Goal: Information Seeking & Learning: Find specific fact

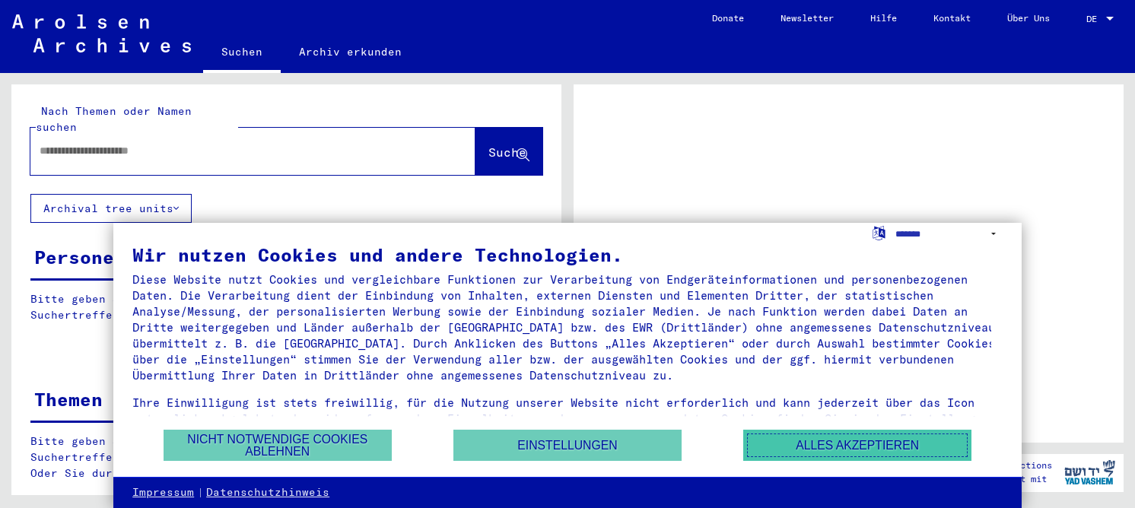
click at [845, 447] on button "Alles akzeptieren" at bounding box center [857, 445] width 228 height 31
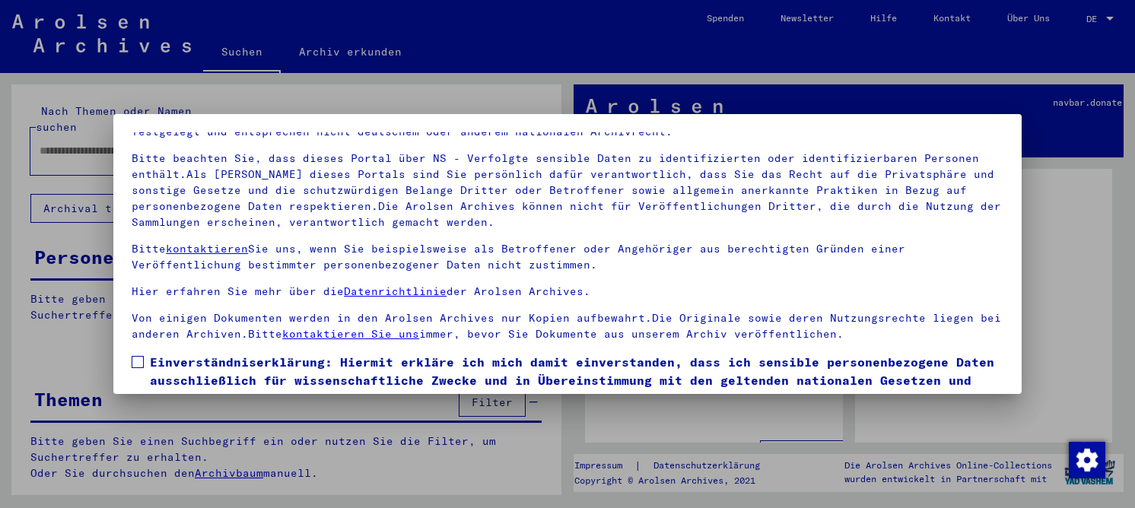
scroll to position [76, 0]
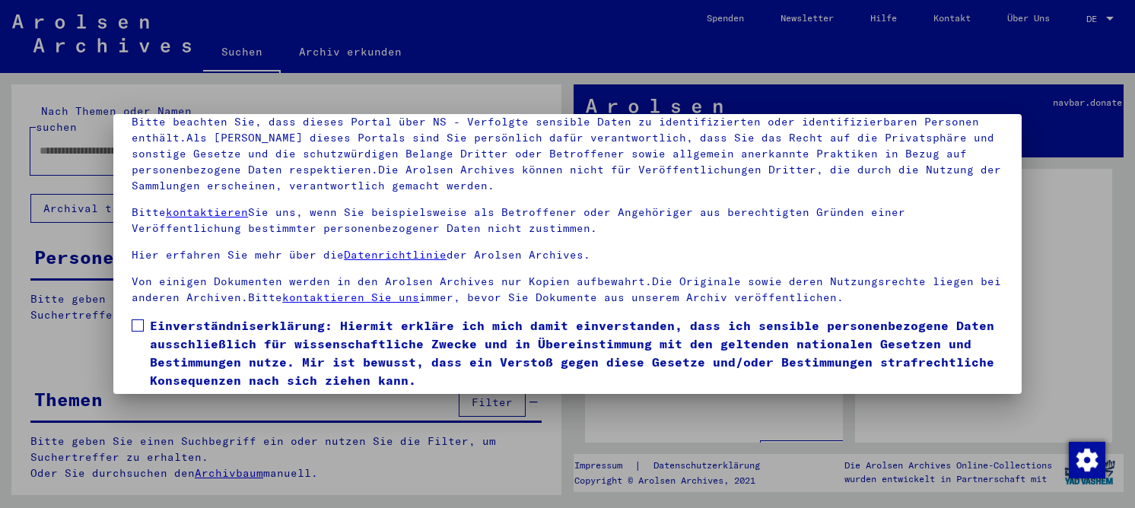
drag, startPoint x: 193, startPoint y: 366, endPoint x: 183, endPoint y: 363, distance: 10.3
click at [187, 366] on span "Einverständniserklärung: Hiermit erkläre ich mich damit einverstanden, dass ich…" at bounding box center [577, 353] width 854 height 73
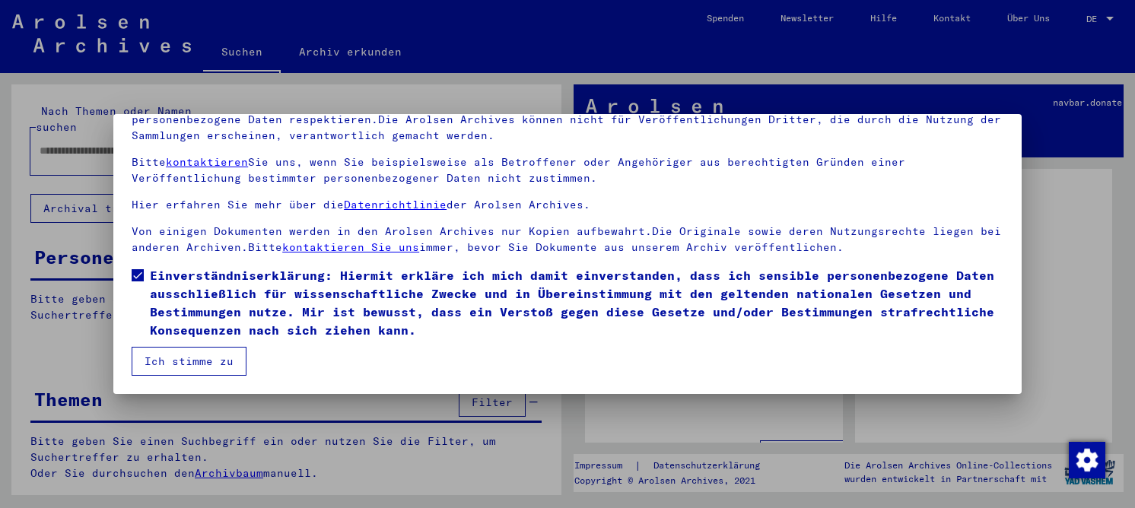
click at [201, 358] on button "Ich stimme zu" at bounding box center [189, 361] width 115 height 29
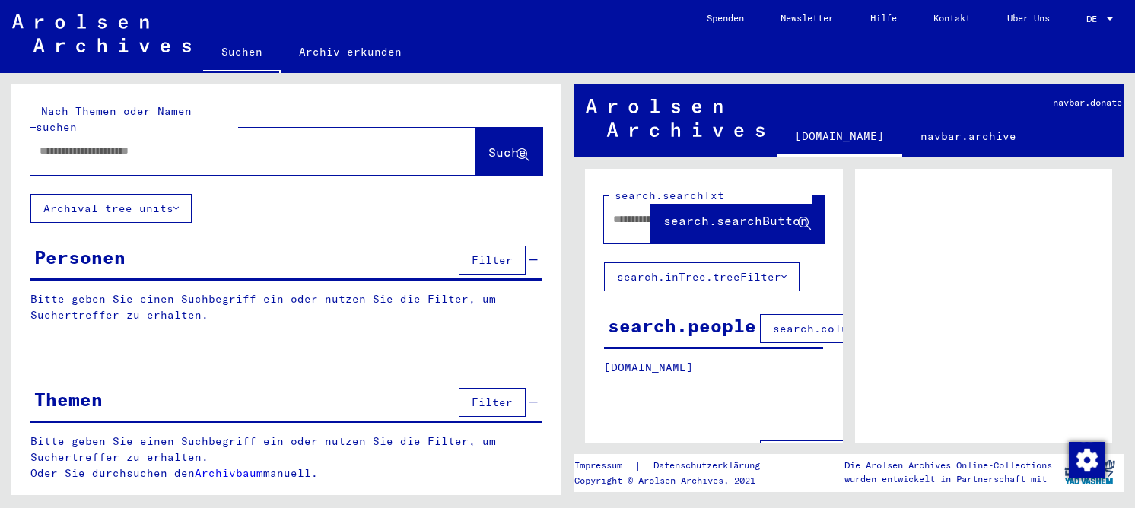
click at [90, 143] on input "text" at bounding box center [239, 151] width 399 height 16
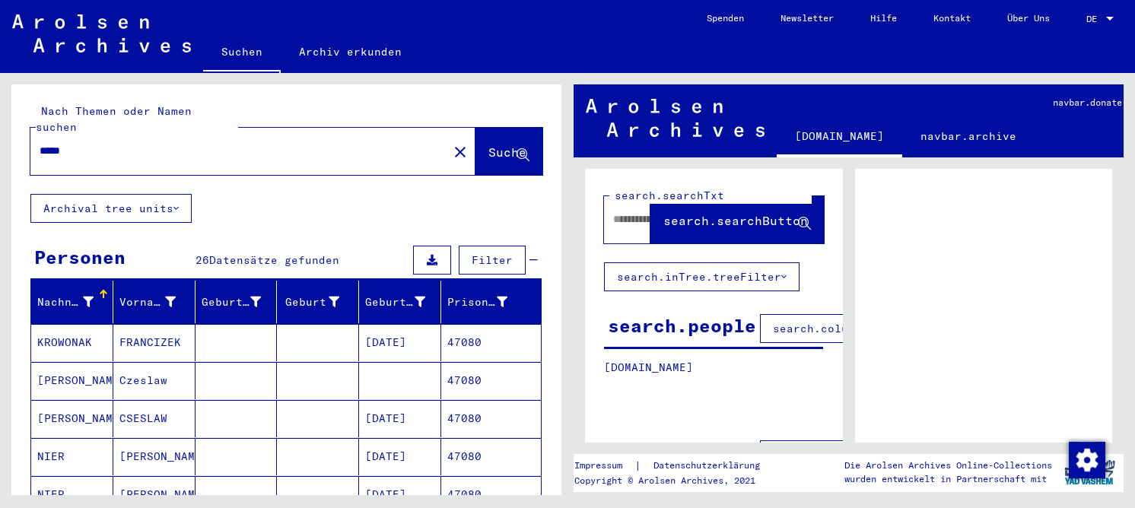
click at [90, 330] on mat-cell "KROWONAK" at bounding box center [72, 342] width 82 height 37
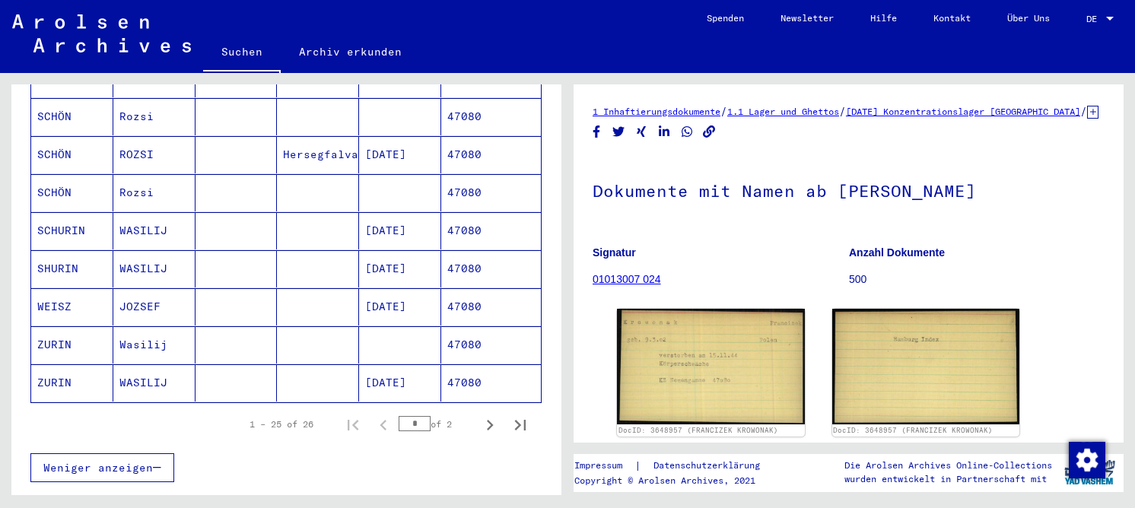
scroll to position [913, 0]
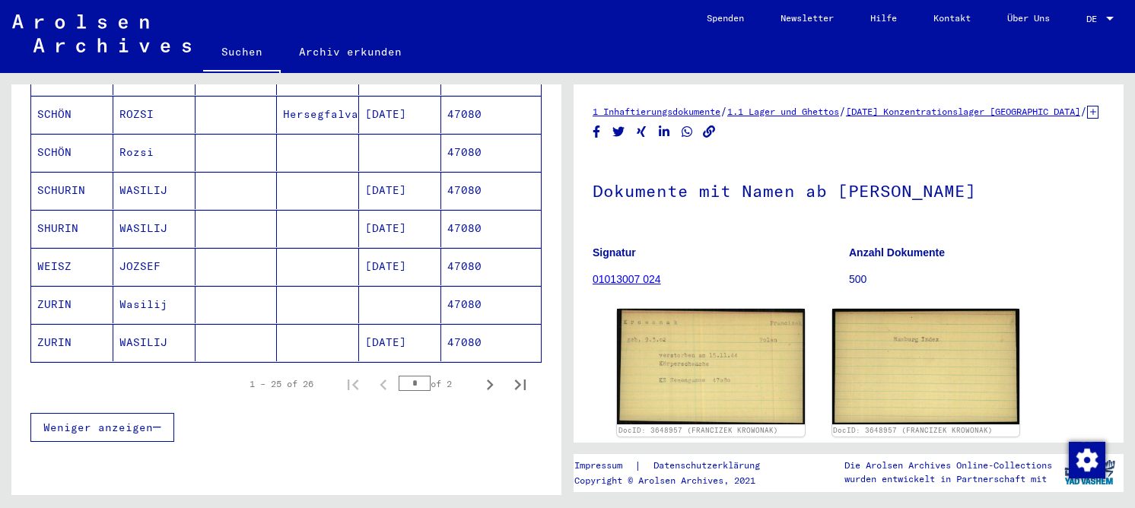
click at [110, 248] on mat-cell "WEISZ" at bounding box center [72, 266] width 82 height 37
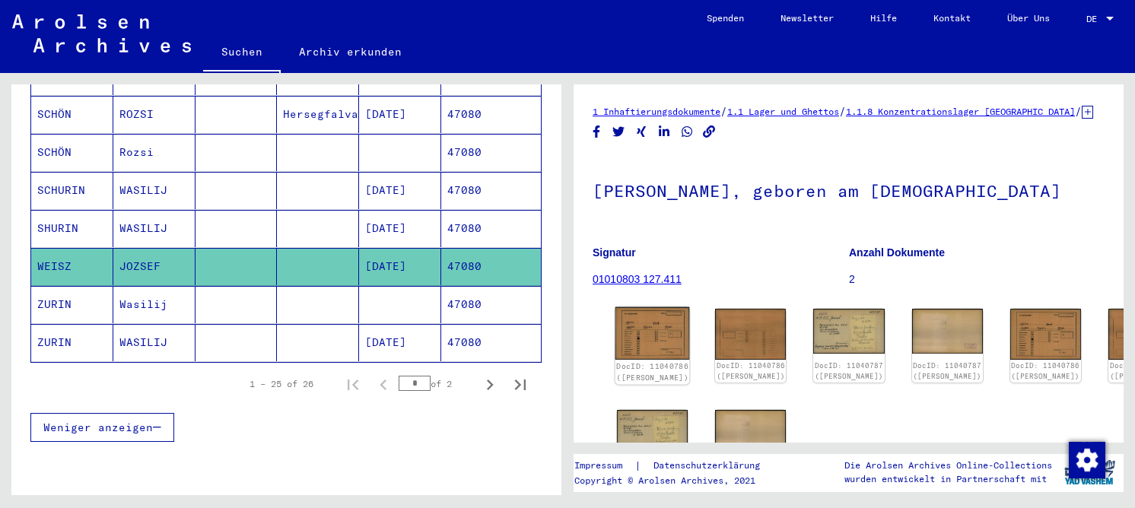
click at [647, 353] on img at bounding box center [653, 333] width 75 height 53
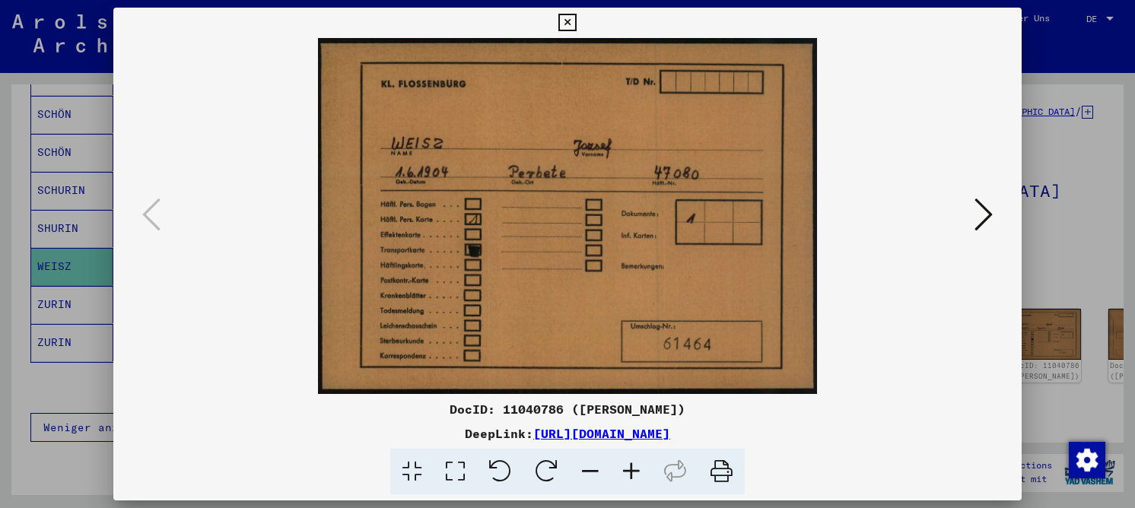
click at [981, 223] on icon at bounding box center [984, 214] width 18 height 37
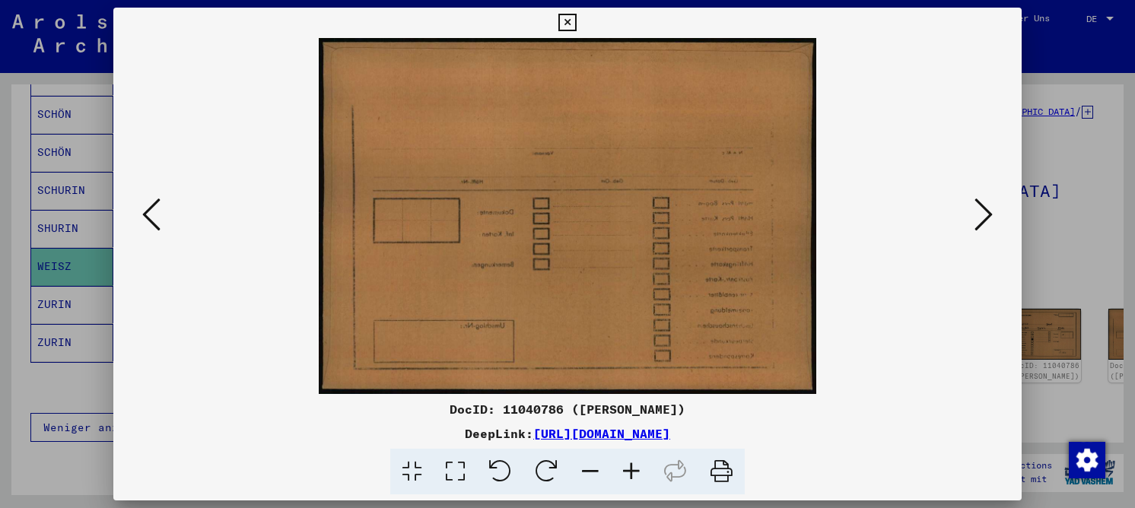
click at [981, 223] on icon at bounding box center [984, 214] width 18 height 37
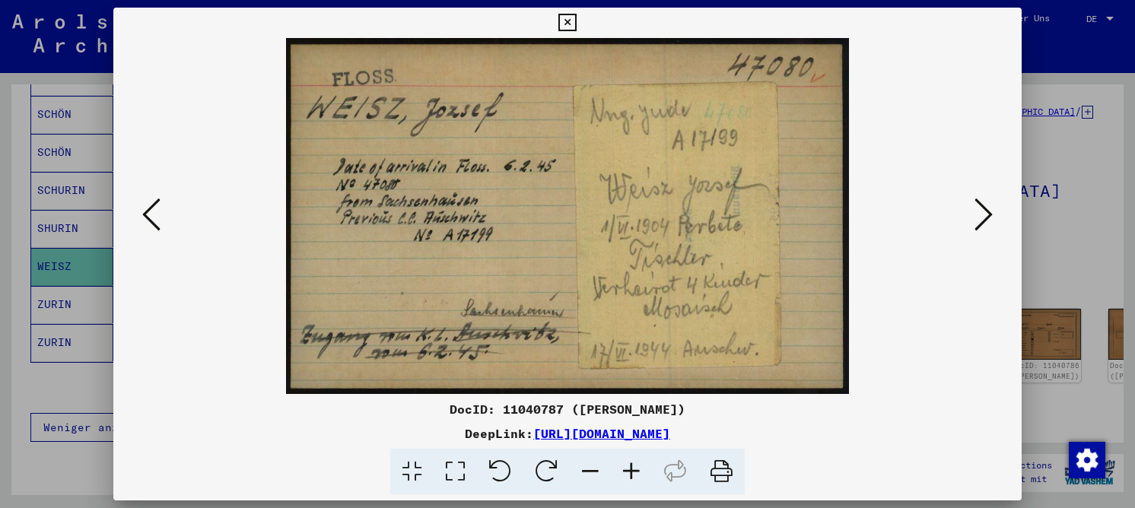
click at [564, 25] on icon at bounding box center [566, 23] width 17 height 18
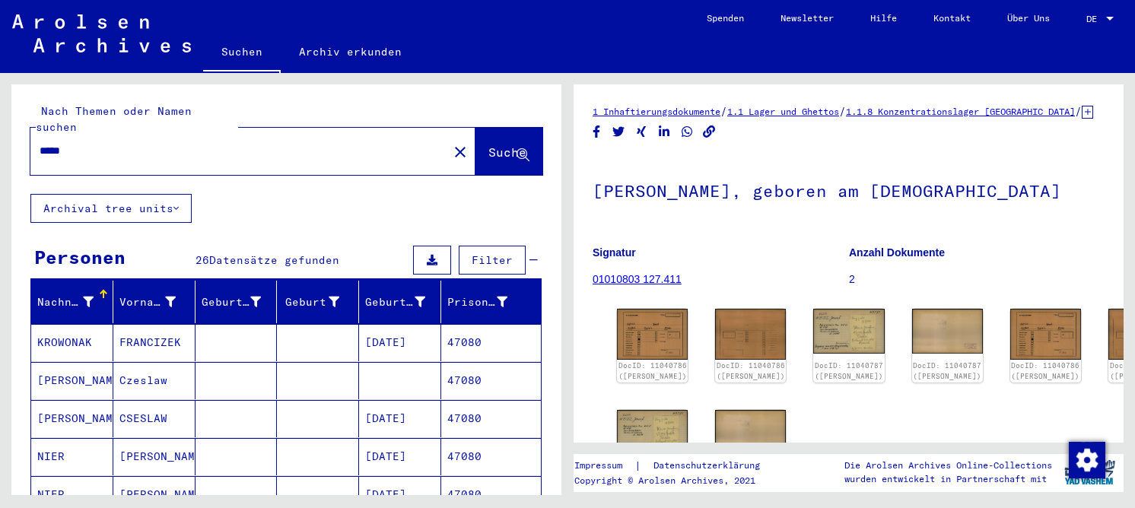
drag, startPoint x: 63, startPoint y: 134, endPoint x: 173, endPoint y: 142, distance: 109.8
click at [173, 143] on input "*****" at bounding box center [239, 151] width 399 height 16
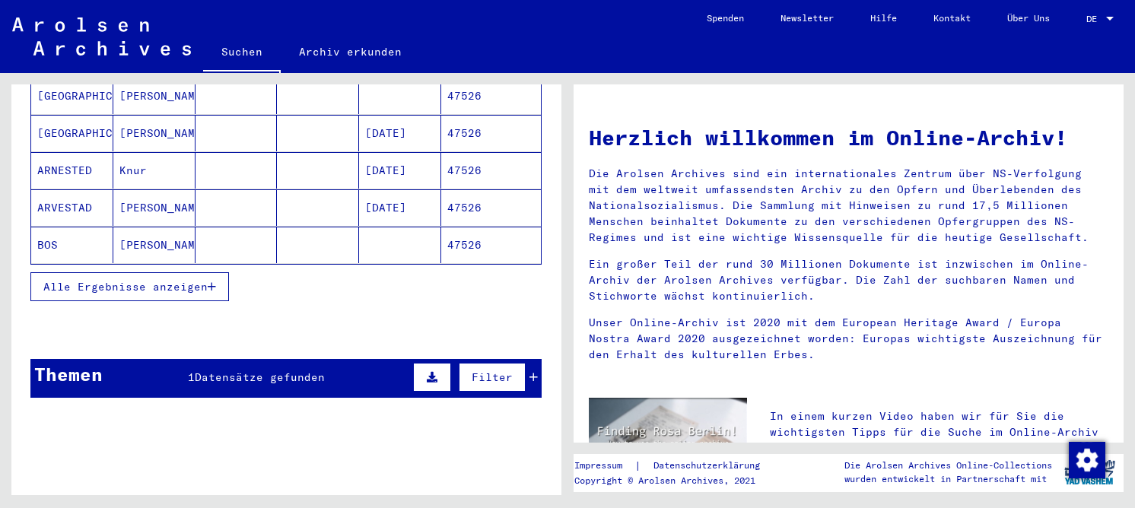
scroll to position [264, 0]
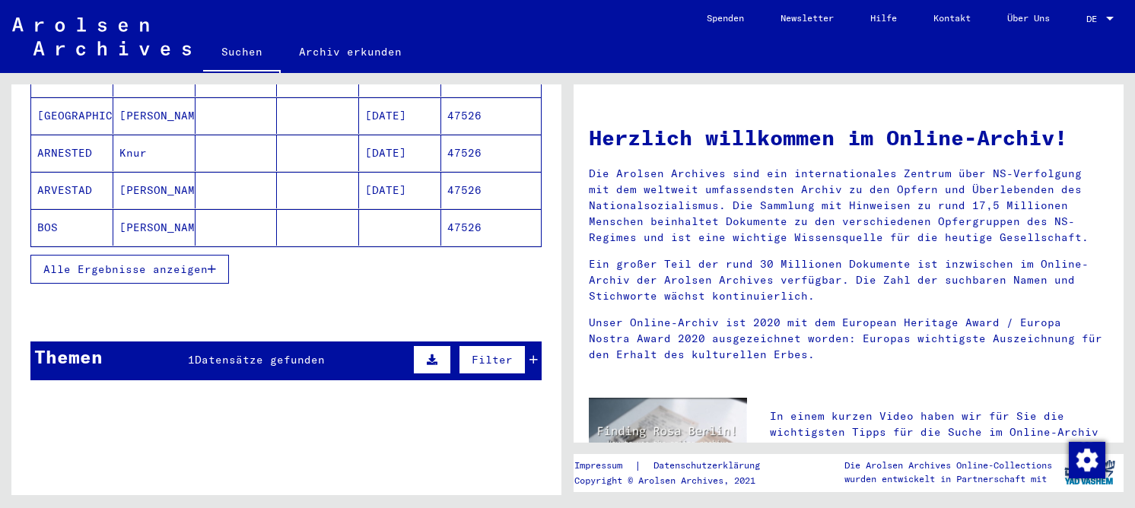
click at [110, 262] on span "Alle Ergebnisse anzeigen" at bounding box center [125, 269] width 164 height 14
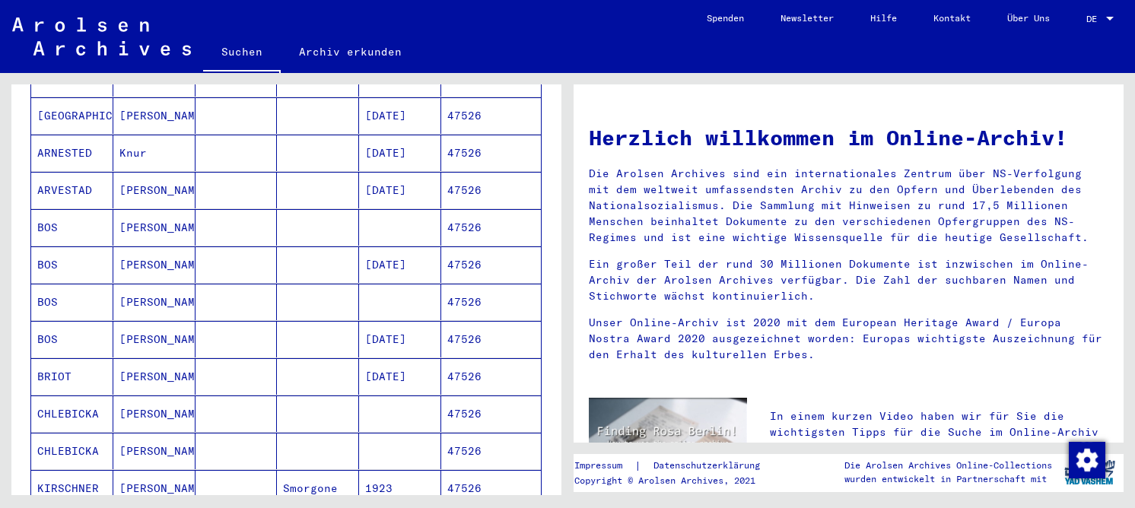
scroll to position [568, 0]
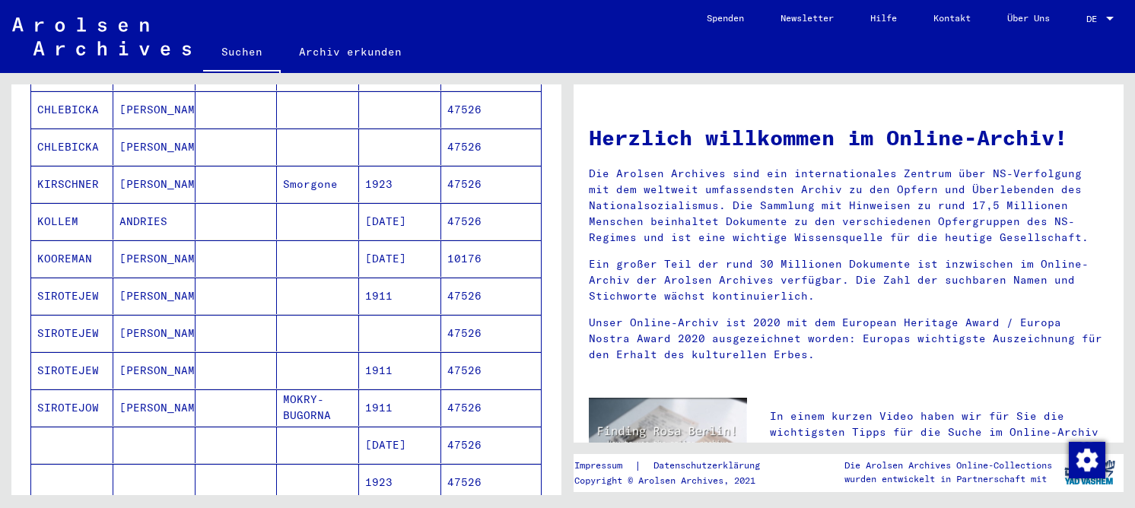
click at [122, 212] on mat-cell "ANDRIES" at bounding box center [154, 221] width 82 height 37
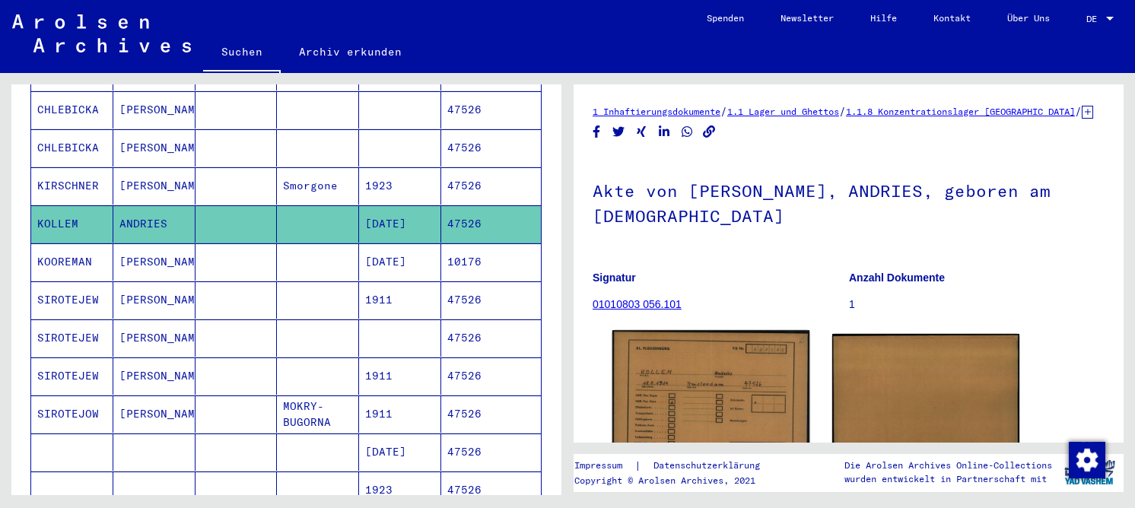
click at [736, 352] on img at bounding box center [710, 399] width 197 height 139
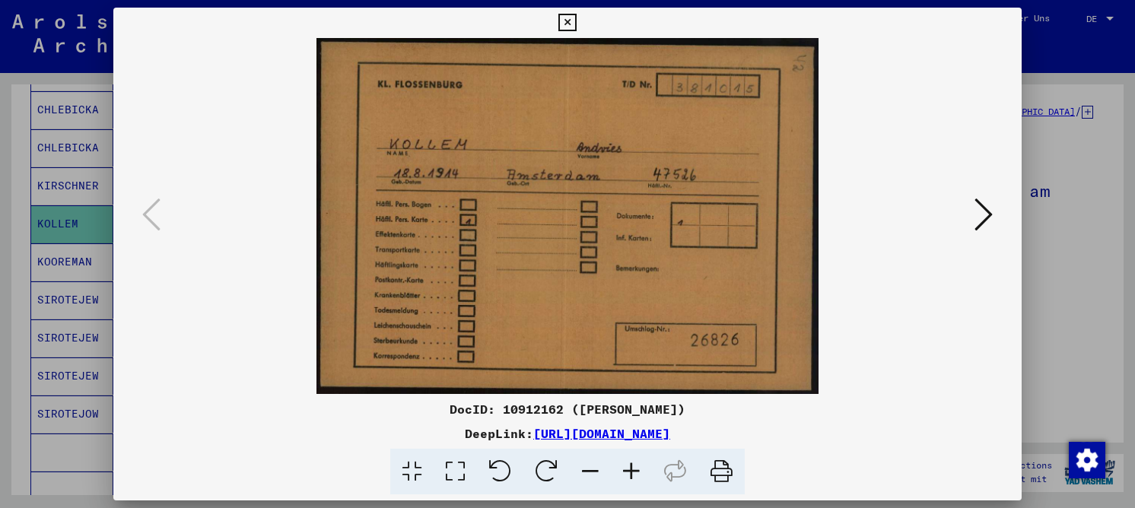
click at [987, 210] on icon at bounding box center [984, 214] width 18 height 37
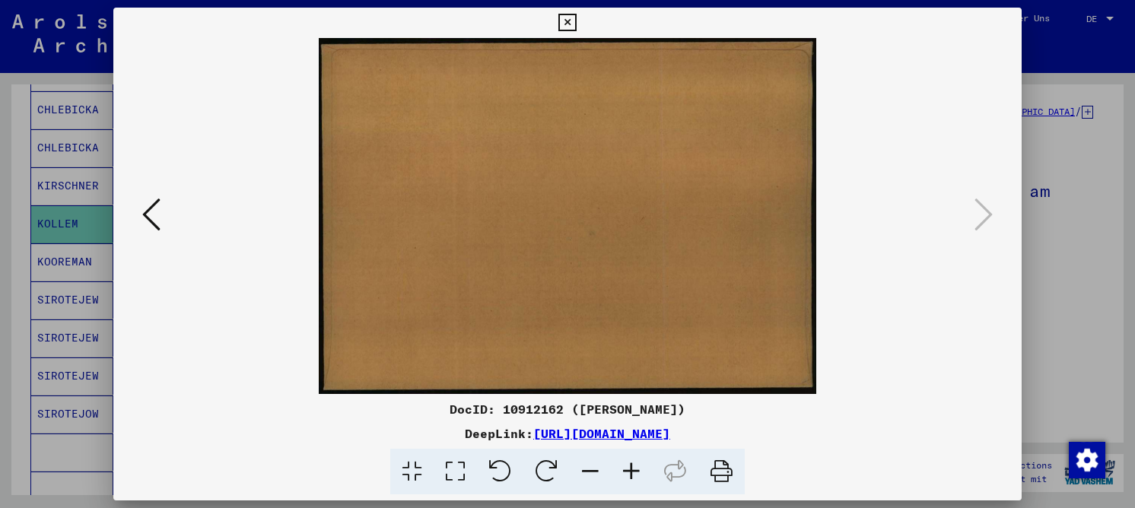
click at [565, 20] on icon at bounding box center [566, 23] width 17 height 18
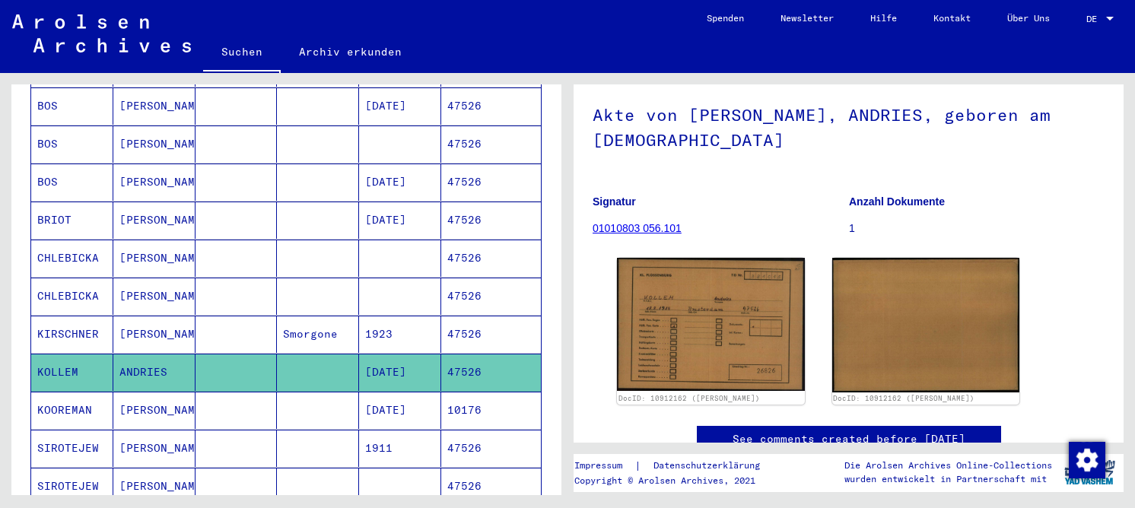
scroll to position [423, 0]
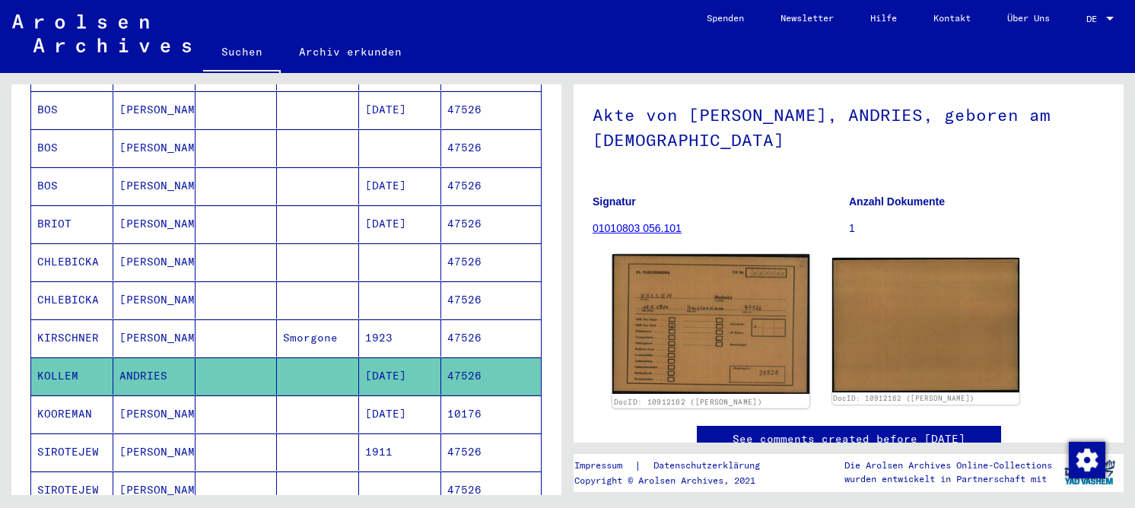
click at [638, 277] on img at bounding box center [710, 323] width 197 height 139
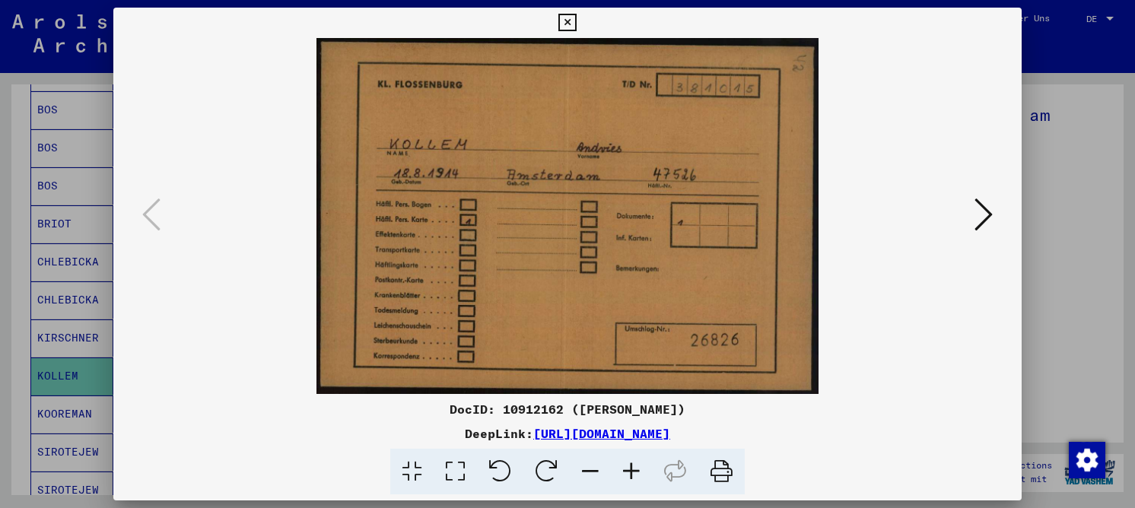
click at [460, 464] on icon at bounding box center [455, 472] width 43 height 46
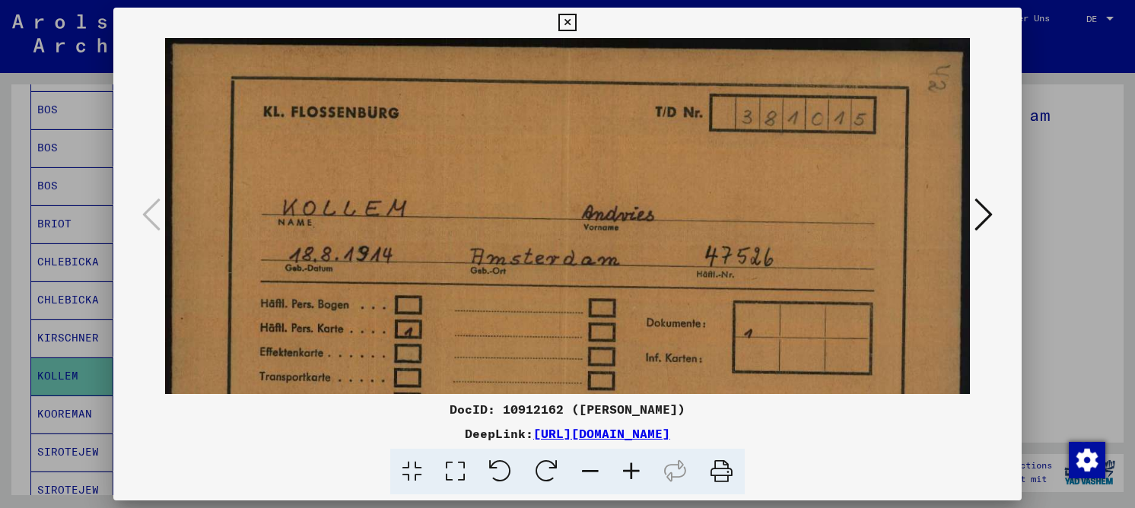
click at [980, 221] on icon at bounding box center [984, 214] width 18 height 37
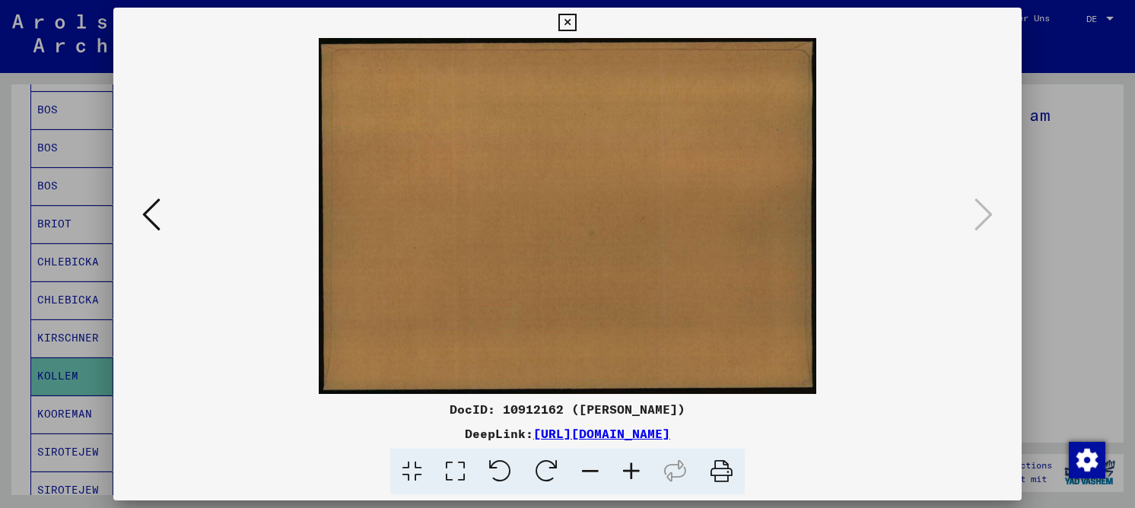
click at [567, 19] on icon at bounding box center [566, 23] width 17 height 18
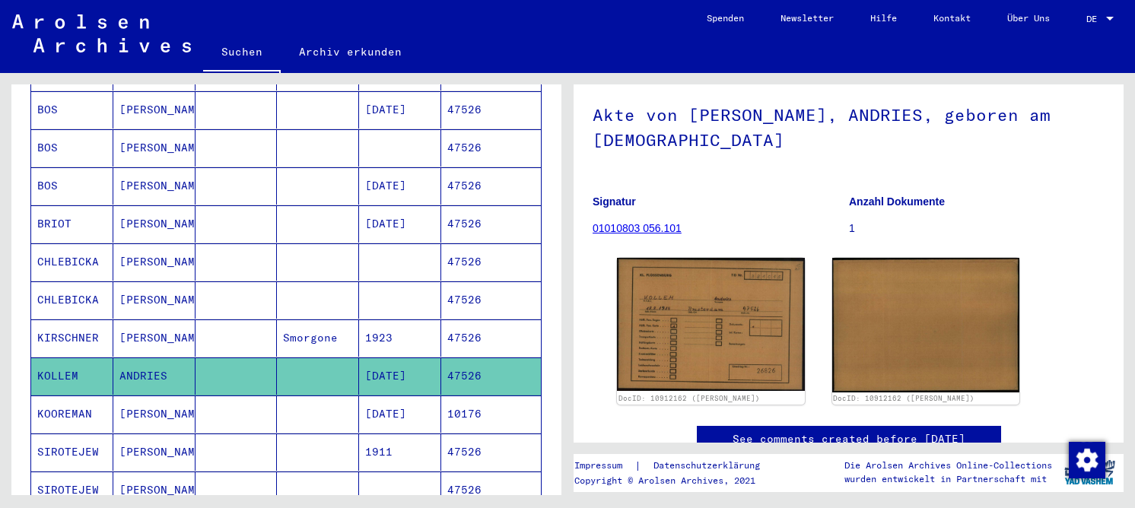
scroll to position [0, 0]
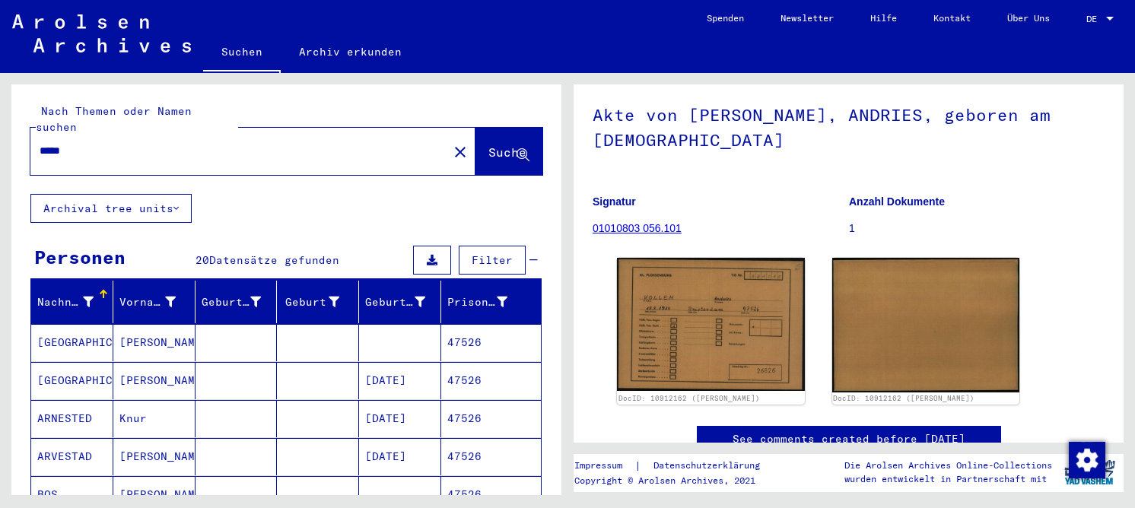
drag, startPoint x: 119, startPoint y: 132, endPoint x: 45, endPoint y: 135, distance: 74.6
click at [32, 138] on div "*****" at bounding box center [234, 151] width 409 height 34
paste input "*"
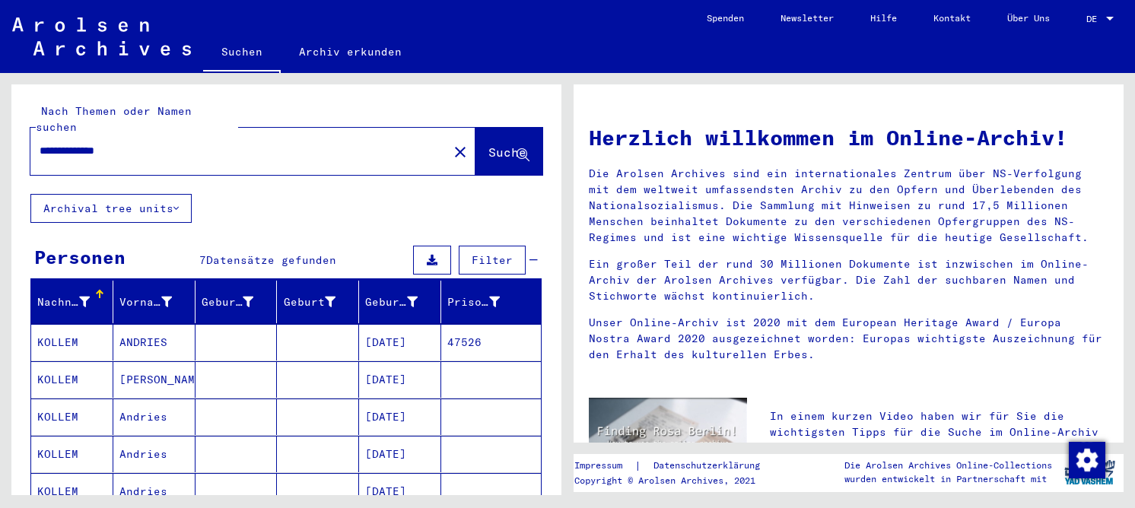
click at [162, 329] on mat-cell "ANDRIES" at bounding box center [154, 342] width 82 height 37
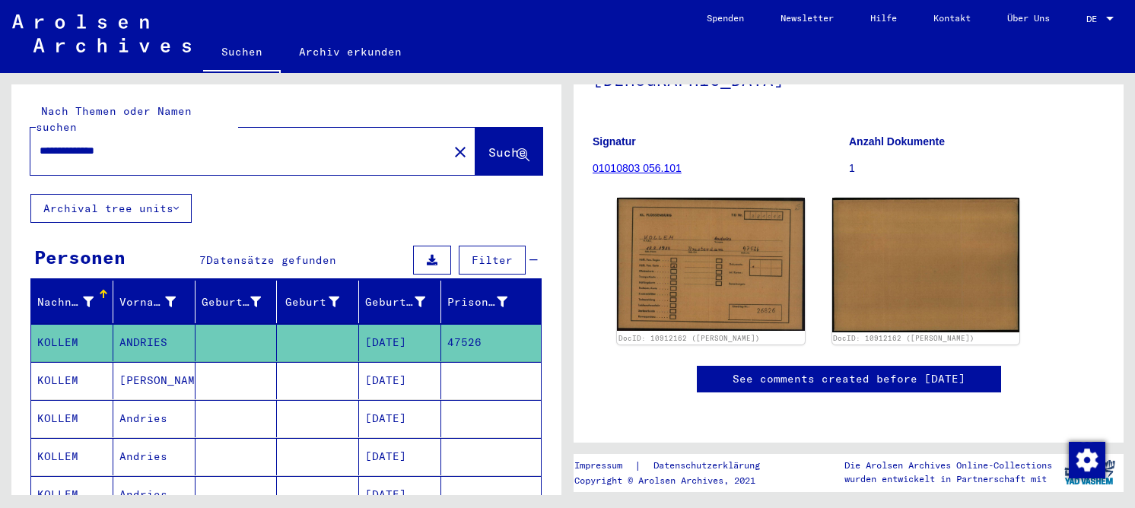
scroll to position [304, 0]
click at [418, 370] on mat-cell "[DATE]" at bounding box center [400, 380] width 82 height 37
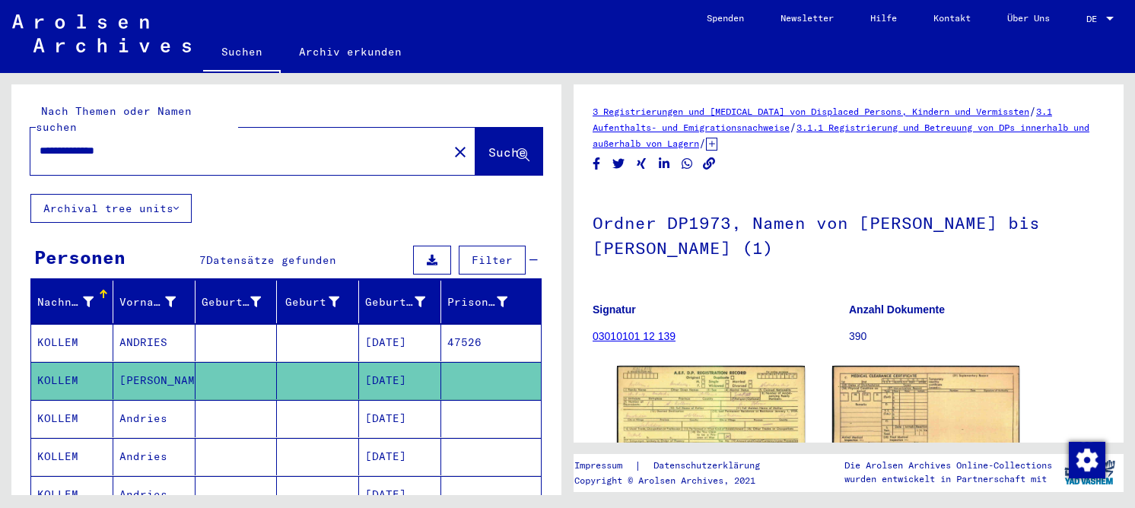
click at [304, 441] on mat-cell at bounding box center [318, 456] width 82 height 37
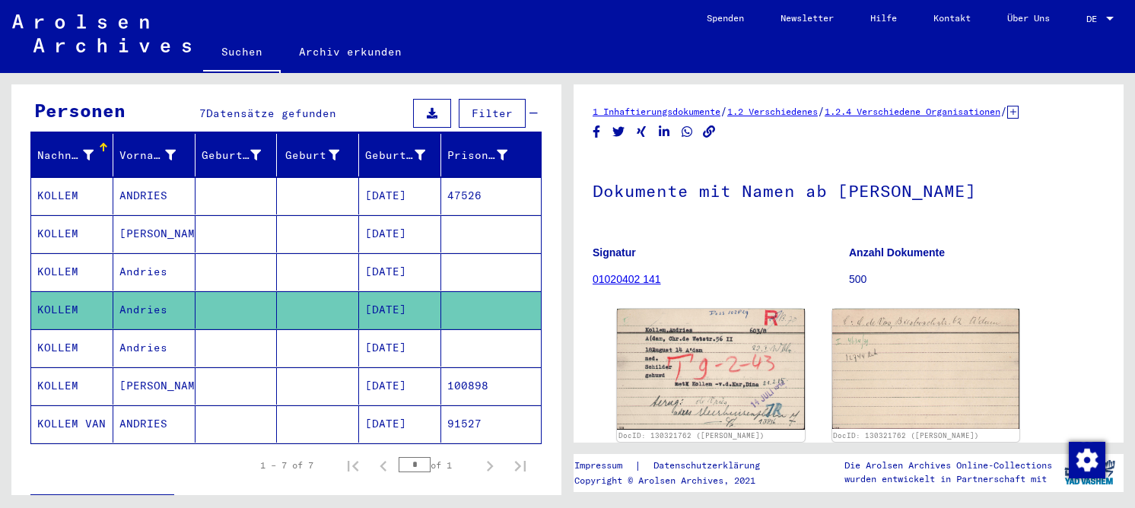
scroll to position [152, 0]
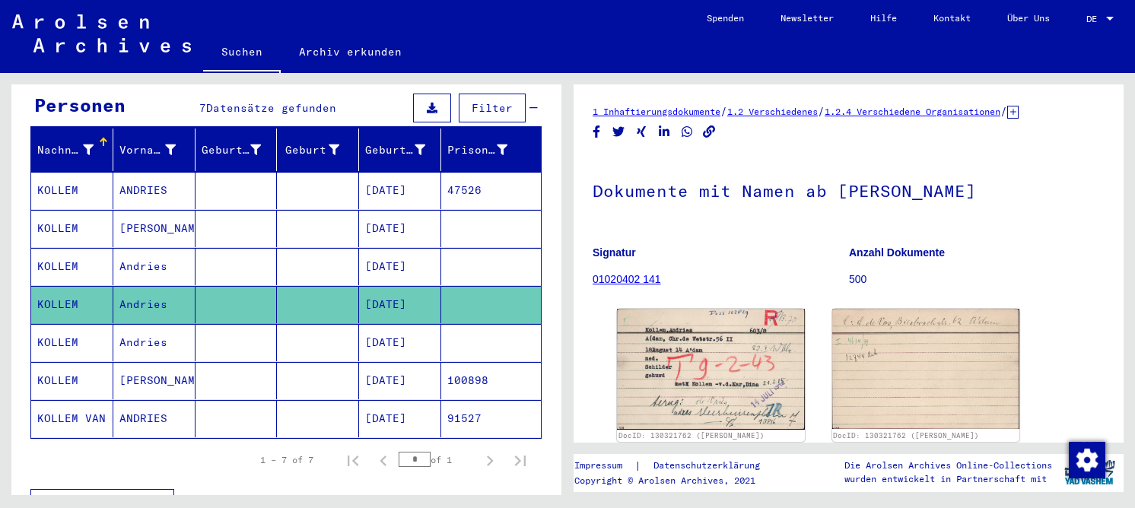
click at [346, 364] on mat-cell at bounding box center [318, 380] width 82 height 37
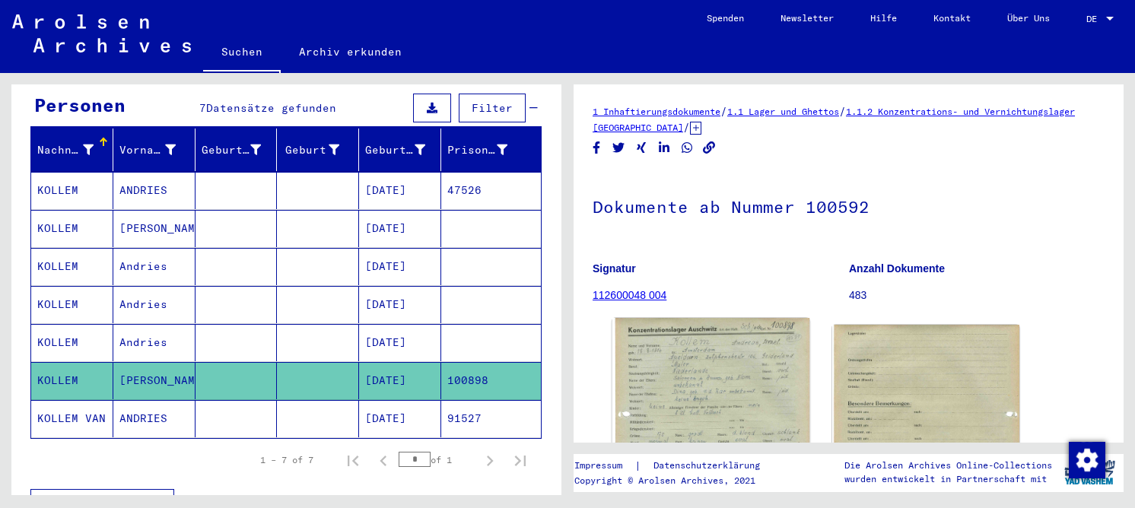
click at [750, 362] on img at bounding box center [710, 455] width 197 height 274
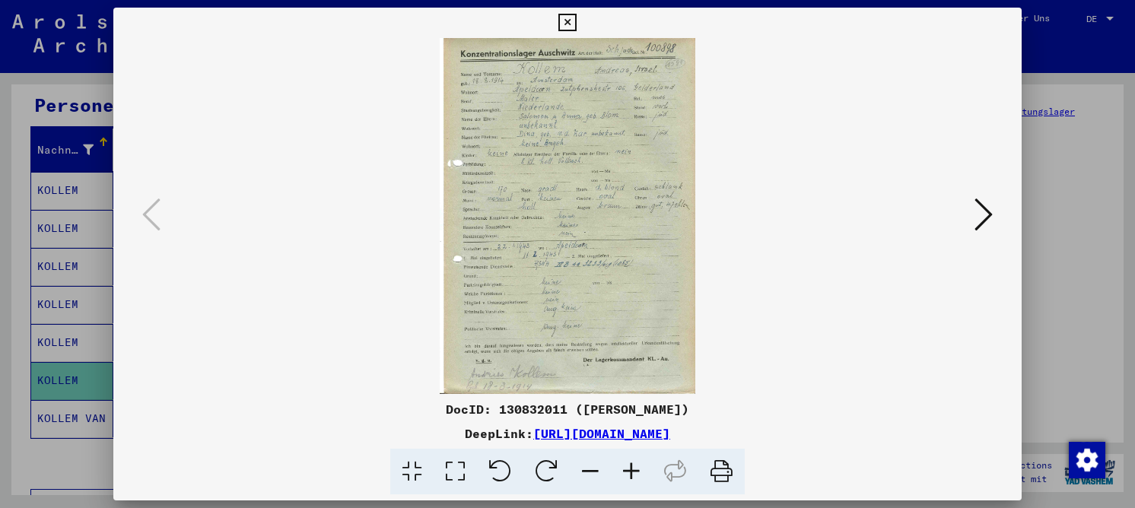
click at [466, 472] on icon at bounding box center [455, 472] width 43 height 46
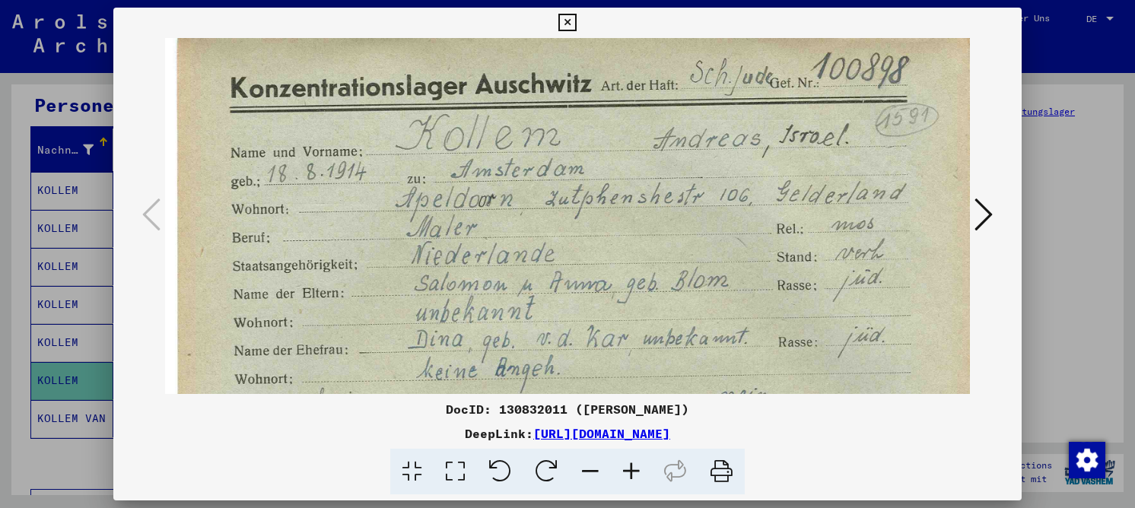
drag, startPoint x: 552, startPoint y: 285, endPoint x: 533, endPoint y: 292, distance: 19.8
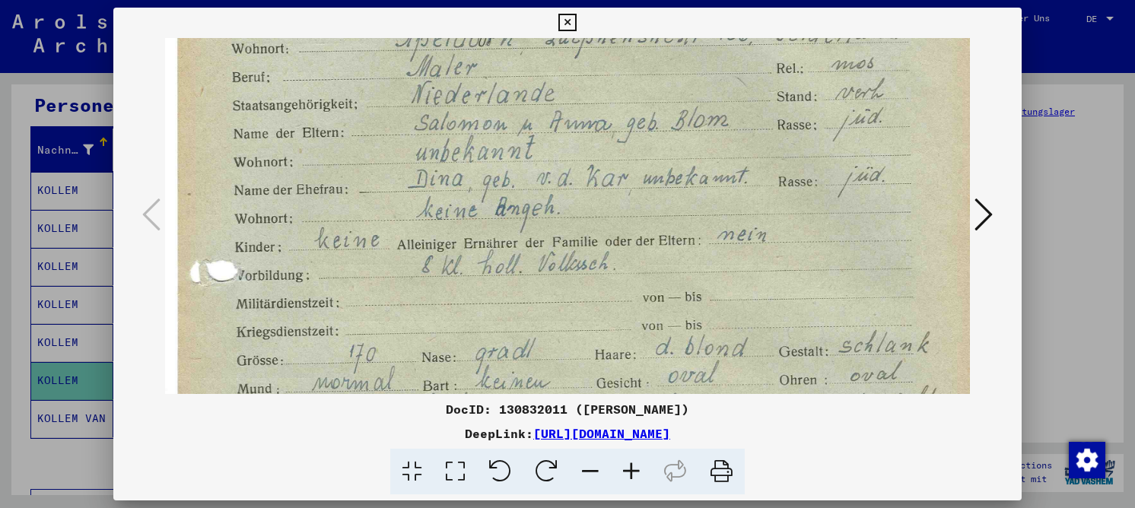
drag, startPoint x: 757, startPoint y: 288, endPoint x: 753, endPoint y: 128, distance: 160.6
click at [753, 128] on img at bounding box center [567, 438] width 805 height 1121
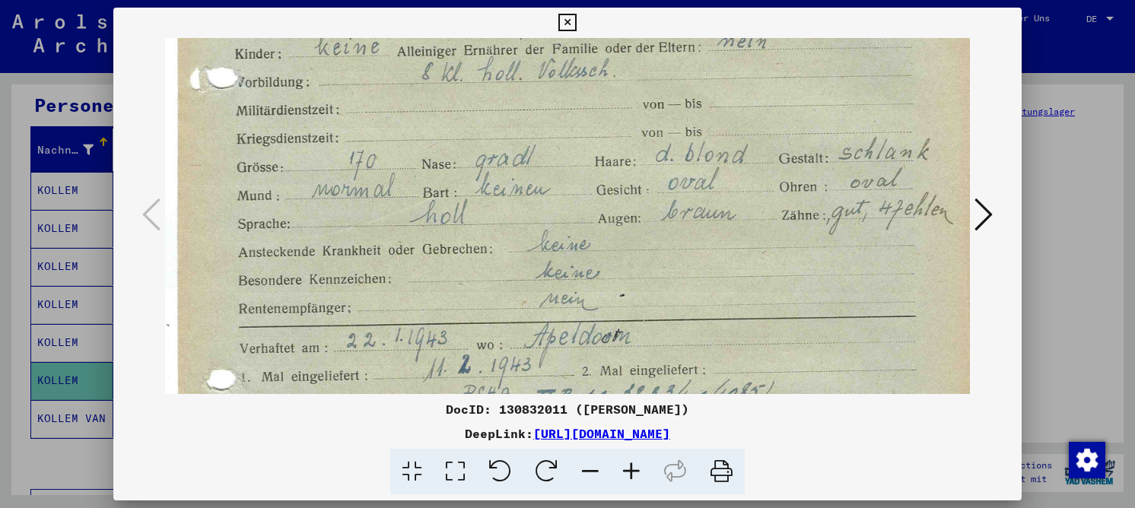
scroll to position [361, 0]
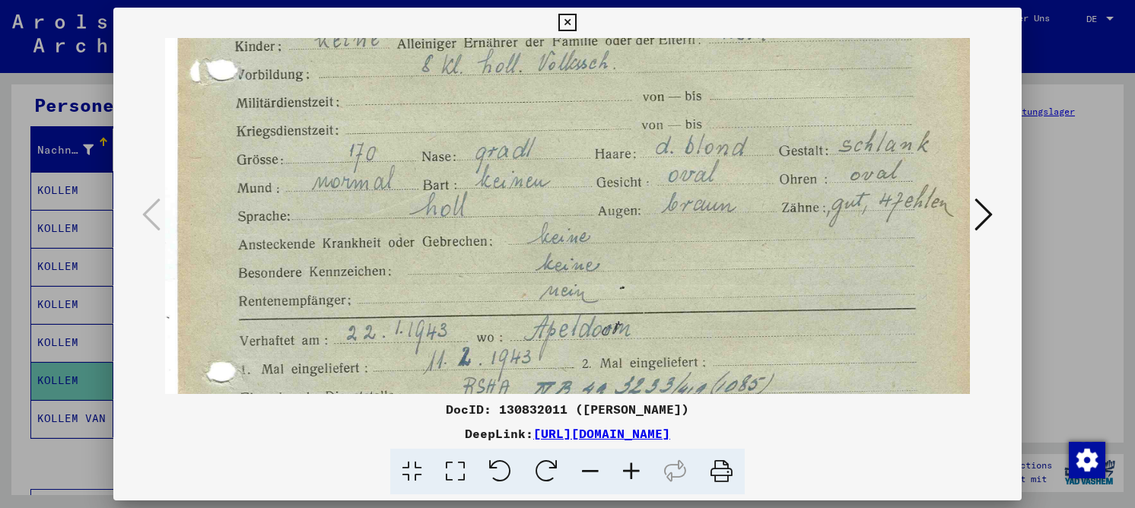
drag, startPoint x: 669, startPoint y: 282, endPoint x: 644, endPoint y: 81, distance: 202.3
click at [644, 81] on img at bounding box center [567, 237] width 805 height 1121
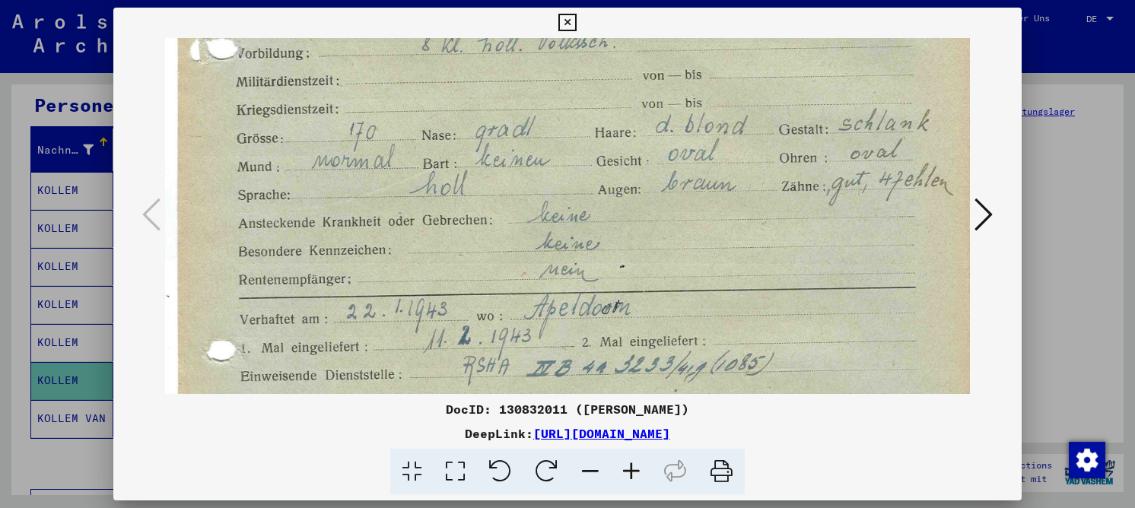
scroll to position [384, 0]
drag, startPoint x: 557, startPoint y: 264, endPoint x: 555, endPoint y: 241, distance: 22.9
click at [555, 241] on img at bounding box center [567, 214] width 805 height 1121
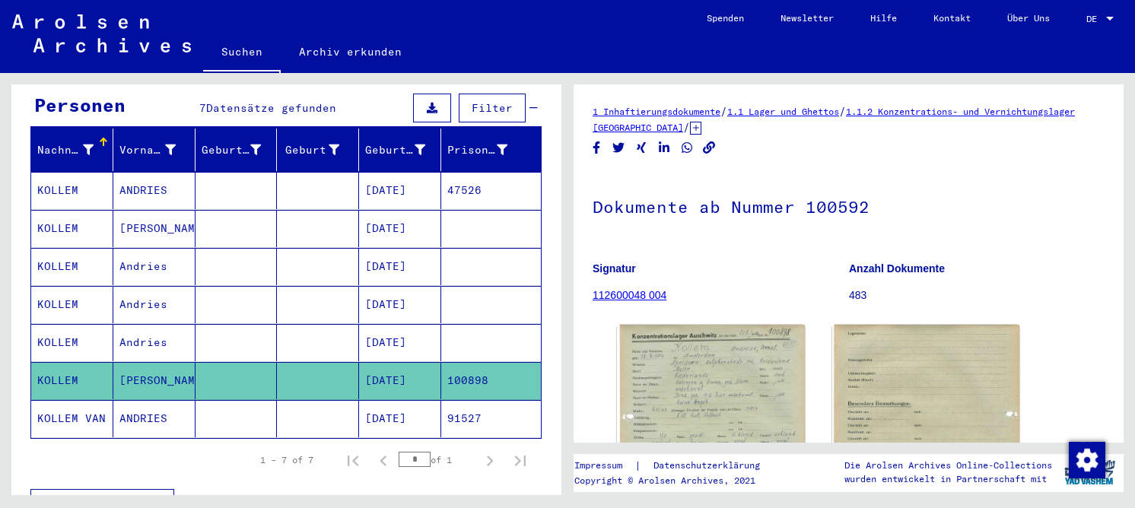
click at [361, 294] on mat-cell "[DATE]" at bounding box center [400, 304] width 82 height 37
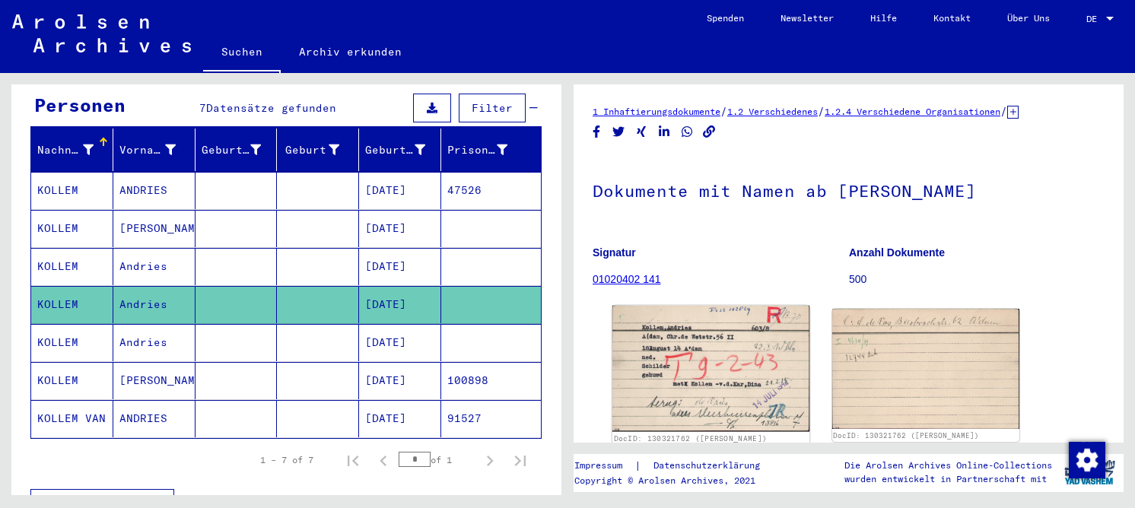
click at [671, 361] on img at bounding box center [710, 369] width 197 height 126
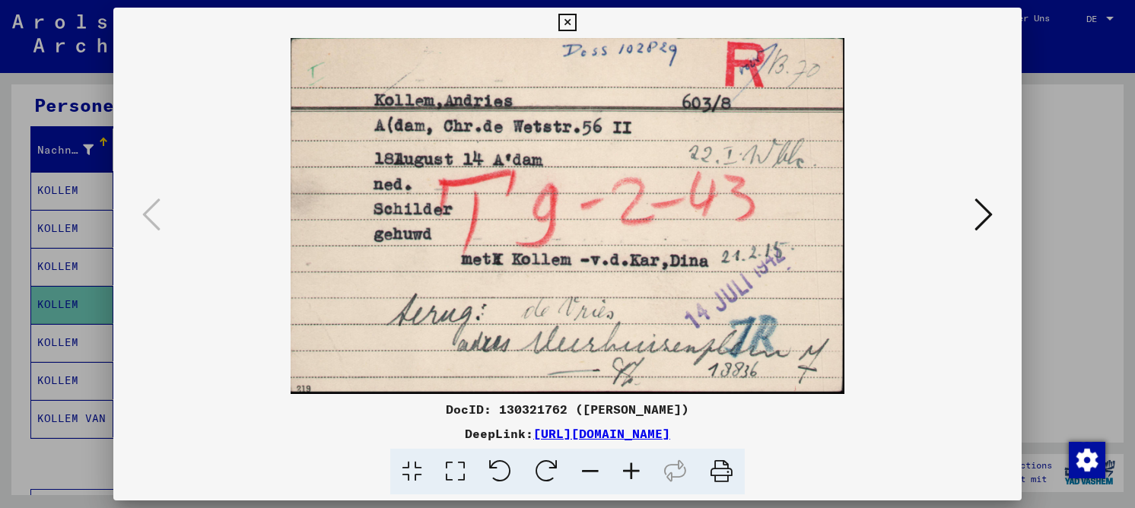
click at [465, 473] on icon at bounding box center [455, 472] width 43 height 46
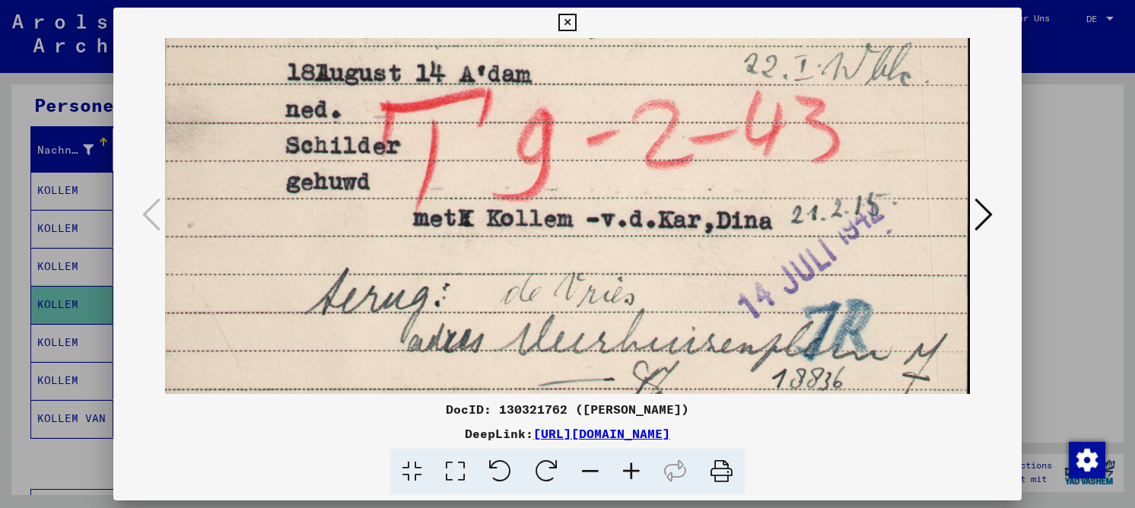
drag, startPoint x: 651, startPoint y: 271, endPoint x: 646, endPoint y: 130, distance: 140.9
click at [646, 130] on img at bounding box center [567, 155] width 805 height 517
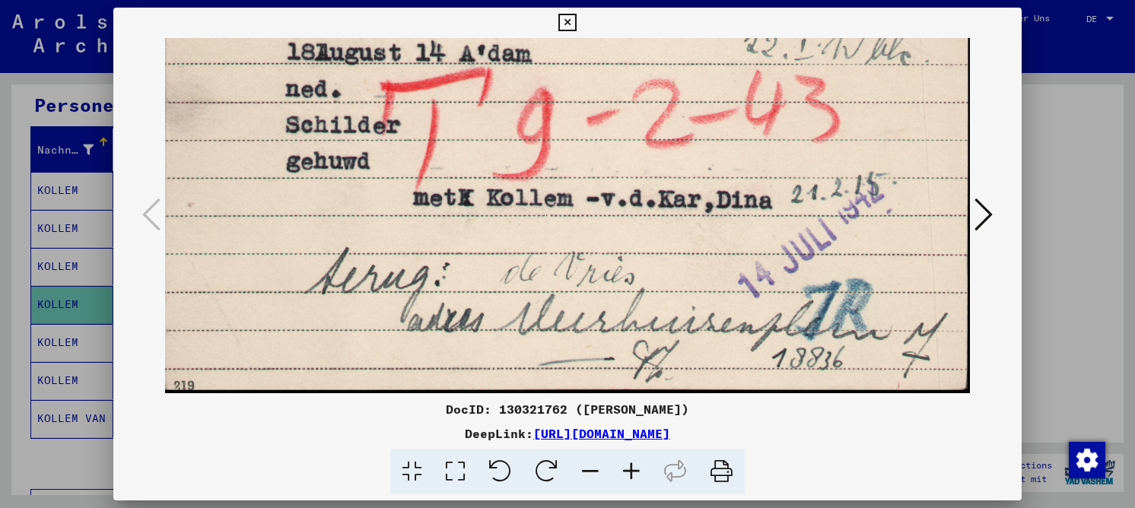
drag, startPoint x: 641, startPoint y: 253, endPoint x: 638, endPoint y: 199, distance: 54.2
click at [638, 199] on img at bounding box center [567, 135] width 805 height 517
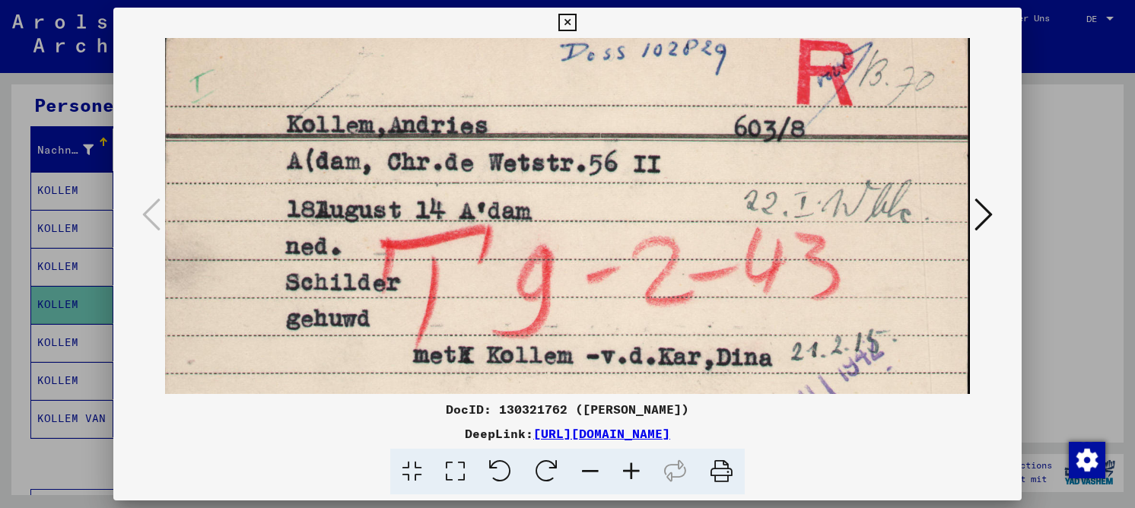
scroll to position [0, 0]
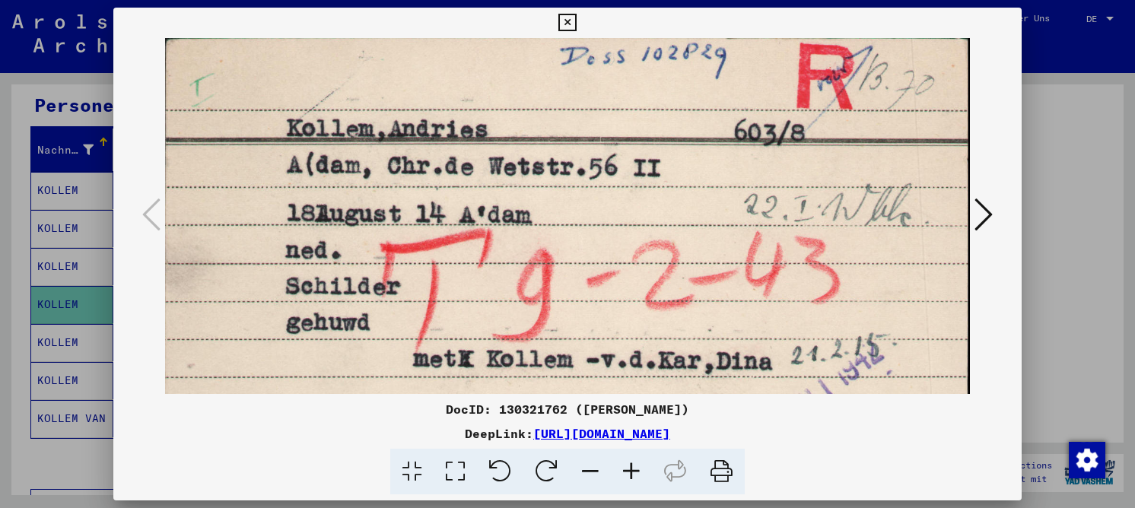
drag, startPoint x: 622, startPoint y: 148, endPoint x: 624, endPoint y: 336, distance: 187.2
click at [624, 336] on img at bounding box center [567, 296] width 805 height 517
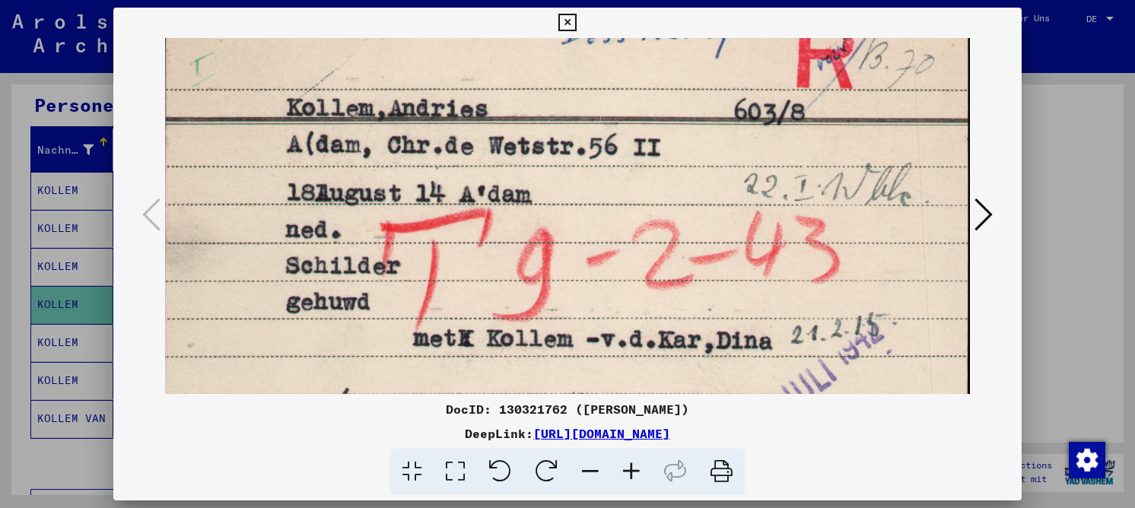
scroll to position [6, 0]
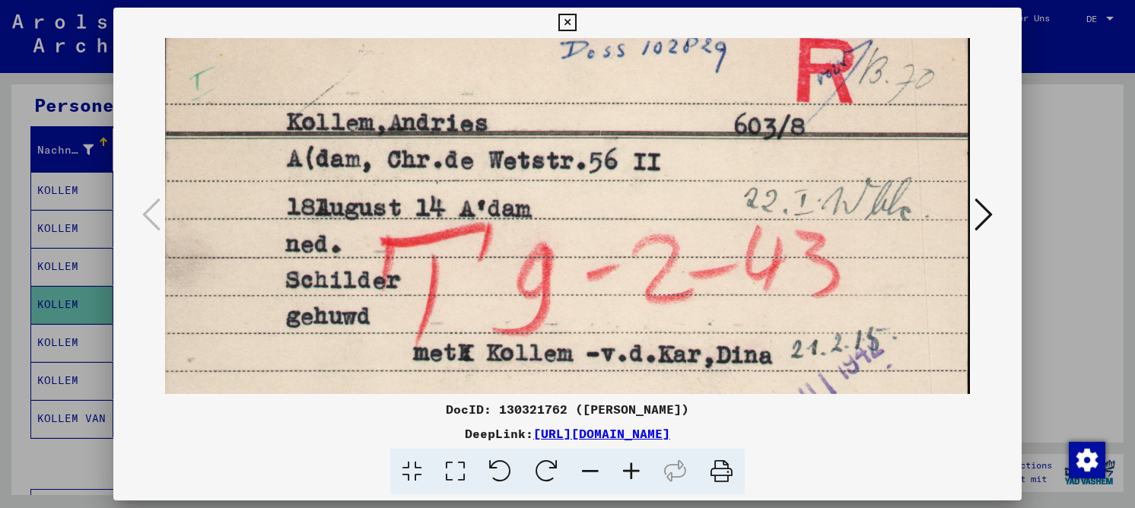
drag, startPoint x: 421, startPoint y: 266, endPoint x: 374, endPoint y: 169, distance: 107.2
click at [406, 244] on img at bounding box center [567, 290] width 805 height 517
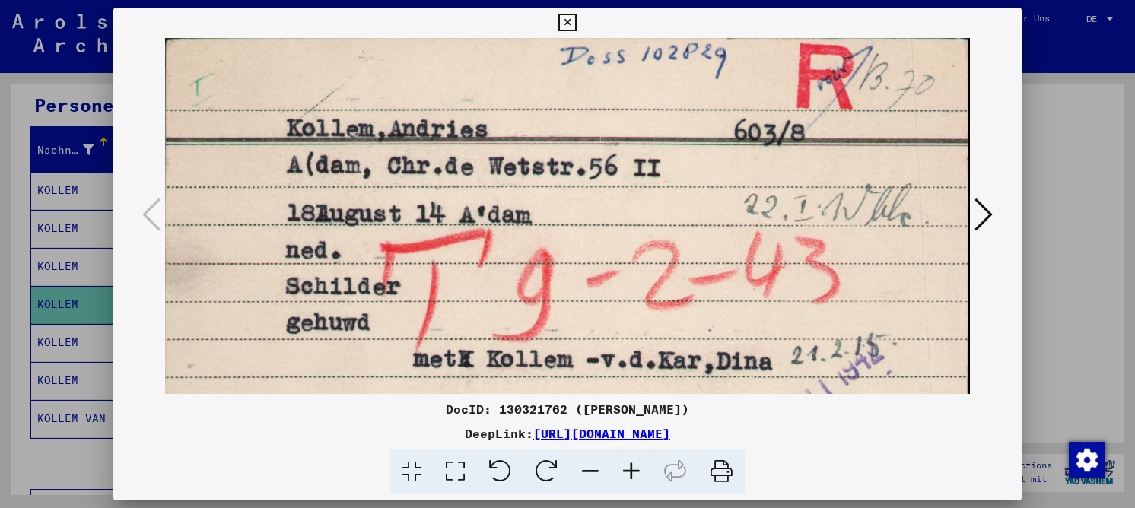
drag, startPoint x: 362, startPoint y: 126, endPoint x: 354, endPoint y: 116, distance: 13.0
click at [360, 146] on img at bounding box center [567, 296] width 805 height 517
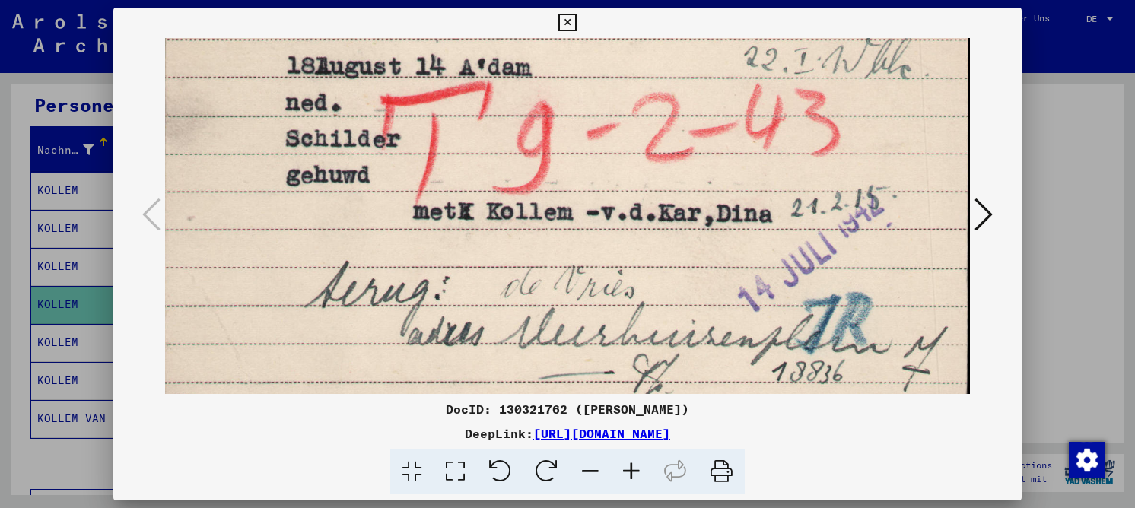
scroll to position [161, 0]
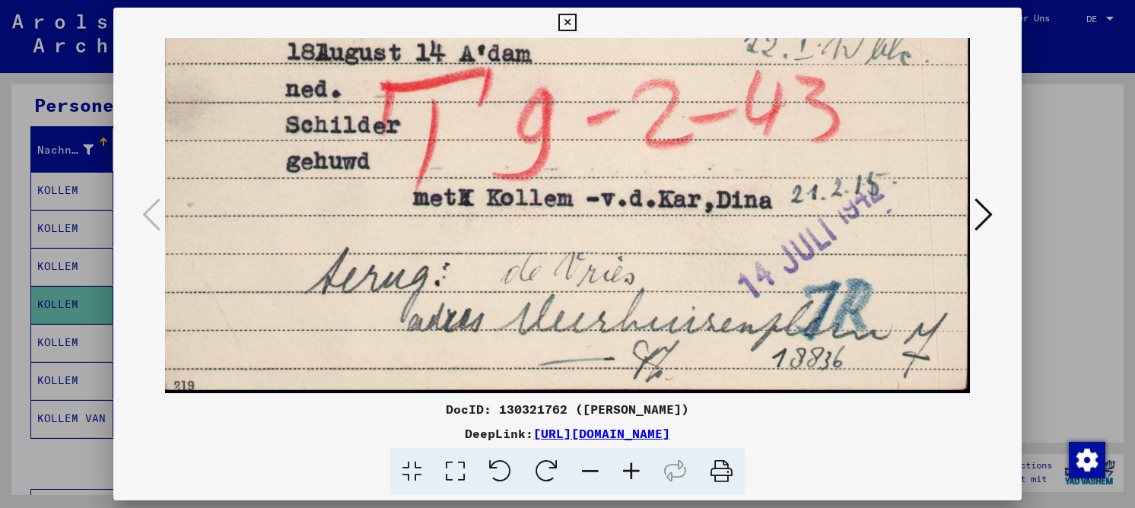
drag, startPoint x: 466, startPoint y: 253, endPoint x: 447, endPoint y: 78, distance: 175.3
click at [447, 78] on img at bounding box center [567, 135] width 805 height 517
click at [987, 219] on icon at bounding box center [984, 214] width 18 height 37
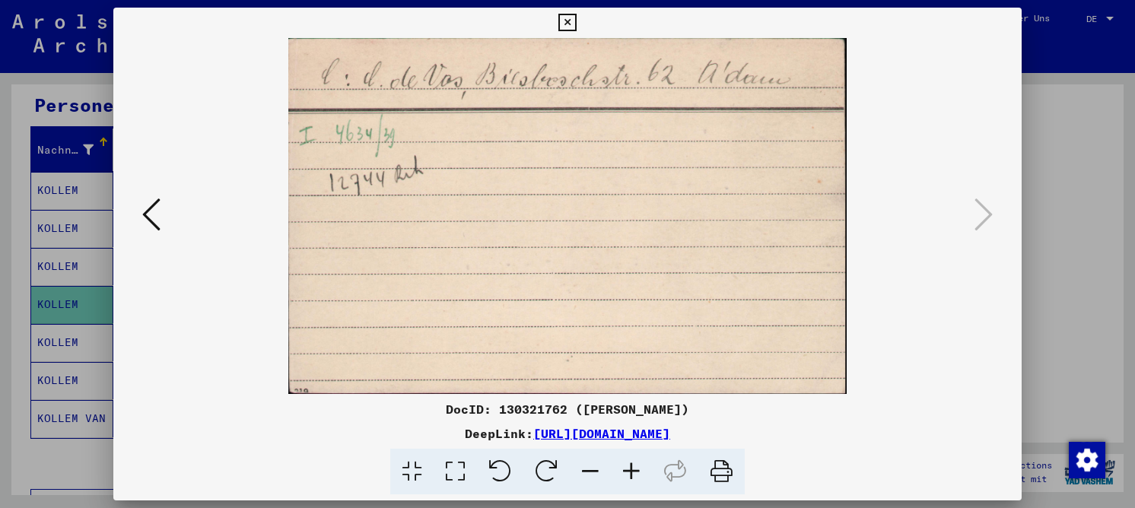
scroll to position [0, 0]
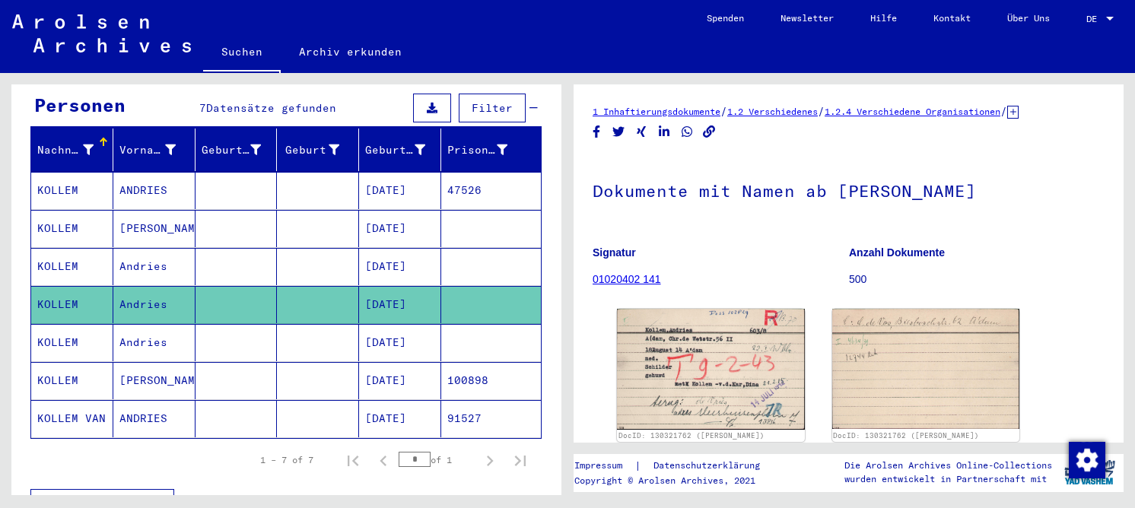
click at [247, 367] on mat-cell at bounding box center [237, 380] width 82 height 37
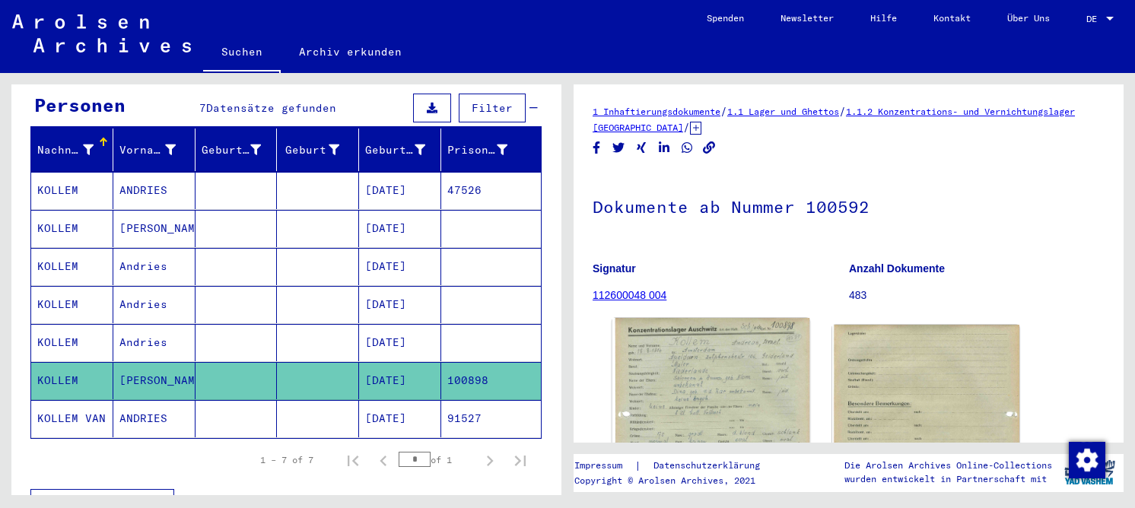
click at [775, 370] on img at bounding box center [710, 455] width 197 height 274
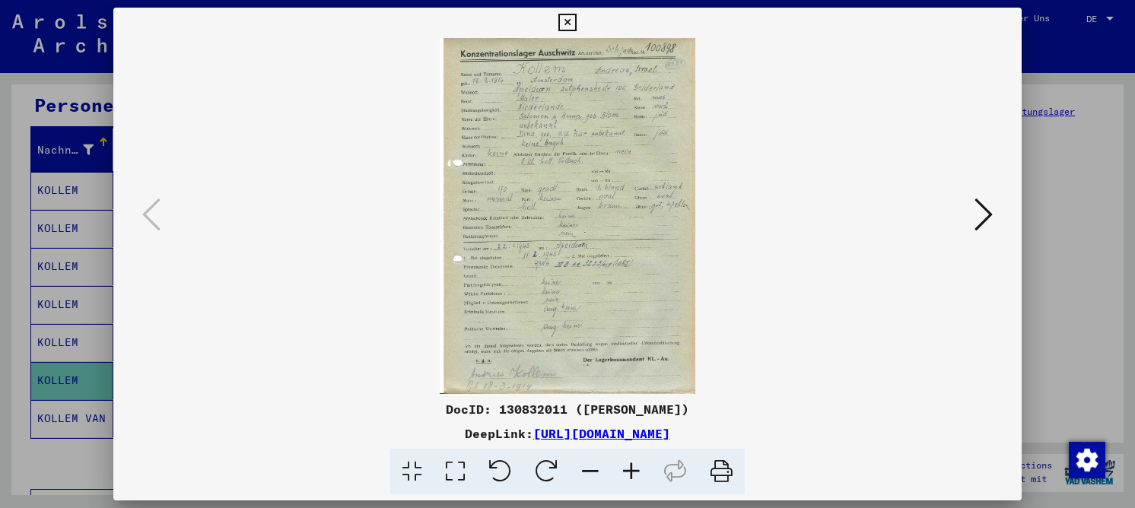
click at [468, 469] on icon at bounding box center [455, 472] width 43 height 46
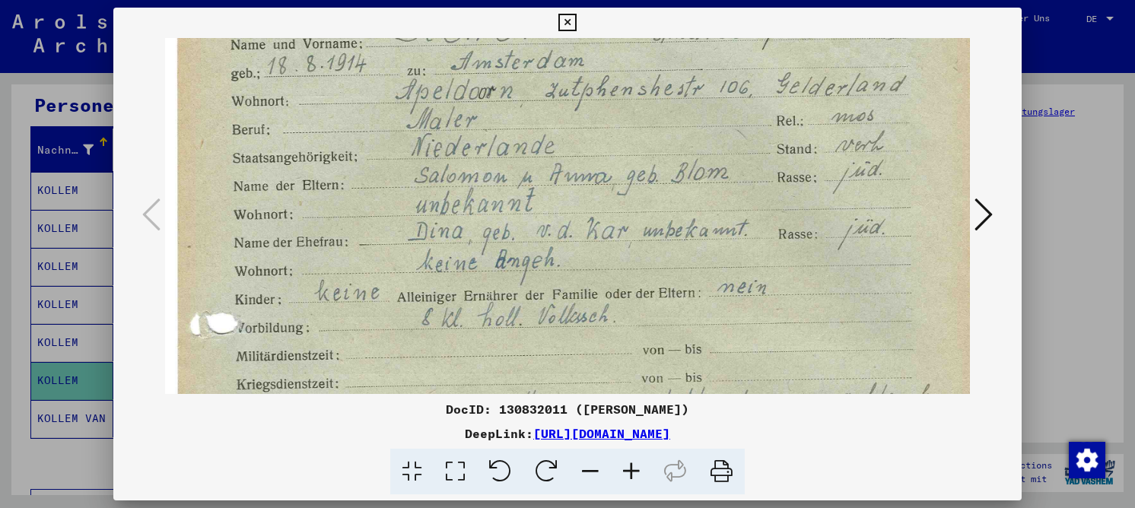
drag, startPoint x: 549, startPoint y: 292, endPoint x: 560, endPoint y: 185, distance: 107.8
click at [560, 184] on img at bounding box center [567, 490] width 805 height 1121
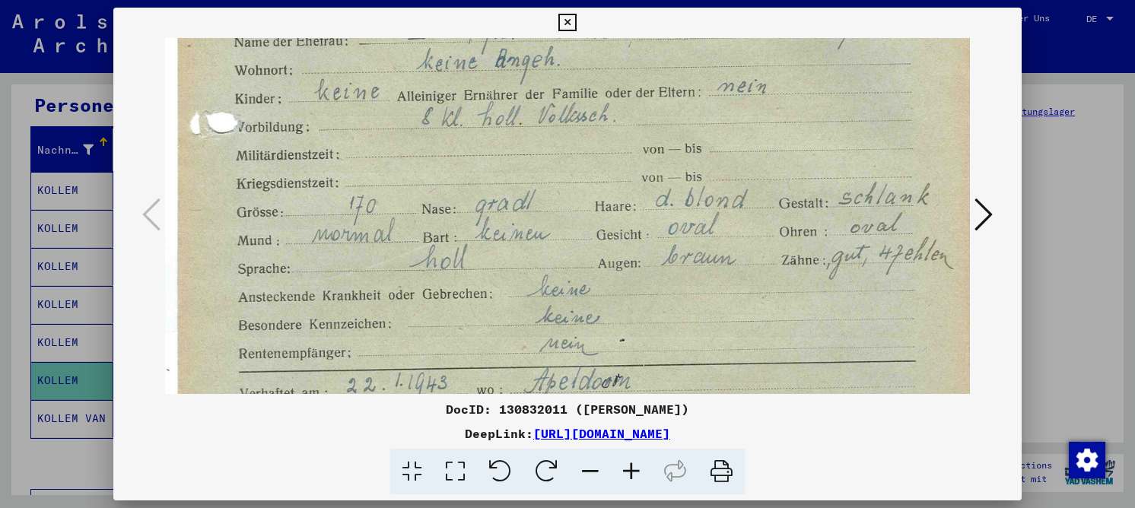
scroll to position [348, 0]
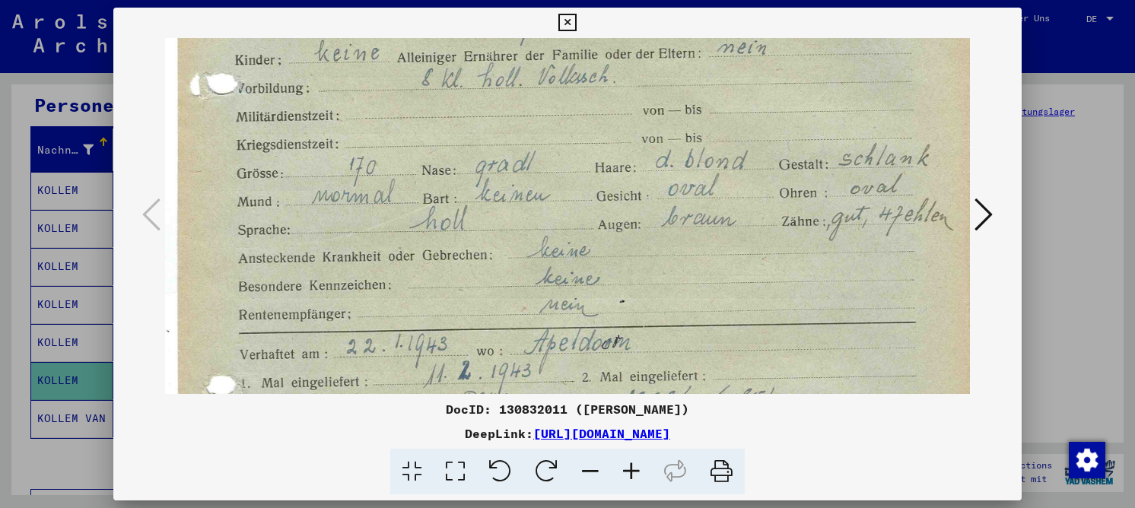
drag, startPoint x: 548, startPoint y: 248, endPoint x: 530, endPoint y: 35, distance: 213.8
click at [535, 8] on div "DocID: 130832011 ([PERSON_NAME]) DeepLink: [URL][DOMAIN_NAME]" at bounding box center [567, 252] width 908 height 488
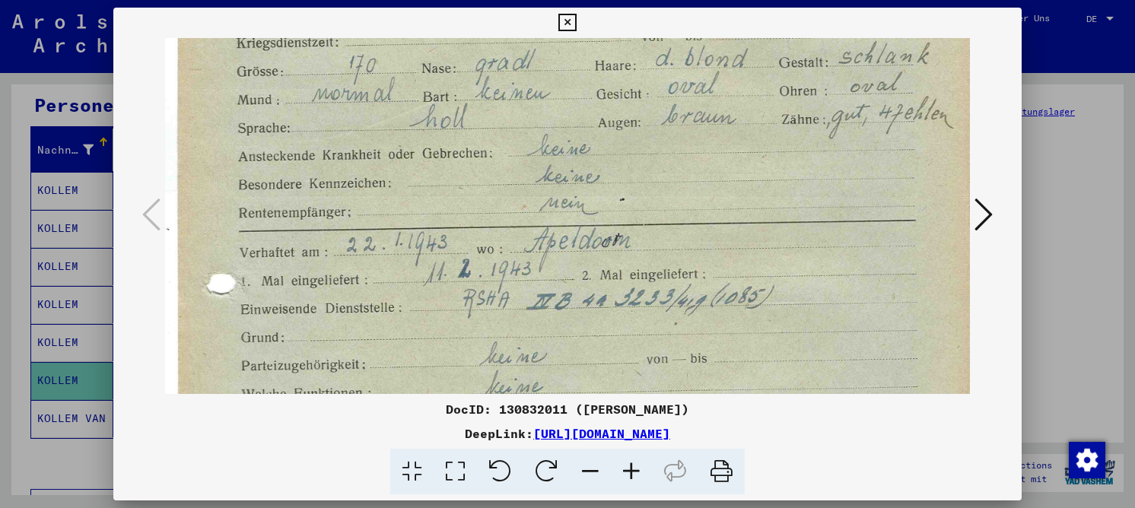
scroll to position [466, 0]
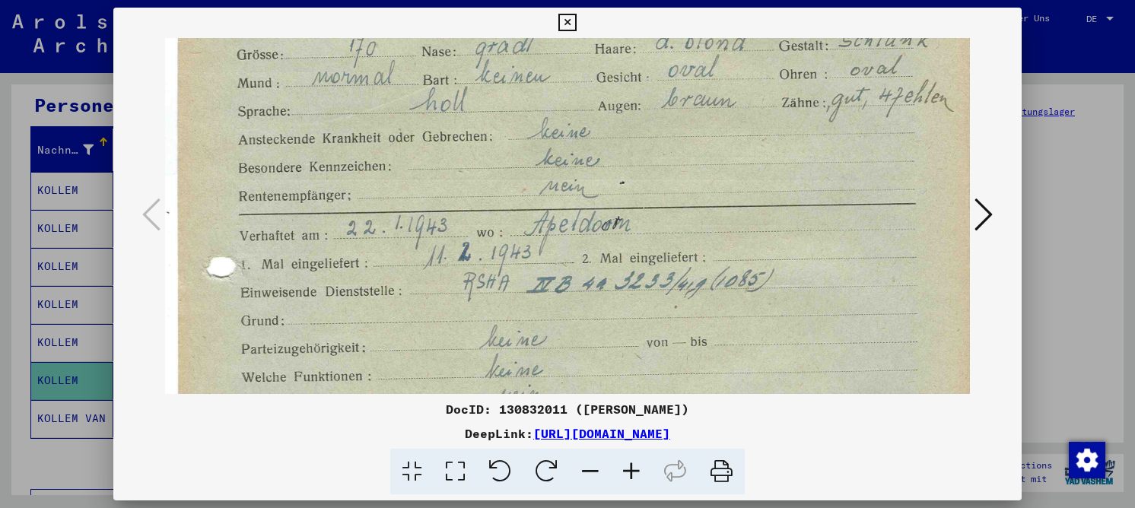
drag, startPoint x: 472, startPoint y: 274, endPoint x: 474, endPoint y: 155, distance: 118.7
click at [474, 155] on img at bounding box center [567, 132] width 805 height 1121
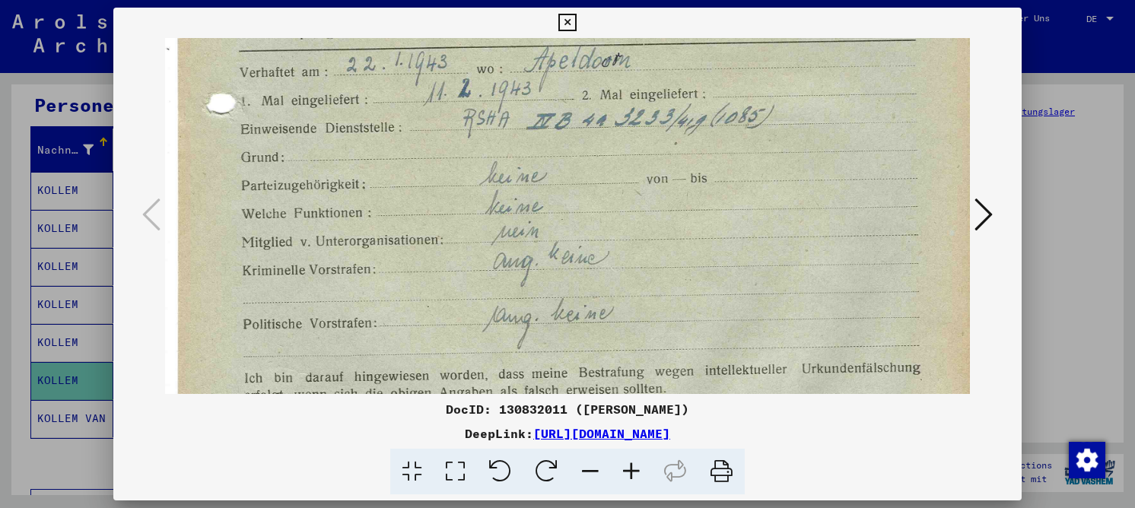
drag, startPoint x: 539, startPoint y: 315, endPoint x: 551, endPoint y: 151, distance: 164.0
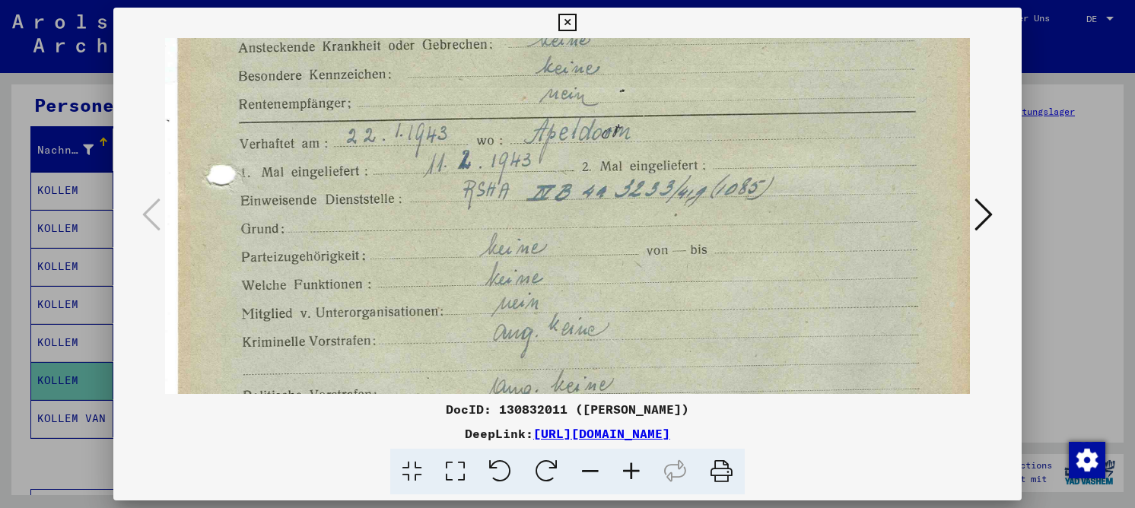
drag, startPoint x: 513, startPoint y: 281, endPoint x: 479, endPoint y: 284, distance: 34.4
click at [474, 290] on img at bounding box center [567, 40] width 805 height 1121
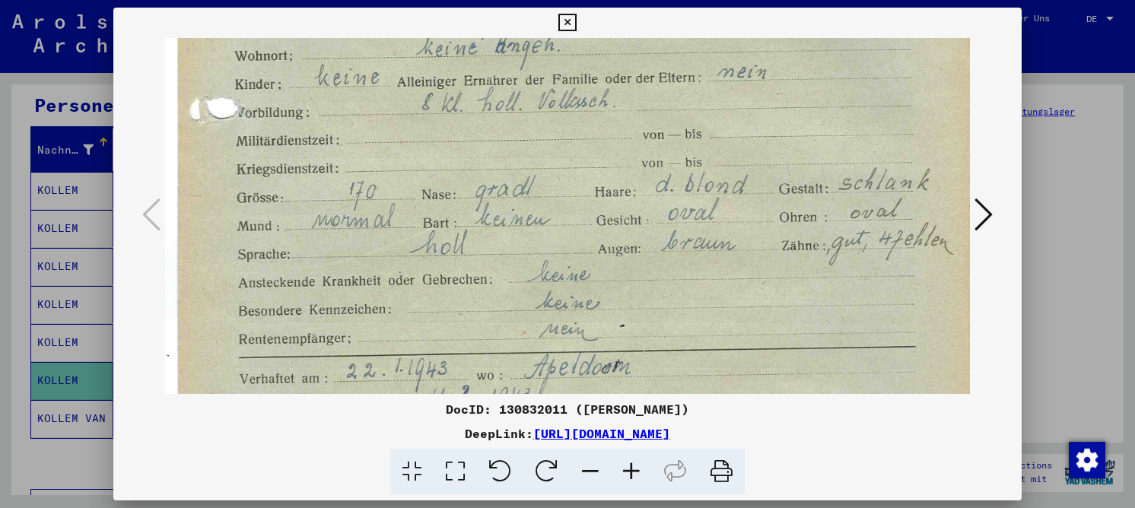
drag, startPoint x: 479, startPoint y: 198, endPoint x: 481, endPoint y: 313, distance: 115.7
click at [481, 313] on img at bounding box center [567, 275] width 805 height 1121
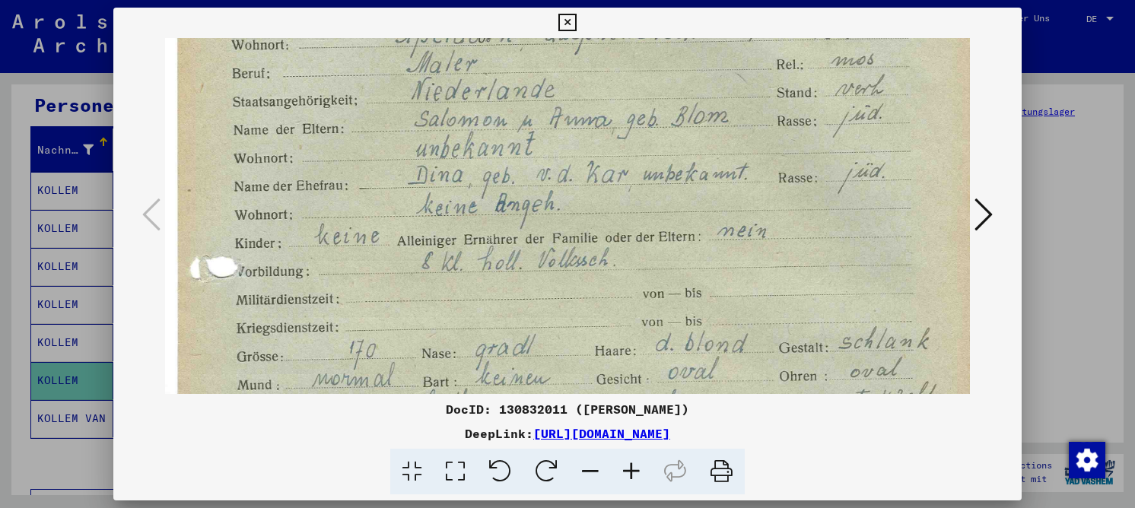
drag, startPoint x: 444, startPoint y: 137, endPoint x: 434, endPoint y: 259, distance: 123.0
click at [441, 285] on img at bounding box center [567, 434] width 805 height 1121
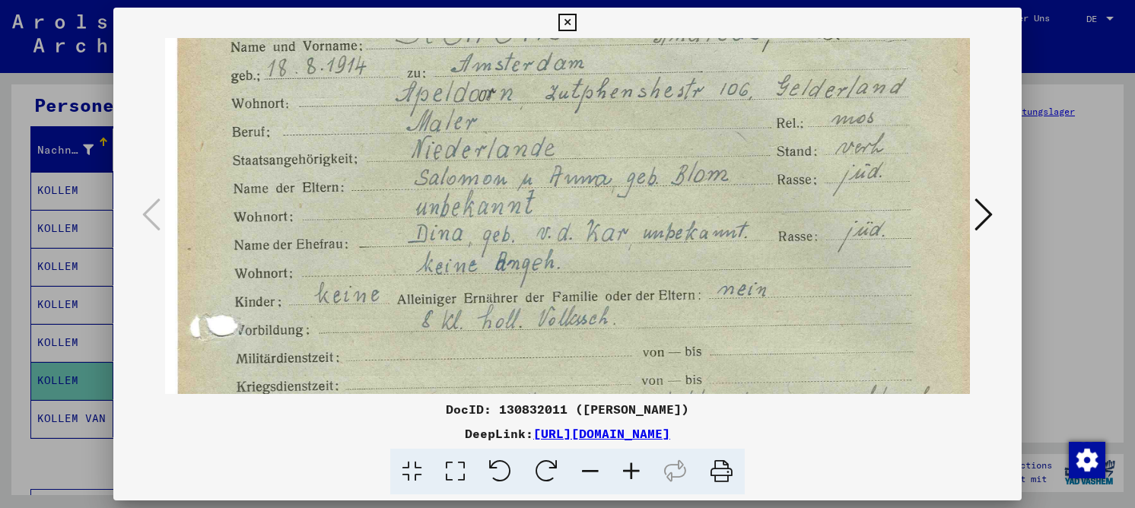
scroll to position [2, 0]
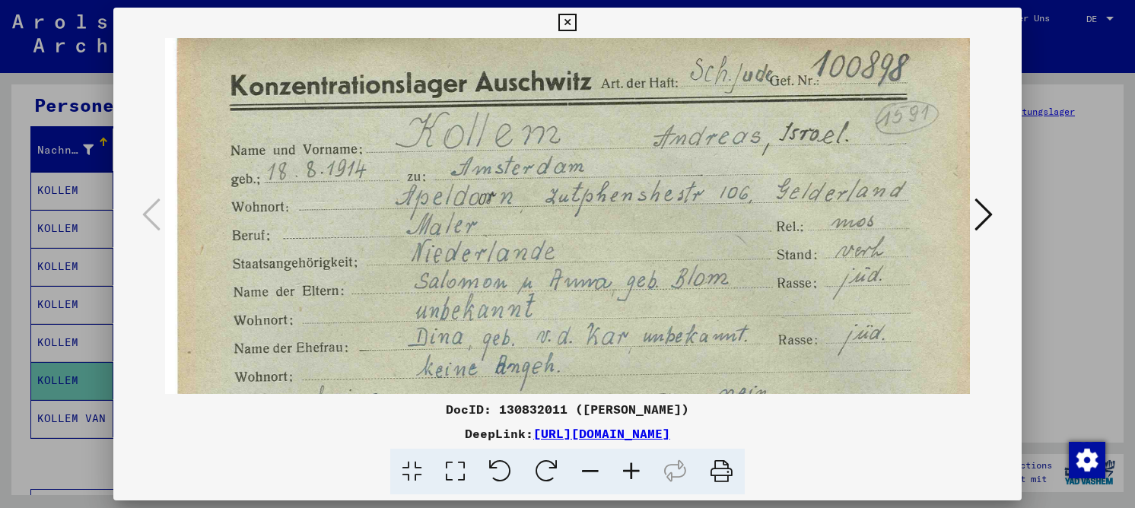
drag, startPoint x: 444, startPoint y: 91, endPoint x: 491, endPoint y: 263, distance: 178.1
click at [984, 212] on icon at bounding box center [984, 214] width 18 height 37
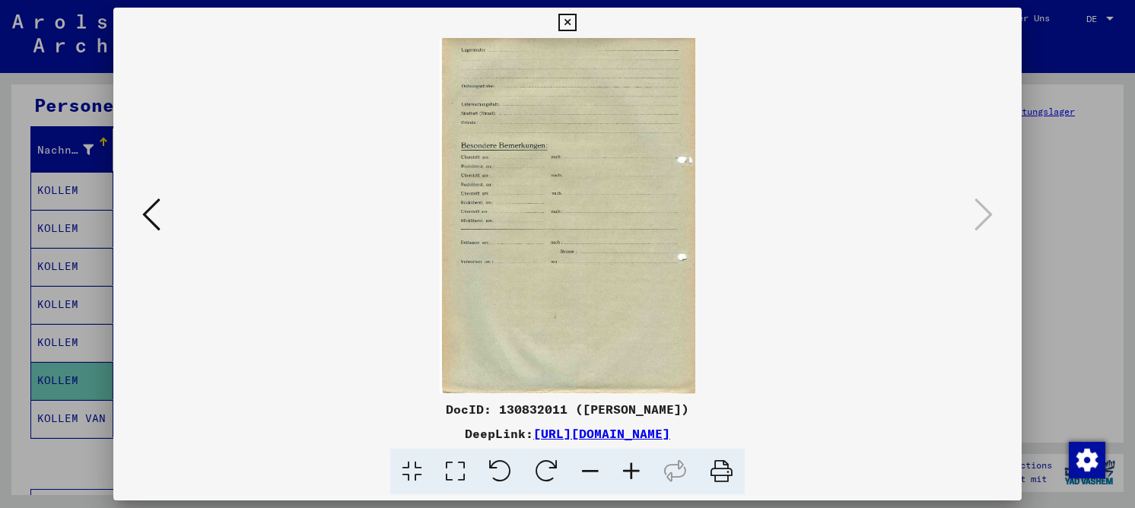
scroll to position [0, 0]
click at [566, 21] on icon at bounding box center [566, 23] width 17 height 18
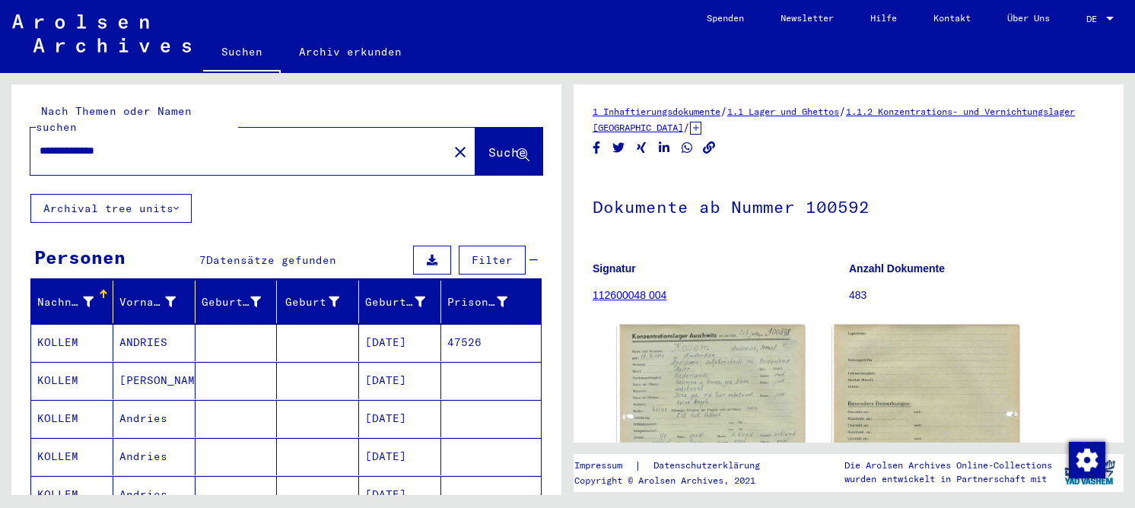
drag, startPoint x: 154, startPoint y: 140, endPoint x: 21, endPoint y: 134, distance: 133.3
click at [21, 134] on div "**********" at bounding box center [286, 139] width 550 height 110
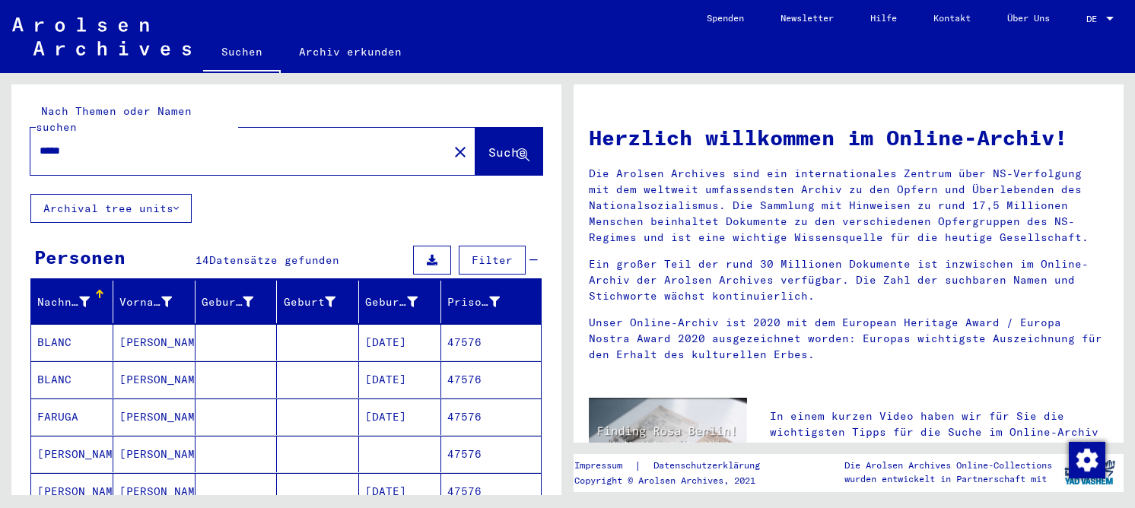
click at [135, 381] on mat-cell "[PERSON_NAME]" at bounding box center [154, 379] width 82 height 37
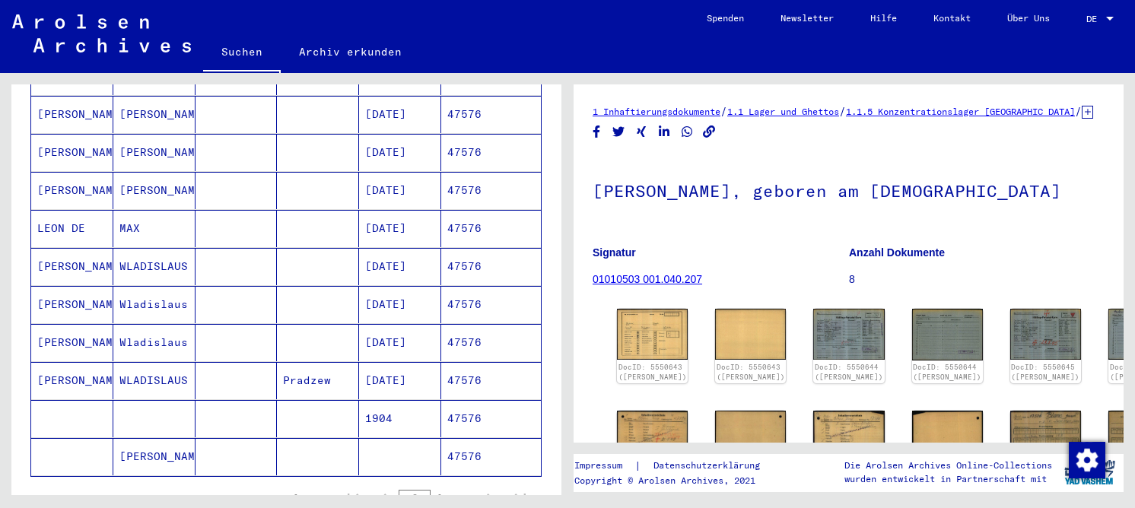
click at [119, 214] on mat-cell "MAX" at bounding box center [154, 228] width 82 height 37
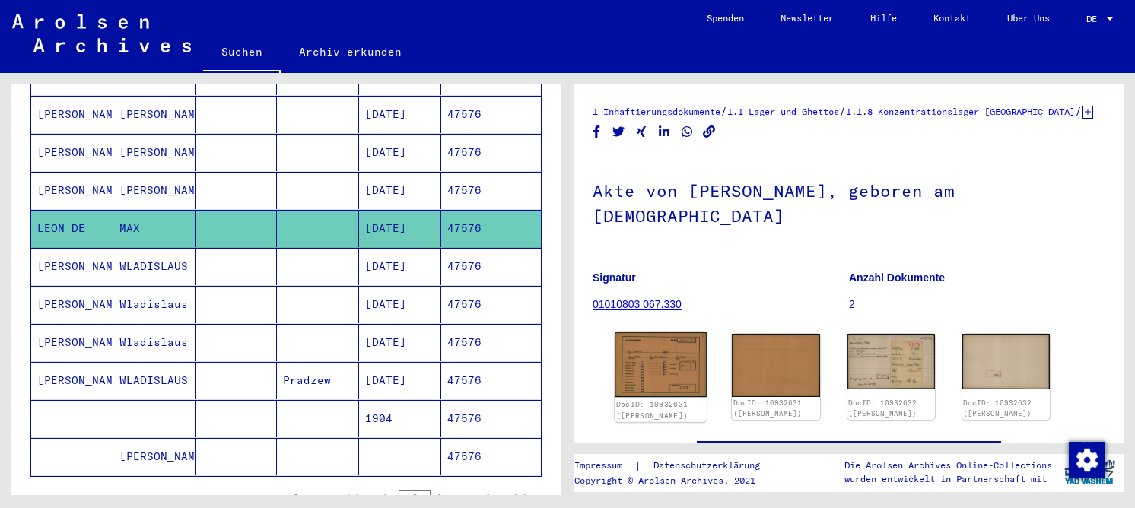
click at [638, 358] on img at bounding box center [661, 365] width 92 height 66
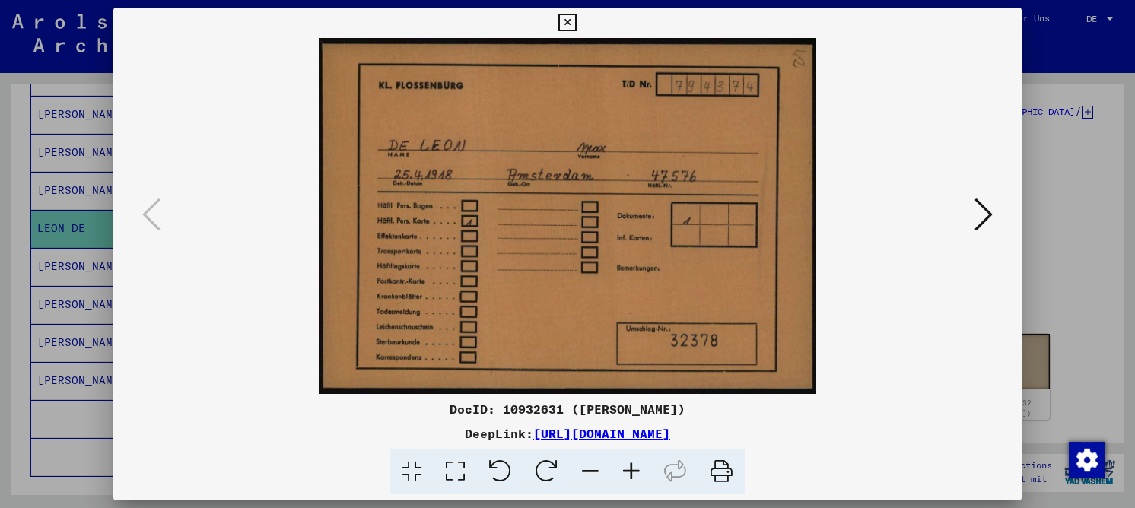
click at [454, 470] on icon at bounding box center [455, 472] width 43 height 46
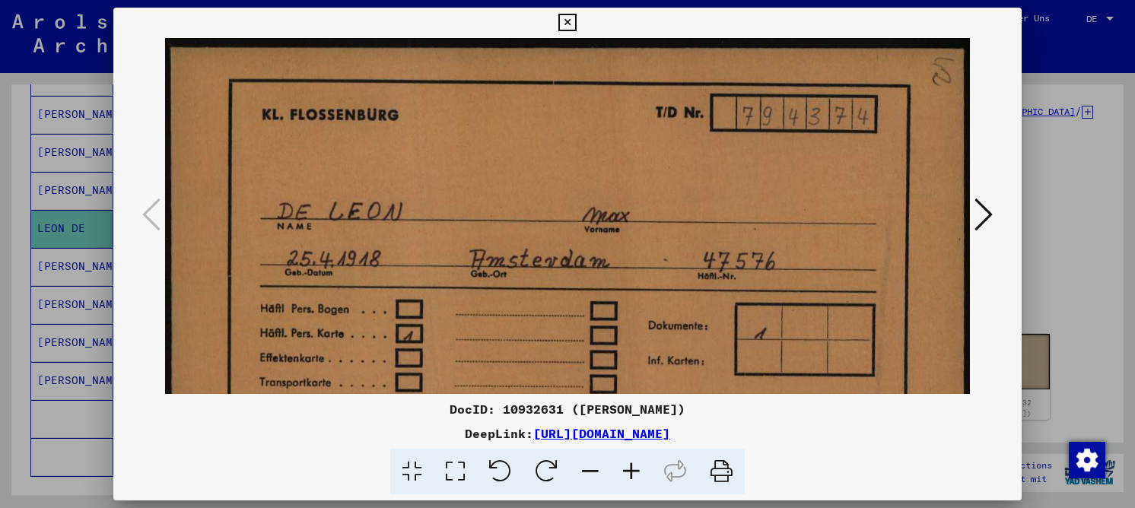
click at [980, 219] on icon at bounding box center [984, 214] width 18 height 37
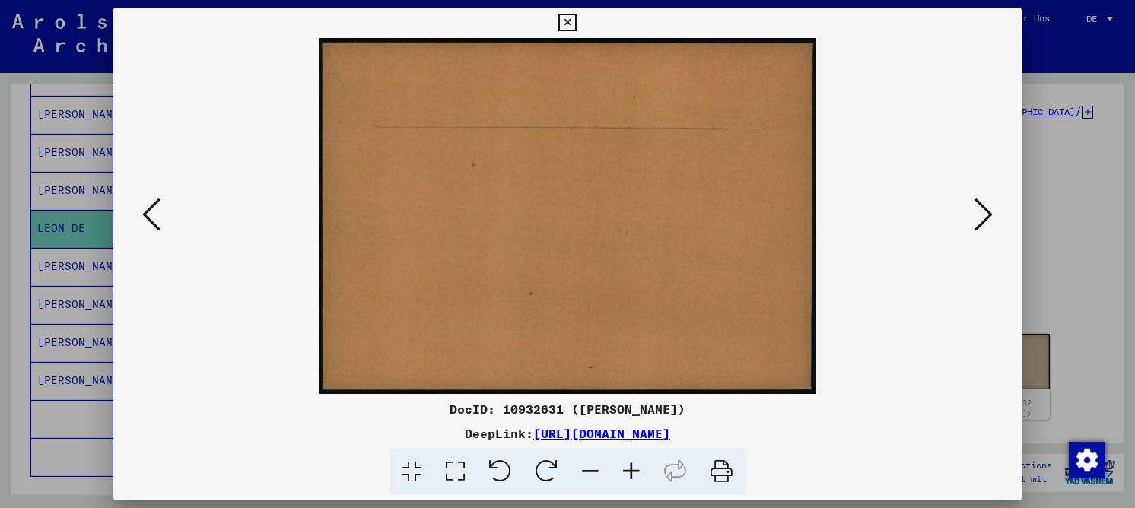
click at [980, 219] on icon at bounding box center [984, 214] width 18 height 37
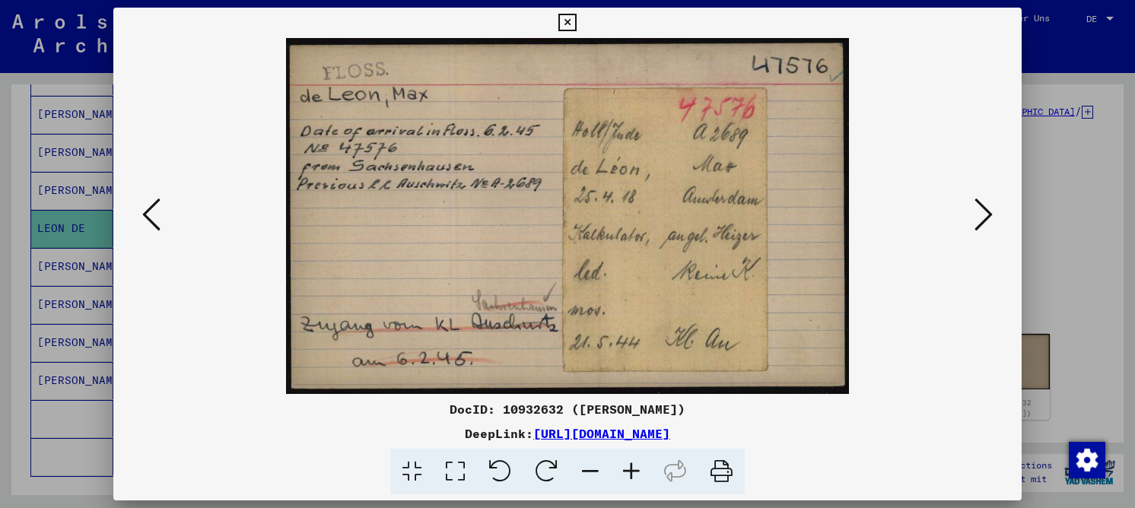
click at [472, 470] on icon at bounding box center [455, 472] width 43 height 46
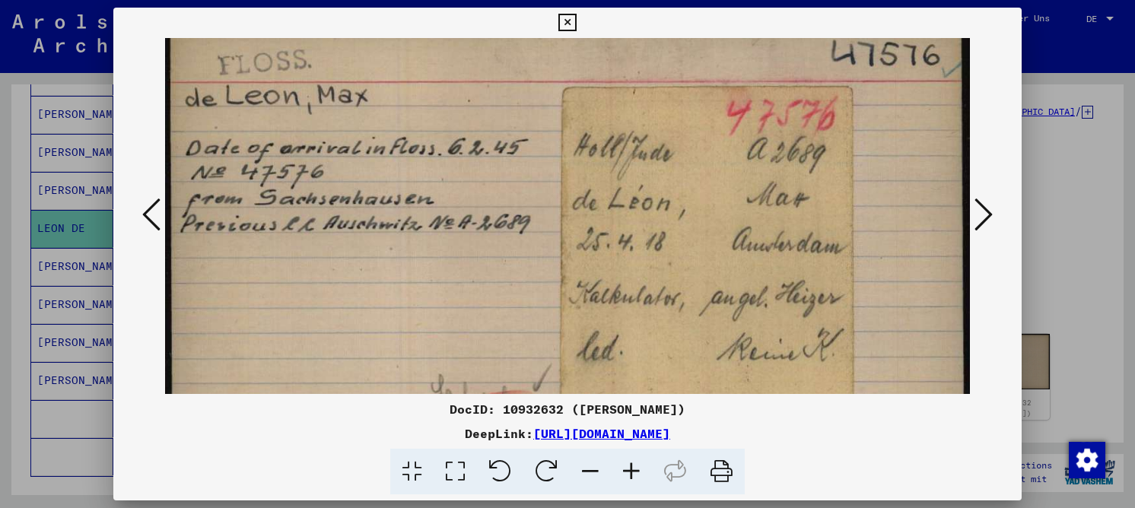
drag, startPoint x: 575, startPoint y: 275, endPoint x: 568, endPoint y: 253, distance: 23.8
click at [568, 253] on img at bounding box center [567, 269] width 805 height 508
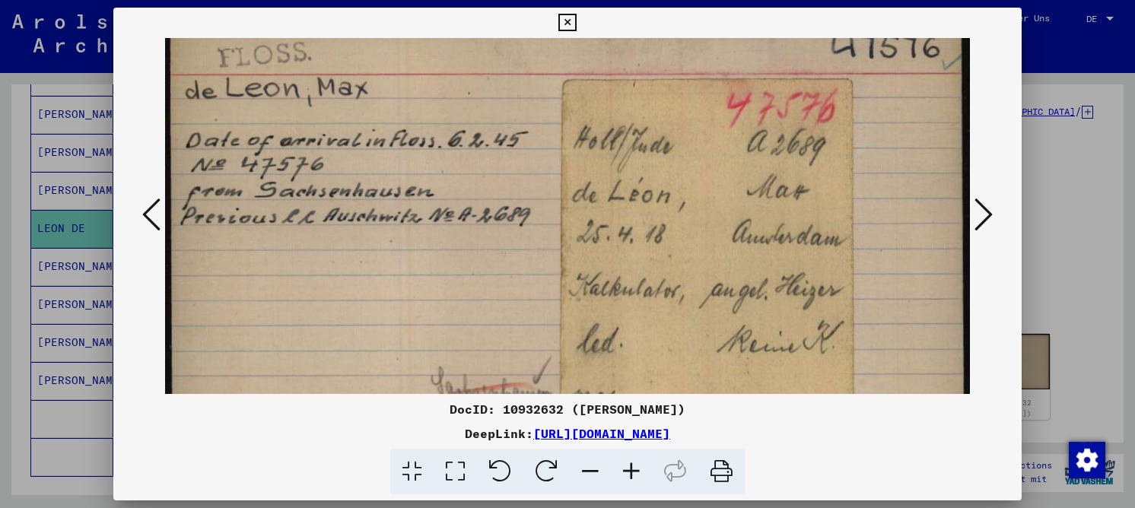
scroll to position [66, 0]
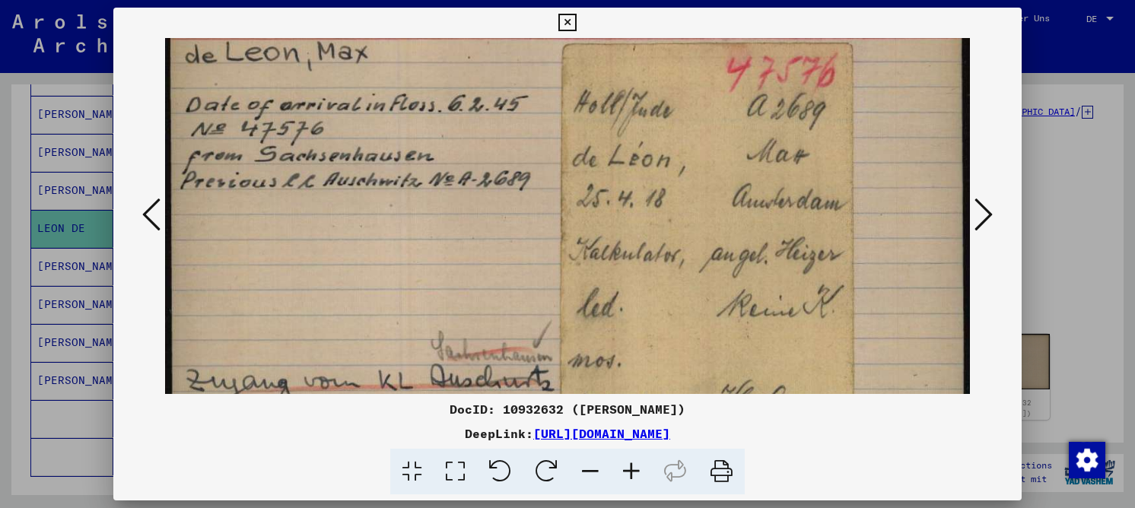
drag, startPoint x: 568, startPoint y: 234, endPoint x: 565, endPoint y: 191, distance: 43.5
click at [565, 191] on img at bounding box center [567, 226] width 805 height 508
click at [577, 311] on img at bounding box center [567, 226] width 805 height 508
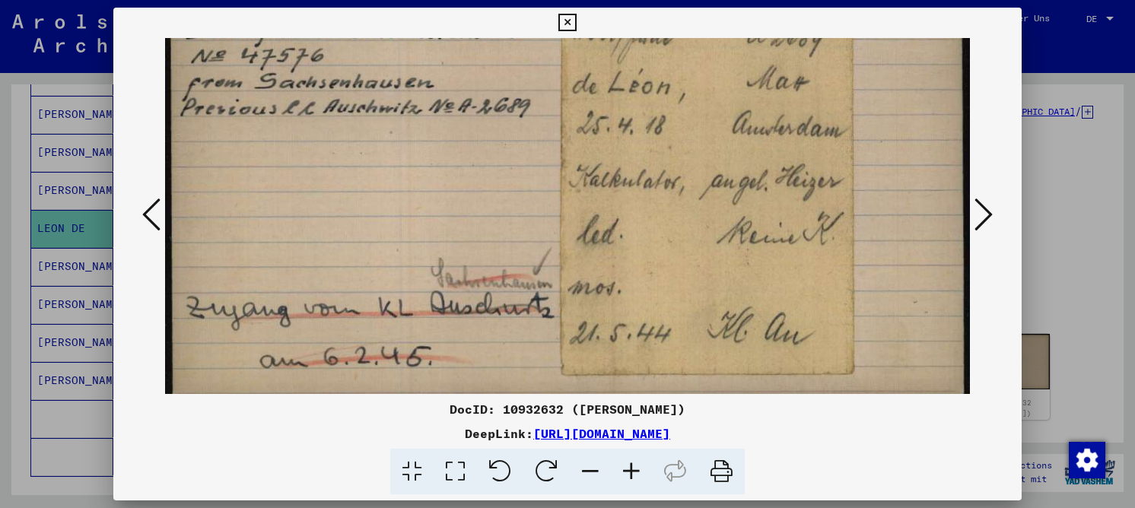
scroll to position [140, 0]
drag, startPoint x: 422, startPoint y: 285, endPoint x: 432, endPoint y: 235, distance: 50.4
click at [432, 235] on img at bounding box center [567, 152] width 805 height 508
click at [481, 169] on img at bounding box center [567, 151] width 805 height 508
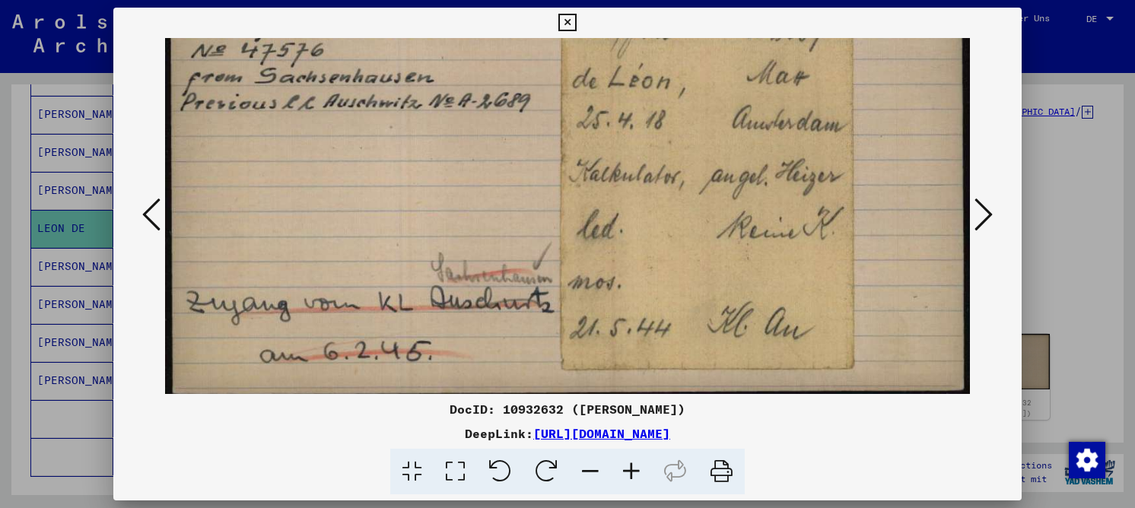
scroll to position [152, 0]
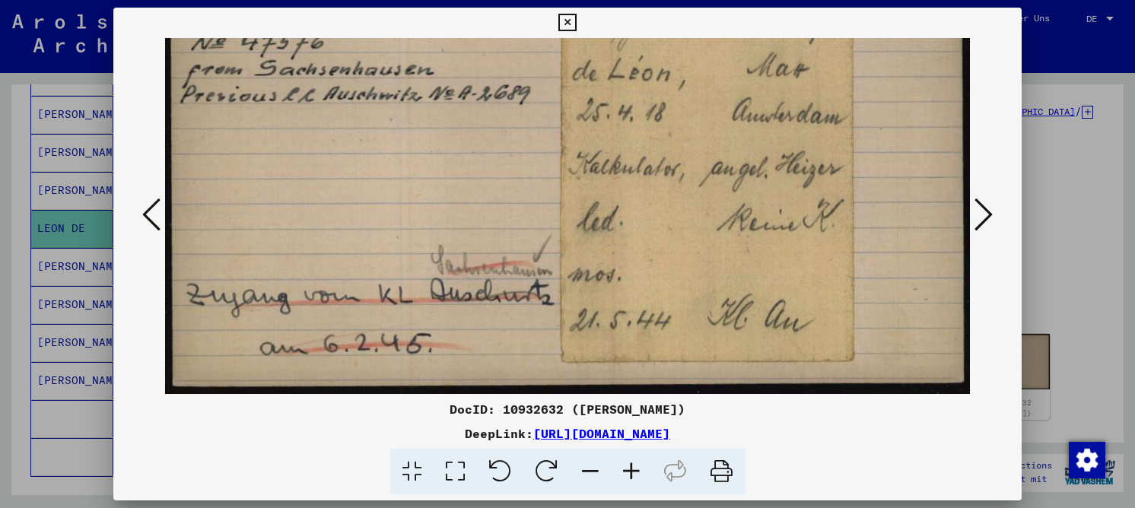
drag, startPoint x: 654, startPoint y: 183, endPoint x: 625, endPoint y: 77, distance: 110.4
click at [625, 77] on img at bounding box center [567, 140] width 805 height 508
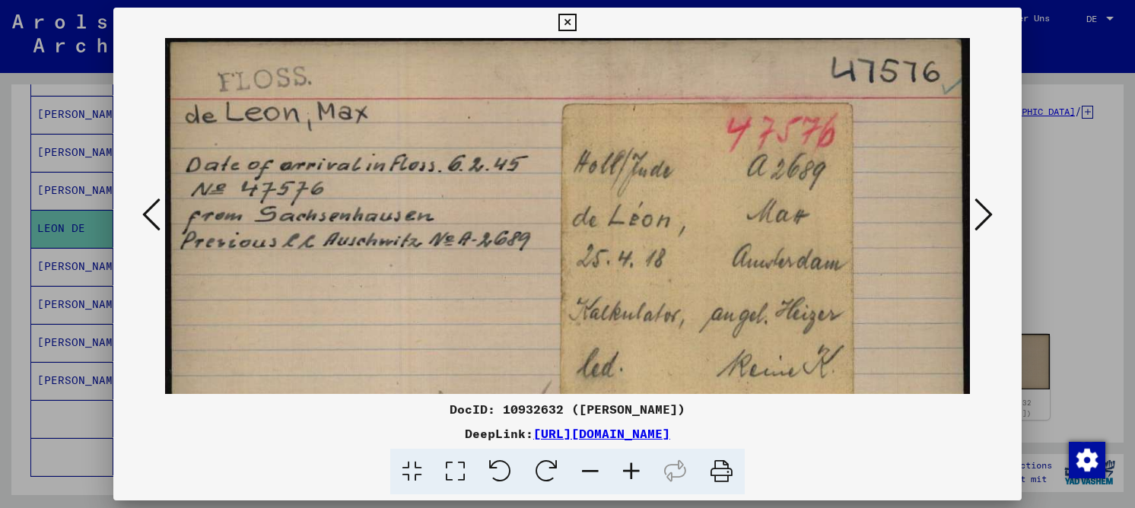
scroll to position [0, 0]
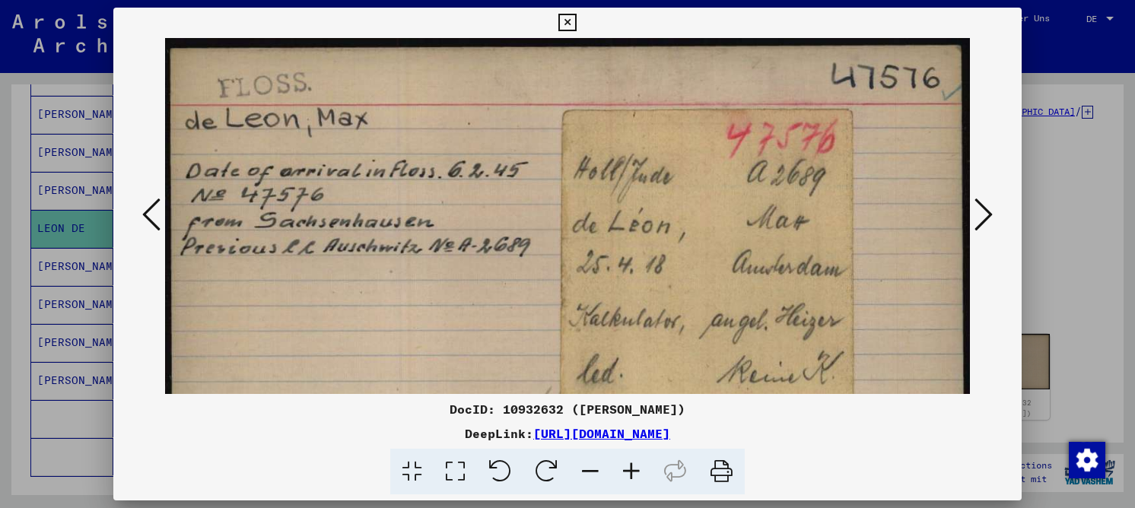
drag, startPoint x: 549, startPoint y: 124, endPoint x: 478, endPoint y: 306, distance: 195.4
click at [478, 306] on img at bounding box center [567, 292] width 805 height 508
click at [564, 23] on icon at bounding box center [566, 23] width 17 height 18
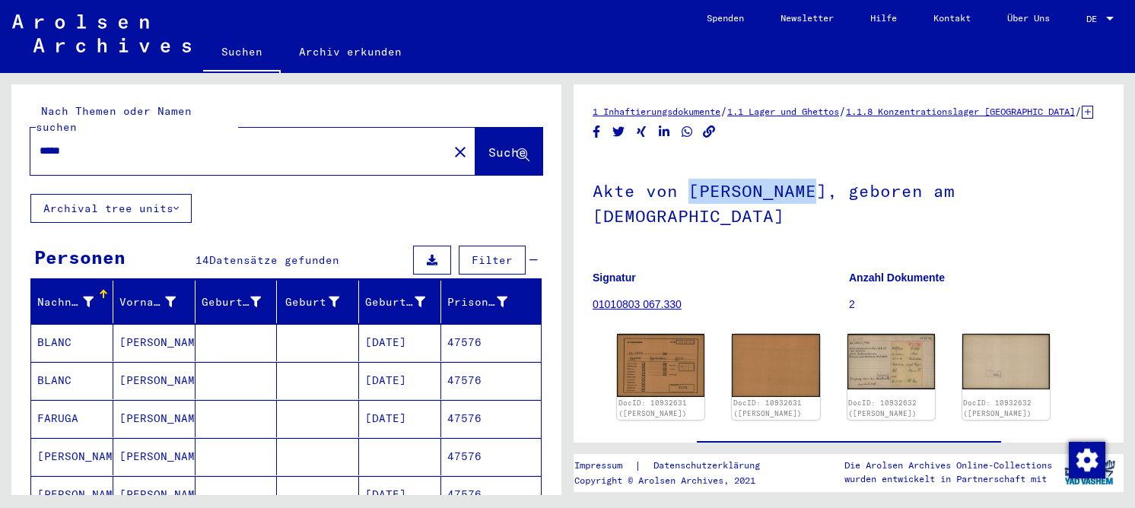
drag, startPoint x: 689, startPoint y: 203, endPoint x: 807, endPoint y: 208, distance: 118.8
click at [807, 208] on h1 "Akte von [PERSON_NAME], geboren am [DEMOGRAPHIC_DATA]" at bounding box center [849, 202] width 512 height 92
copy h1 "[PERSON_NAME]"
click at [229, 143] on input "*****" at bounding box center [239, 151] width 399 height 16
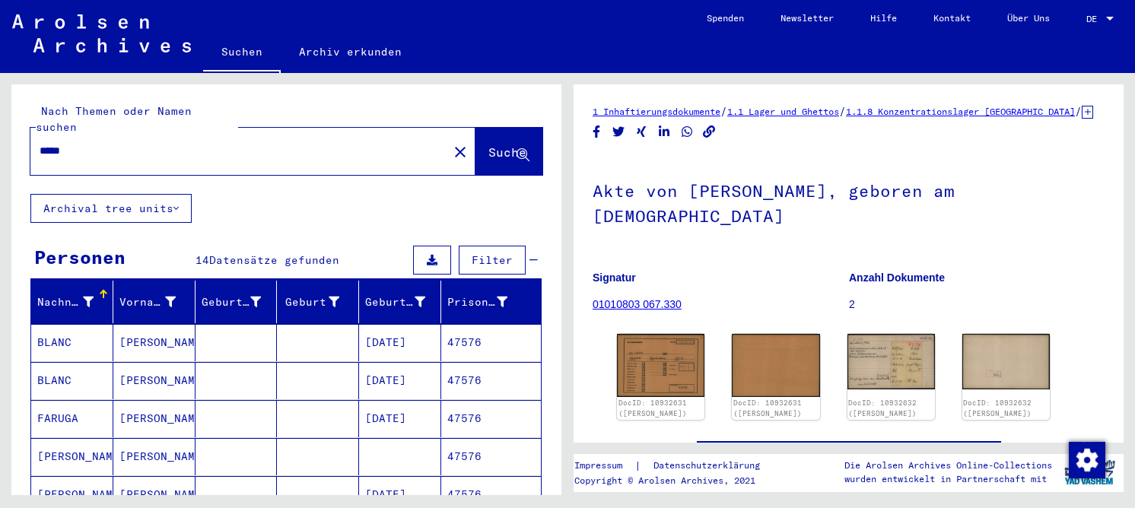
paste input "*******"
type input "**********"
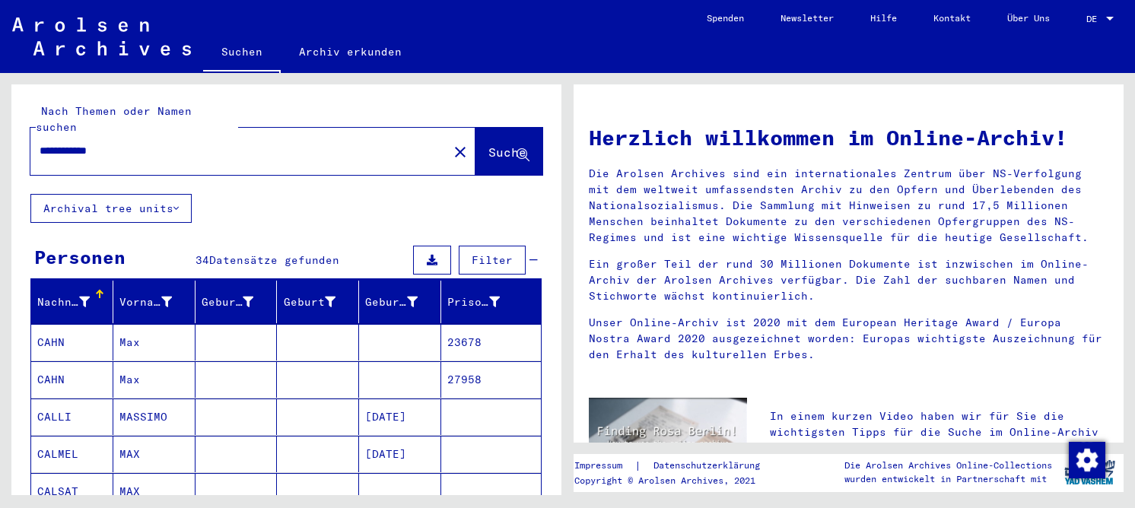
click at [208, 365] on mat-cell at bounding box center [237, 379] width 82 height 37
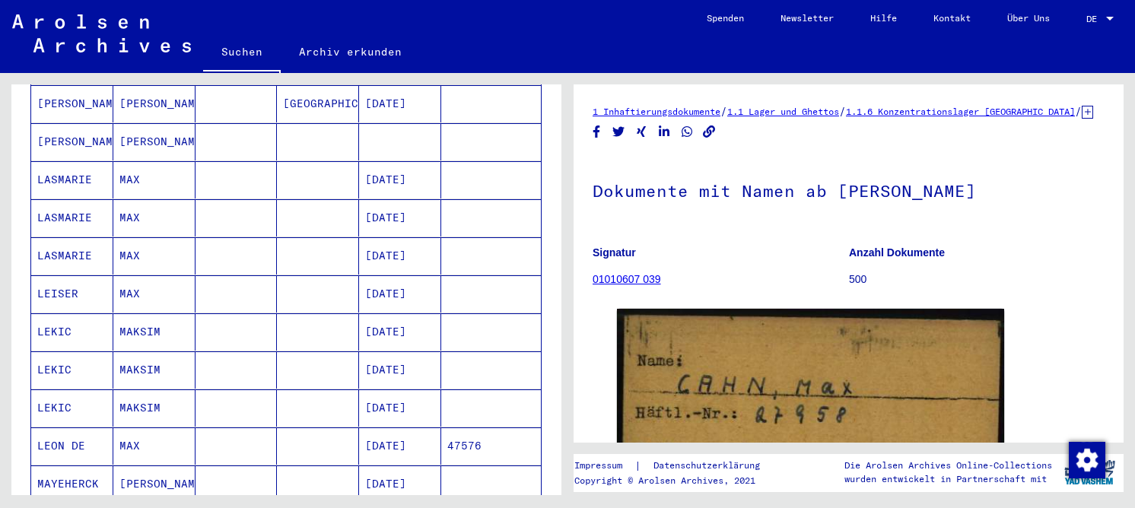
scroll to position [685, 0]
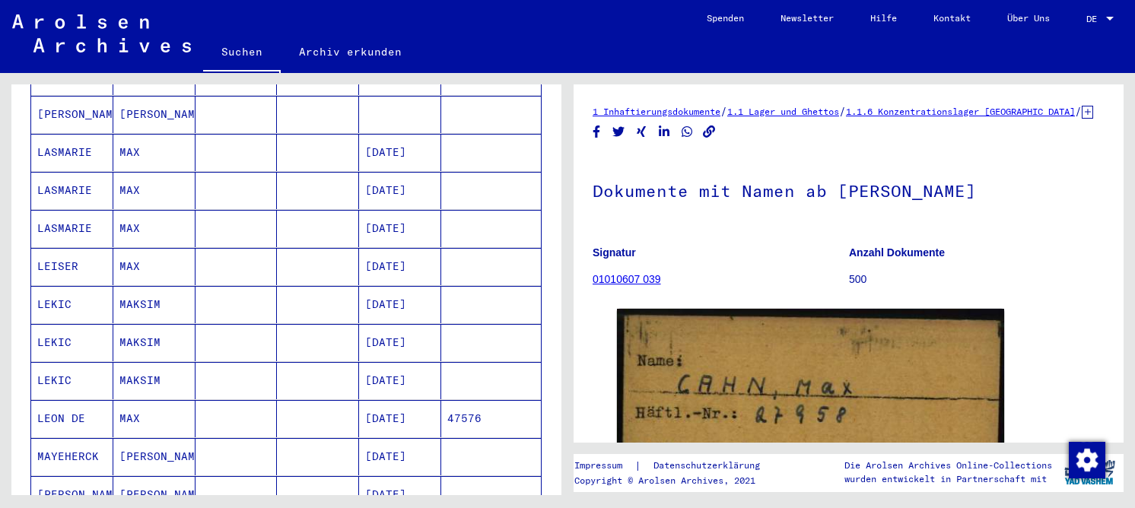
click at [119, 402] on mat-cell "MAX" at bounding box center [154, 418] width 82 height 37
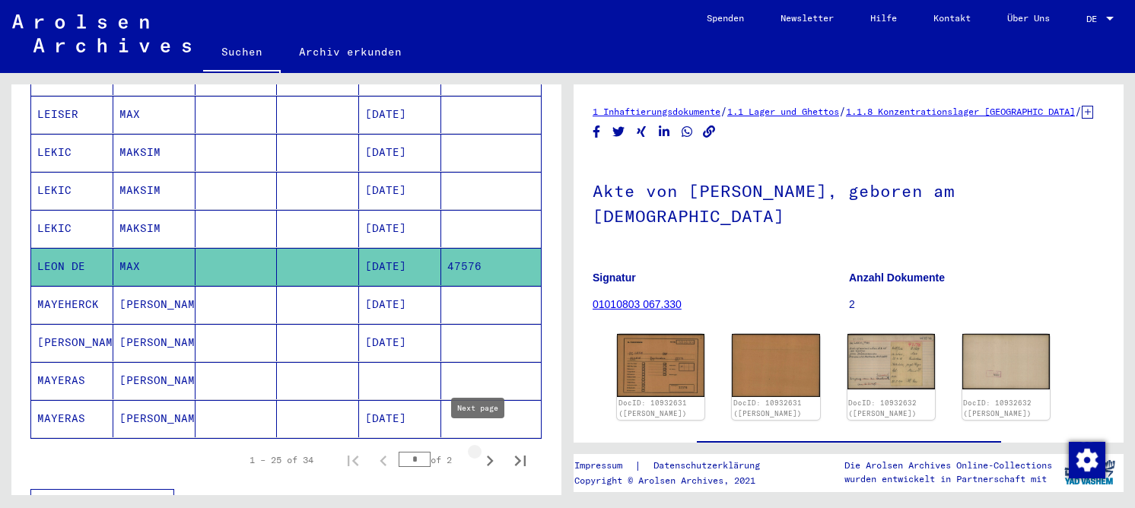
click at [487, 456] on icon "Next page" at bounding box center [490, 461] width 7 height 11
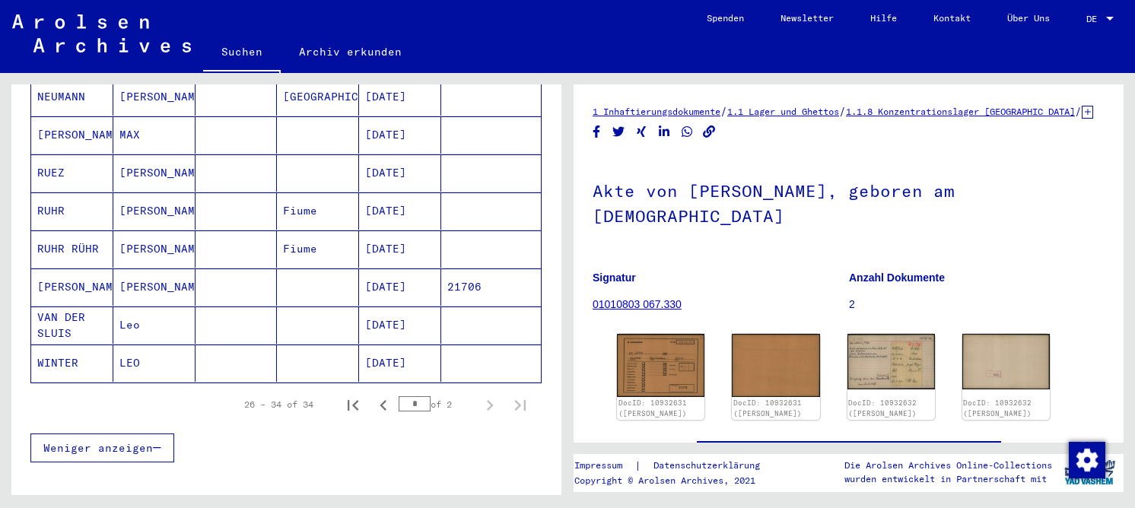
scroll to position [310, 0]
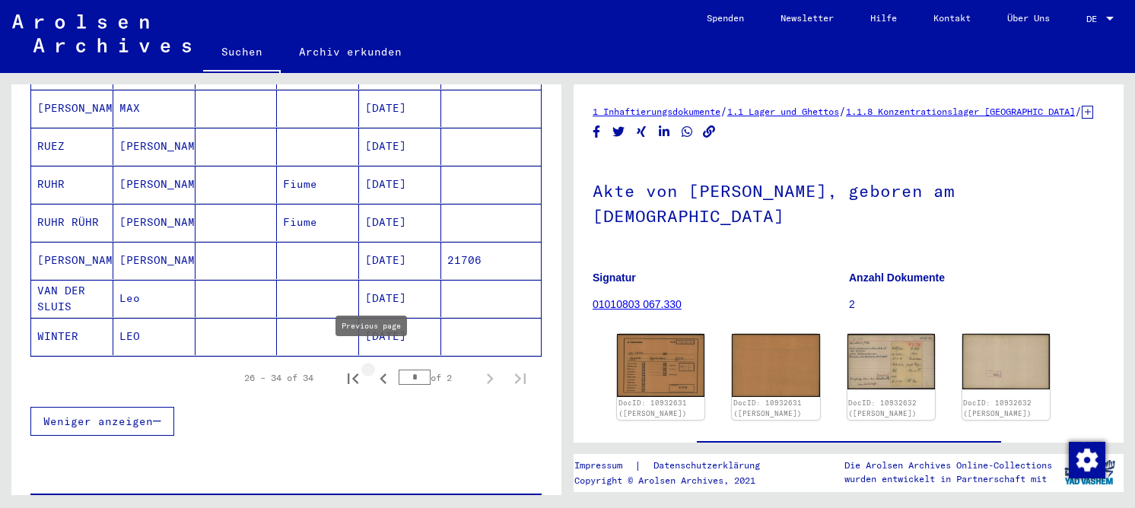
click at [378, 368] on icon "Previous page" at bounding box center [383, 378] width 21 height 21
type input "*"
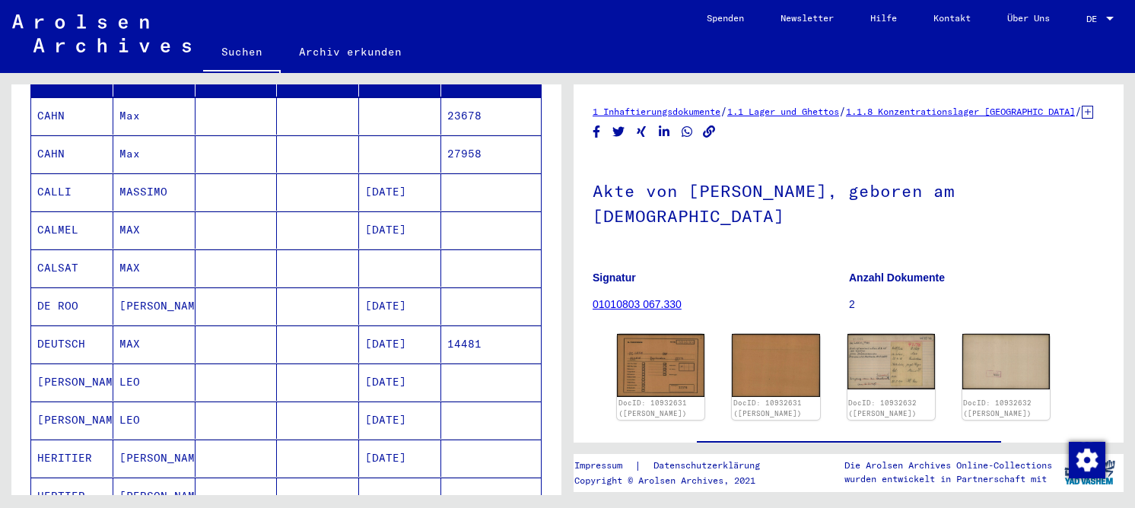
scroll to position [0, 0]
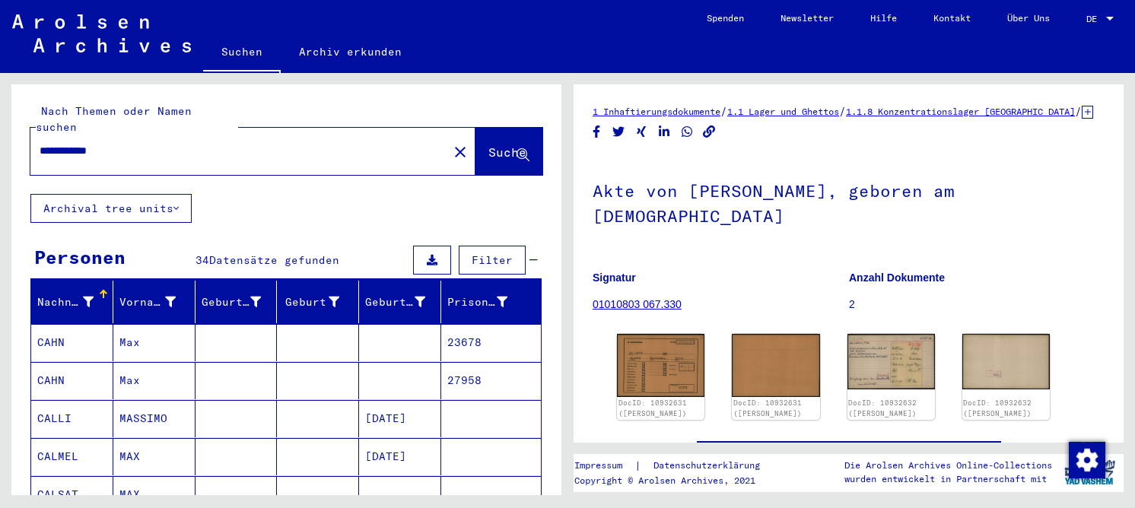
drag, startPoint x: 75, startPoint y: 134, endPoint x: 230, endPoint y: 183, distance: 162.9
click at [149, 143] on input "**********" at bounding box center [239, 151] width 399 height 16
type input "*********"
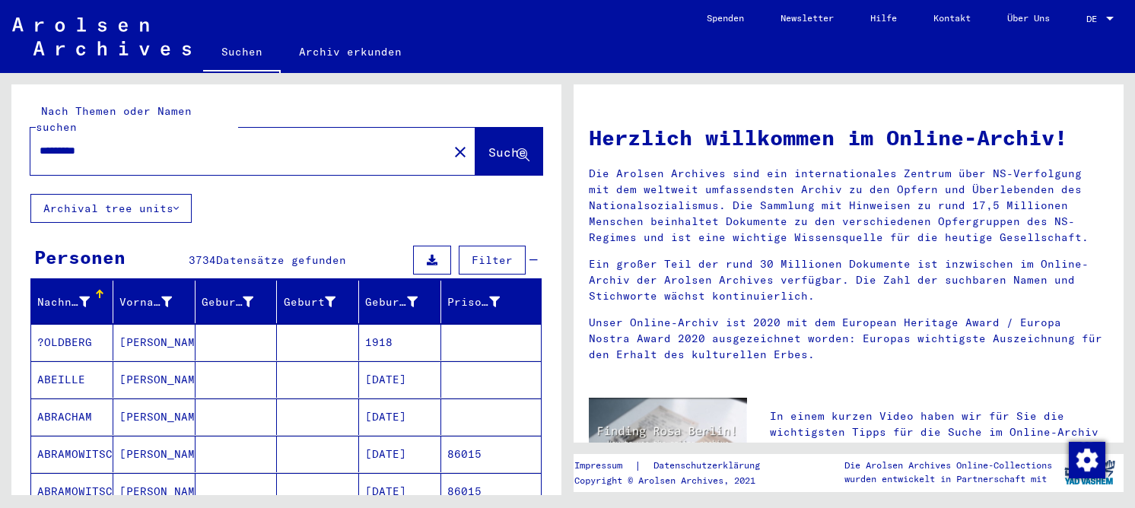
click at [154, 361] on mat-cell "[PERSON_NAME]" at bounding box center [154, 379] width 82 height 37
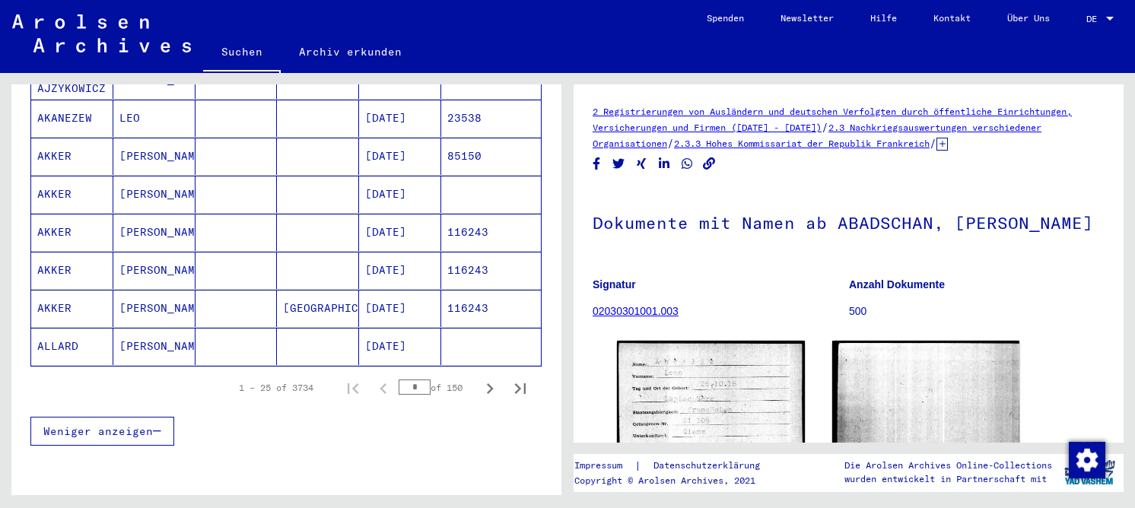
scroll to position [913, 0]
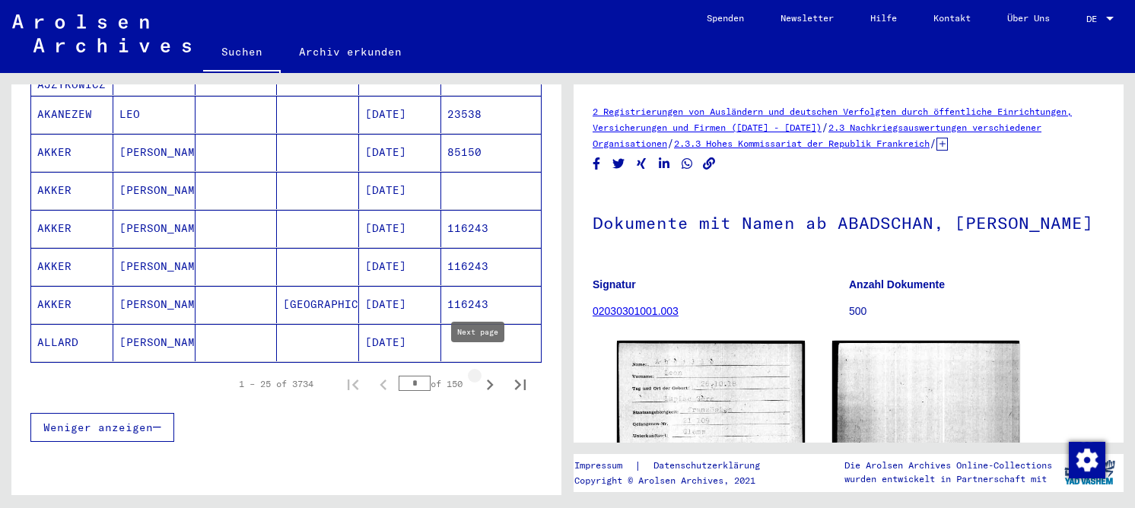
click at [487, 380] on icon "Next page" at bounding box center [490, 385] width 7 height 11
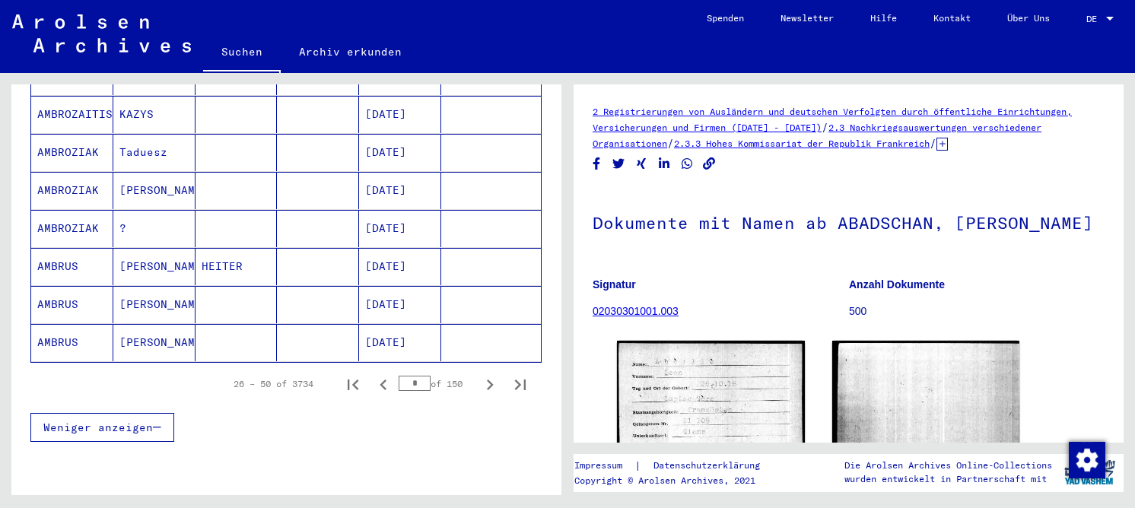
click at [481, 374] on icon "Next page" at bounding box center [489, 384] width 21 height 21
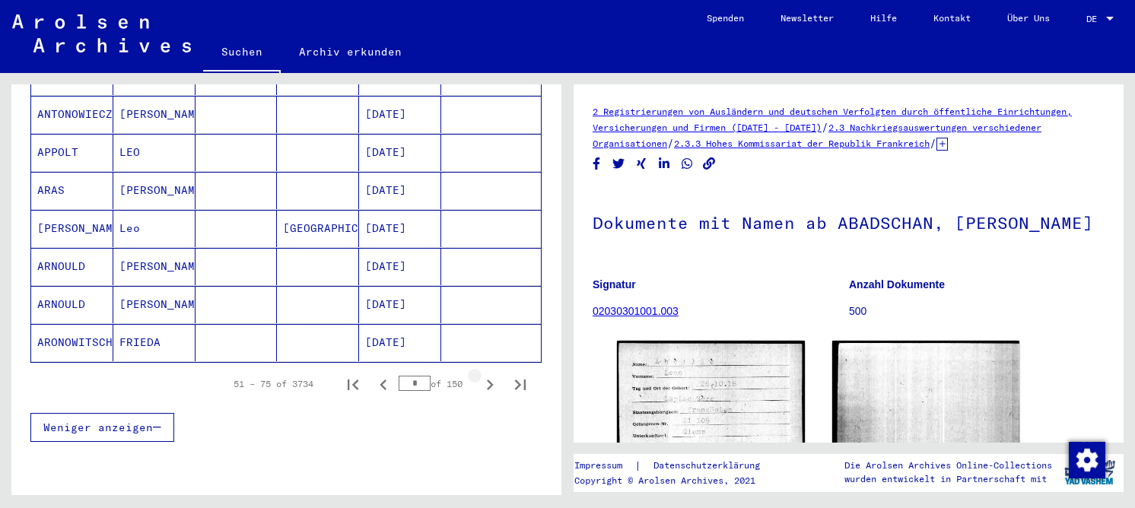
click at [481, 374] on icon "Next page" at bounding box center [489, 384] width 21 height 21
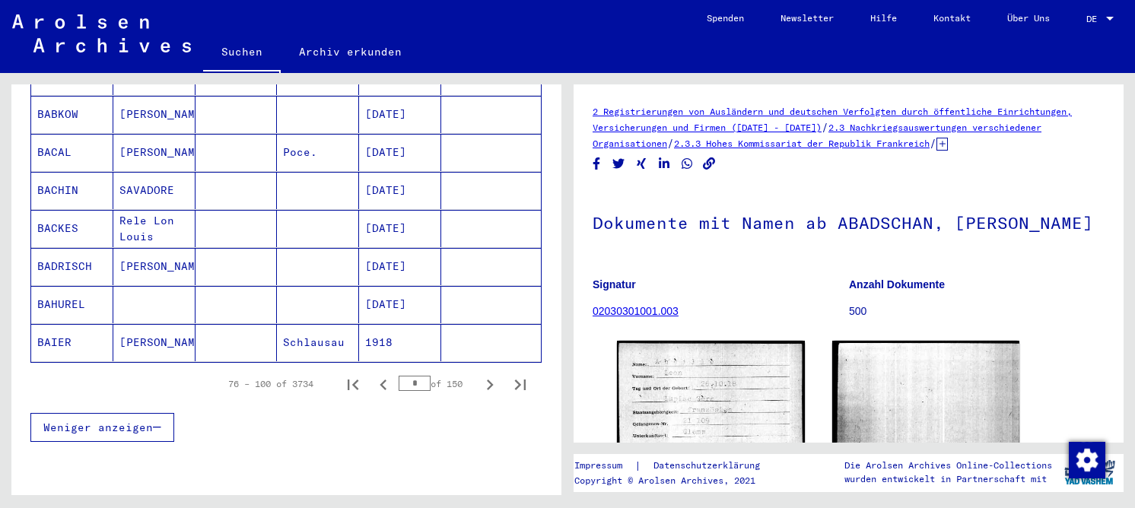
click at [481, 374] on icon "Next page" at bounding box center [489, 384] width 21 height 21
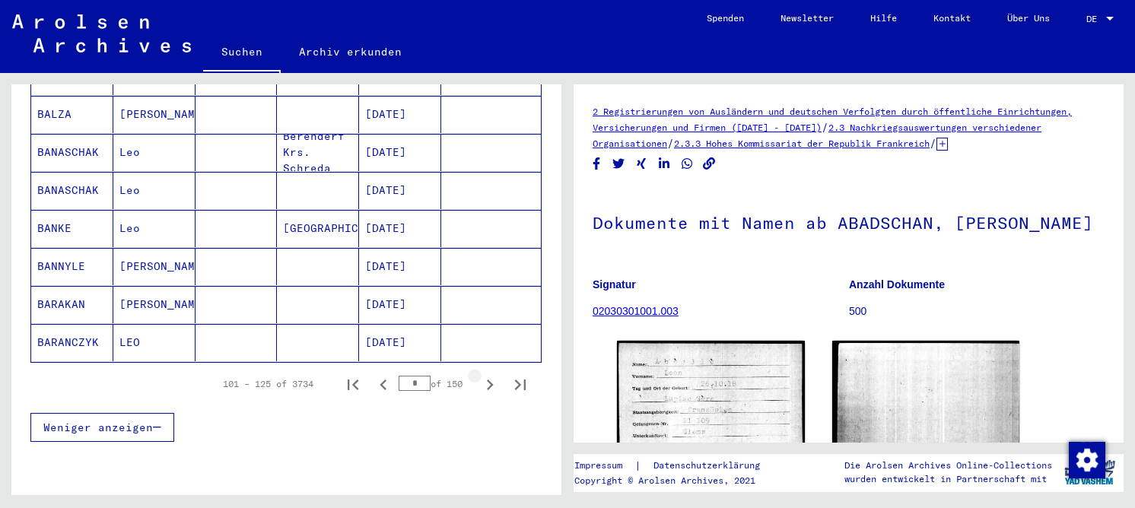
click at [481, 374] on icon "Next page" at bounding box center [489, 384] width 21 height 21
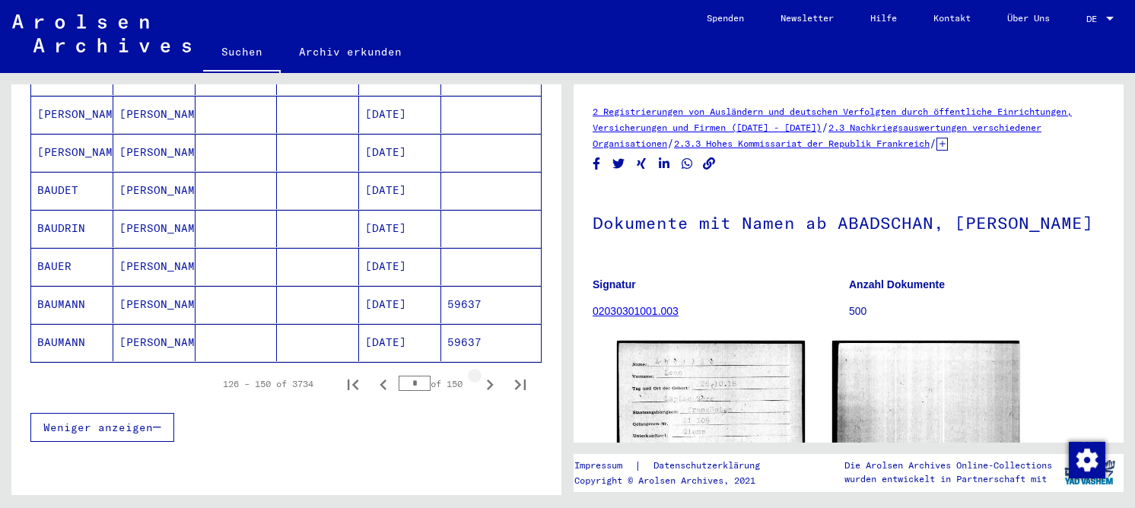
click at [481, 374] on icon "Next page" at bounding box center [489, 384] width 21 height 21
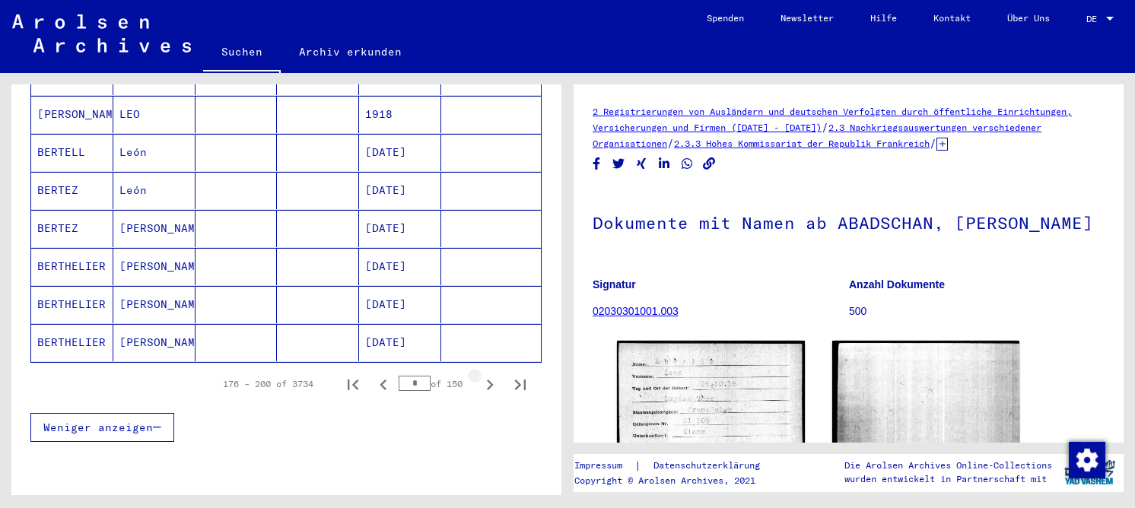
click at [481, 374] on icon "Next page" at bounding box center [489, 384] width 21 height 21
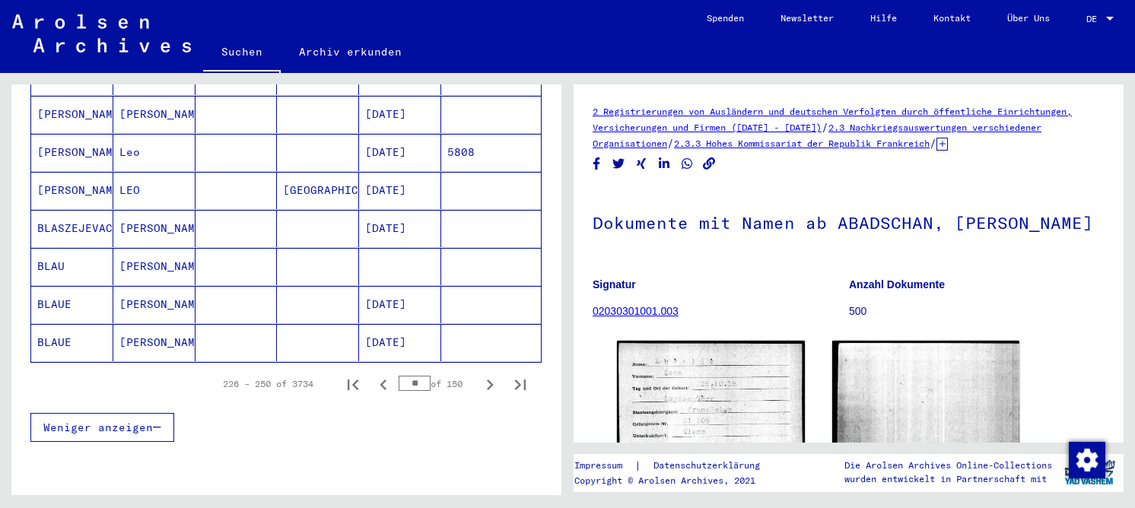
click at [481, 374] on icon "Next page" at bounding box center [489, 384] width 21 height 21
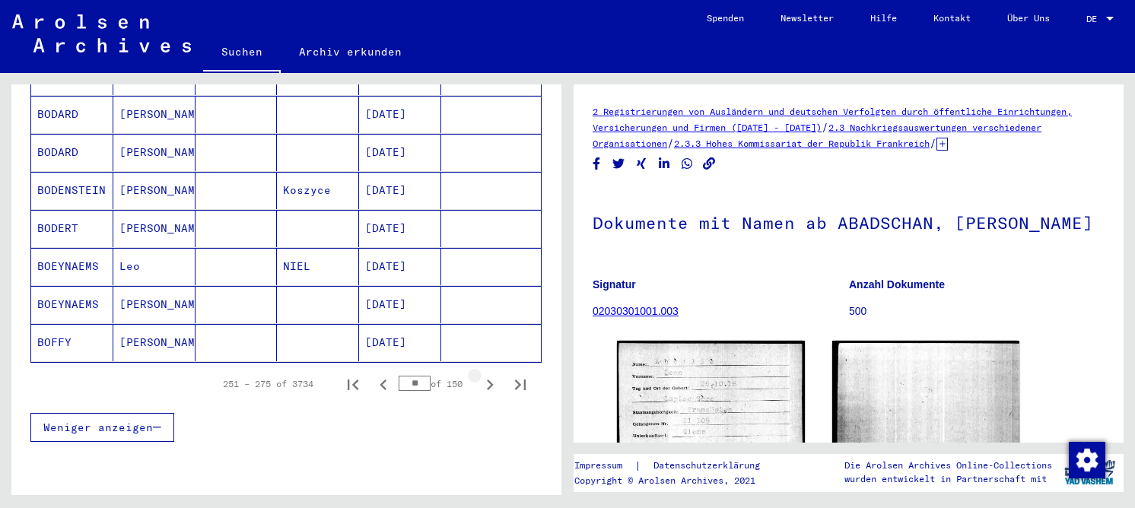
click at [481, 374] on icon "Next page" at bounding box center [489, 384] width 21 height 21
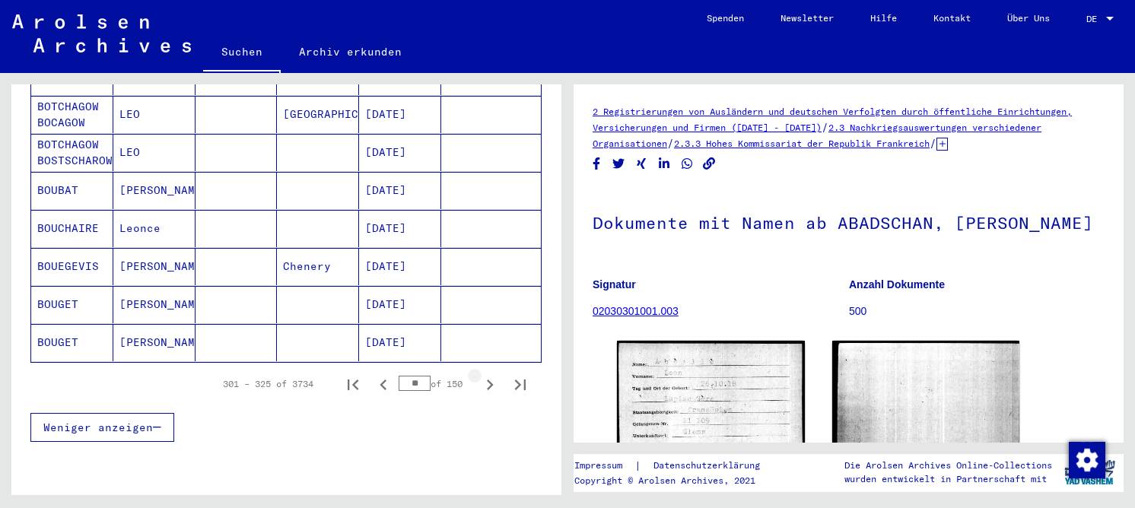
click at [481, 374] on icon "Next page" at bounding box center [489, 384] width 21 height 21
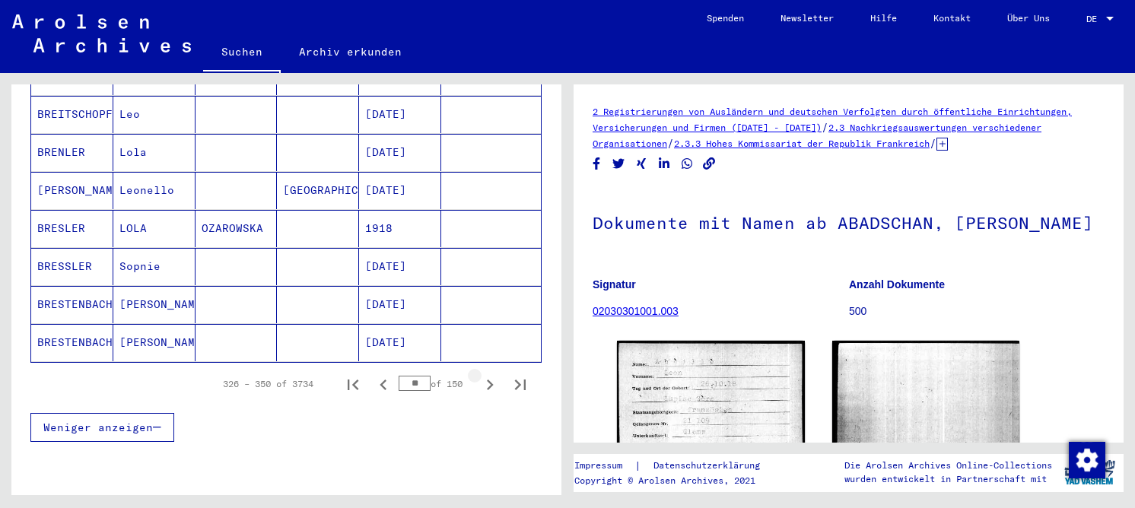
click at [481, 374] on icon "Next page" at bounding box center [489, 384] width 21 height 21
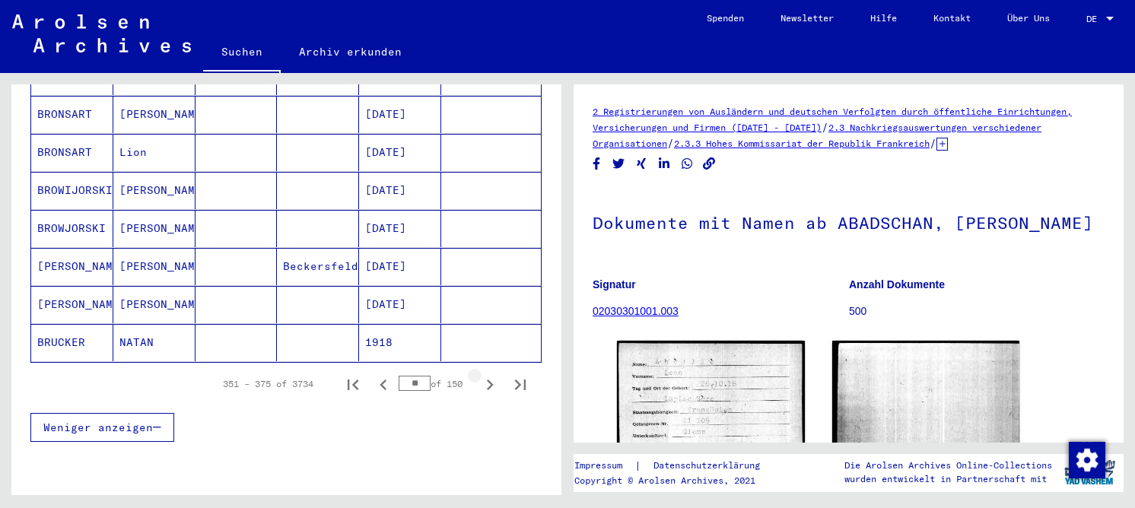
click at [481, 374] on icon "Next page" at bounding box center [489, 384] width 21 height 21
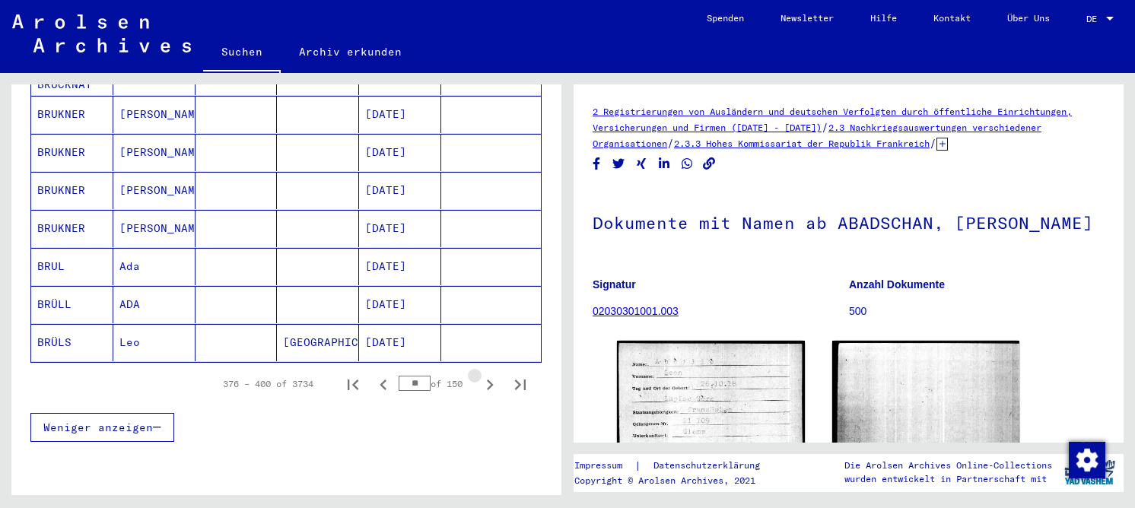
click at [481, 374] on icon "Next page" at bounding box center [489, 384] width 21 height 21
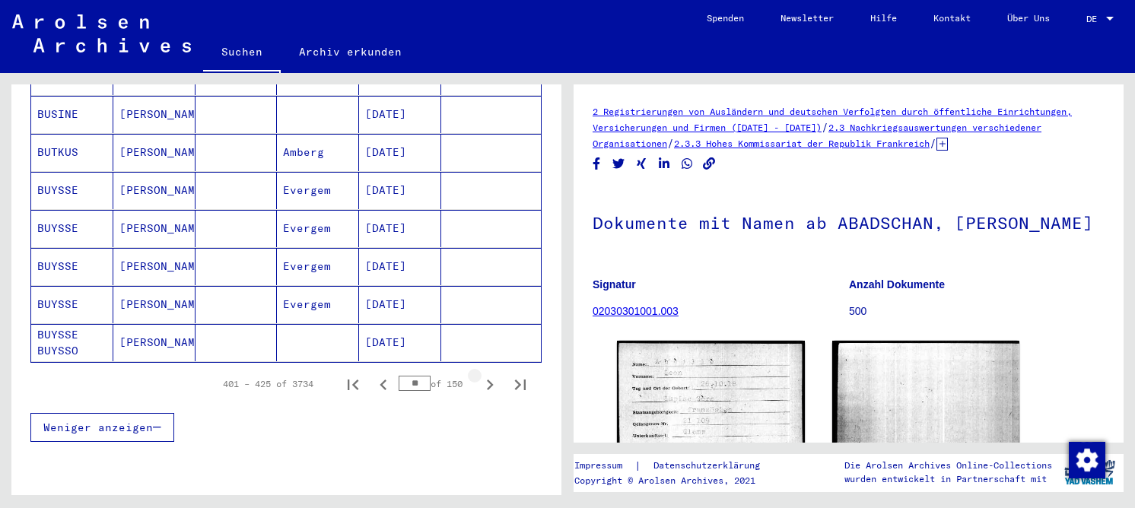
click at [481, 374] on icon "Next page" at bounding box center [489, 384] width 21 height 21
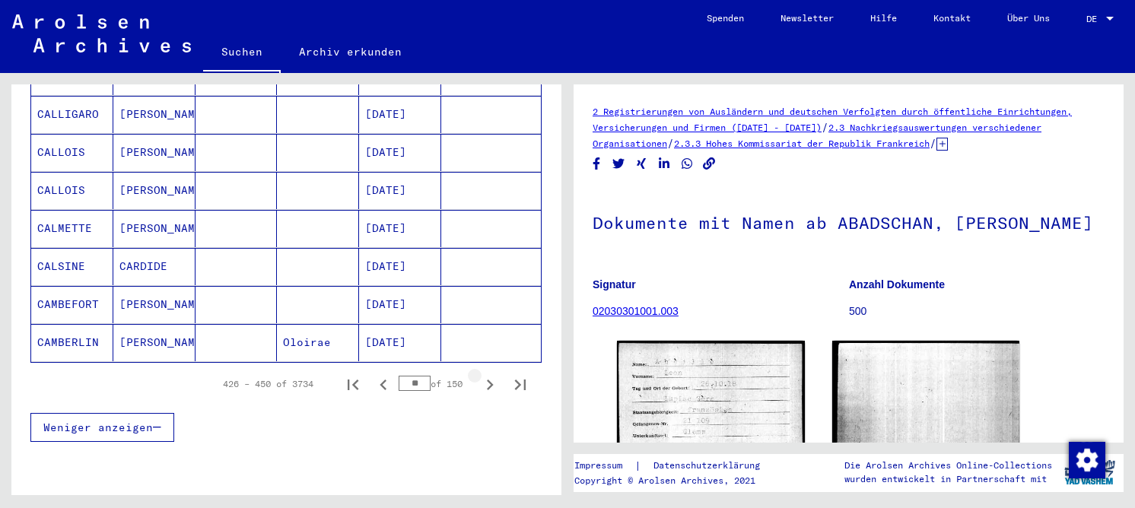
click at [481, 374] on icon "Next page" at bounding box center [489, 384] width 21 height 21
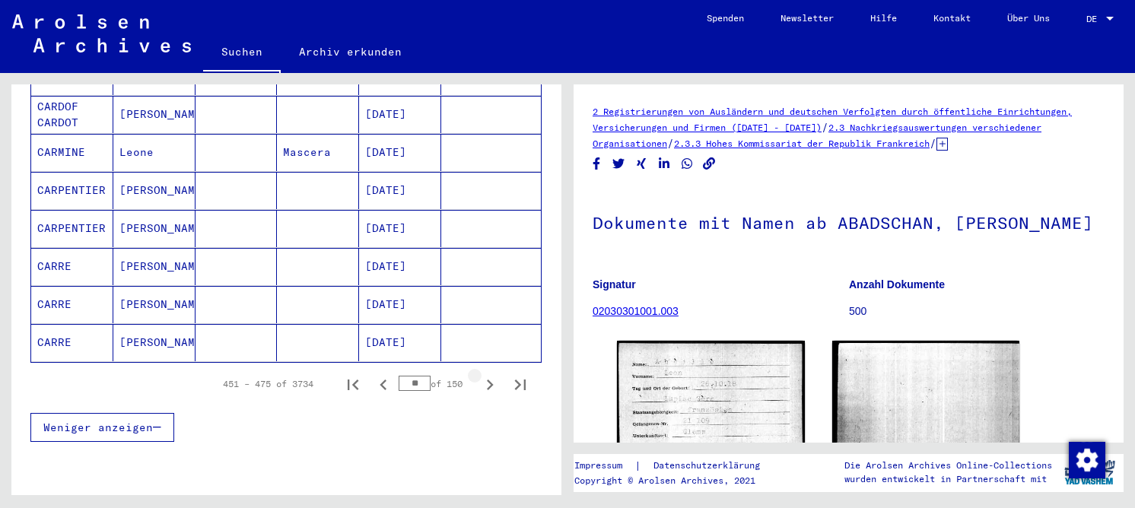
click at [481, 374] on icon "Next page" at bounding box center [489, 384] width 21 height 21
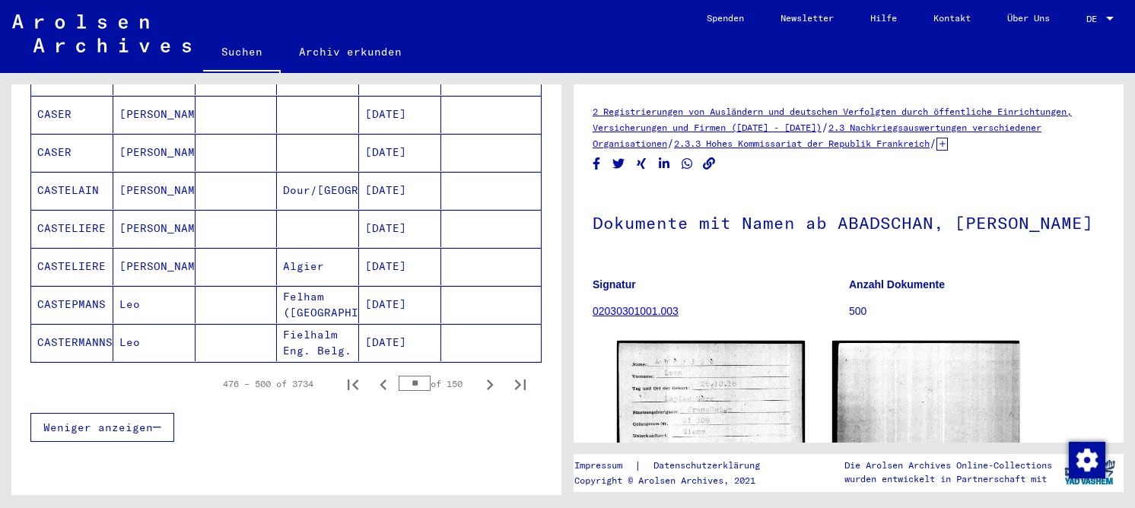
click at [481, 374] on icon "Next page" at bounding box center [489, 384] width 21 height 21
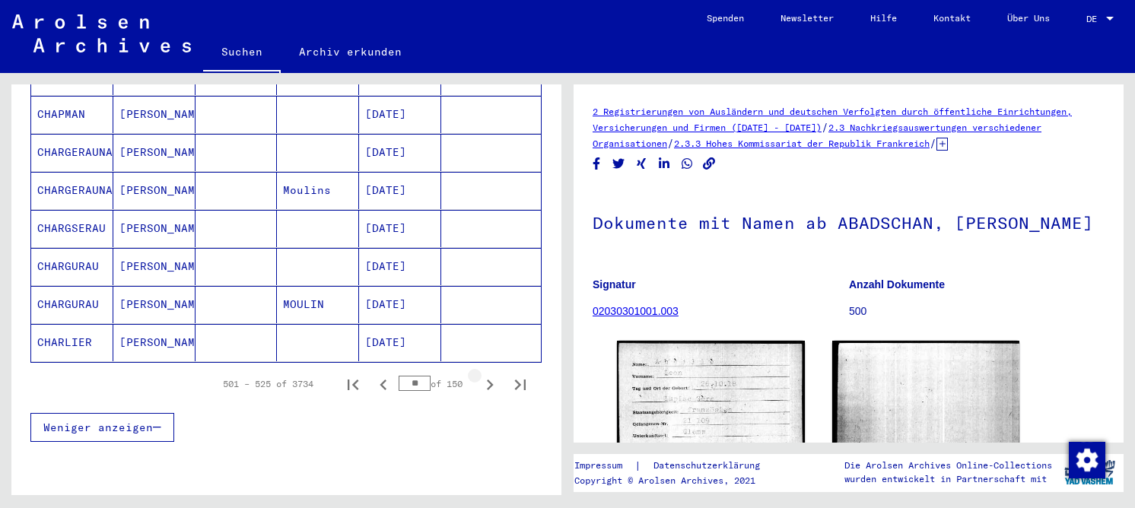
click at [481, 374] on icon "Next page" at bounding box center [489, 384] width 21 height 21
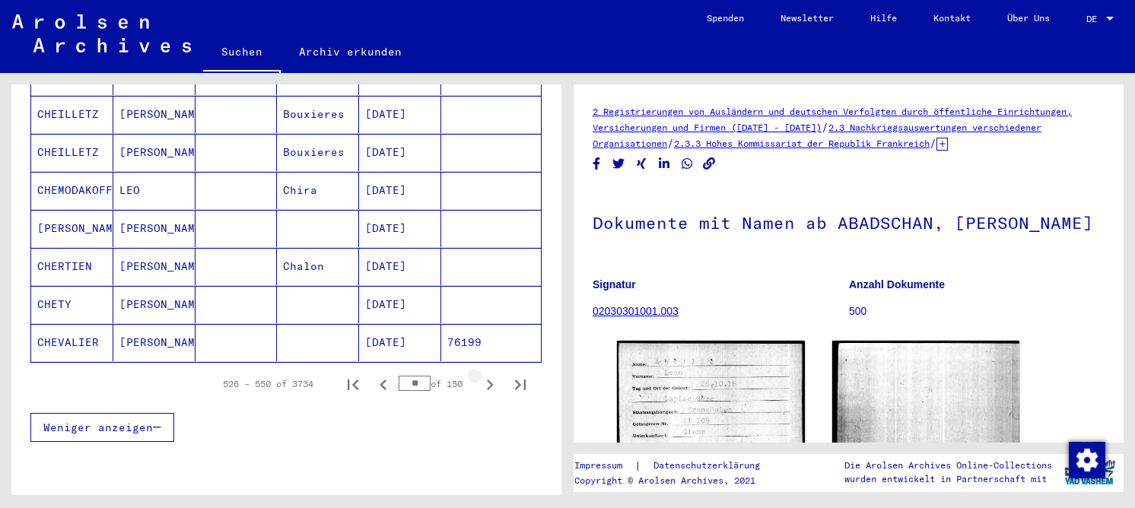
click at [481, 374] on icon "Next page" at bounding box center [489, 384] width 21 height 21
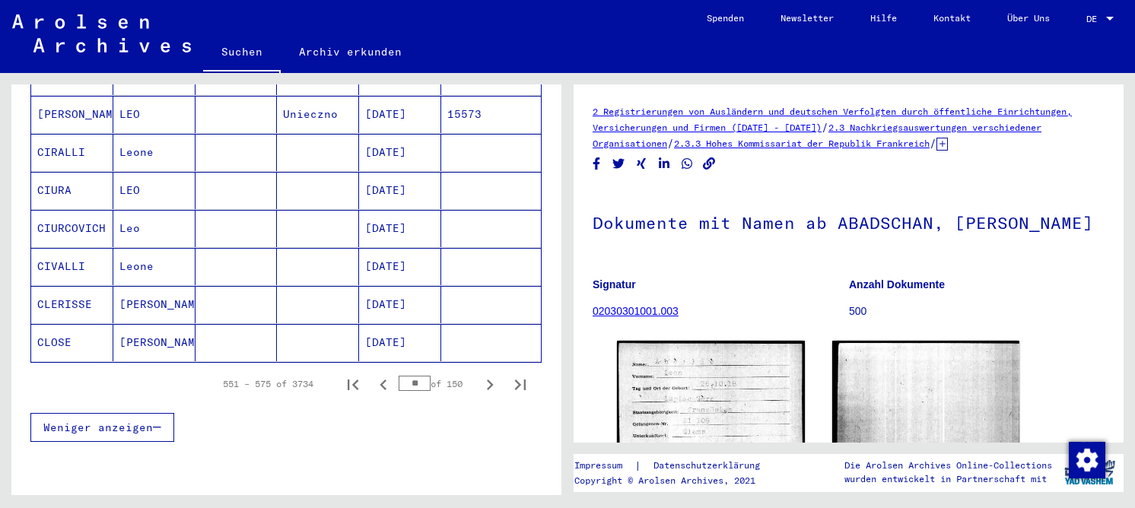
click at [481, 374] on icon "Next page" at bounding box center [489, 384] width 21 height 21
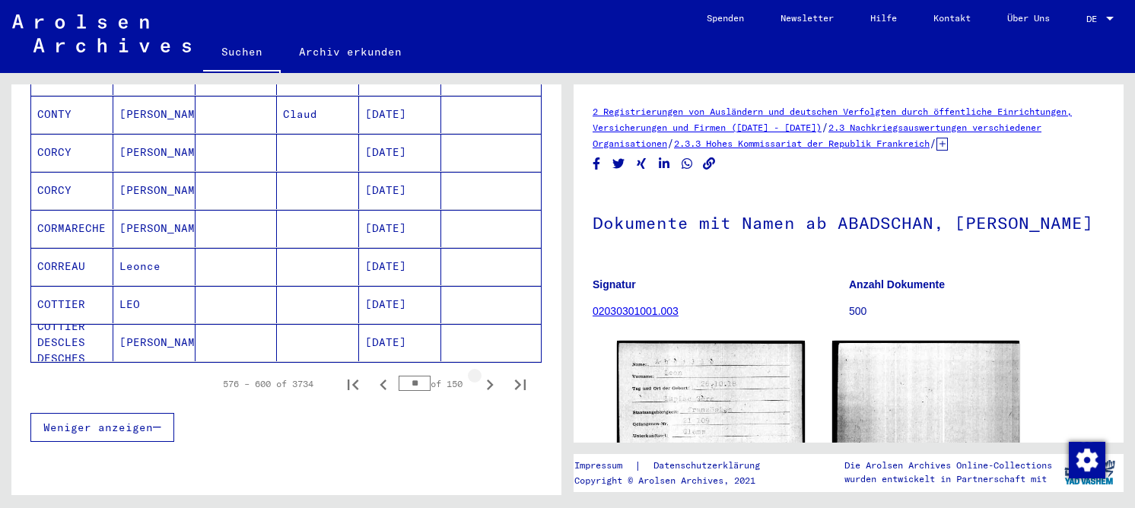
click at [481, 374] on icon "Next page" at bounding box center [489, 384] width 21 height 21
click at [480, 374] on icon "Next page" at bounding box center [489, 384] width 21 height 21
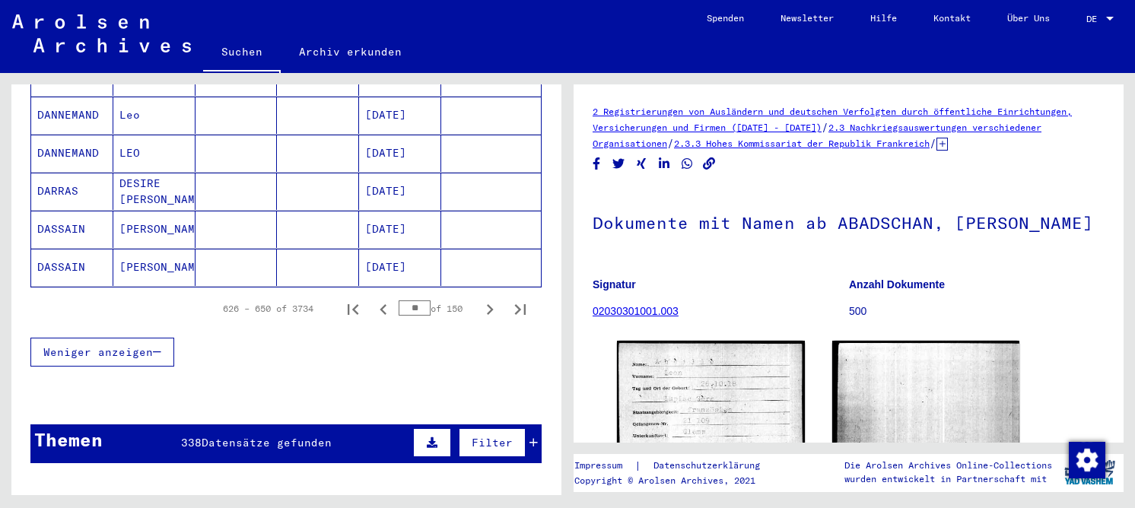
scroll to position [989, 0]
click at [479, 298] on icon "Next page" at bounding box center [489, 308] width 21 height 21
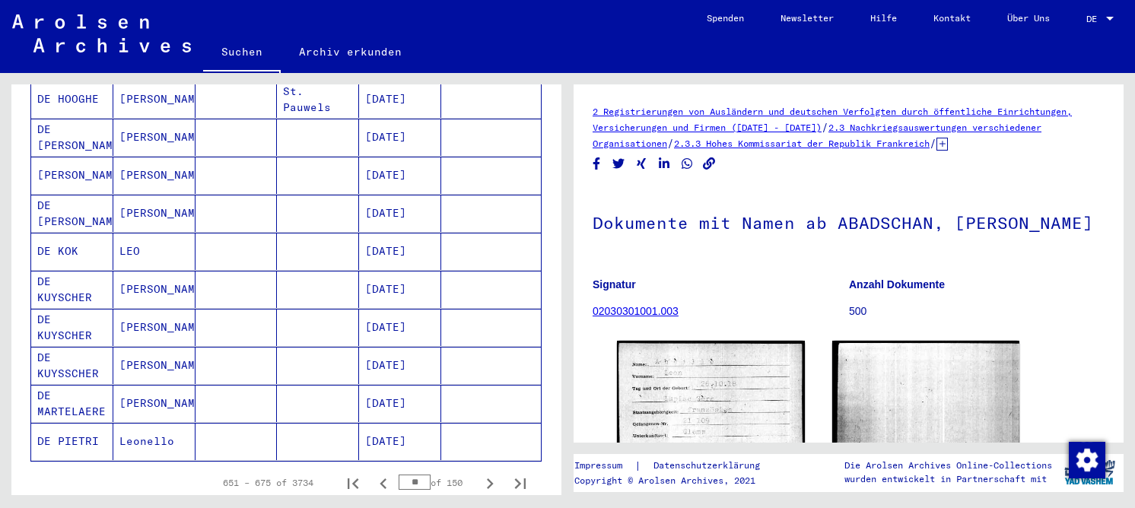
scroll to position [913, 0]
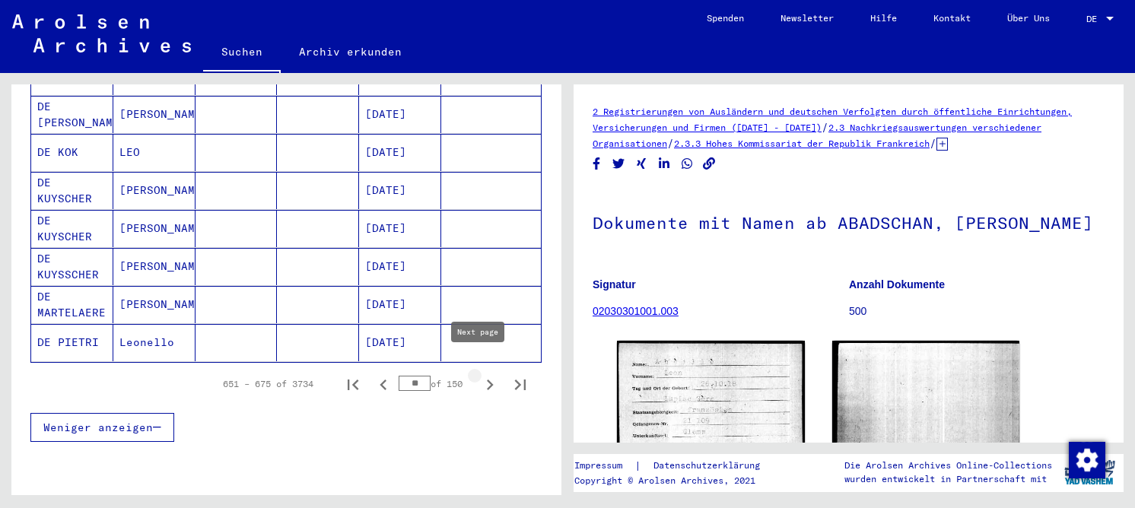
click at [482, 374] on icon "Next page" at bounding box center [489, 384] width 21 height 21
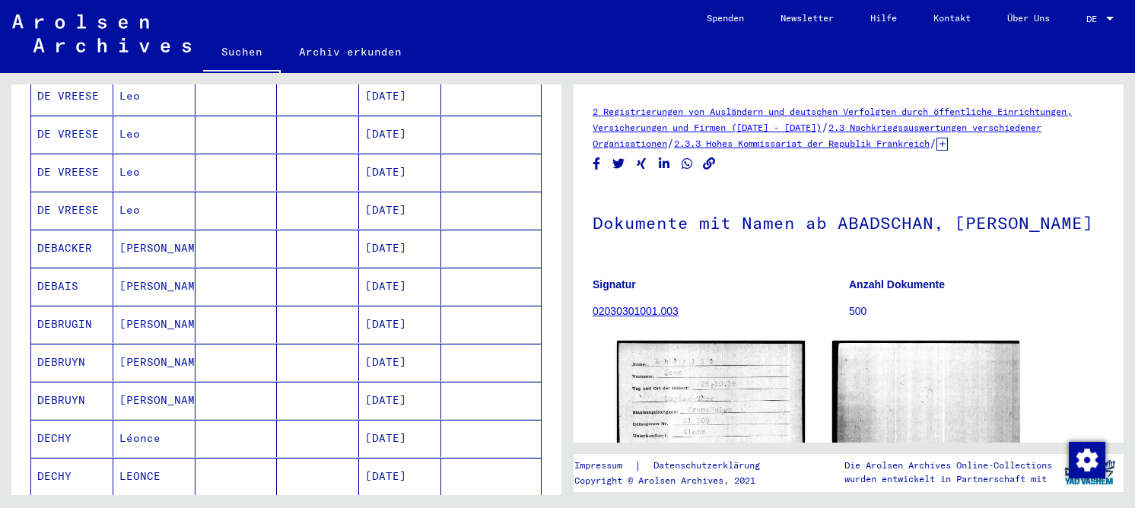
scroll to position [837, 0]
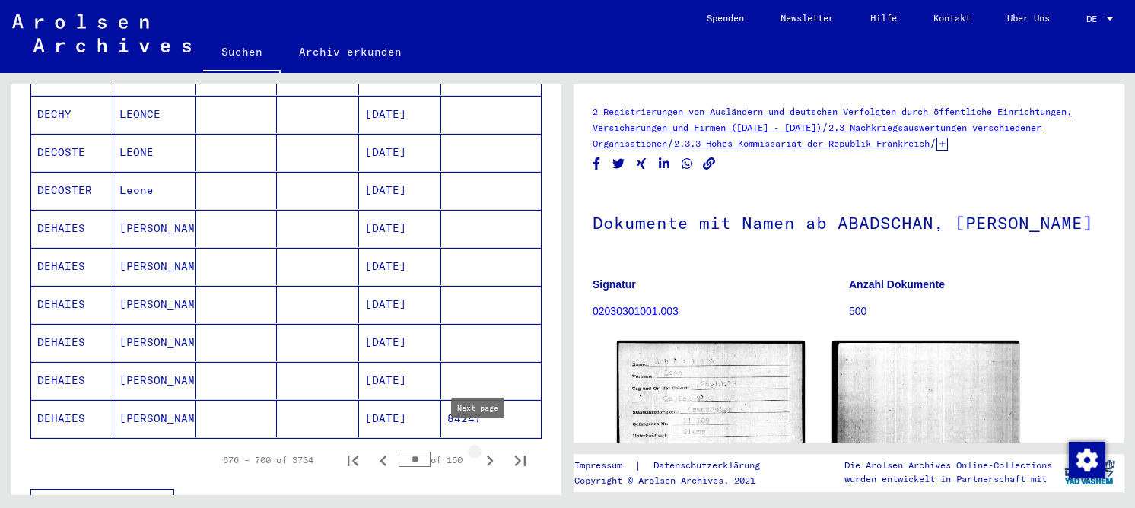
click at [479, 450] on icon "Next page" at bounding box center [489, 460] width 21 height 21
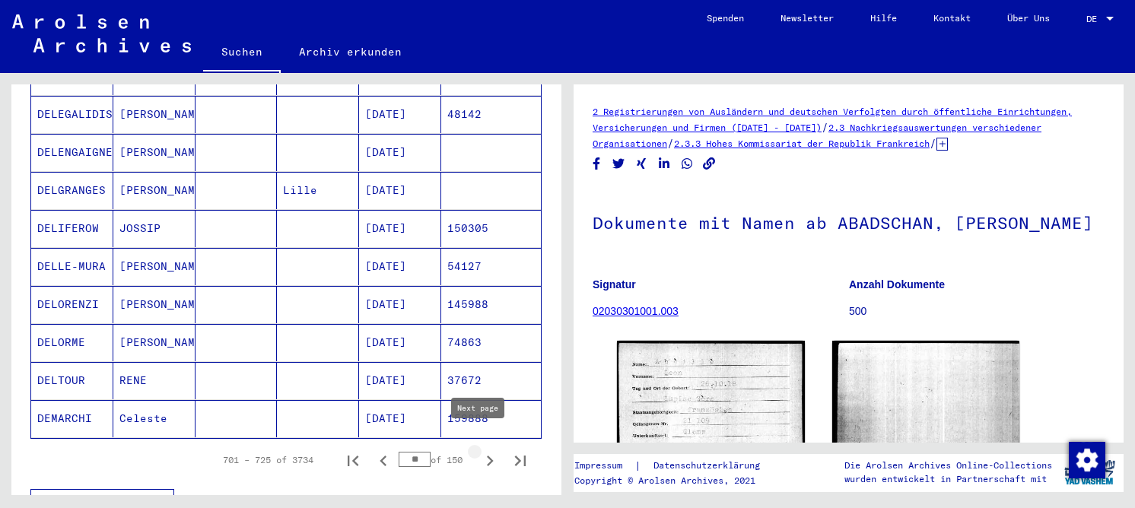
click at [479, 450] on icon "Next page" at bounding box center [489, 460] width 21 height 21
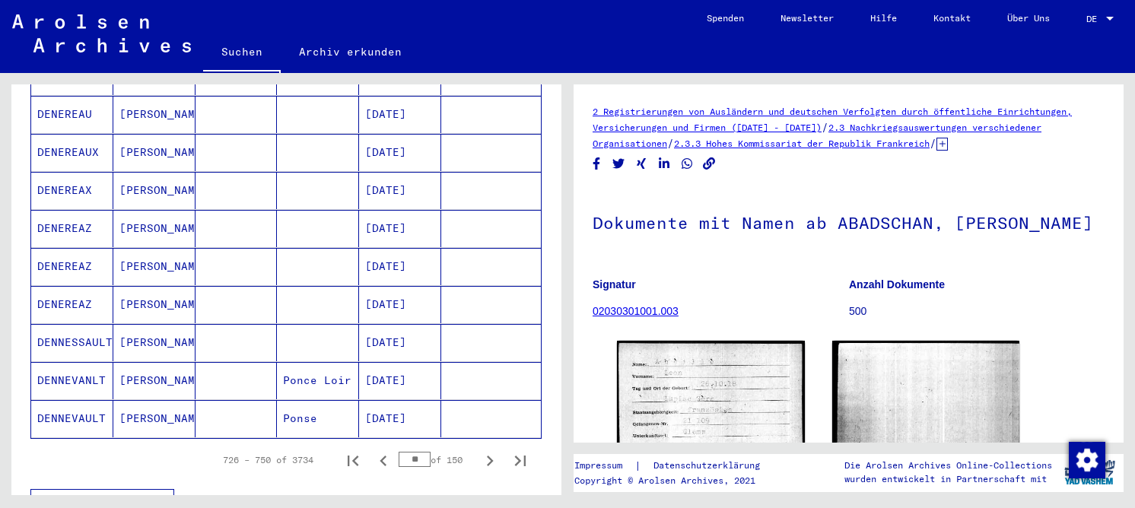
click at [487, 456] on icon "Next page" at bounding box center [490, 461] width 7 height 11
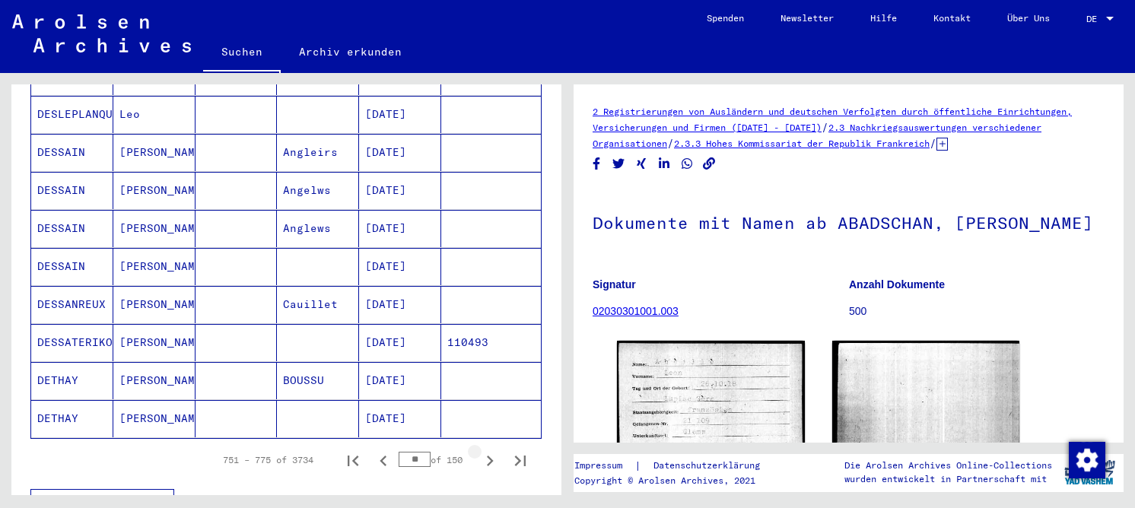
click at [487, 456] on icon "Next page" at bounding box center [490, 461] width 7 height 11
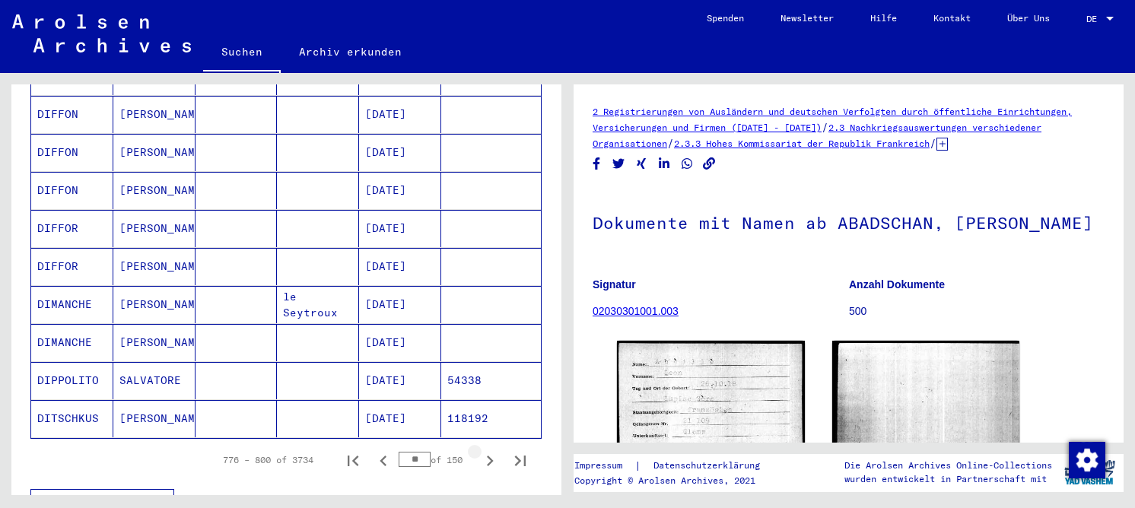
click at [479, 450] on icon "Next page" at bounding box center [489, 460] width 21 height 21
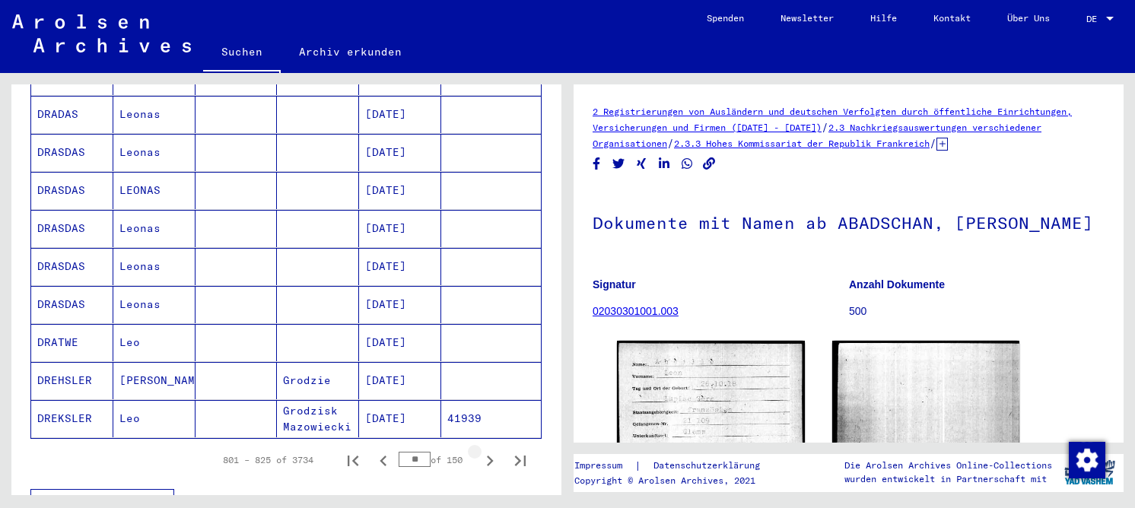
click at [479, 450] on icon "Next page" at bounding box center [489, 460] width 21 height 21
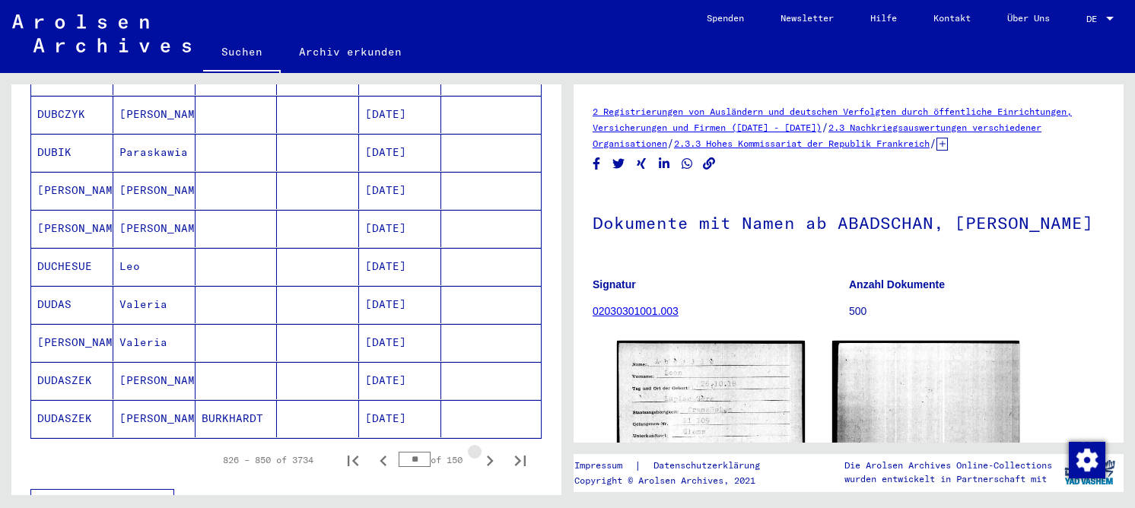
click at [479, 450] on icon "Next page" at bounding box center [489, 460] width 21 height 21
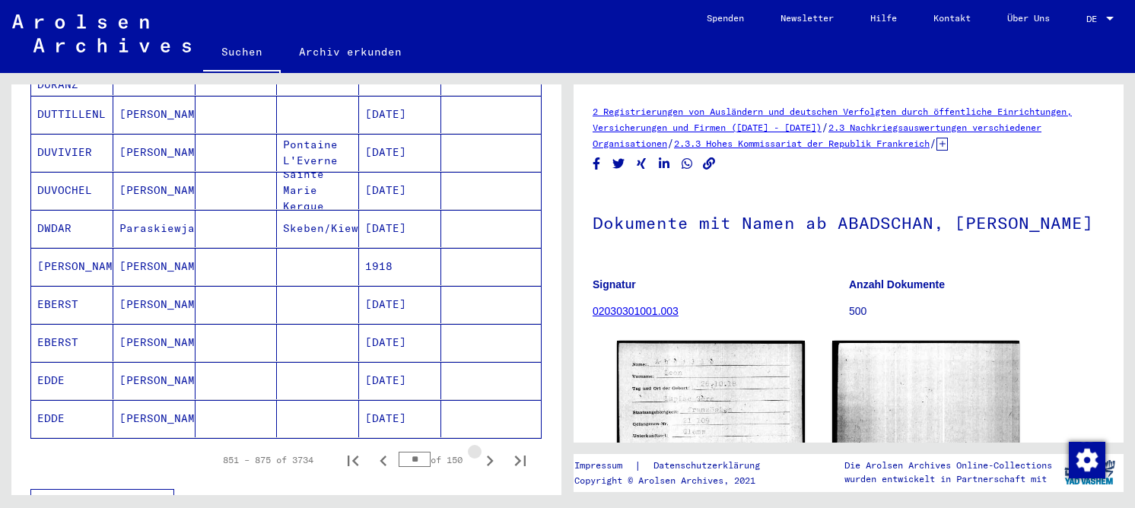
click at [479, 450] on icon "Next page" at bounding box center [489, 460] width 21 height 21
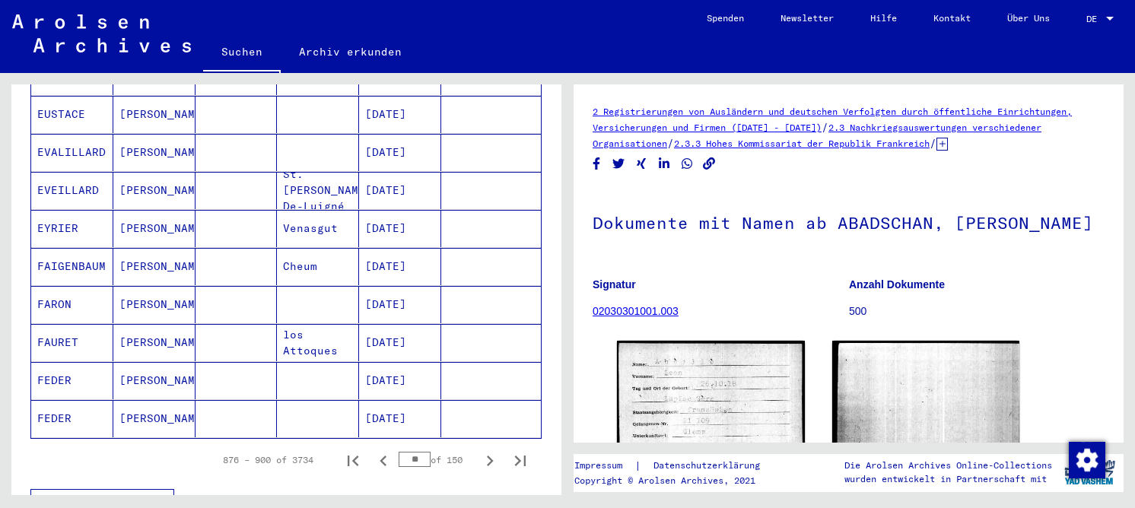
click at [479, 450] on icon "Next page" at bounding box center [489, 460] width 21 height 21
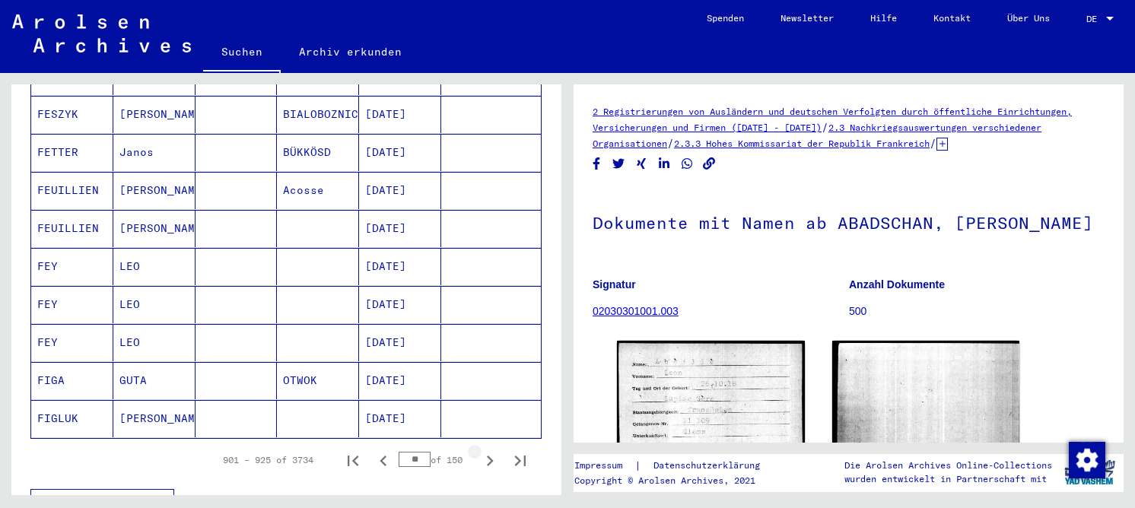
click at [479, 450] on icon "Next page" at bounding box center [489, 460] width 21 height 21
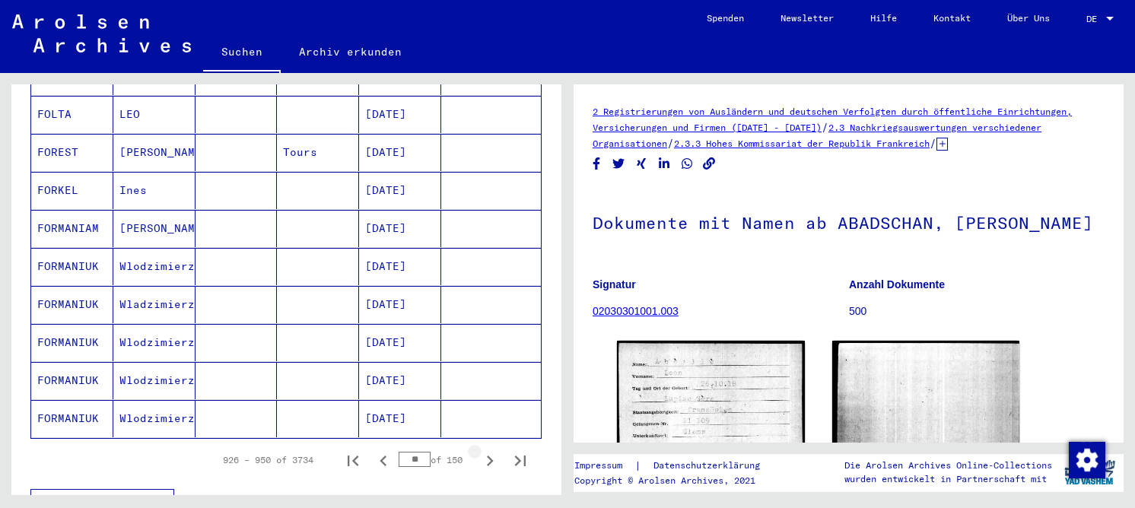
click at [479, 450] on icon "Next page" at bounding box center [489, 460] width 21 height 21
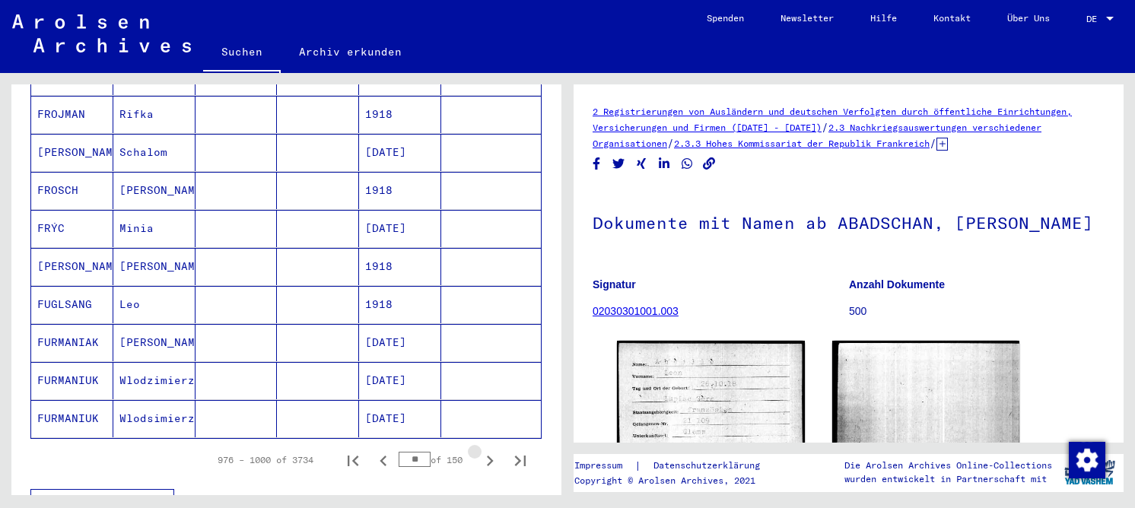
click at [479, 450] on icon "Next page" at bounding box center [489, 460] width 21 height 21
click at [482, 450] on icon "Next page" at bounding box center [489, 460] width 21 height 21
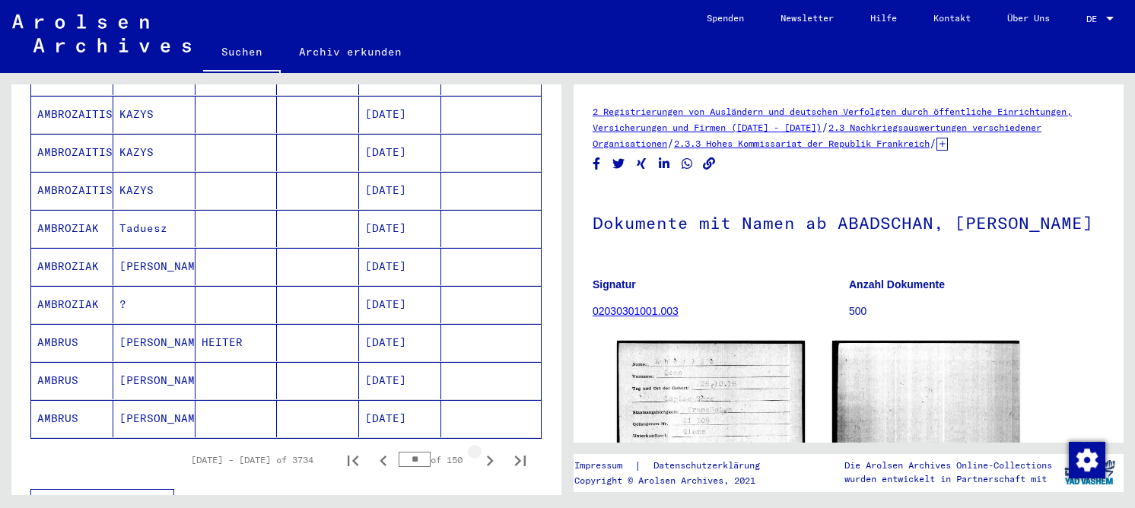
click at [482, 450] on icon "Next page" at bounding box center [489, 460] width 21 height 21
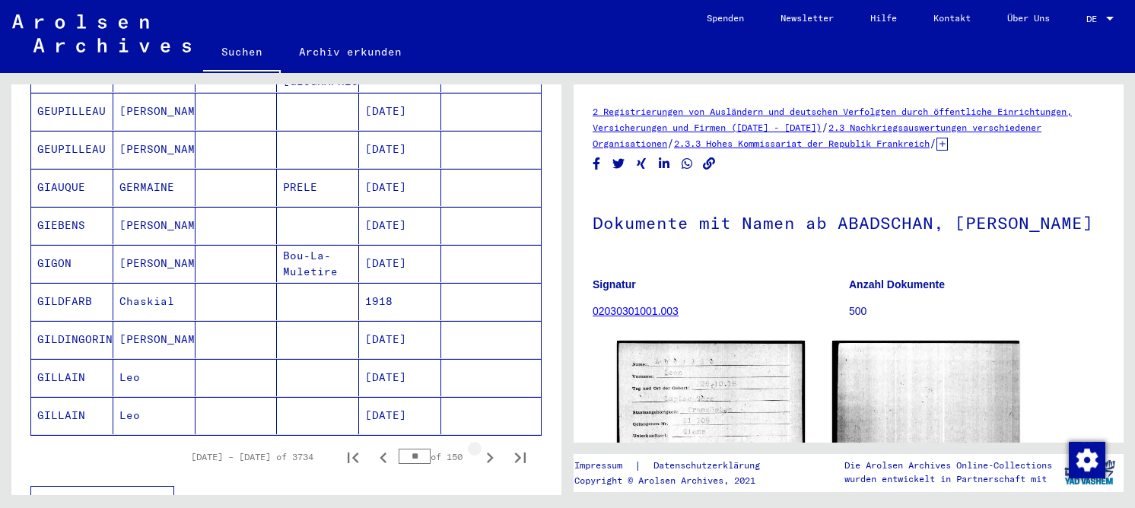
scroll to position [837, 0]
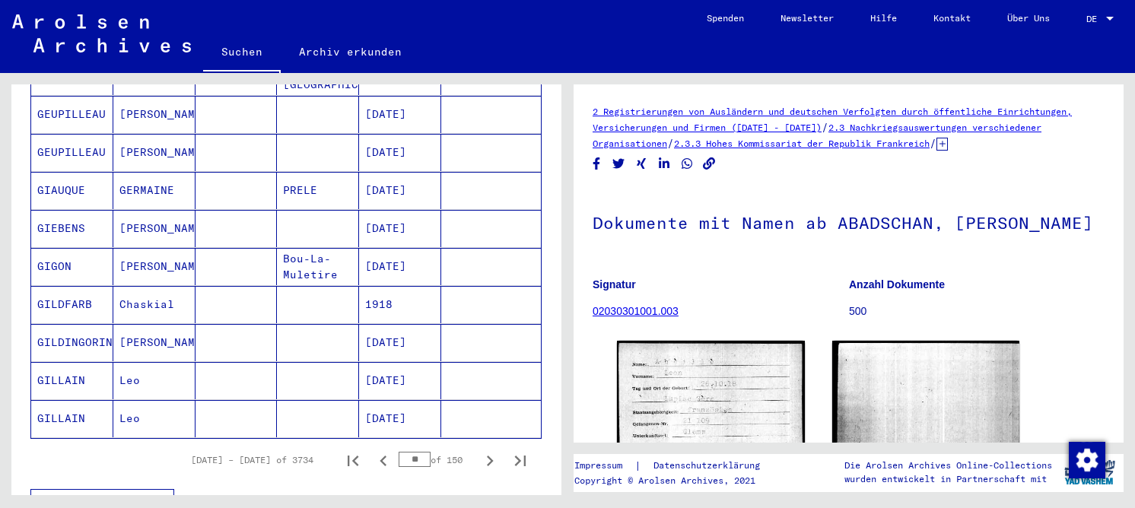
click at [487, 456] on icon "Next page" at bounding box center [490, 461] width 7 height 11
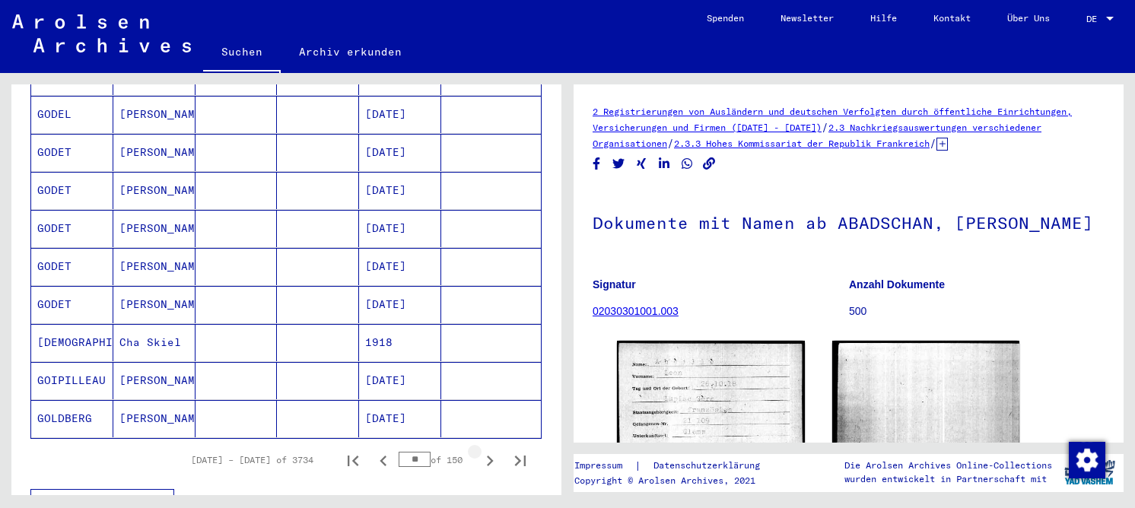
click at [487, 456] on icon "Next page" at bounding box center [490, 461] width 7 height 11
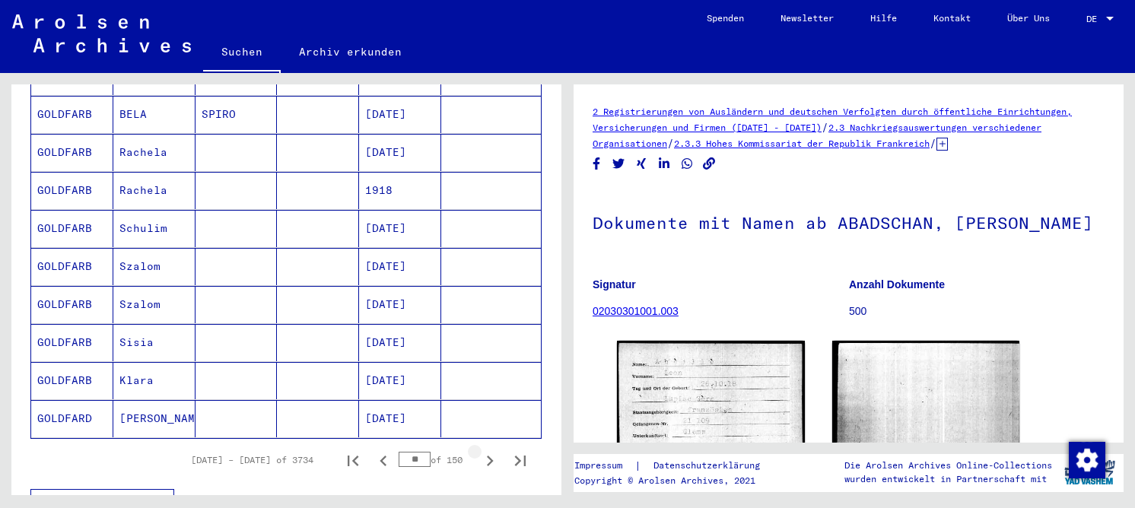
click at [487, 456] on icon "Next page" at bounding box center [490, 461] width 7 height 11
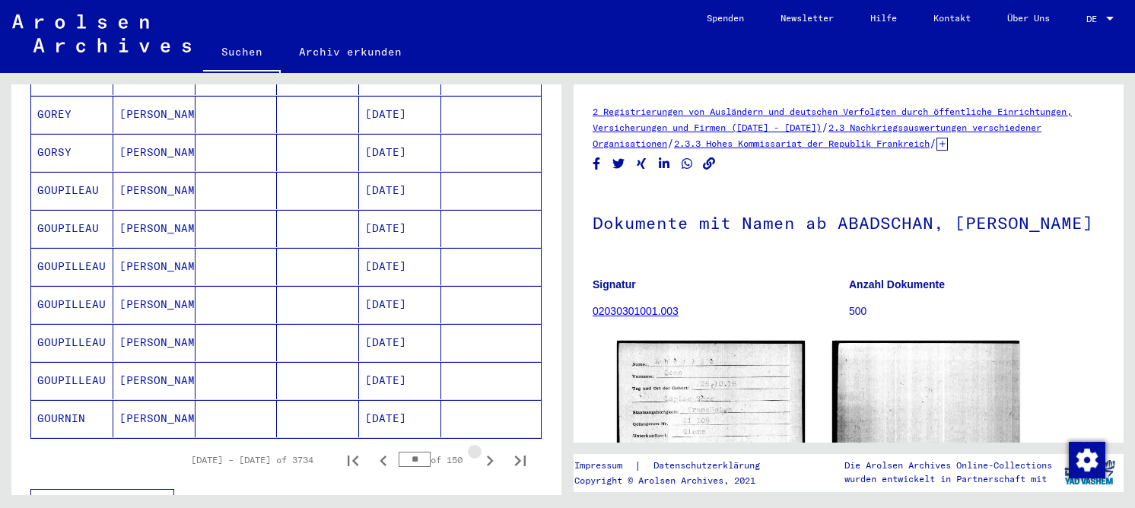
click at [487, 456] on icon "Next page" at bounding box center [490, 461] width 7 height 11
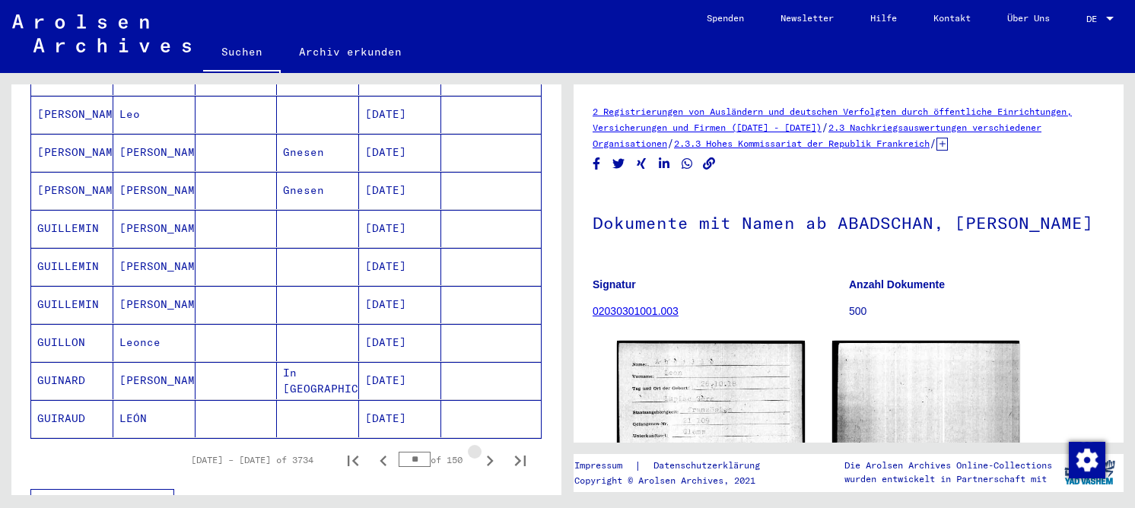
click at [487, 456] on icon "Next page" at bounding box center [490, 461] width 7 height 11
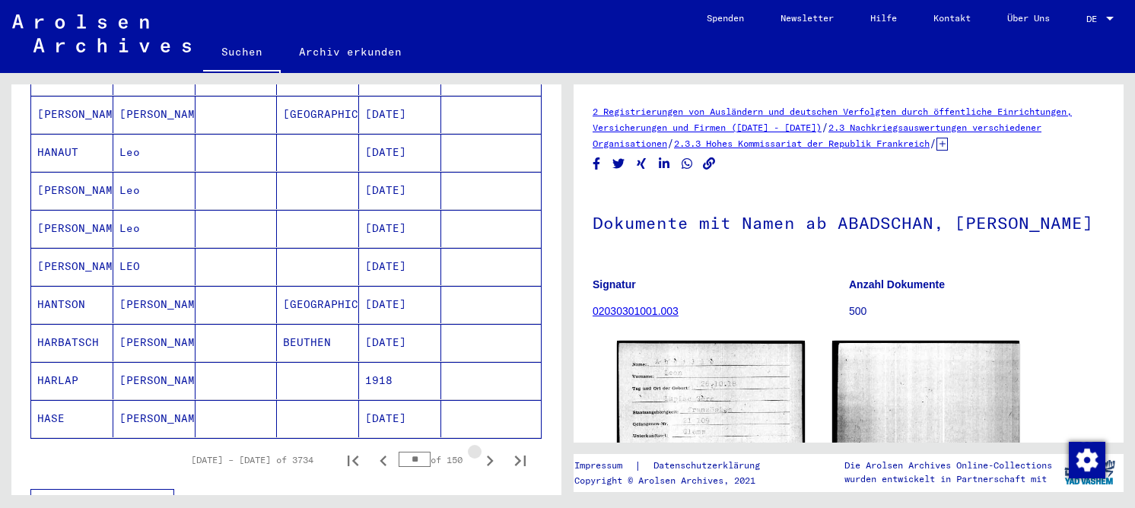
click at [487, 456] on icon "Next page" at bounding box center [490, 461] width 7 height 11
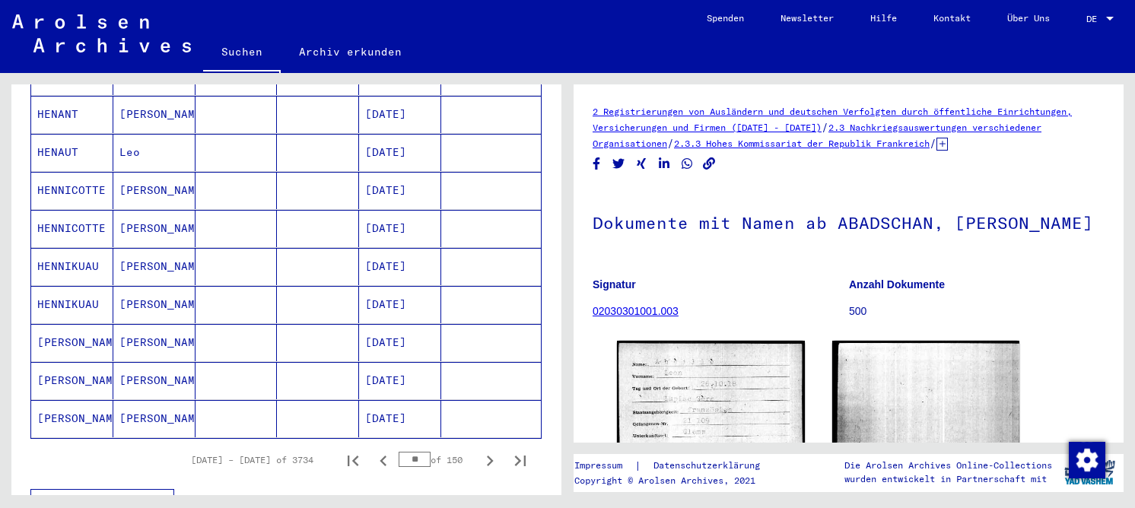
click at [487, 456] on icon "Next page" at bounding box center [490, 461] width 7 height 11
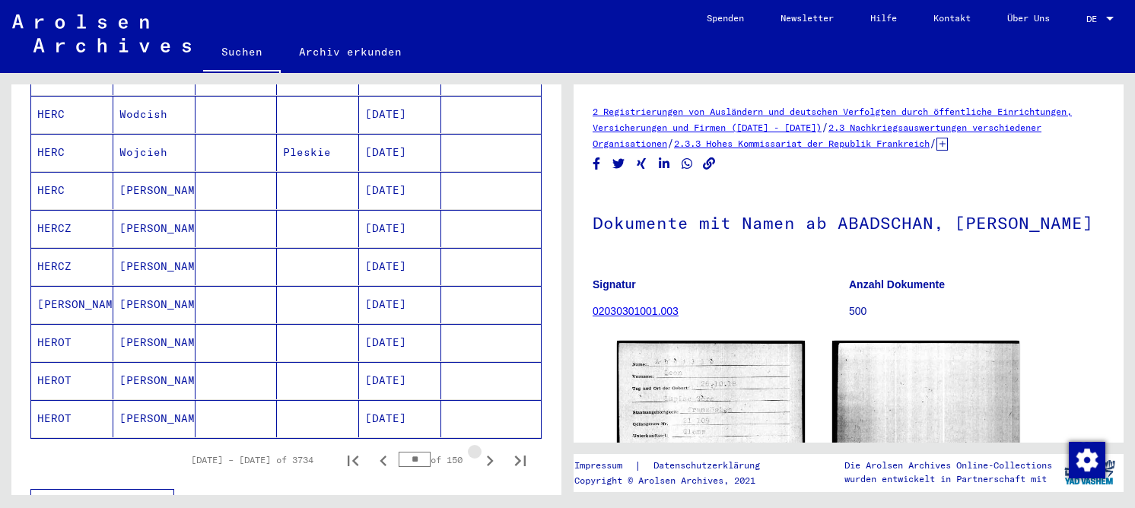
click at [479, 450] on icon "Next page" at bounding box center [489, 460] width 21 height 21
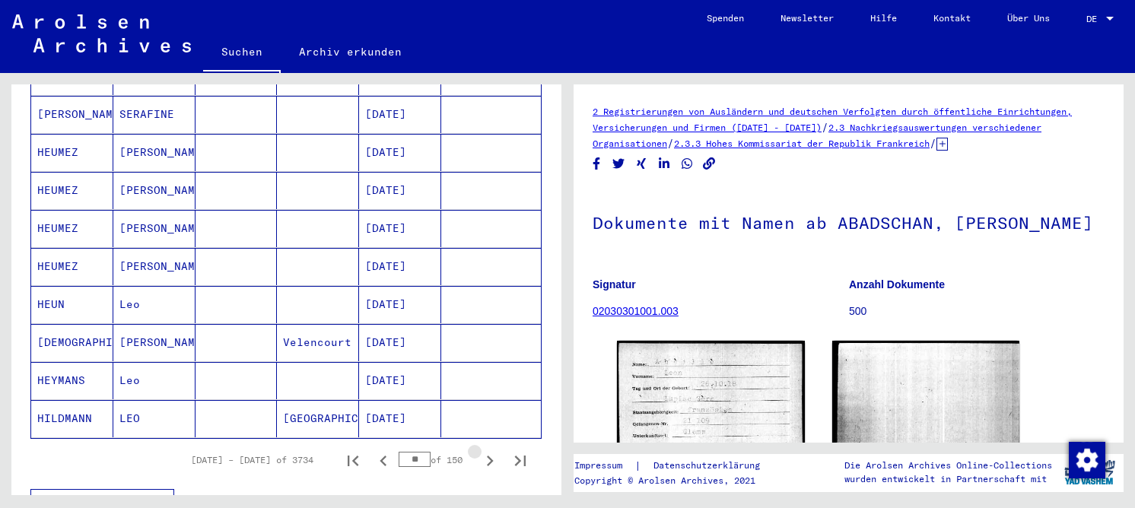
click at [479, 450] on icon "Next page" at bounding box center [489, 460] width 21 height 21
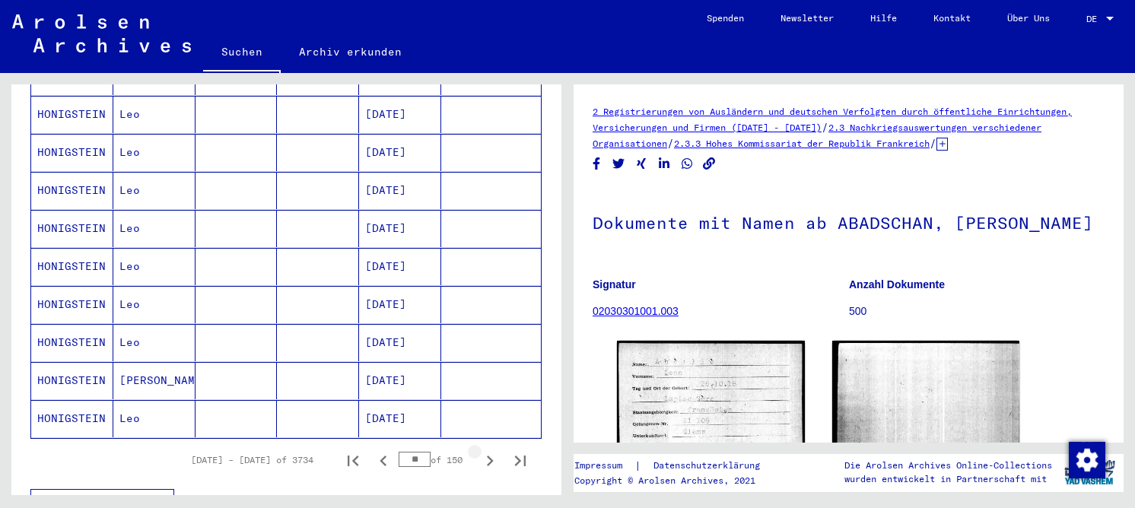
click at [479, 450] on icon "Next page" at bounding box center [489, 460] width 21 height 21
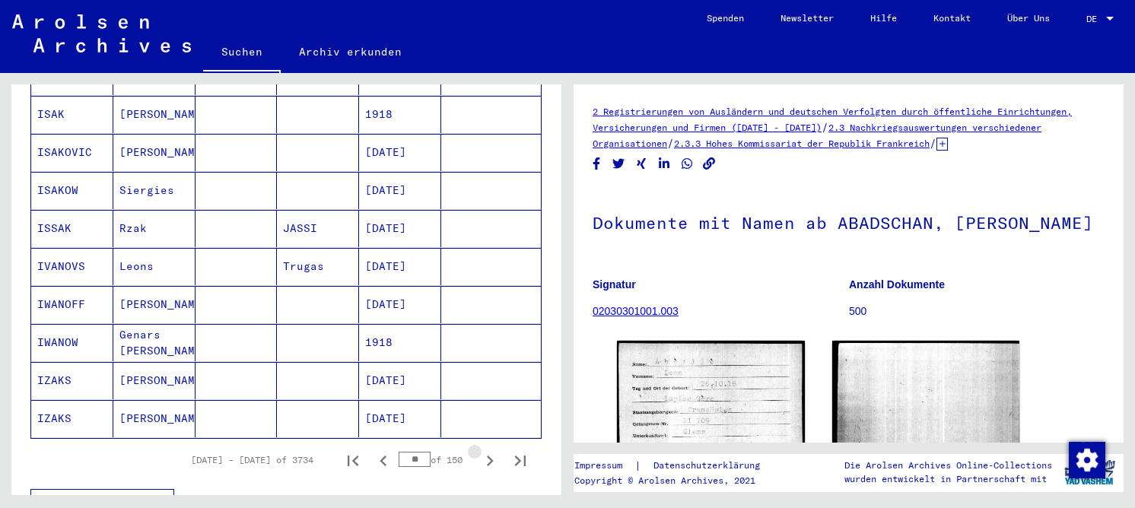
click at [479, 450] on icon "Next page" at bounding box center [489, 460] width 21 height 21
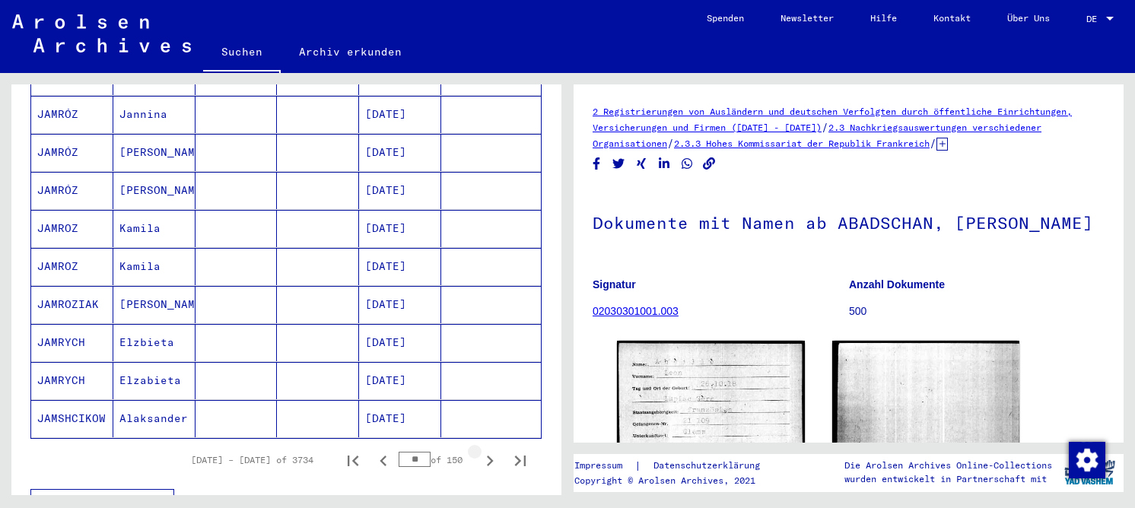
click at [479, 450] on icon "Next page" at bounding box center [489, 460] width 21 height 21
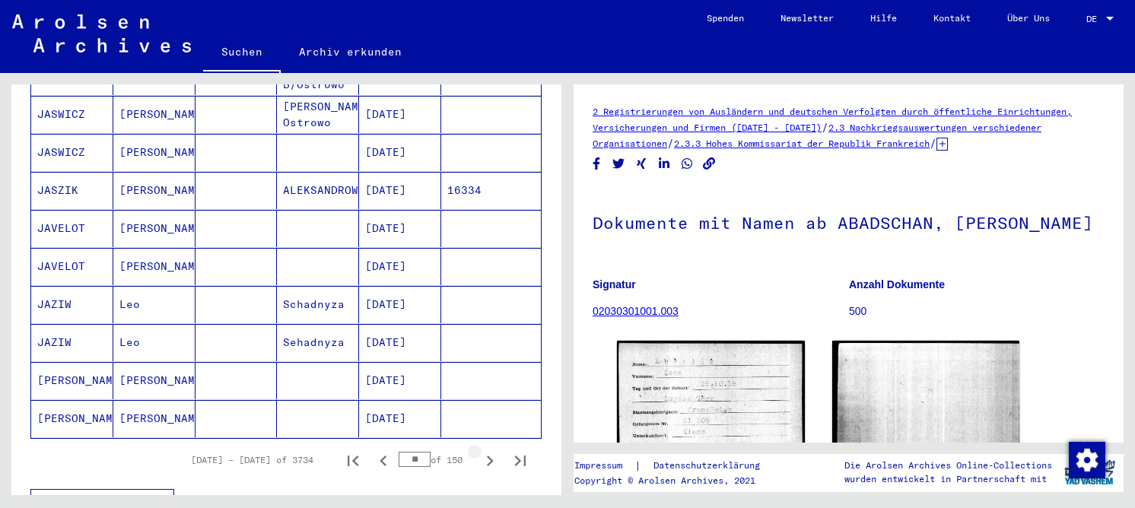
click at [479, 450] on icon "Next page" at bounding box center [489, 460] width 21 height 21
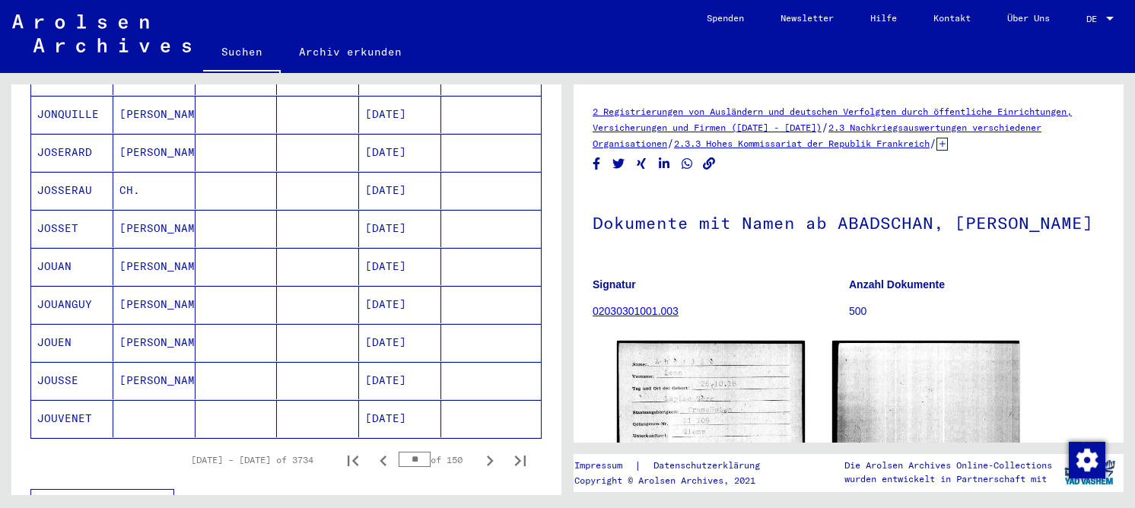
click at [479, 450] on icon "Next page" at bounding box center [489, 460] width 21 height 21
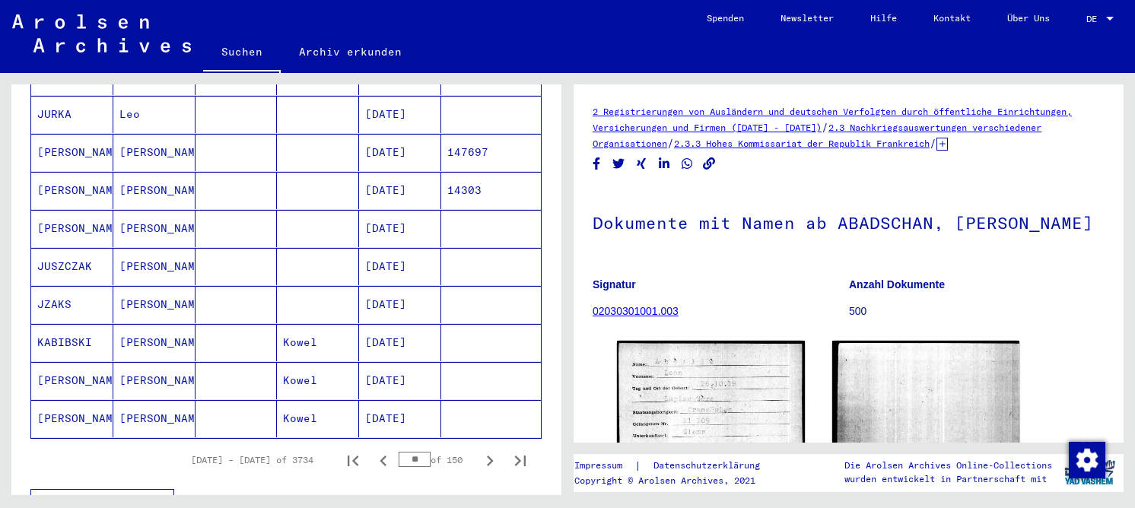
click at [479, 450] on icon "Next page" at bounding box center [489, 460] width 21 height 21
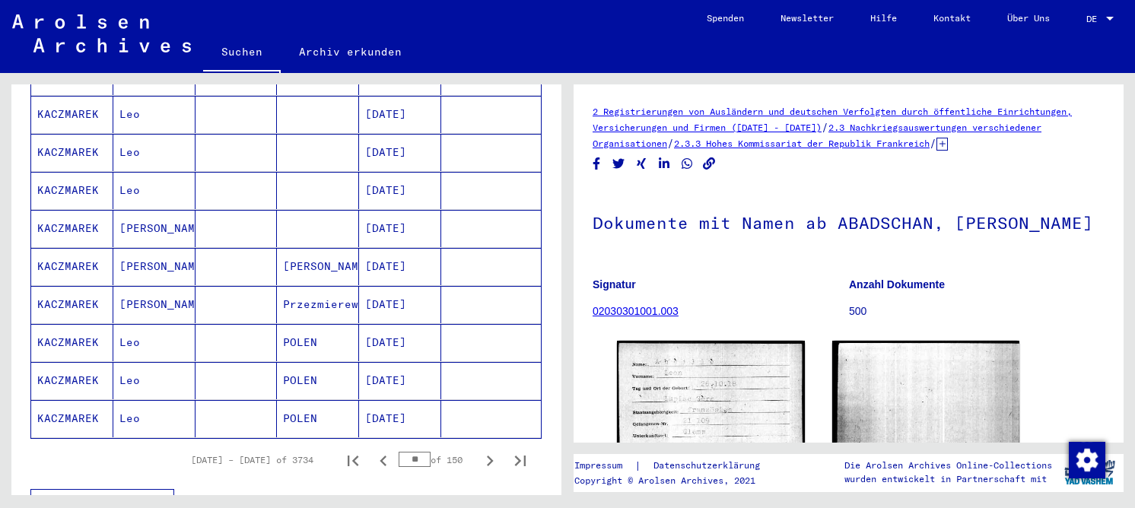
click at [479, 450] on icon "Next page" at bounding box center [489, 460] width 21 height 21
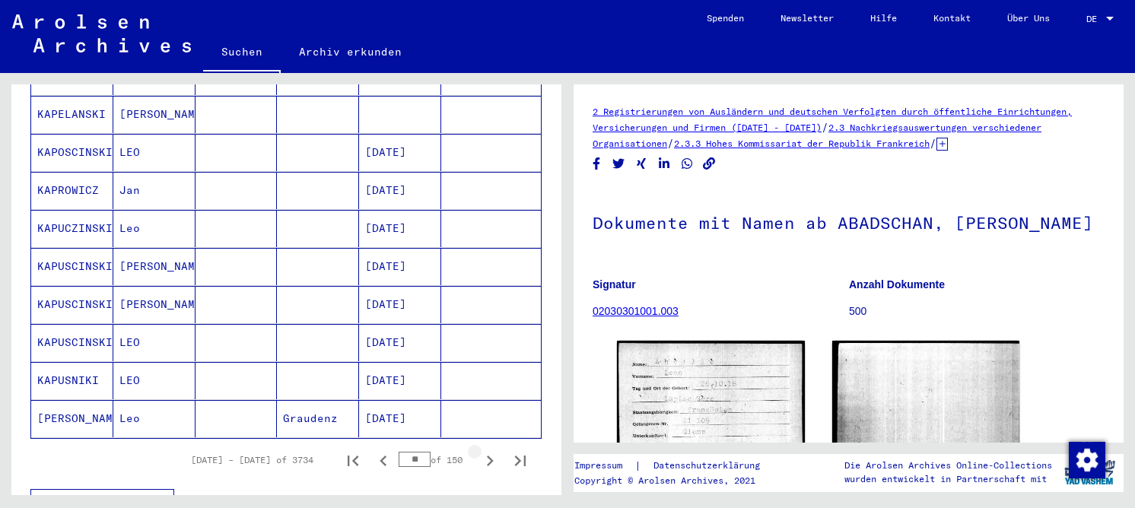
click at [479, 450] on icon "Next page" at bounding box center [489, 460] width 21 height 21
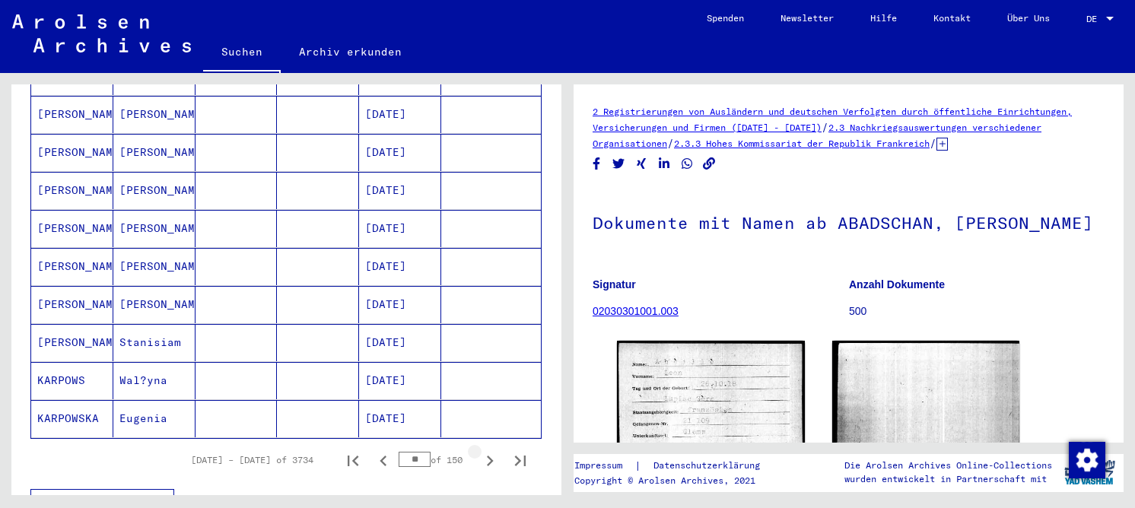
click at [479, 450] on icon "Next page" at bounding box center [489, 460] width 21 height 21
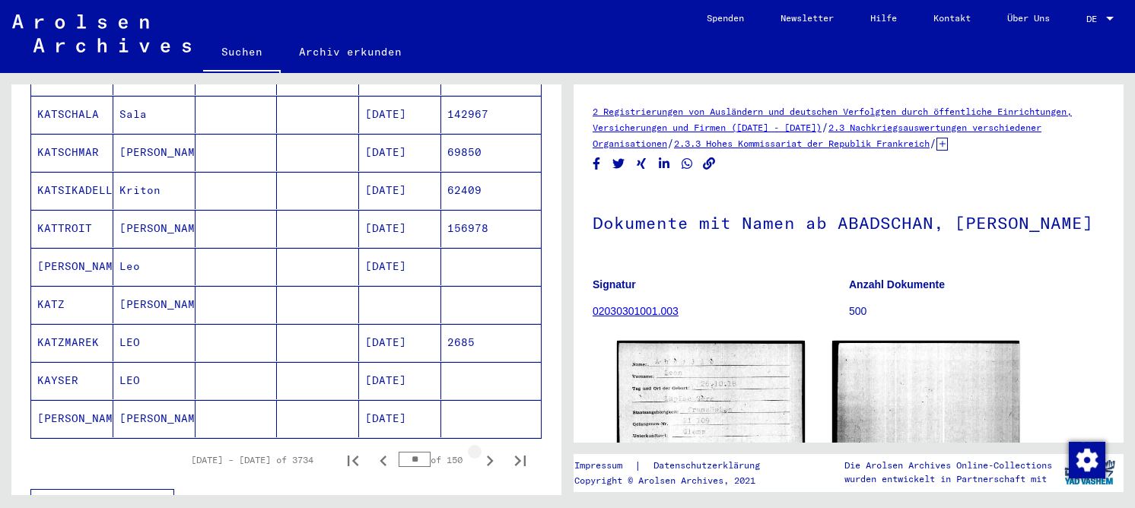
click at [487, 456] on icon "Next page" at bounding box center [490, 461] width 7 height 11
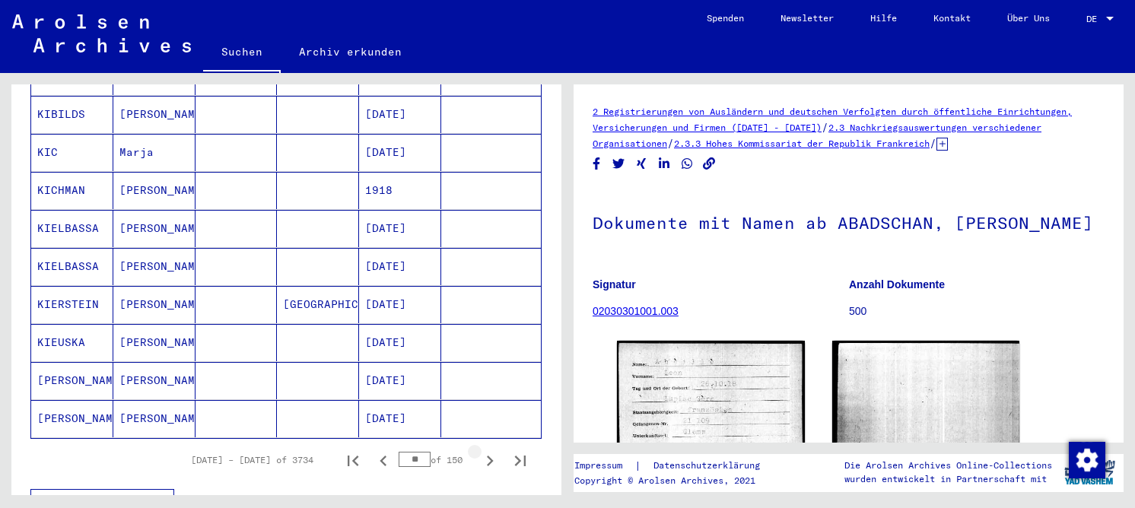
click at [487, 456] on icon "Next page" at bounding box center [490, 461] width 7 height 11
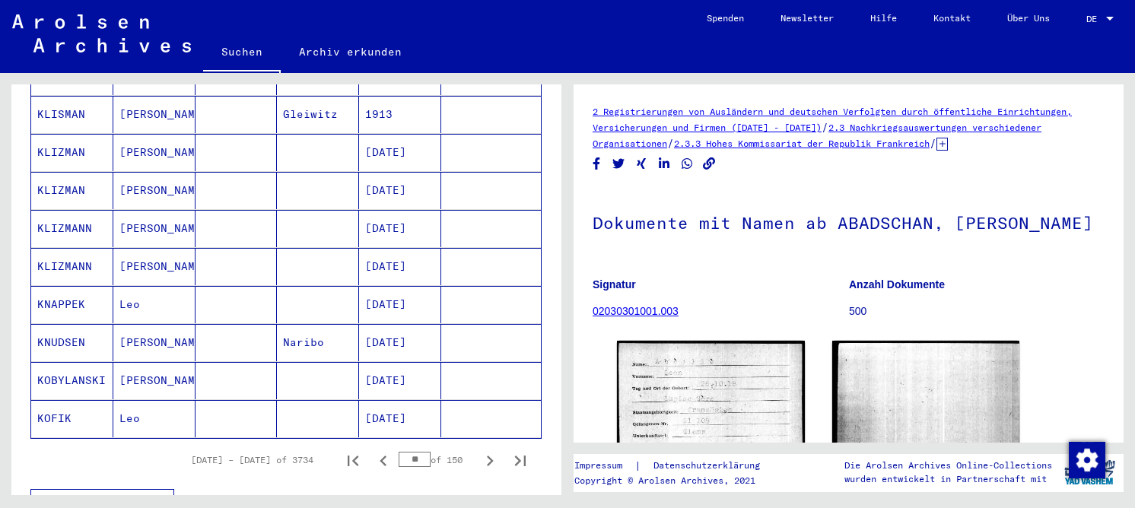
click at [487, 456] on icon "Next page" at bounding box center [490, 461] width 7 height 11
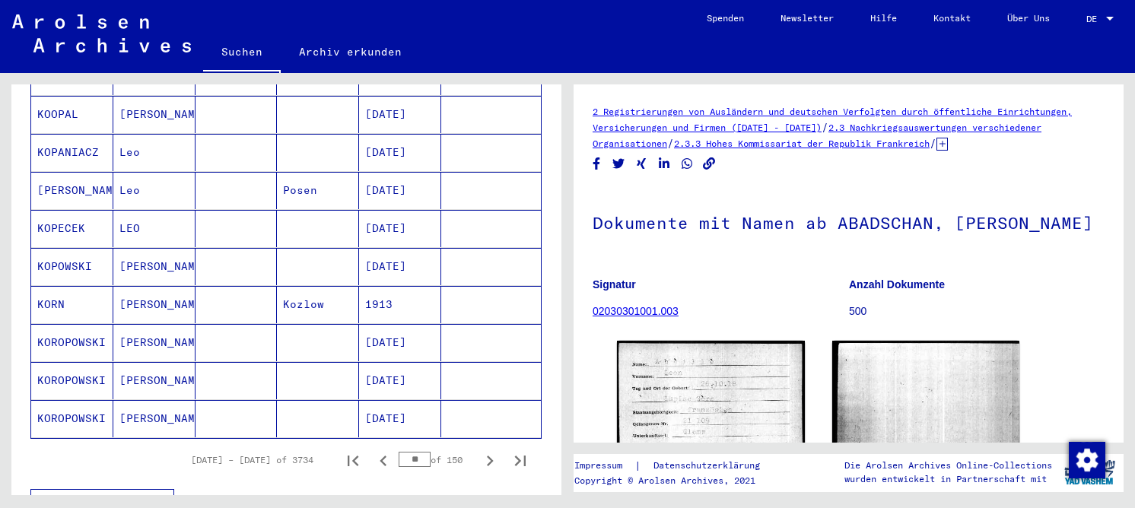
click at [487, 456] on icon "Next page" at bounding box center [490, 461] width 7 height 11
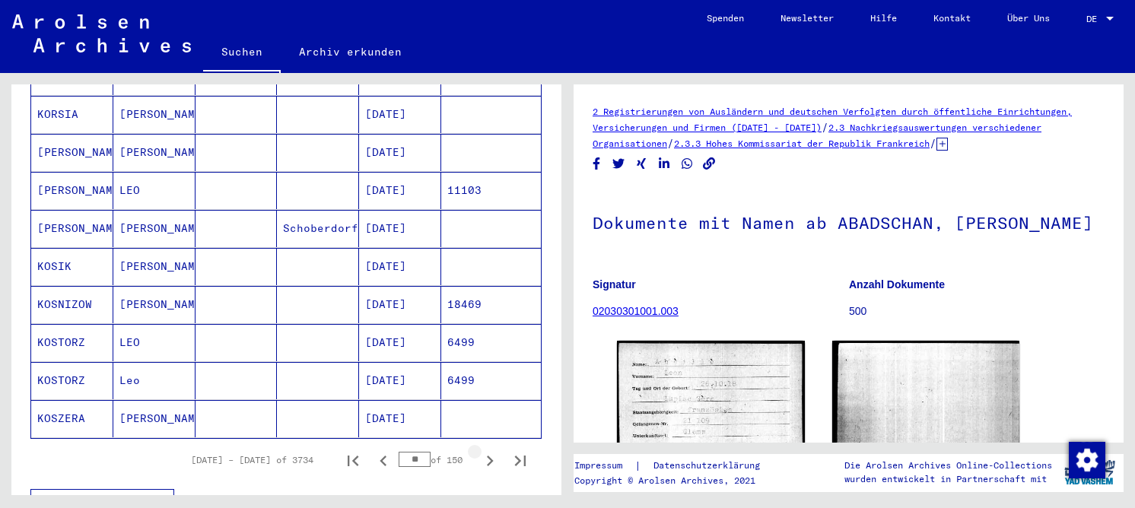
click at [487, 456] on icon "Next page" at bounding box center [490, 461] width 7 height 11
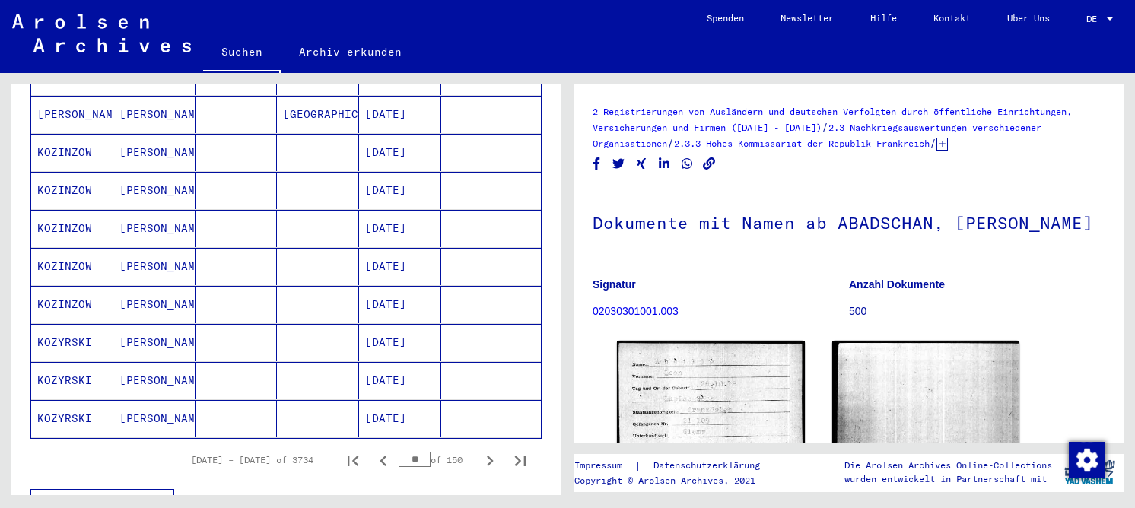
click at [487, 456] on icon "Next page" at bounding box center [490, 461] width 7 height 11
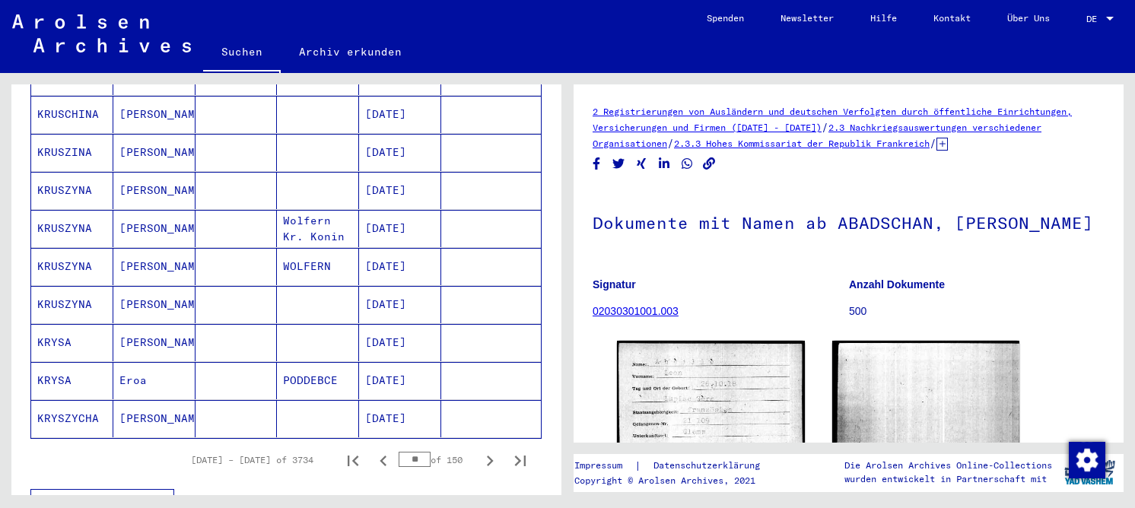
click at [487, 456] on icon "Next page" at bounding box center [490, 461] width 7 height 11
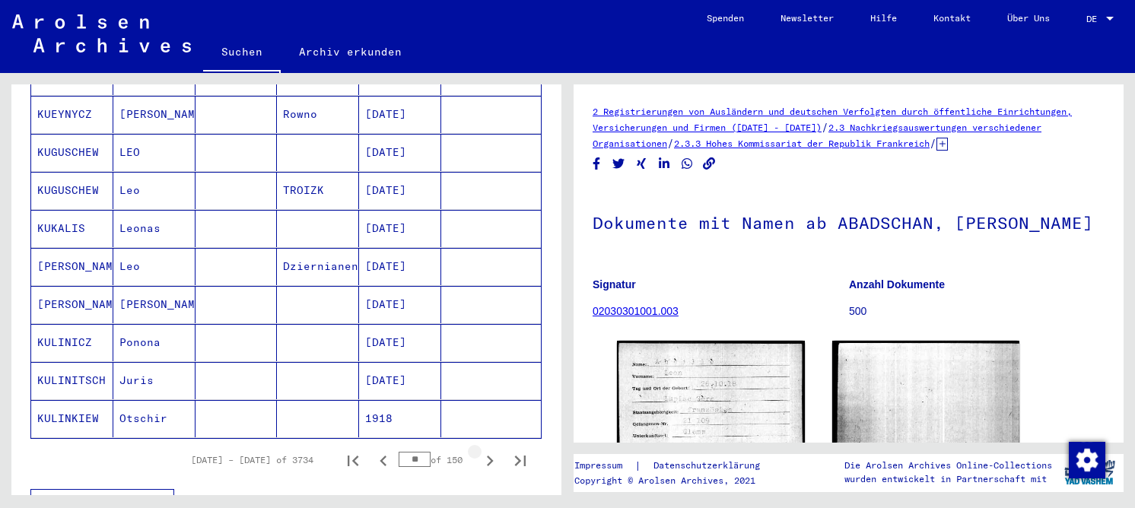
click at [487, 456] on icon "Next page" at bounding box center [490, 461] width 7 height 11
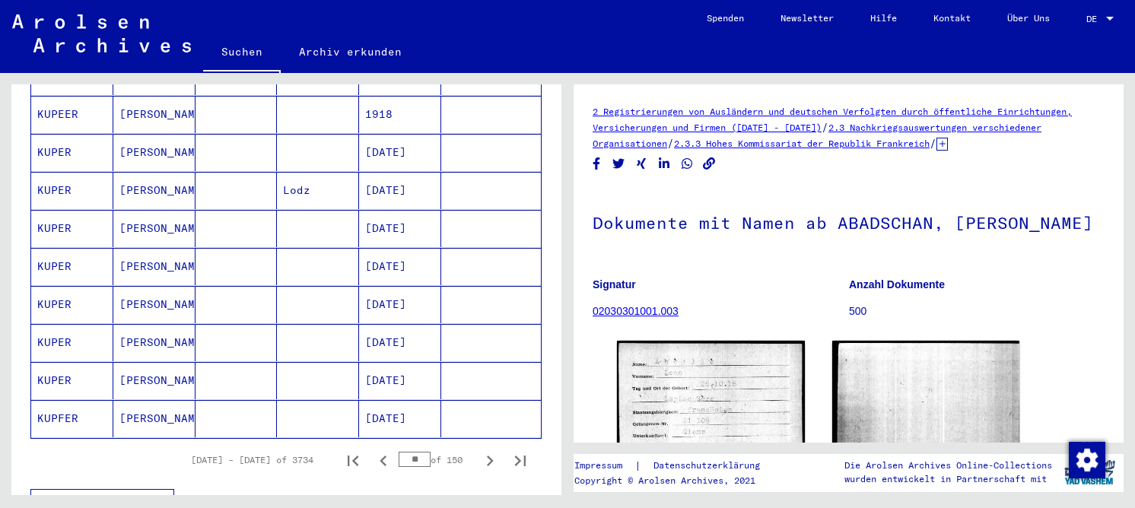
click at [487, 456] on icon "Next page" at bounding box center [490, 461] width 7 height 11
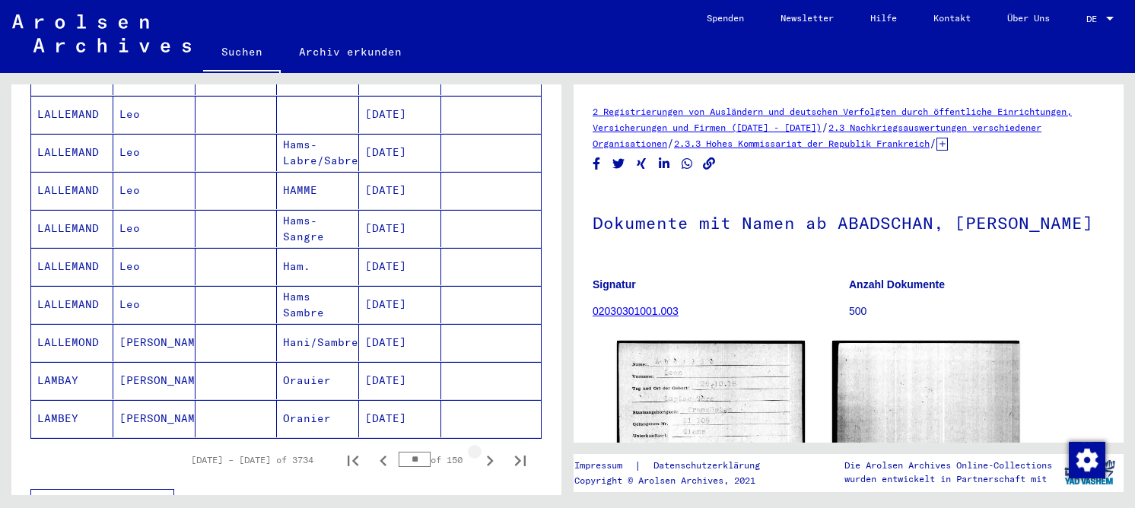
click at [487, 456] on icon "Next page" at bounding box center [490, 461] width 7 height 11
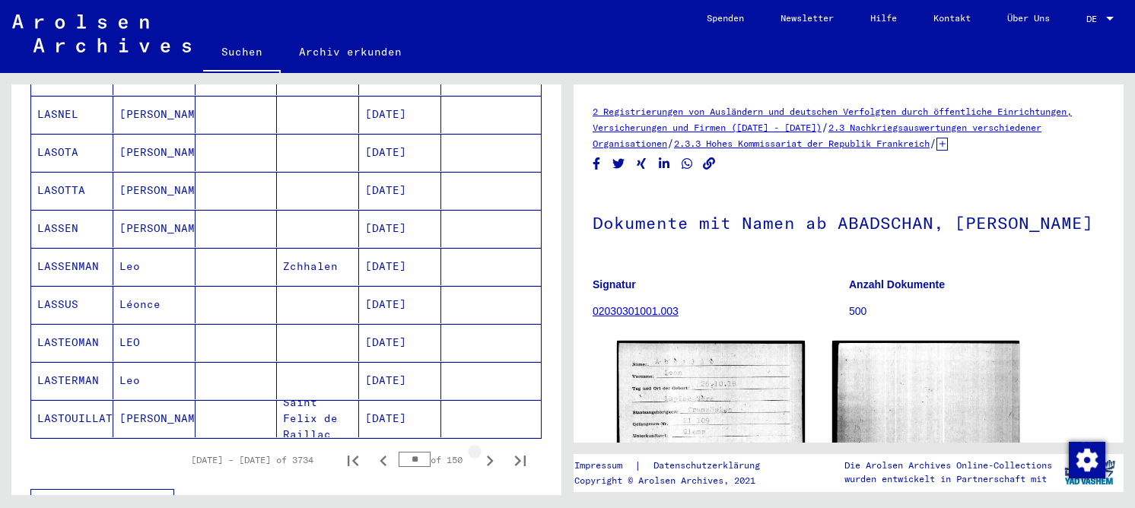
click at [487, 456] on icon "Next page" at bounding box center [490, 461] width 7 height 11
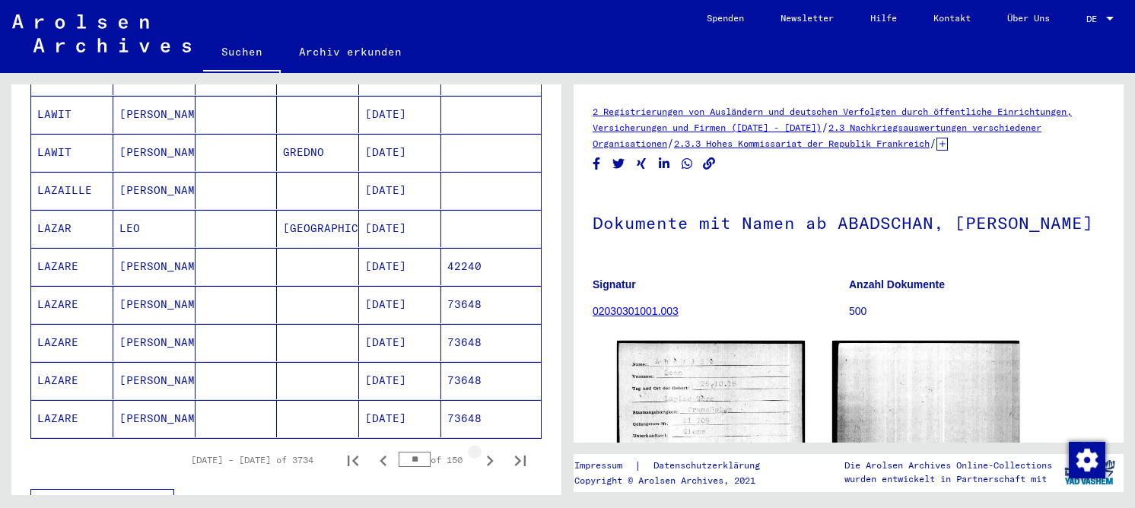
click at [487, 456] on icon "Next page" at bounding box center [490, 461] width 7 height 11
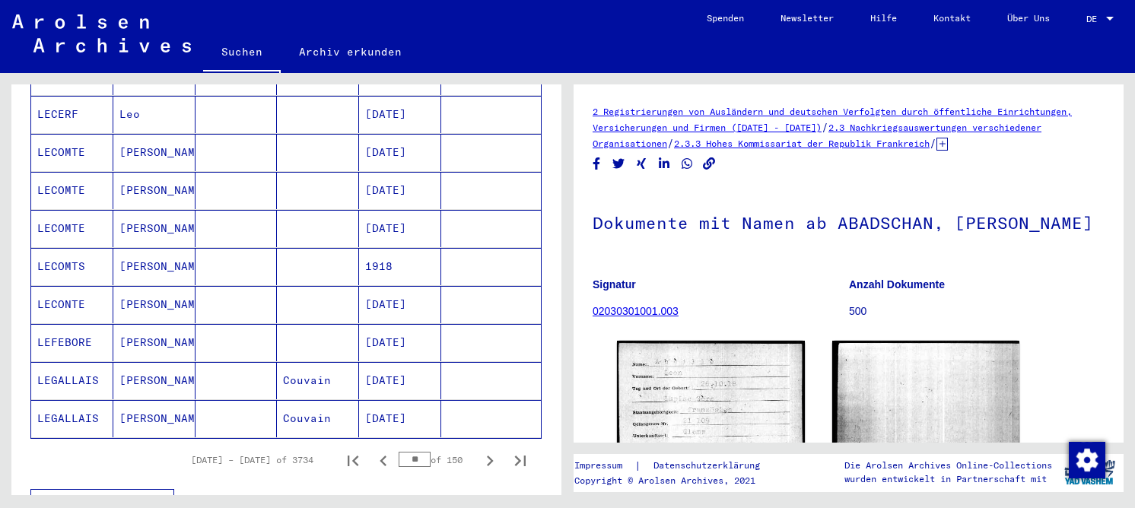
click at [487, 456] on icon "Next page" at bounding box center [490, 461] width 7 height 11
type input "**"
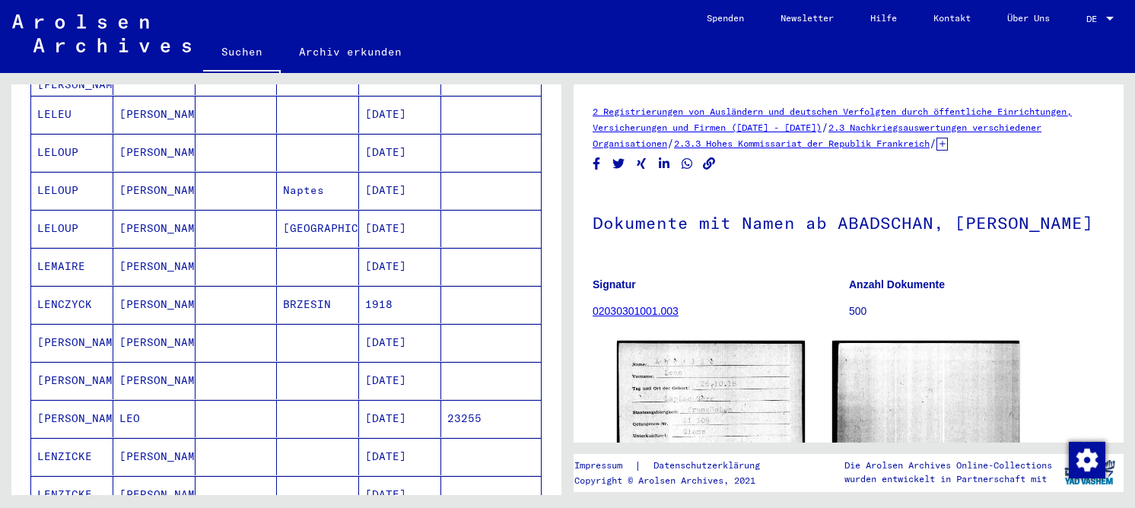
scroll to position [989, 0]
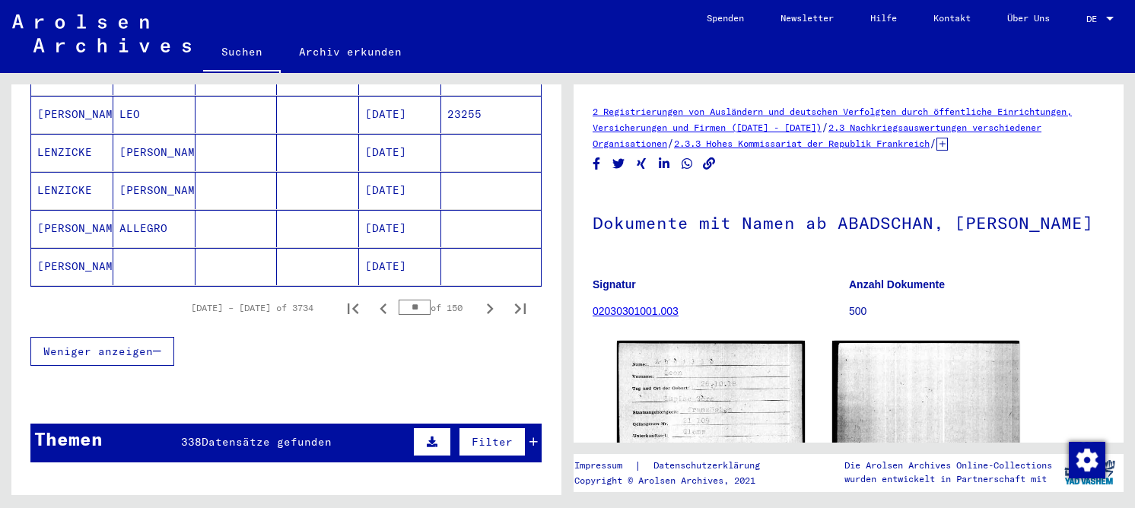
click at [375, 255] on mat-cell "[DATE]" at bounding box center [400, 266] width 82 height 37
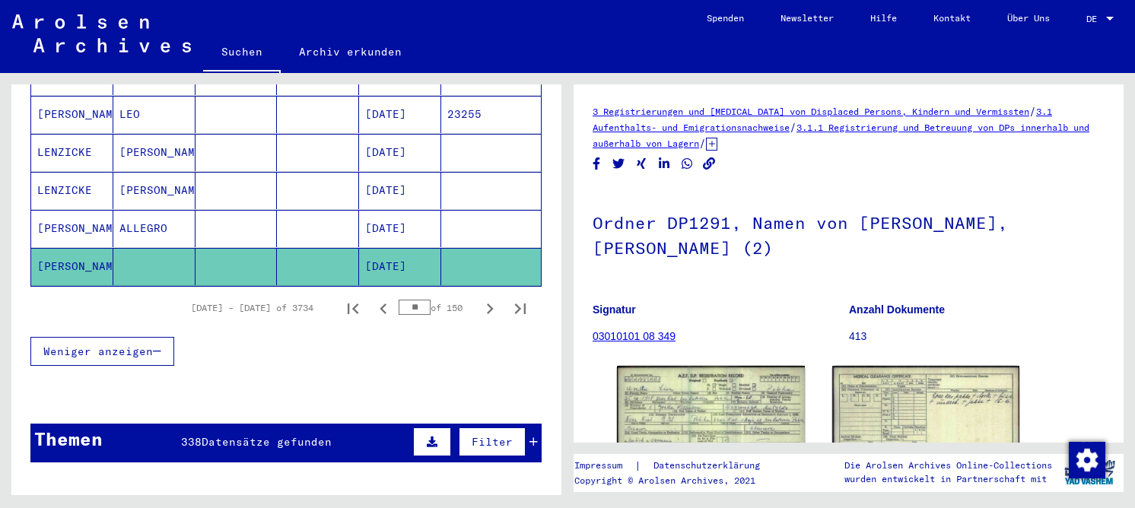
scroll to position [152, 0]
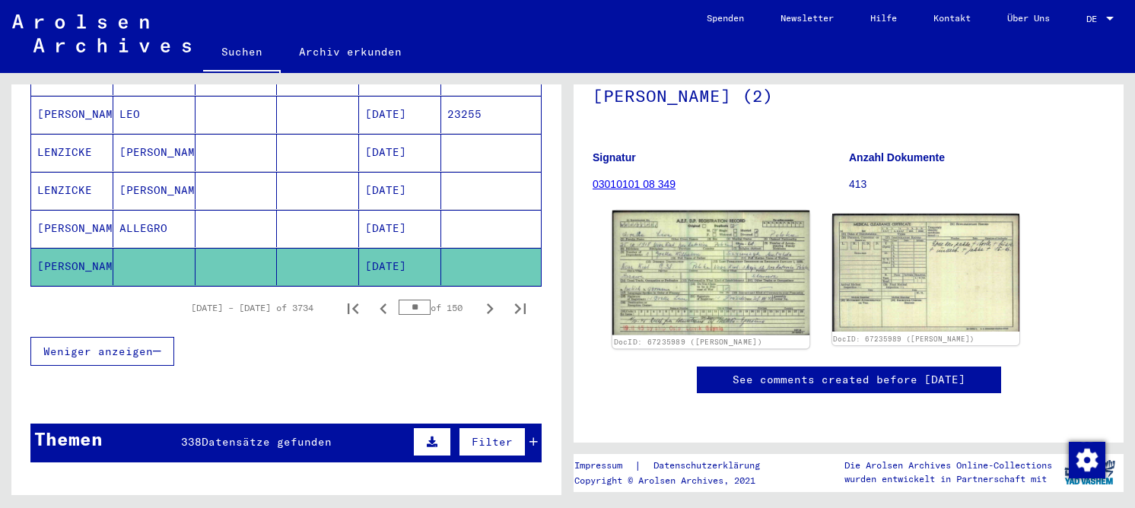
click at [741, 280] on img at bounding box center [710, 273] width 197 height 125
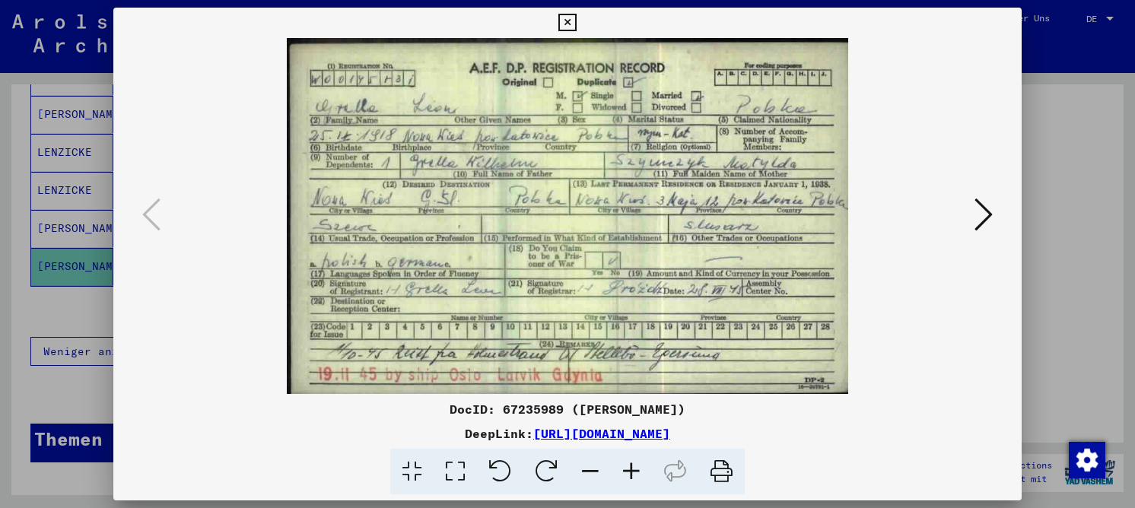
drag, startPoint x: 453, startPoint y: 460, endPoint x: 453, endPoint y: 441, distance: 18.3
click at [452, 460] on icon at bounding box center [455, 472] width 43 height 46
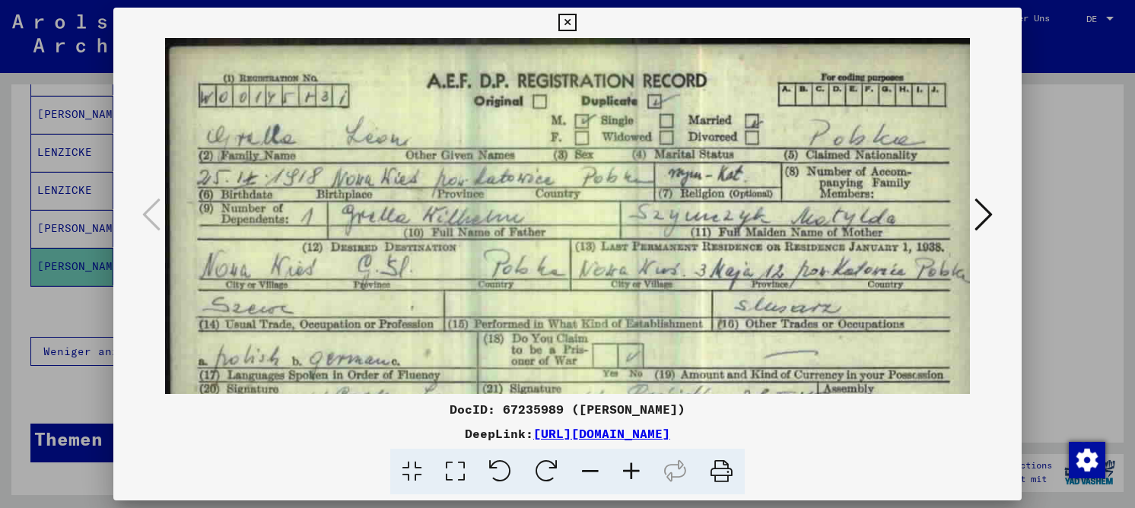
click at [577, 20] on button at bounding box center [567, 23] width 27 height 30
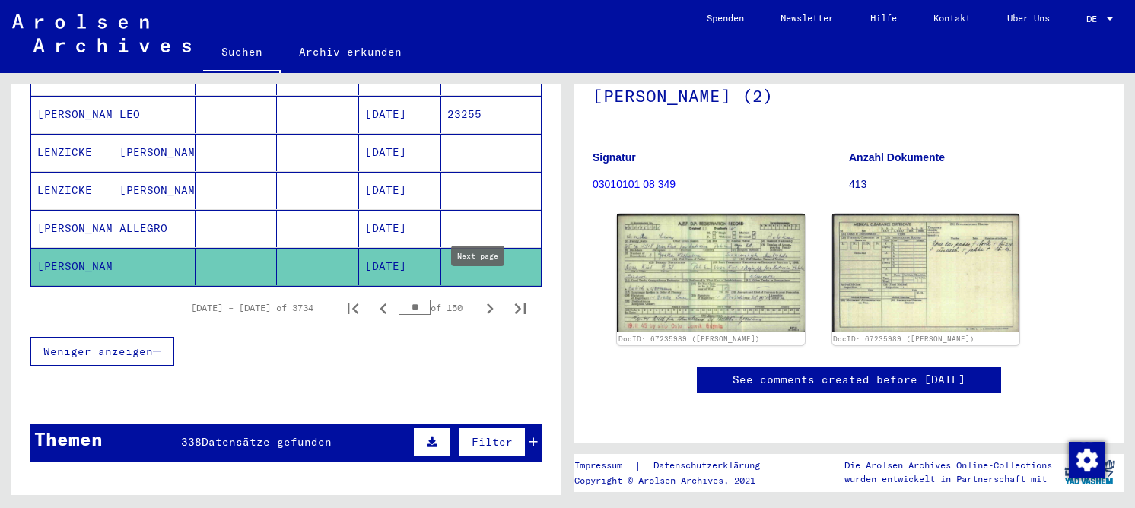
click at [479, 298] on icon "Next page" at bounding box center [489, 308] width 21 height 21
type input "**"
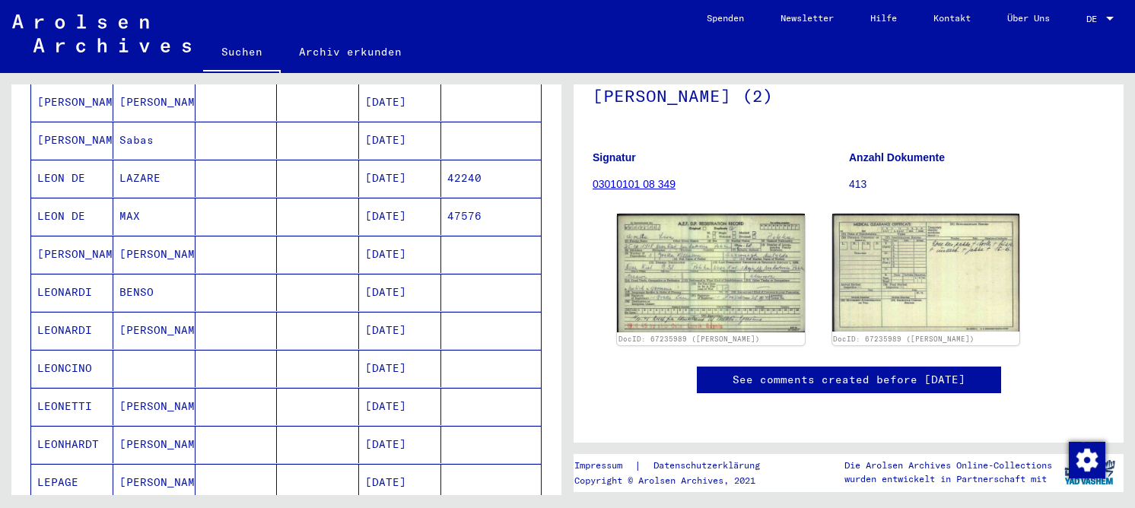
scroll to position [533, 0]
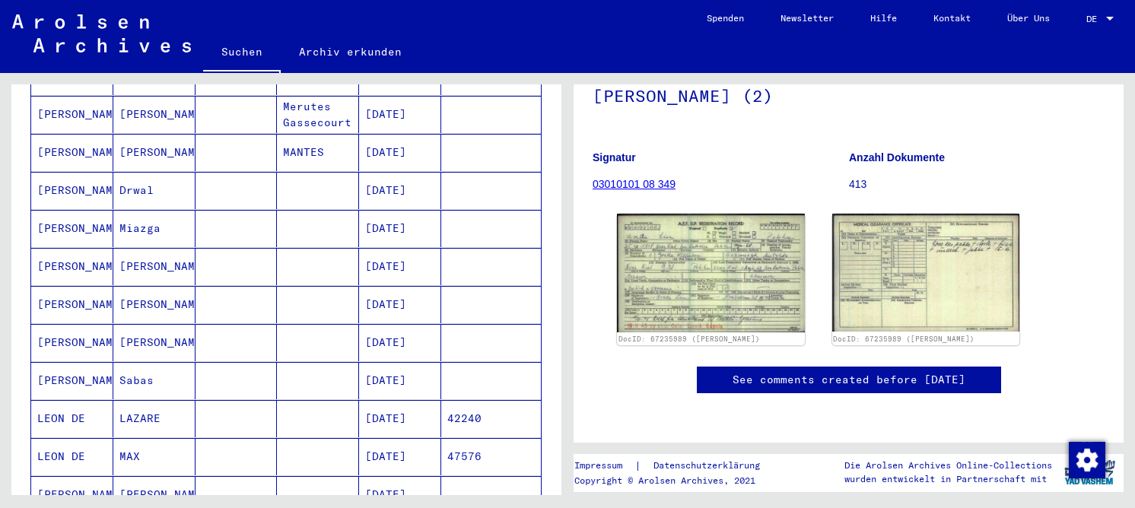
click at [232, 326] on mat-cell at bounding box center [237, 342] width 82 height 37
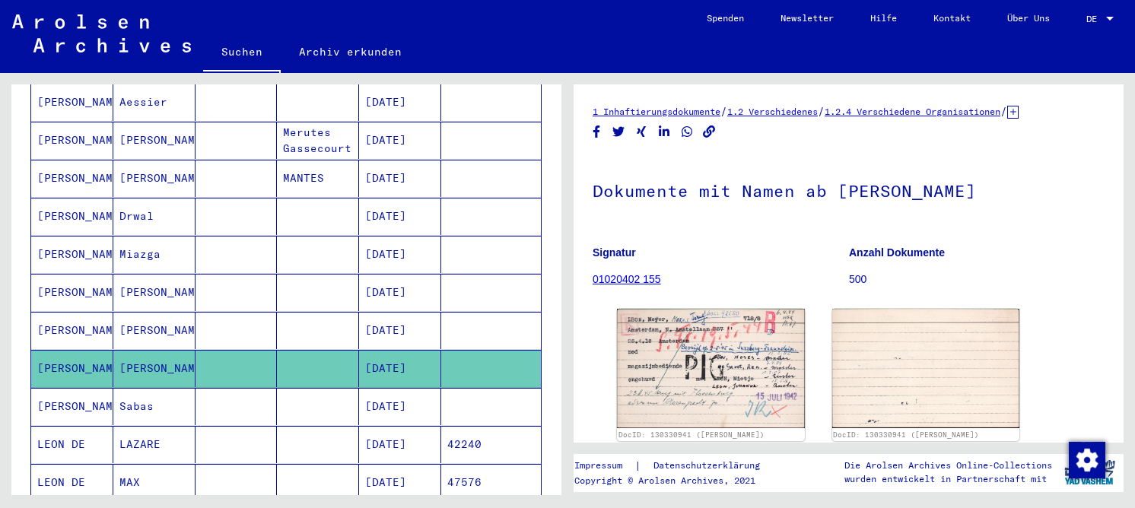
scroll to position [609, 0]
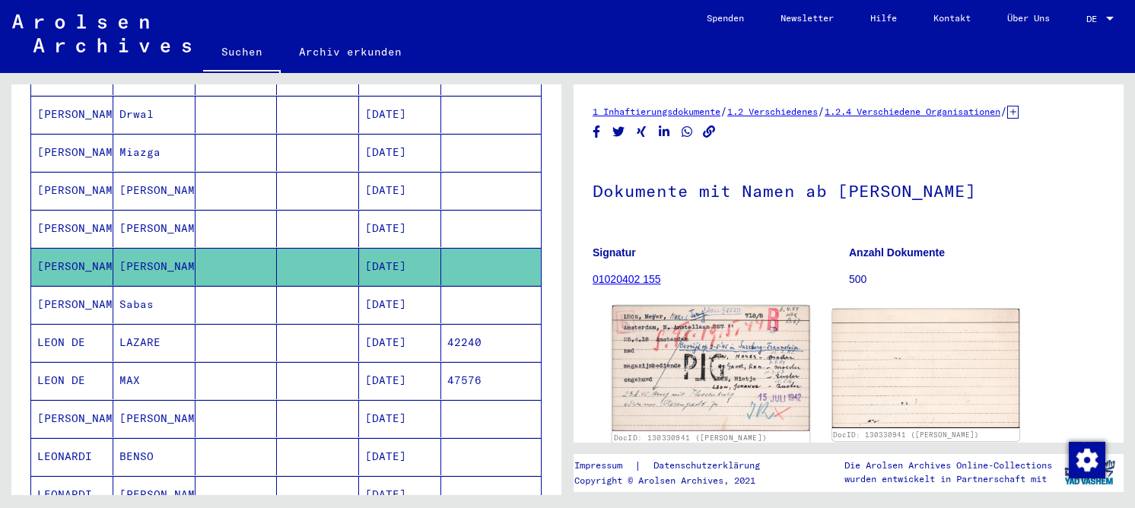
click at [668, 355] on img at bounding box center [710, 369] width 197 height 126
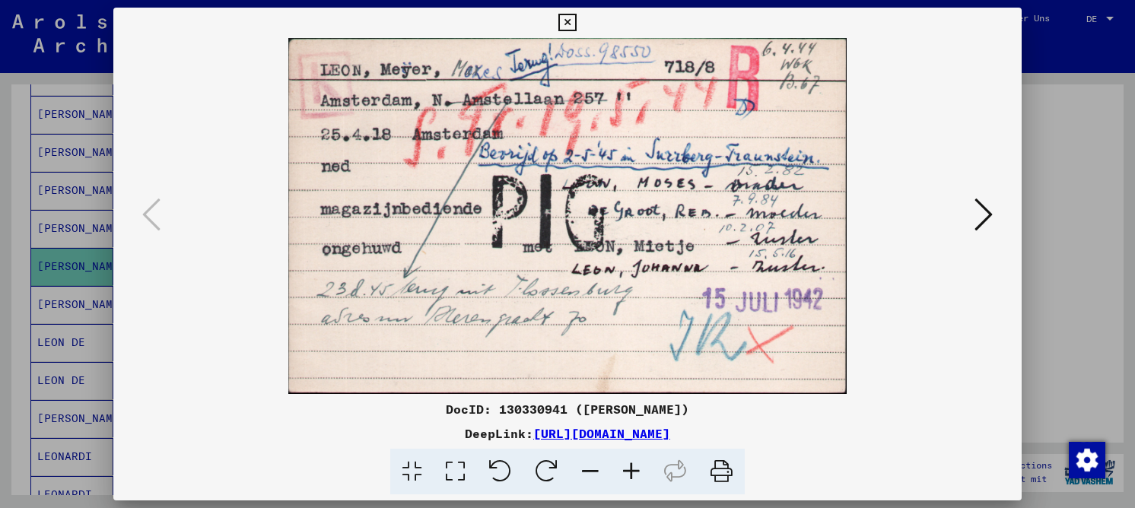
click at [633, 469] on icon at bounding box center [631, 472] width 41 height 46
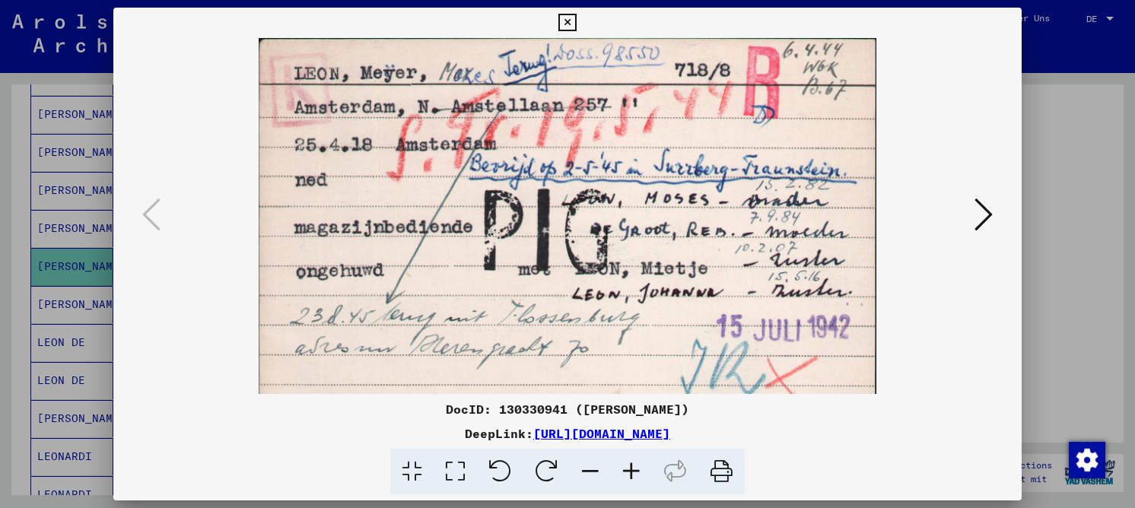
click at [633, 469] on icon at bounding box center [631, 472] width 41 height 46
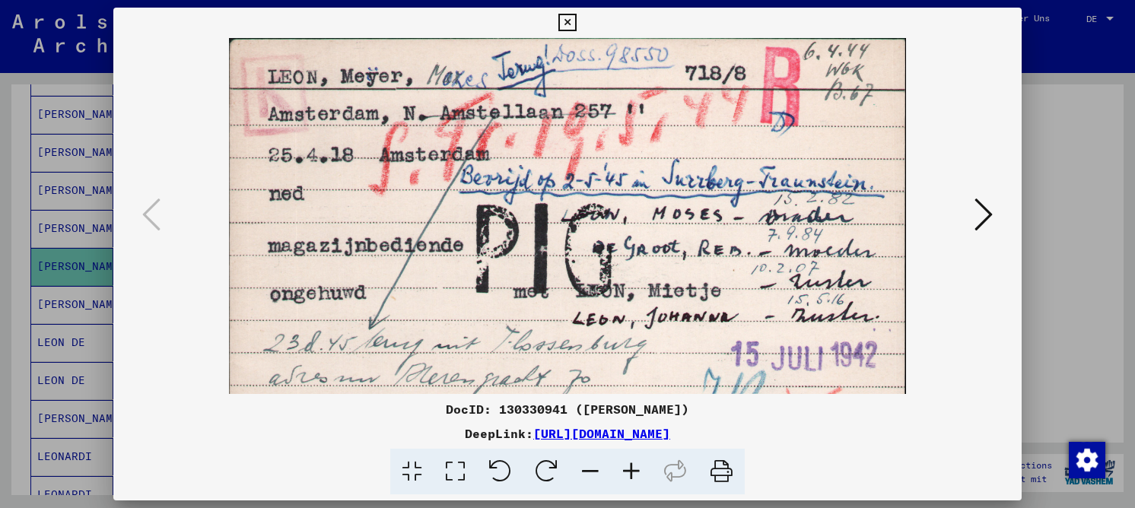
click at [633, 469] on icon at bounding box center [631, 472] width 41 height 46
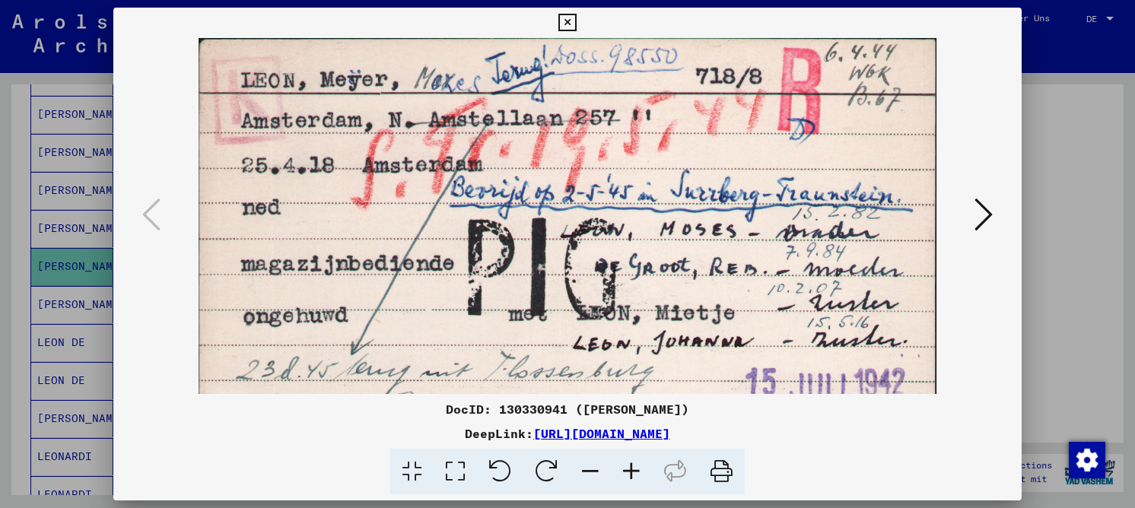
click at [633, 469] on icon at bounding box center [631, 472] width 41 height 46
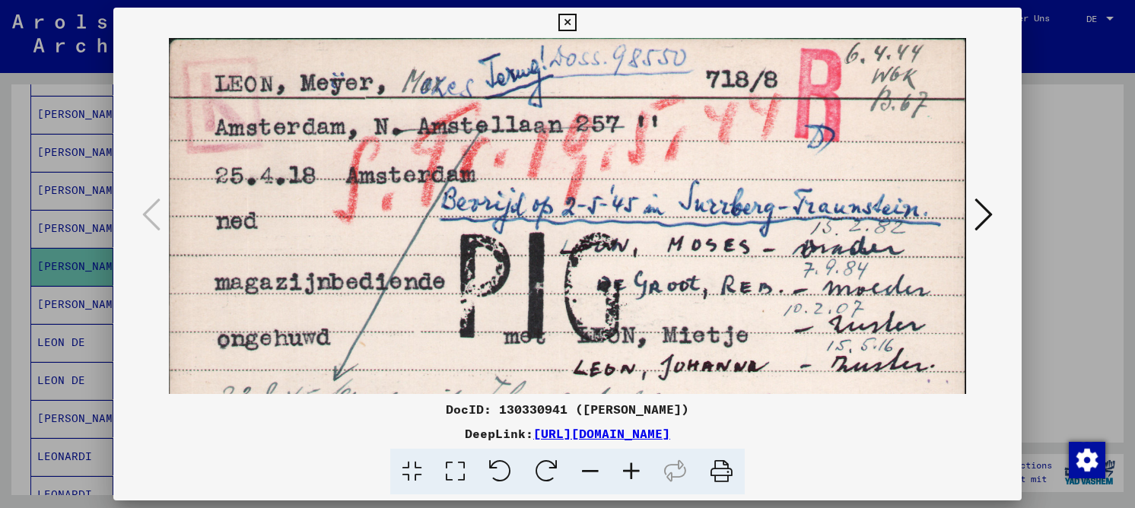
click at [631, 469] on icon at bounding box center [631, 472] width 41 height 46
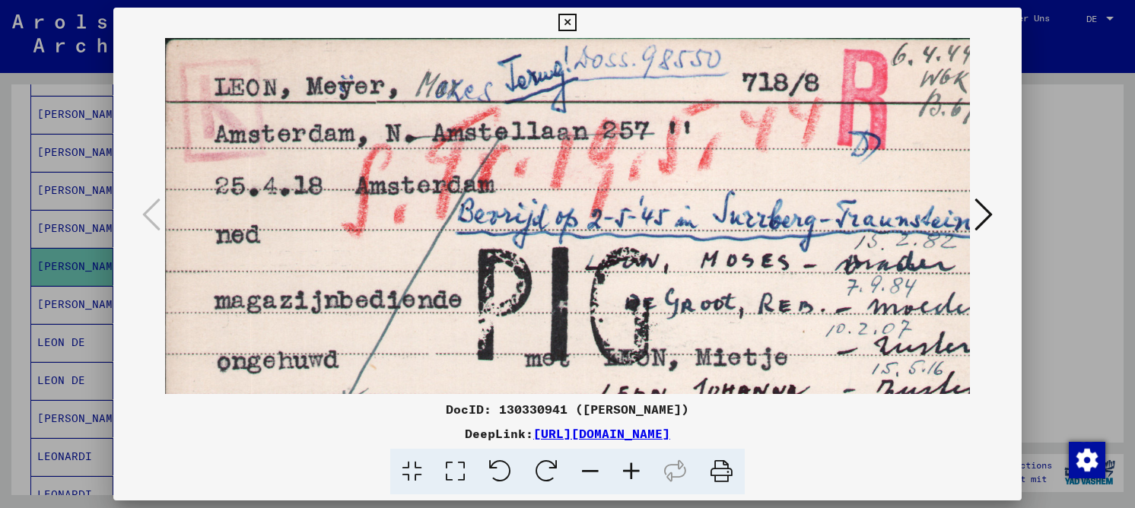
click at [631, 469] on icon at bounding box center [631, 472] width 41 height 46
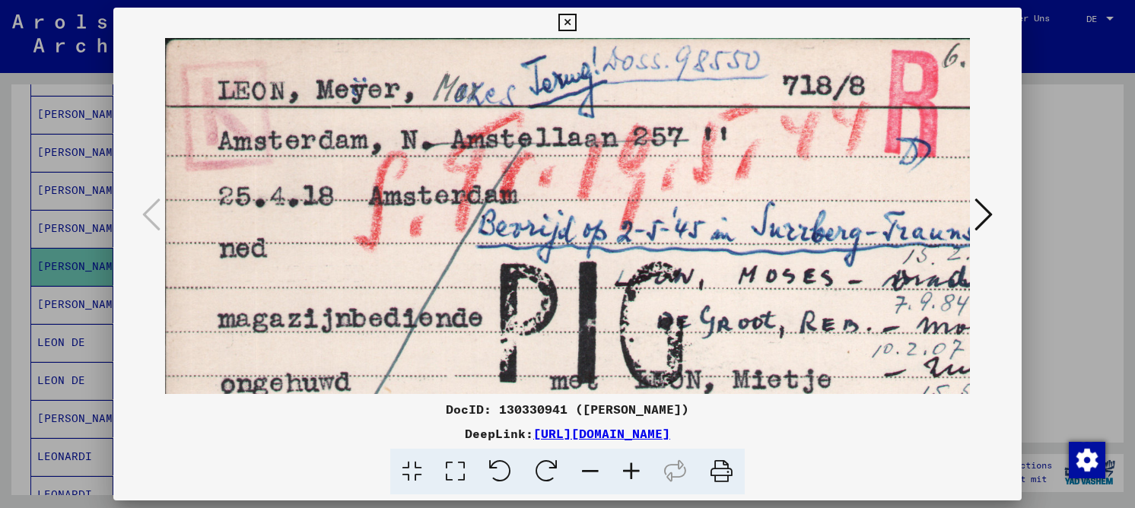
scroll to position [8, 111]
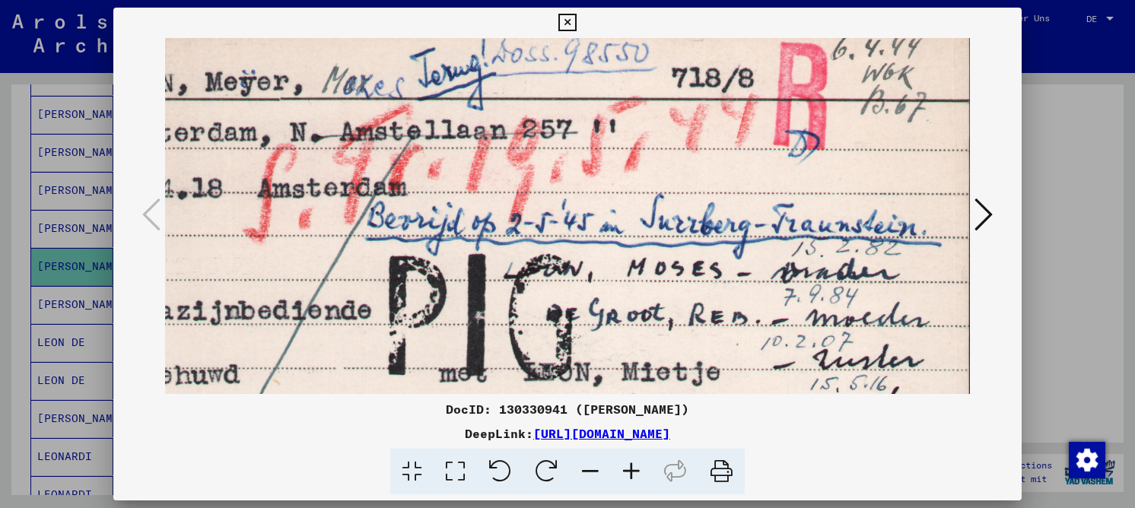
drag, startPoint x: 714, startPoint y: 182, endPoint x: 598, endPoint y: 174, distance: 115.9
click at [598, 174] on img at bounding box center [512, 322] width 916 height 584
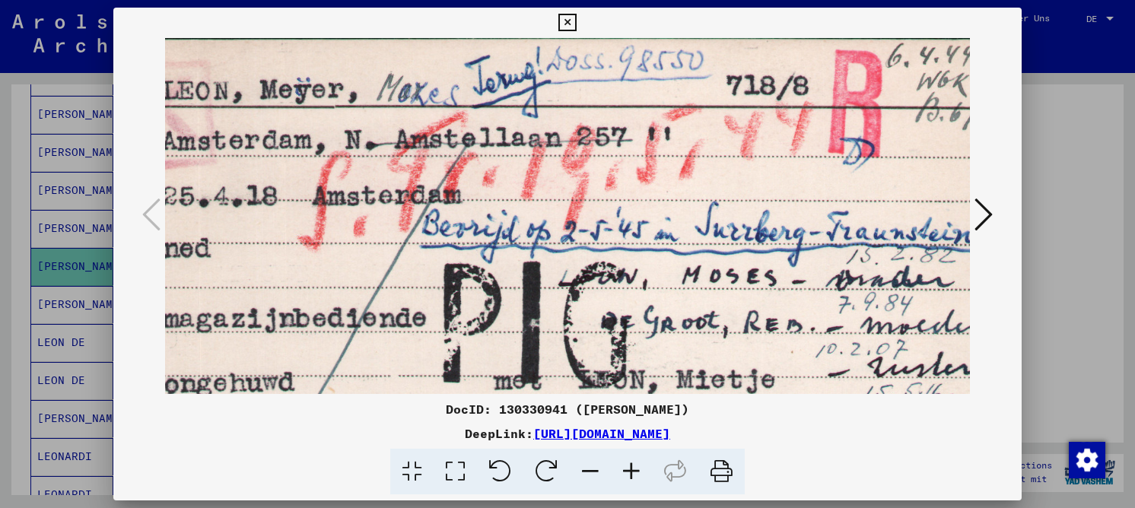
scroll to position [0, 0]
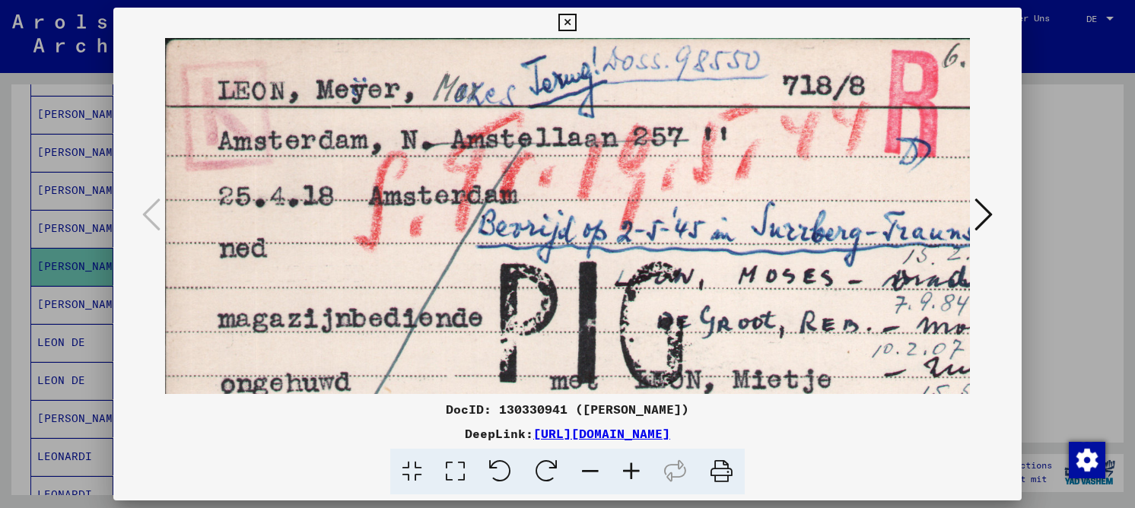
drag, startPoint x: 366, startPoint y: 163, endPoint x: 507, endPoint y: 241, distance: 161.8
click at [507, 241] on img at bounding box center [623, 330] width 916 height 584
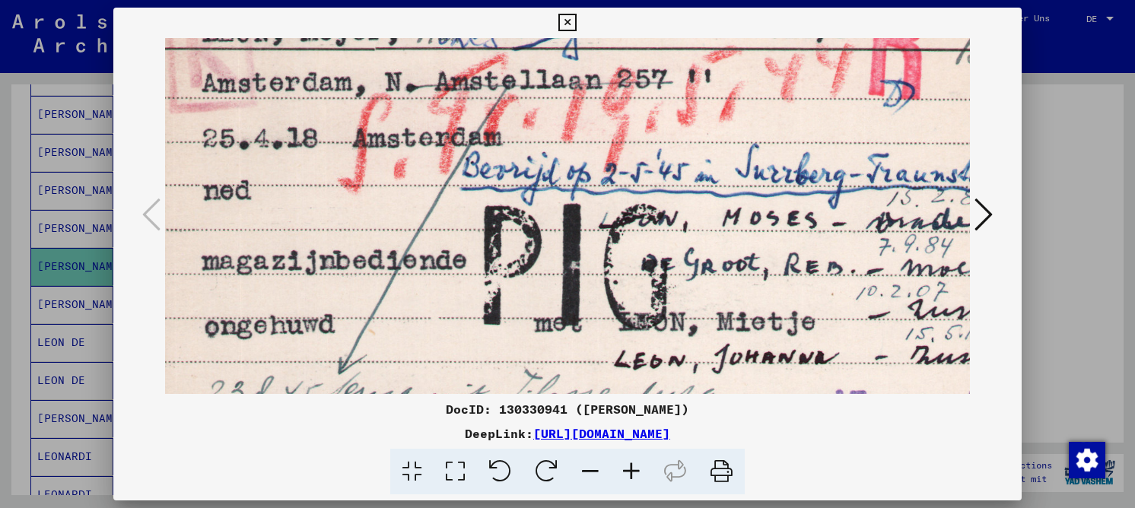
drag, startPoint x: 542, startPoint y: 173, endPoint x: 522, endPoint y: 118, distance: 58.2
click at [523, 116] on img at bounding box center [607, 272] width 916 height 584
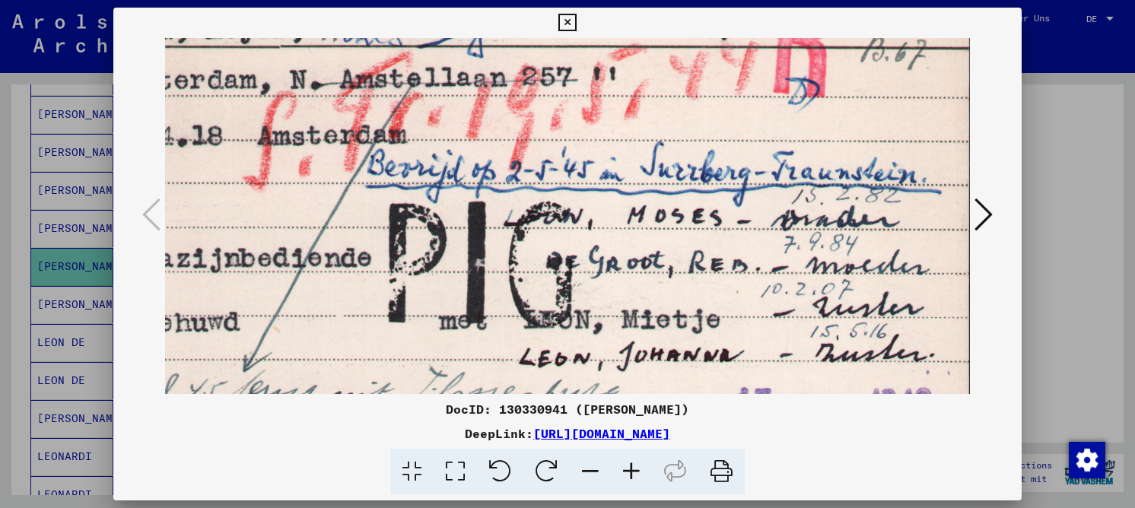
scroll to position [65, 111]
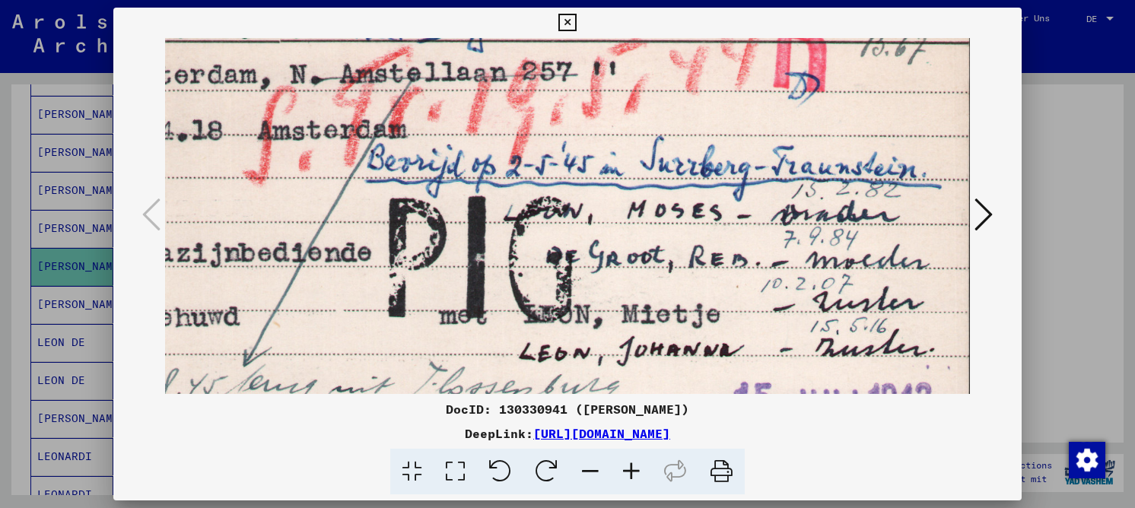
drag, startPoint x: 575, startPoint y: 323, endPoint x: 447, endPoint y: 318, distance: 127.9
click at [447, 318] on img at bounding box center [512, 265] width 916 height 584
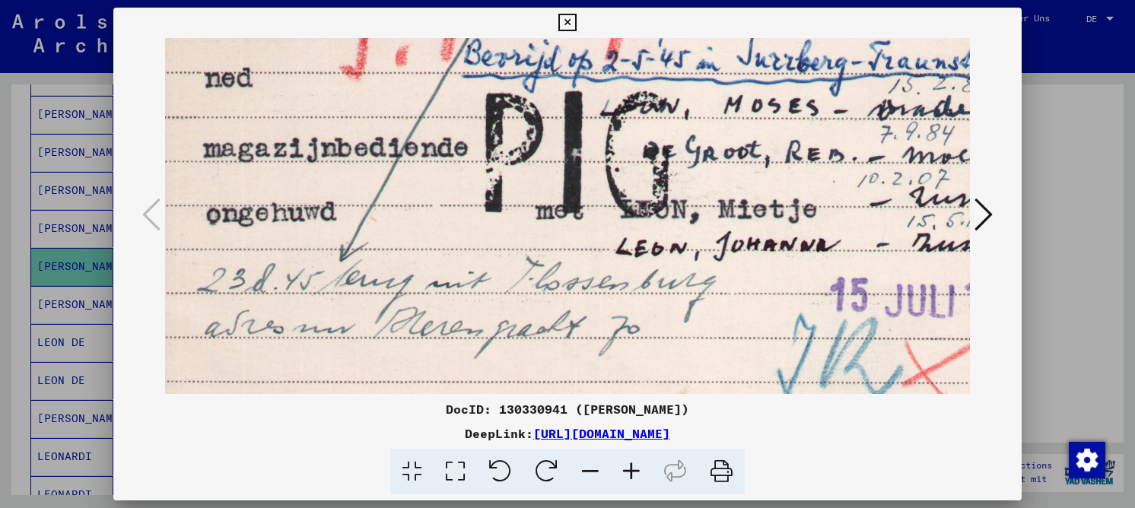
scroll to position [173, 14]
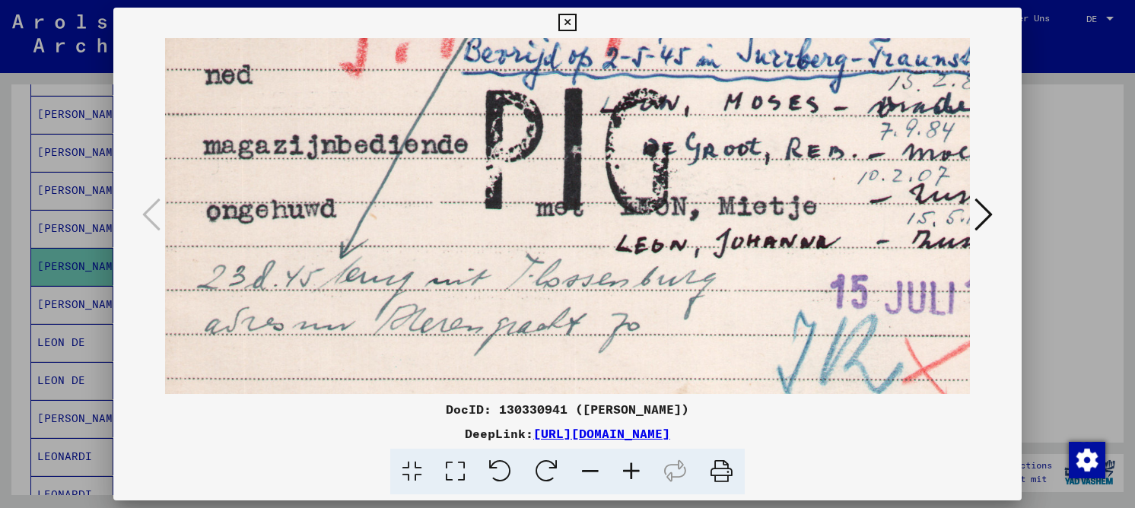
drag, startPoint x: 648, startPoint y: 332, endPoint x: 740, endPoint y: 224, distance: 141.9
click at [740, 224] on img at bounding box center [609, 157] width 916 height 584
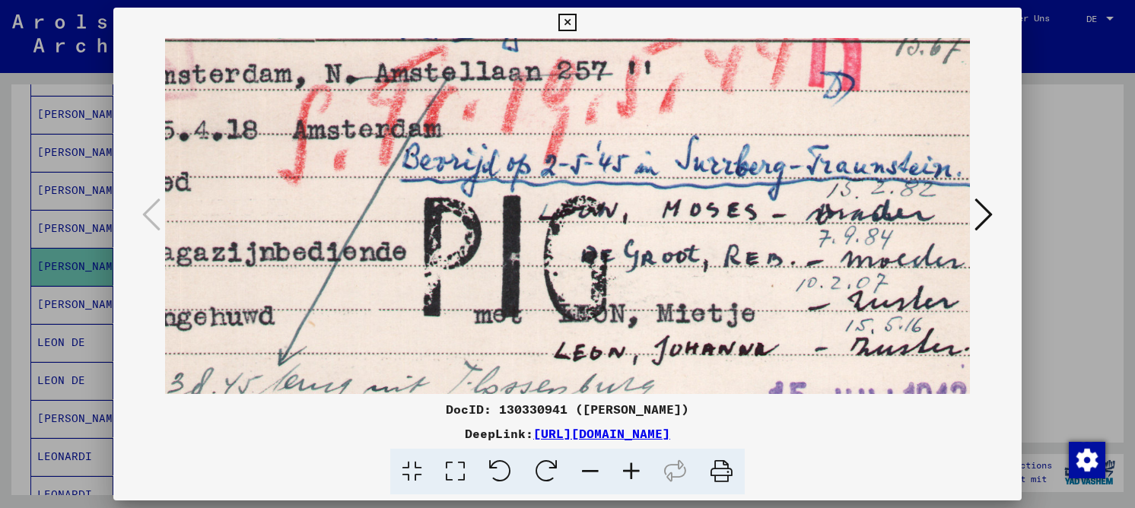
drag, startPoint x: 695, startPoint y: 164, endPoint x: 629, endPoint y: 267, distance: 122.8
click at [633, 271] on img at bounding box center [547, 264] width 916 height 584
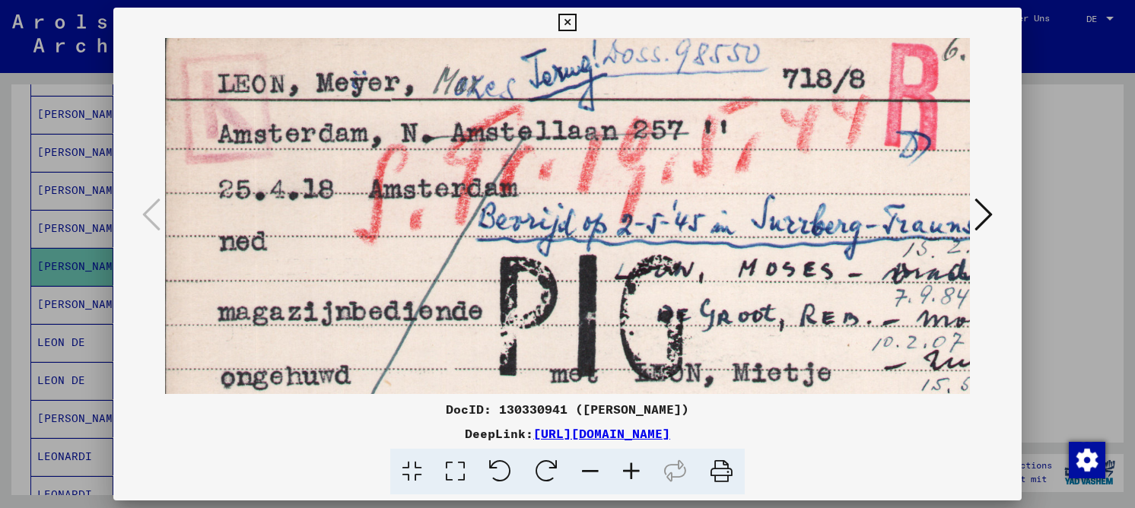
scroll to position [3, 0]
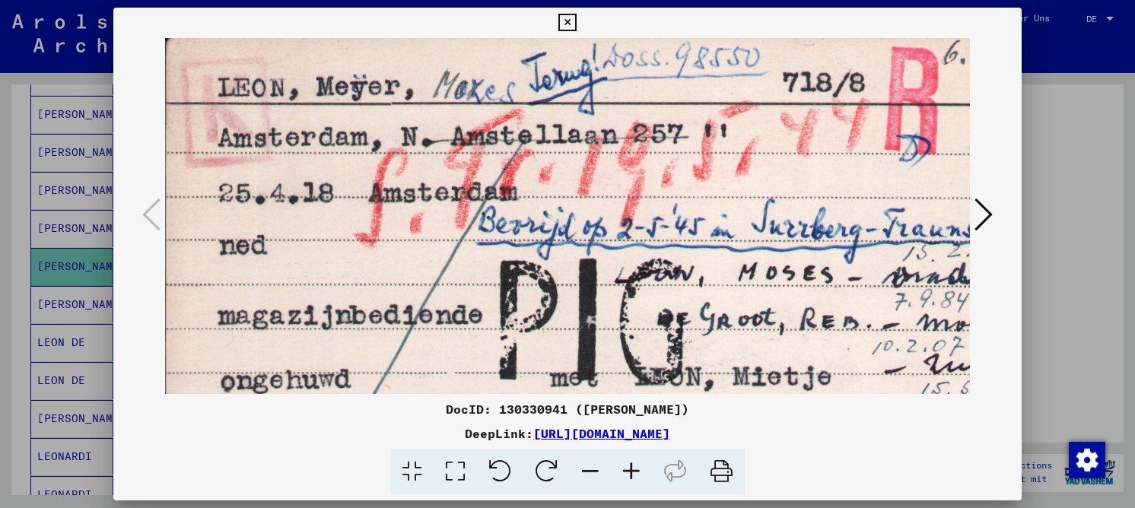
drag, startPoint x: 604, startPoint y: 204, endPoint x: 650, endPoint y: 252, distance: 66.2
click at [679, 257] on img at bounding box center [623, 327] width 916 height 584
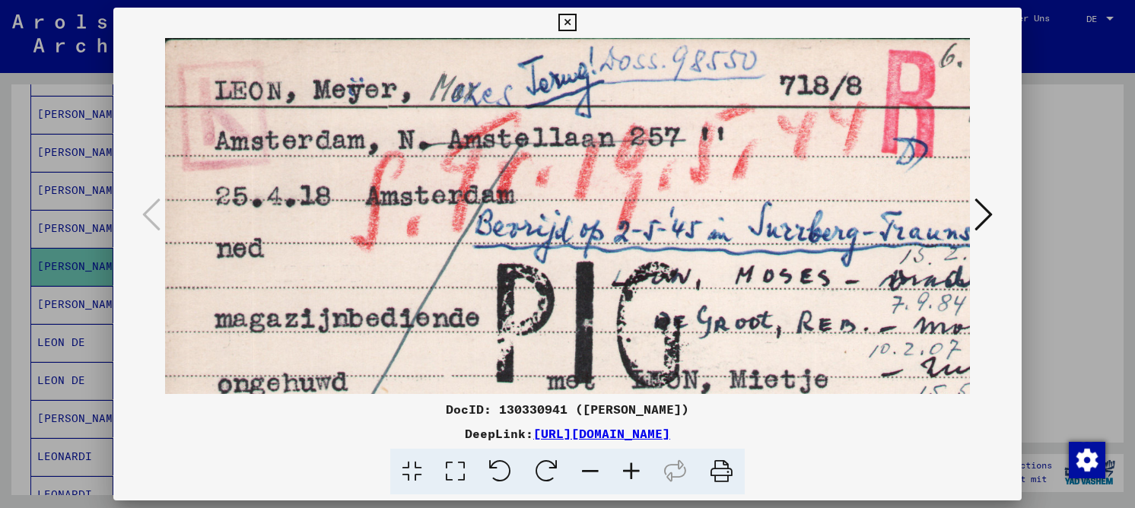
scroll to position [0, 5]
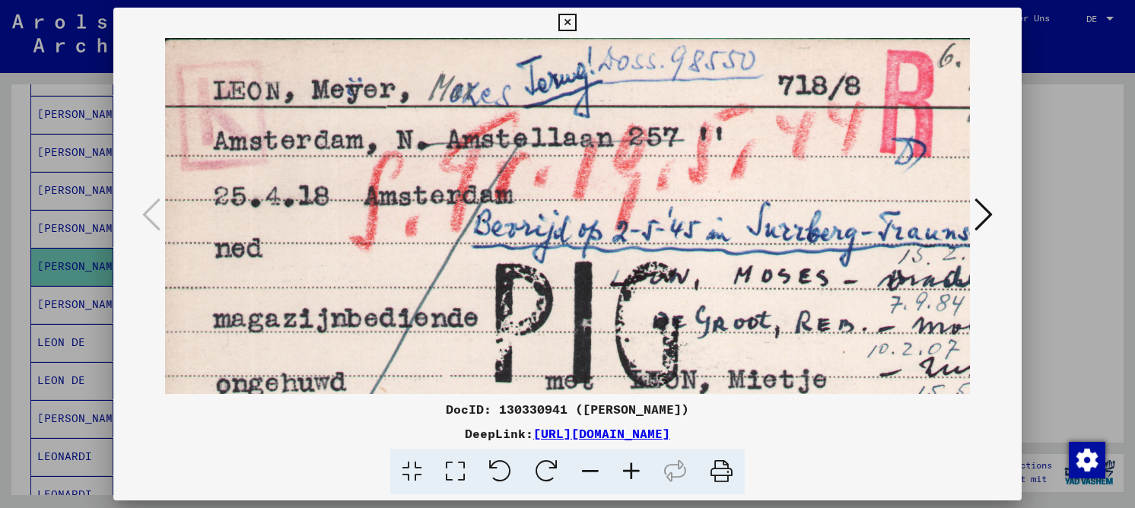
drag, startPoint x: 561, startPoint y: 120, endPoint x: 568, endPoint y: 146, distance: 27.0
click at [556, 158] on img at bounding box center [619, 330] width 916 height 584
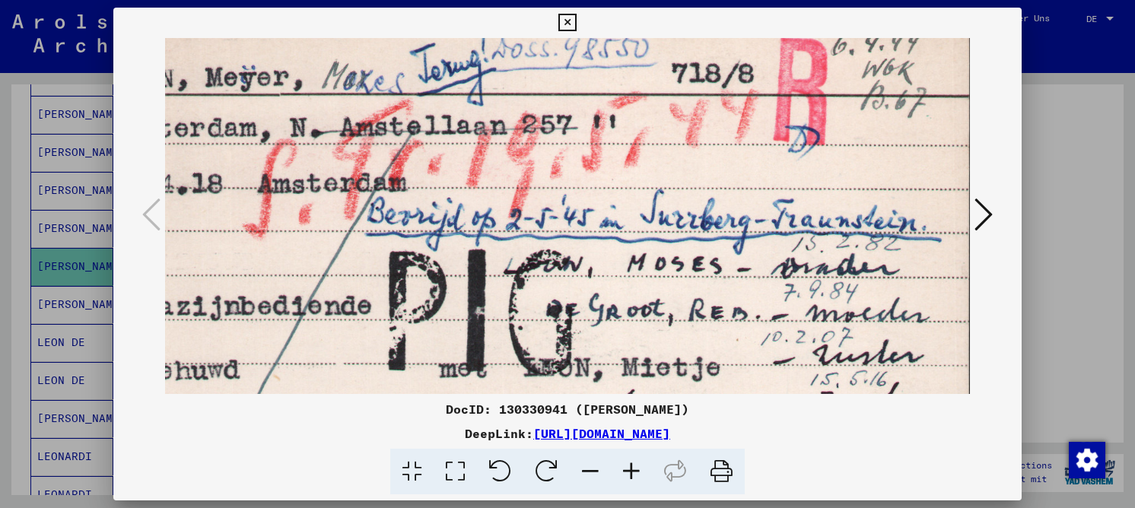
scroll to position [16, 111]
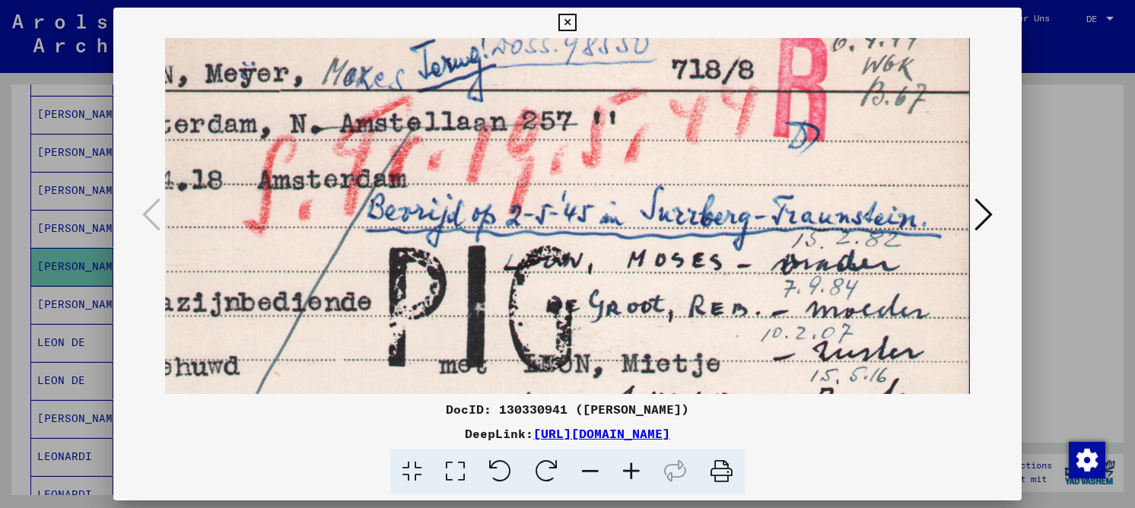
drag, startPoint x: 560, startPoint y: 169, endPoint x: 412, endPoint y: 160, distance: 148.6
click at [412, 160] on img at bounding box center [512, 314] width 916 height 584
click at [564, 22] on icon at bounding box center [566, 23] width 17 height 18
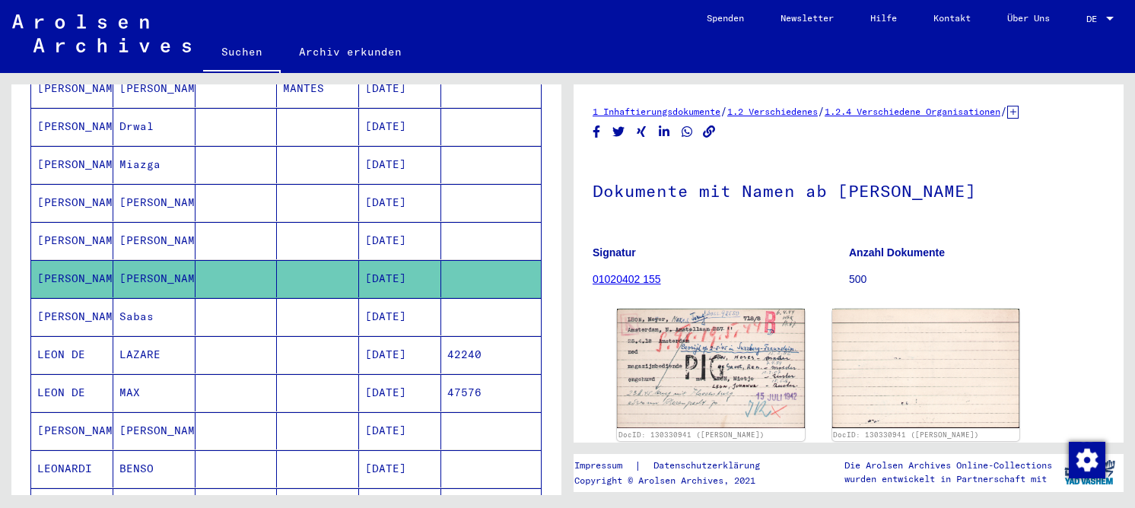
scroll to position [609, 0]
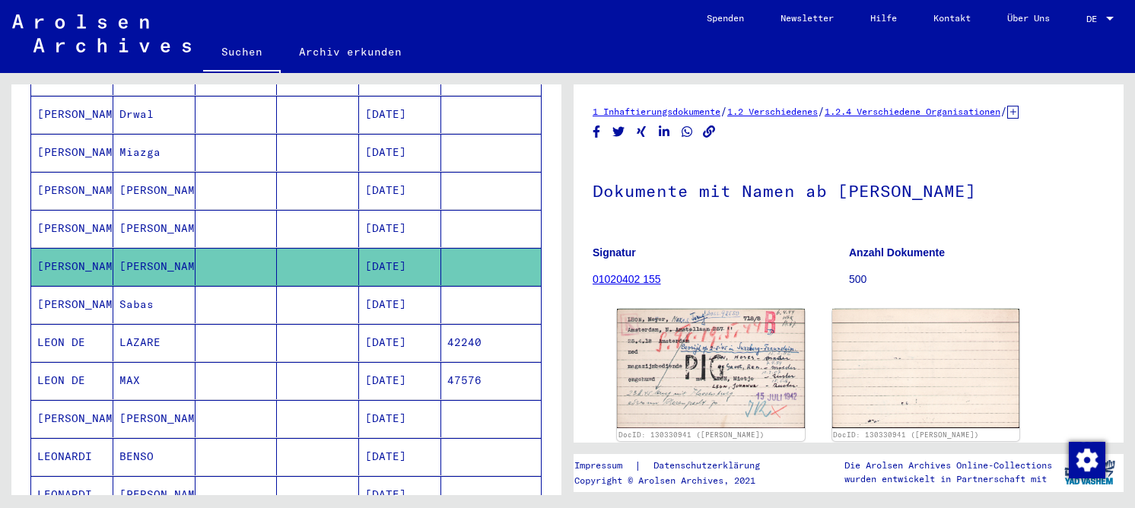
click at [347, 366] on mat-cell at bounding box center [318, 380] width 82 height 37
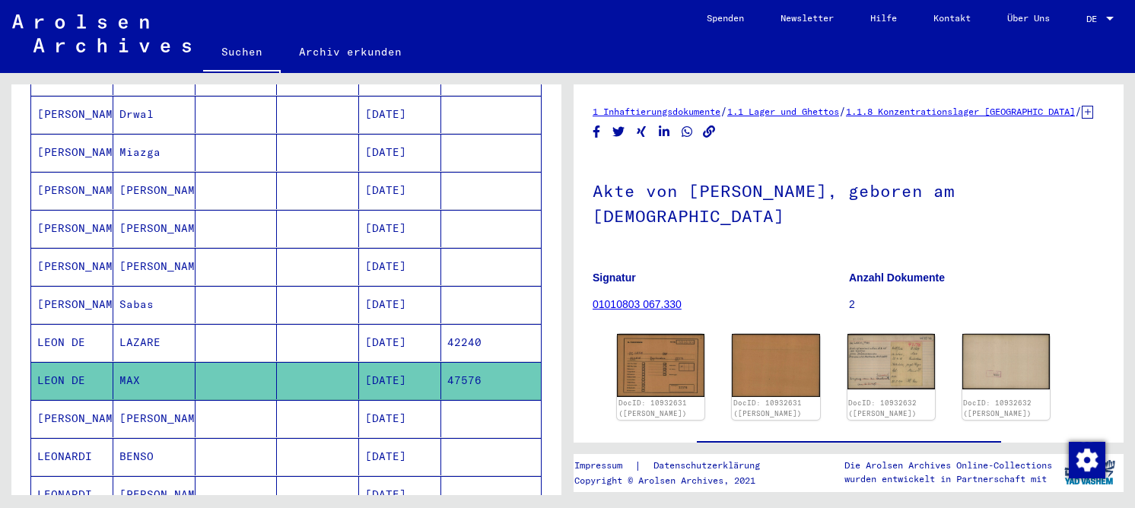
click at [406, 400] on mat-cell "[DATE]" at bounding box center [400, 418] width 82 height 37
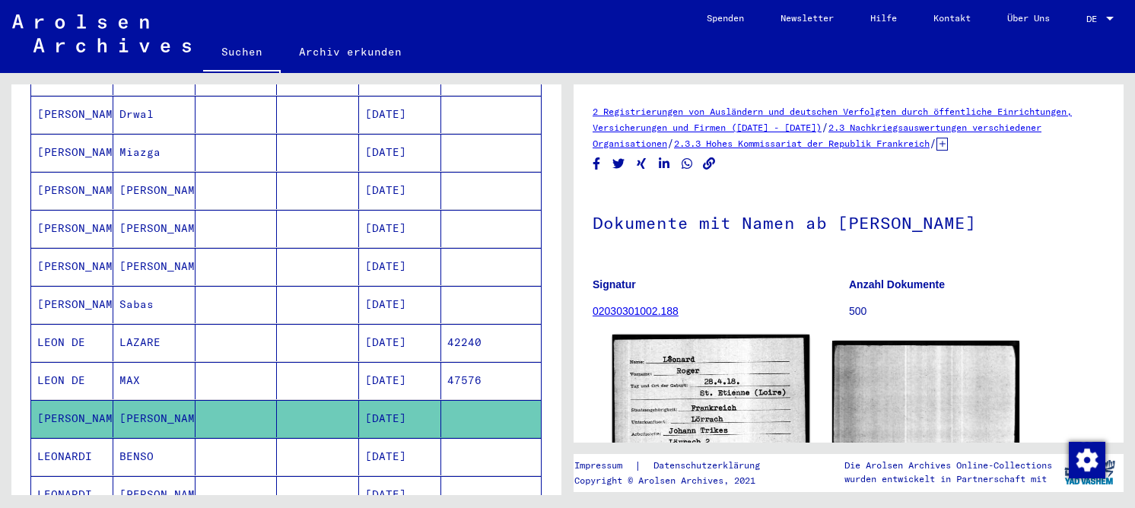
scroll to position [152, 0]
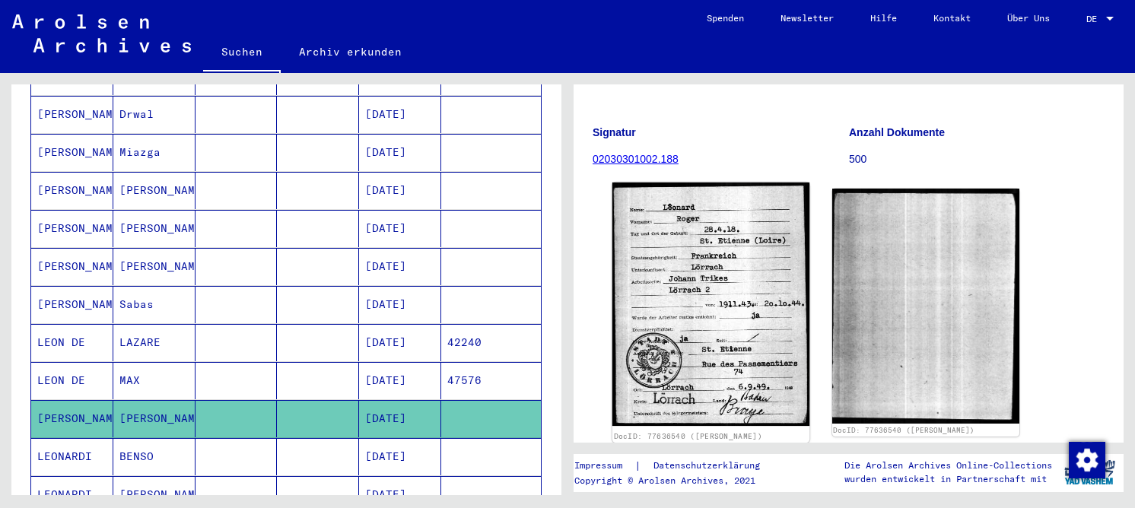
click at [768, 278] on img at bounding box center [710, 304] width 197 height 243
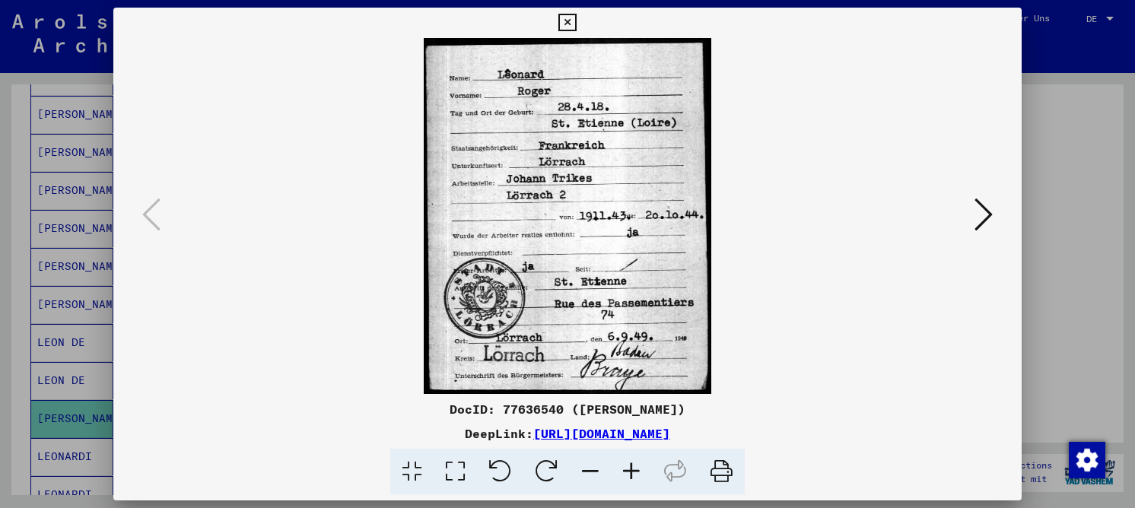
click at [464, 470] on icon at bounding box center [455, 472] width 43 height 46
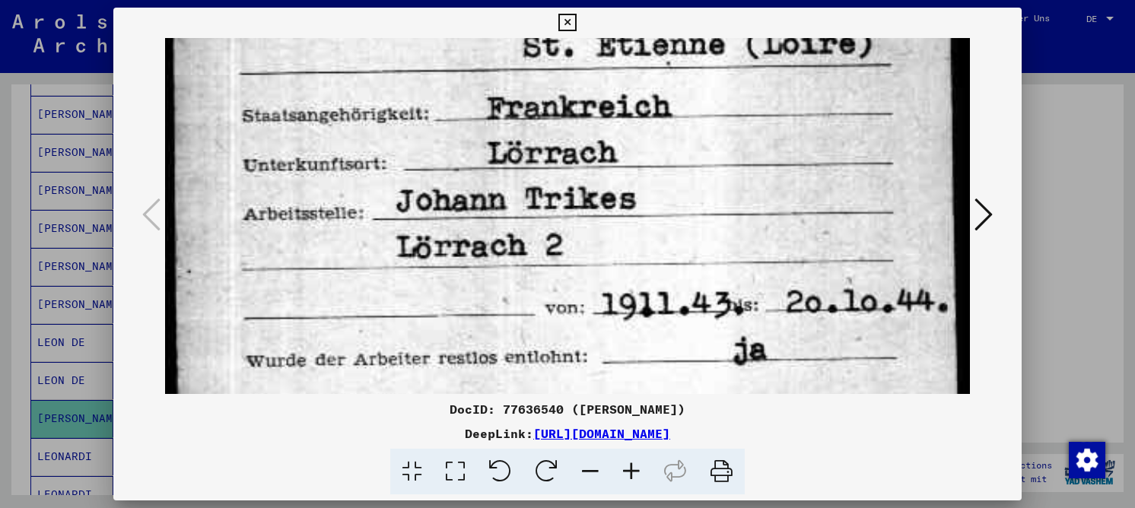
drag, startPoint x: 504, startPoint y: 119, endPoint x: 557, endPoint y: 84, distance: 64.2
click at [552, 11] on div "DocID: 77636540 ([PERSON_NAME]) DeepLink: [URL][DOMAIN_NAME]" at bounding box center [567, 252] width 908 height 488
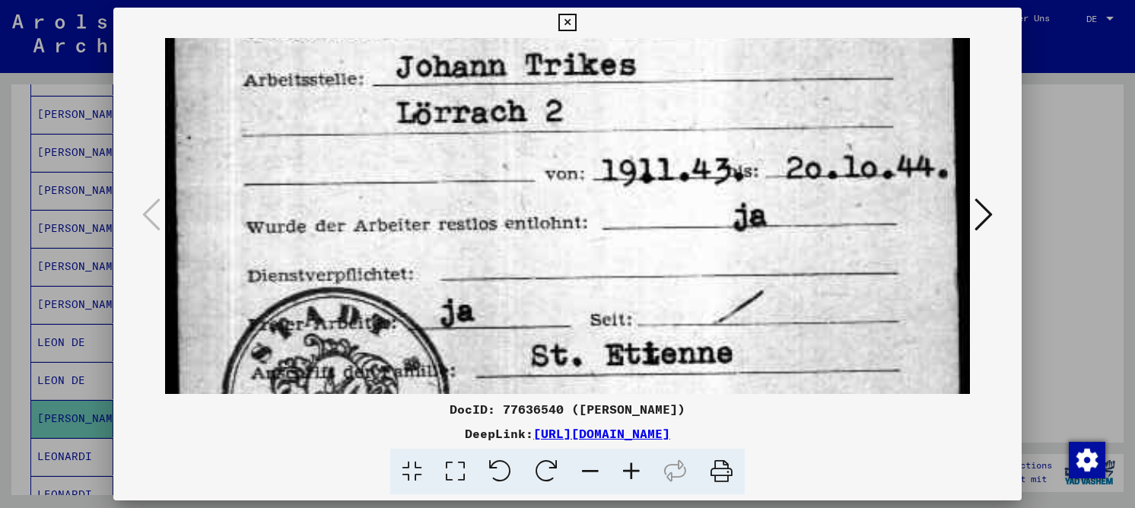
click at [557, 87] on img at bounding box center [567, 171] width 805 height 996
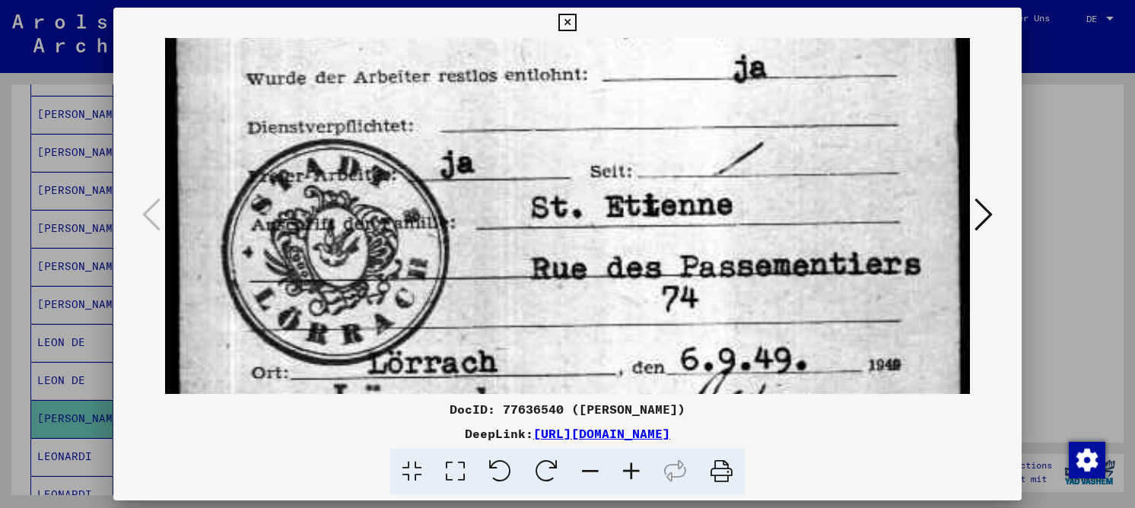
drag, startPoint x: 549, startPoint y: 136, endPoint x: 569, endPoint y: 84, distance: 56.4
click at [569, 84] on img at bounding box center [567, 22] width 805 height 996
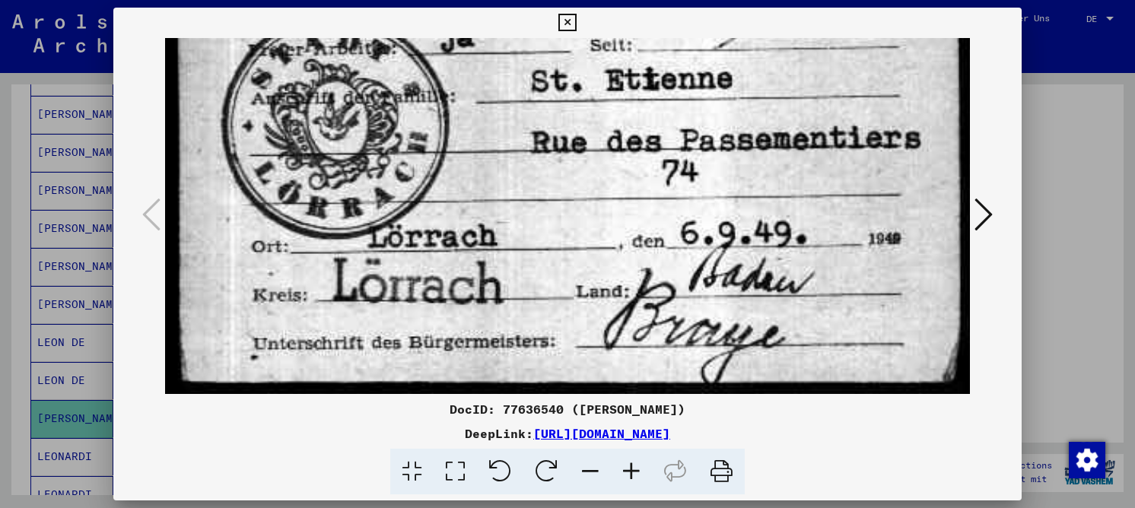
drag, startPoint x: 551, startPoint y: 96, endPoint x: 562, endPoint y: 60, distance: 37.5
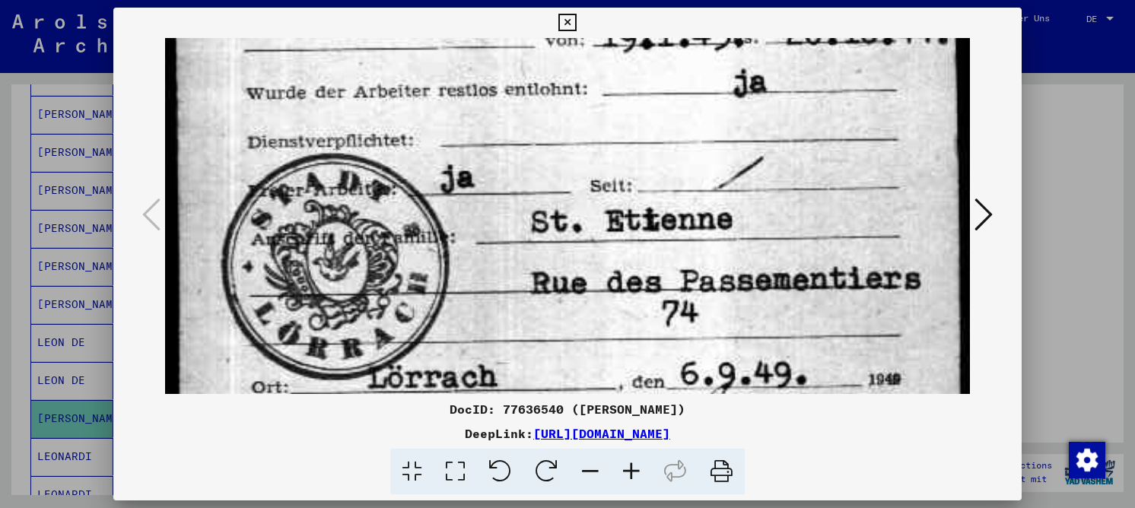
drag, startPoint x: 527, startPoint y: 145, endPoint x: 520, endPoint y: 253, distance: 107.5
click at [520, 286] on img at bounding box center [567, 37] width 805 height 996
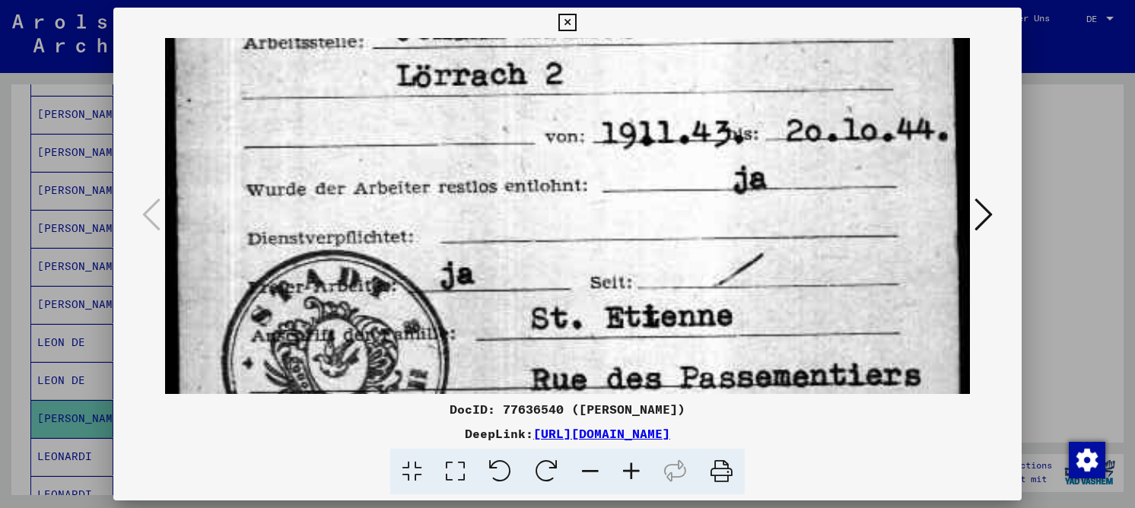
drag, startPoint x: 536, startPoint y: 125, endPoint x: 538, endPoint y: 231, distance: 106.5
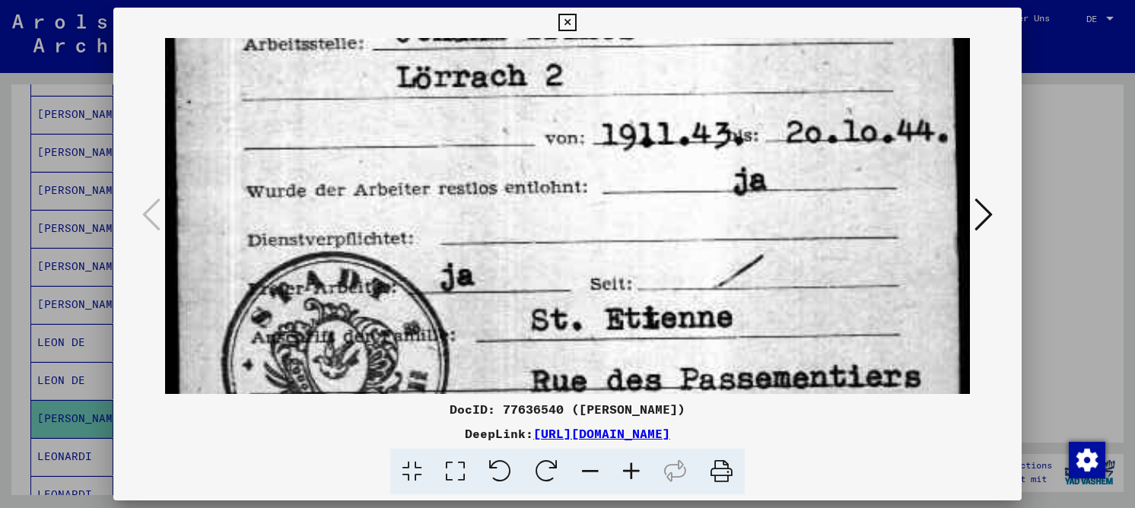
click at [540, 230] on img at bounding box center [567, 135] width 805 height 996
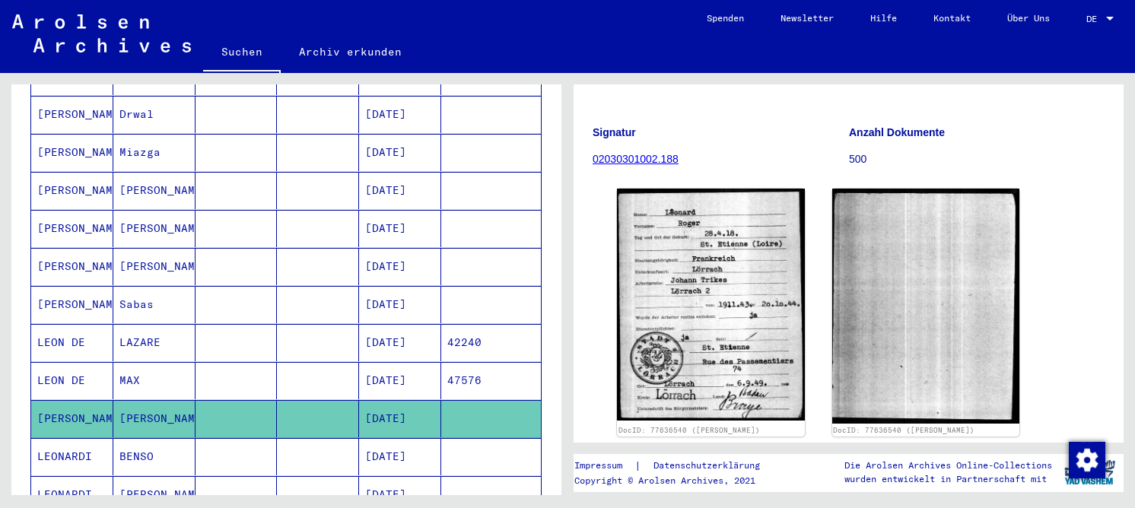
click at [292, 362] on mat-cell at bounding box center [318, 380] width 82 height 37
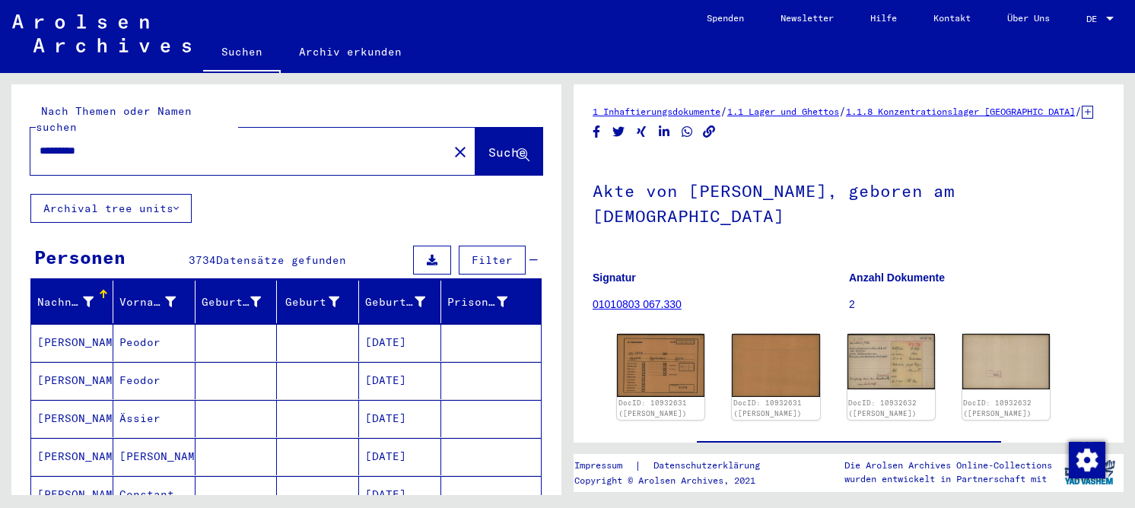
drag, startPoint x: 96, startPoint y: 133, endPoint x: 19, endPoint y: 130, distance: 76.9
click at [19, 130] on div "Nach Themen oder Namen suchen ********* close Suche" at bounding box center [286, 139] width 550 height 110
type input "*****"
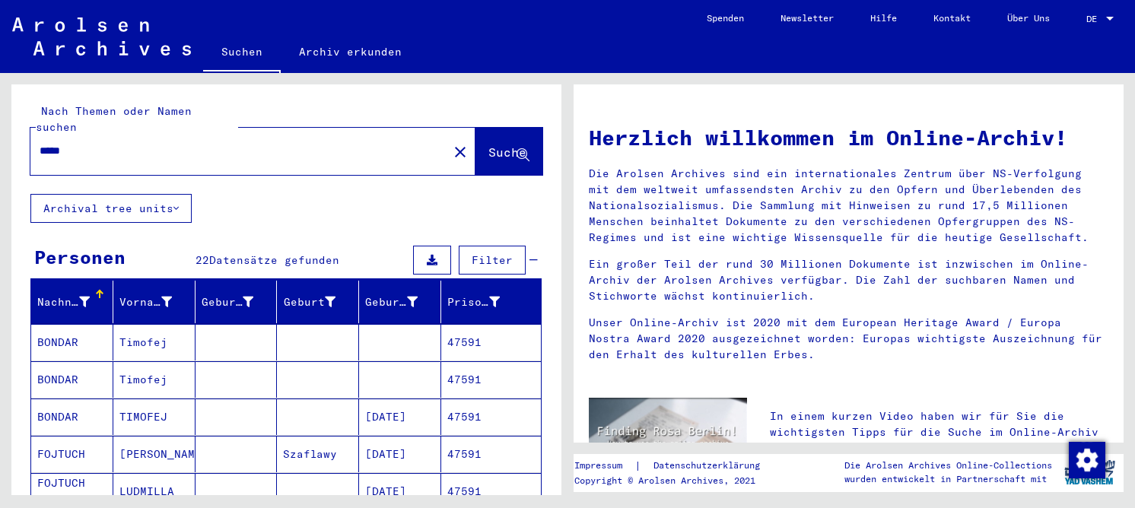
click at [142, 324] on mat-cell "Timofej" at bounding box center [154, 342] width 82 height 37
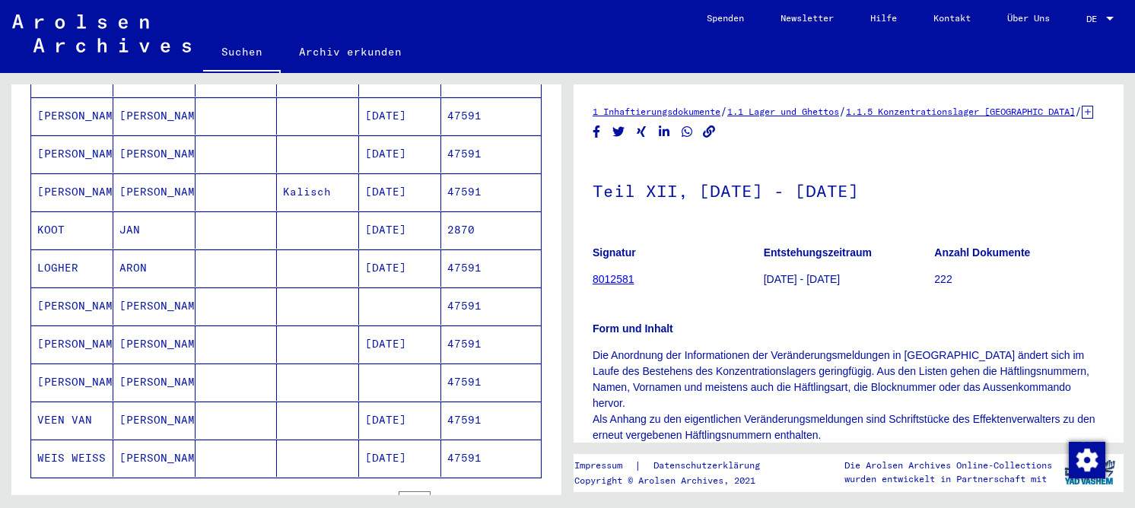
scroll to position [685, 0]
click at [157, 253] on mat-cell "ARON" at bounding box center [154, 266] width 82 height 37
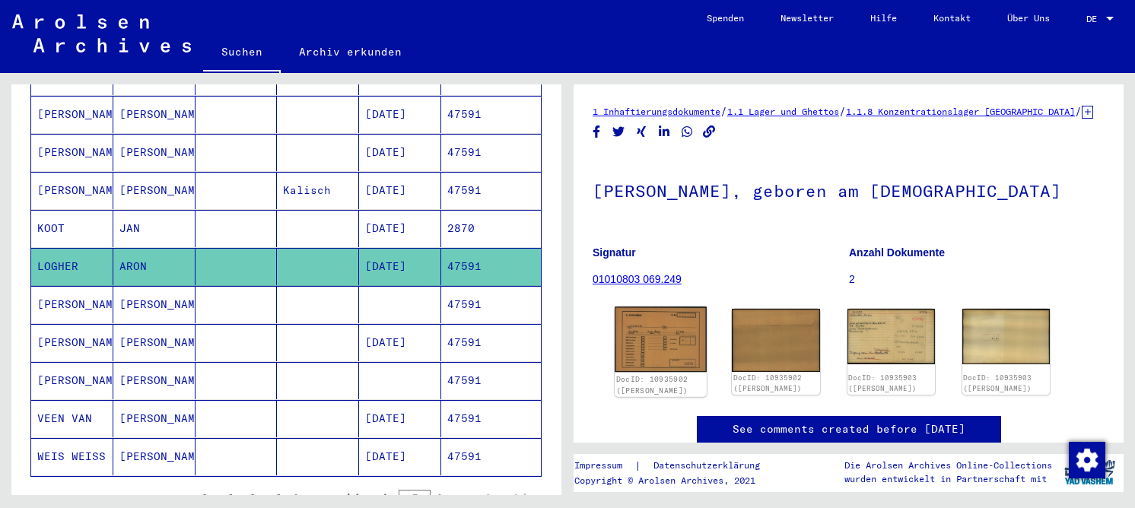
click at [673, 372] on img at bounding box center [661, 339] width 92 height 65
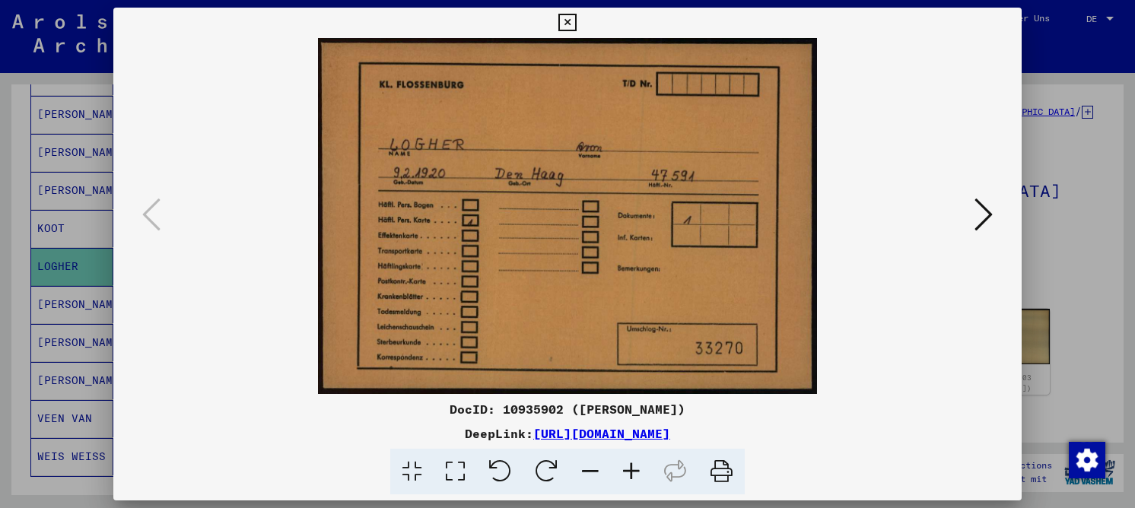
click at [991, 204] on icon at bounding box center [984, 214] width 18 height 37
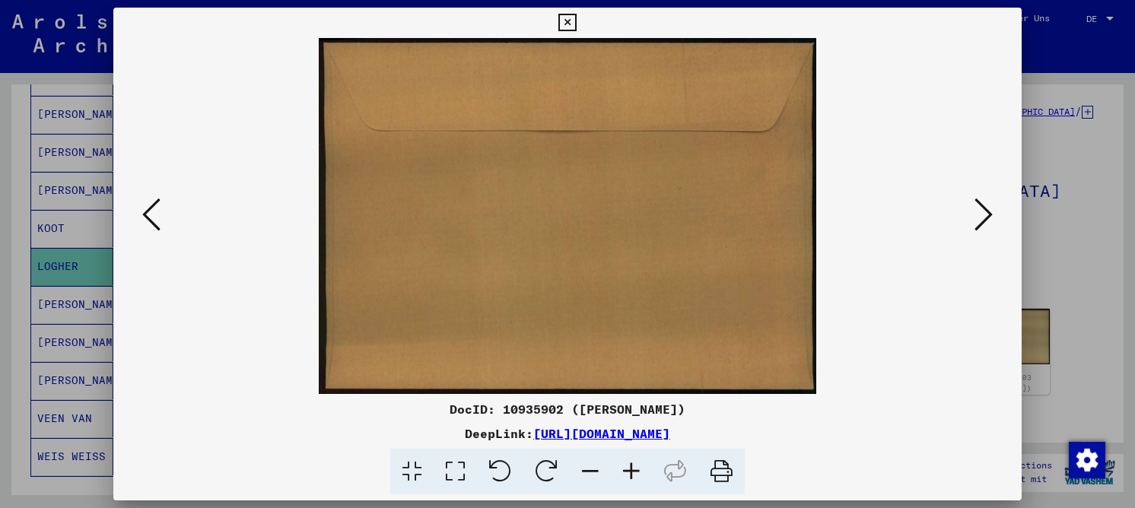
click at [991, 204] on icon at bounding box center [984, 214] width 18 height 37
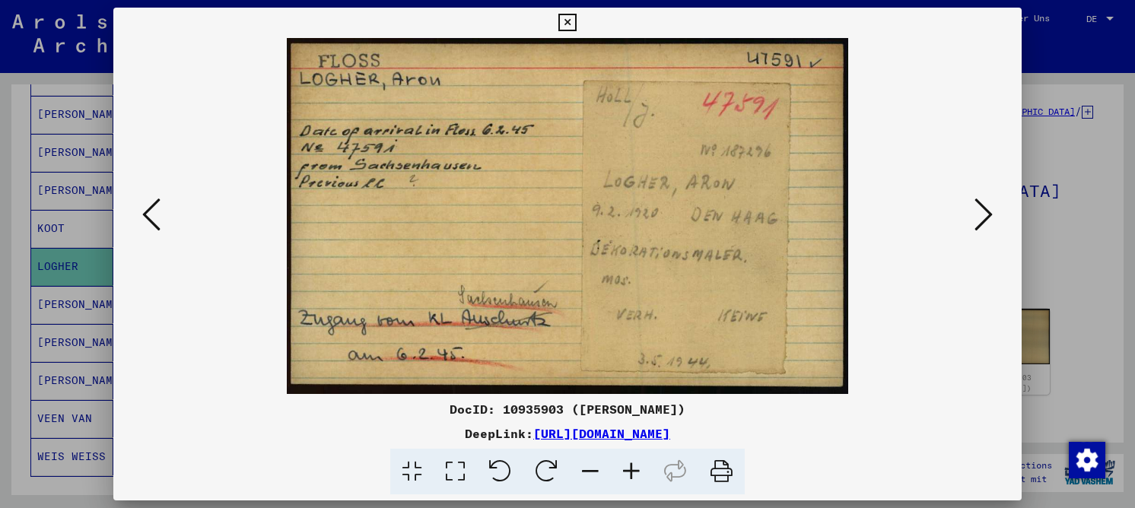
click at [467, 474] on icon at bounding box center [455, 472] width 43 height 46
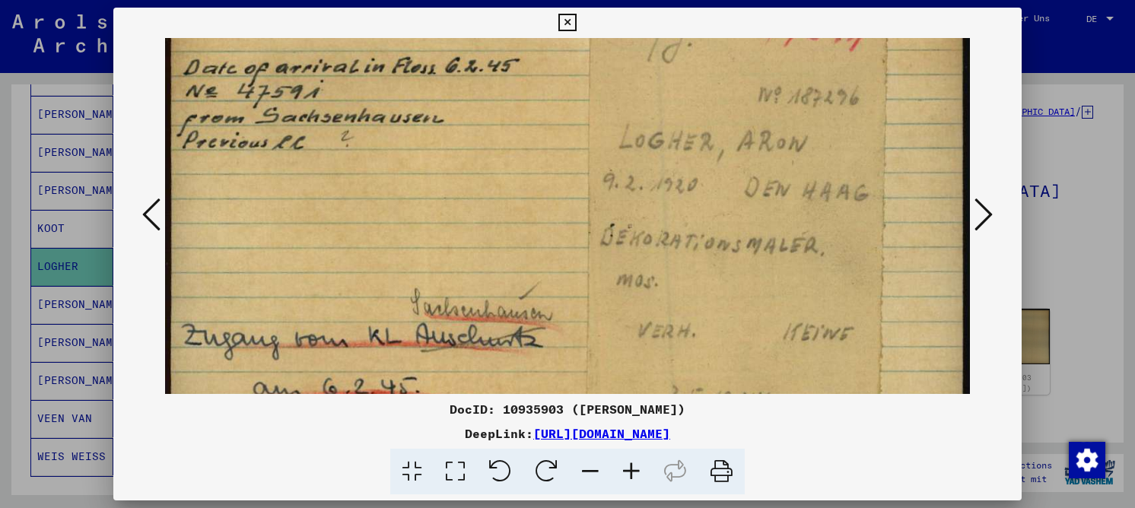
scroll to position [110, 0]
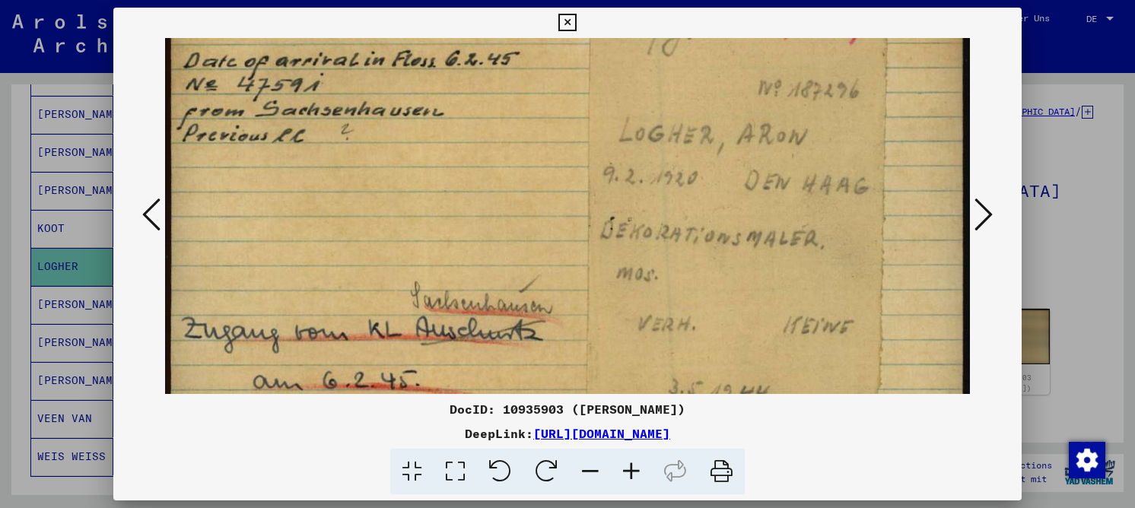
drag, startPoint x: 746, startPoint y: 284, endPoint x: 724, endPoint y: 173, distance: 112.7
click at [724, 173] on img at bounding box center [567, 183] width 805 height 510
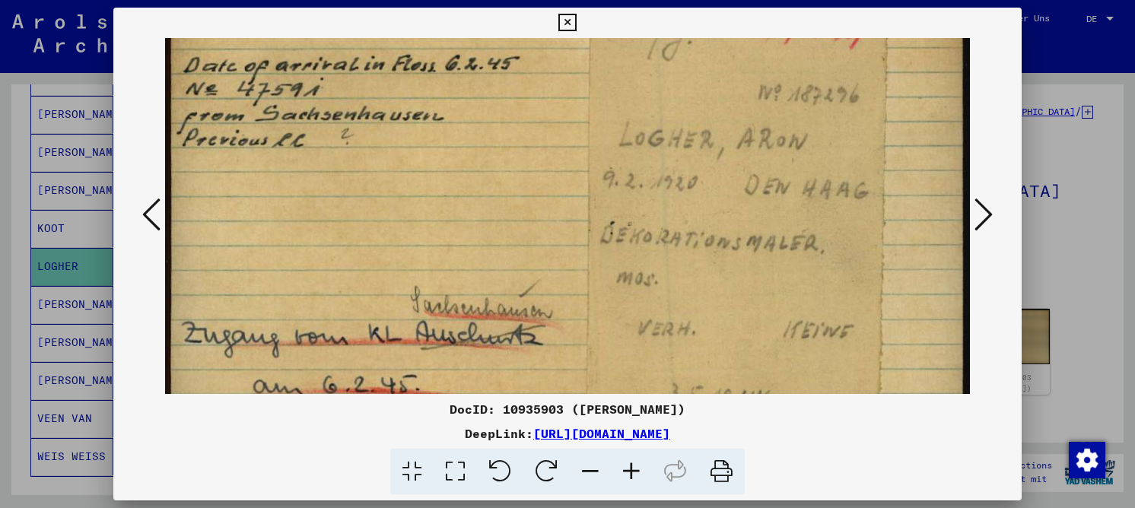
scroll to position [107, 0]
drag, startPoint x: 471, startPoint y: 172, endPoint x: 472, endPoint y: 159, distance: 13.0
click at [472, 159] on img at bounding box center [567, 186] width 805 height 510
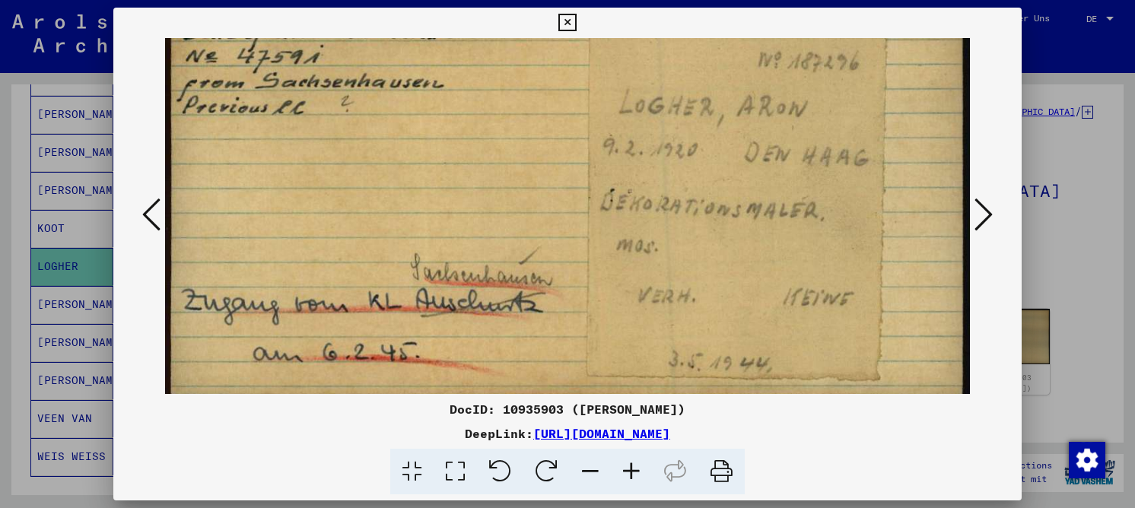
scroll to position [154, 0]
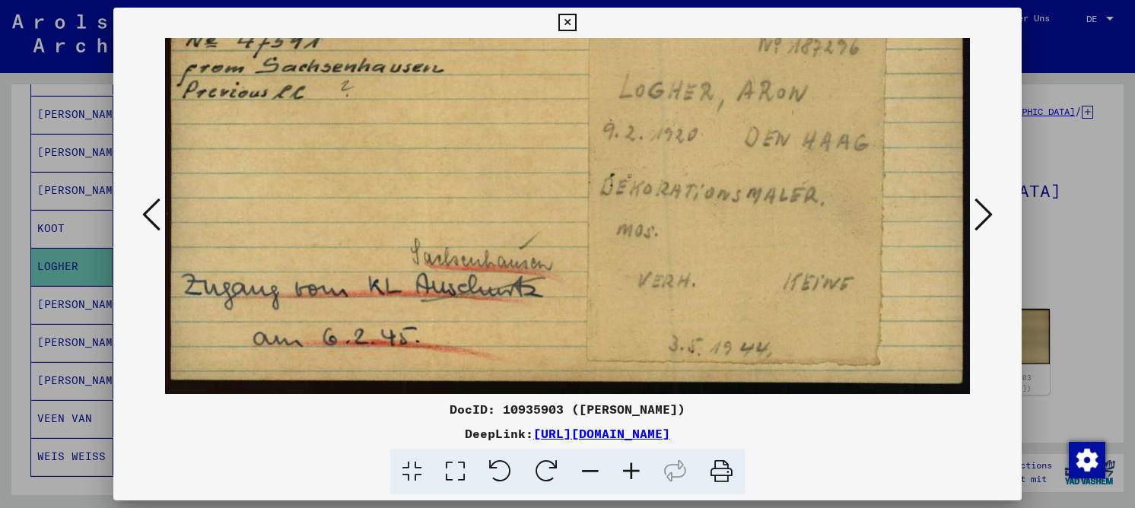
drag, startPoint x: 492, startPoint y: 281, endPoint x: 474, endPoint y: 218, distance: 65.5
click at [474, 218] on img at bounding box center [567, 139] width 805 height 510
drag, startPoint x: 488, startPoint y: 194, endPoint x: 423, endPoint y: 193, distance: 65.4
click at [423, 193] on img at bounding box center [567, 139] width 805 height 510
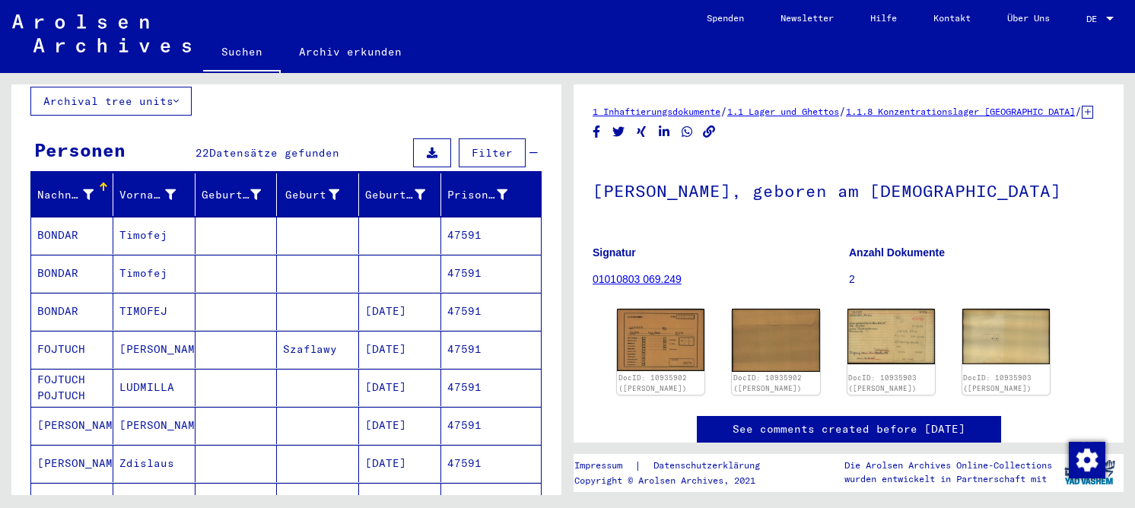
scroll to position [0, 0]
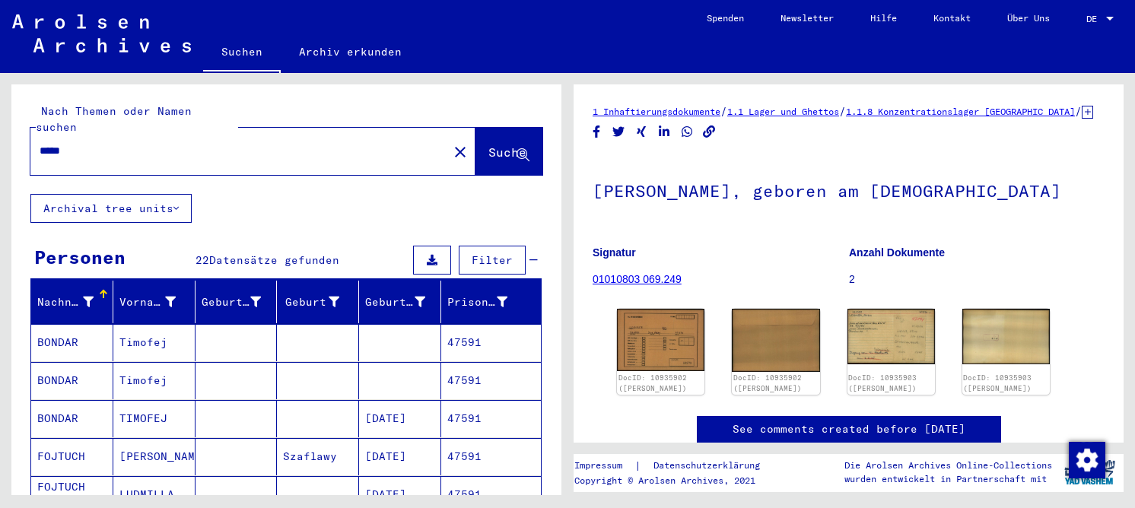
drag, startPoint x: 139, startPoint y: 142, endPoint x: 19, endPoint y: 132, distance: 120.6
click at [19, 132] on div "Nach Themen oder Namen suchen ***** close Suche" at bounding box center [286, 139] width 550 height 110
type input "**********"
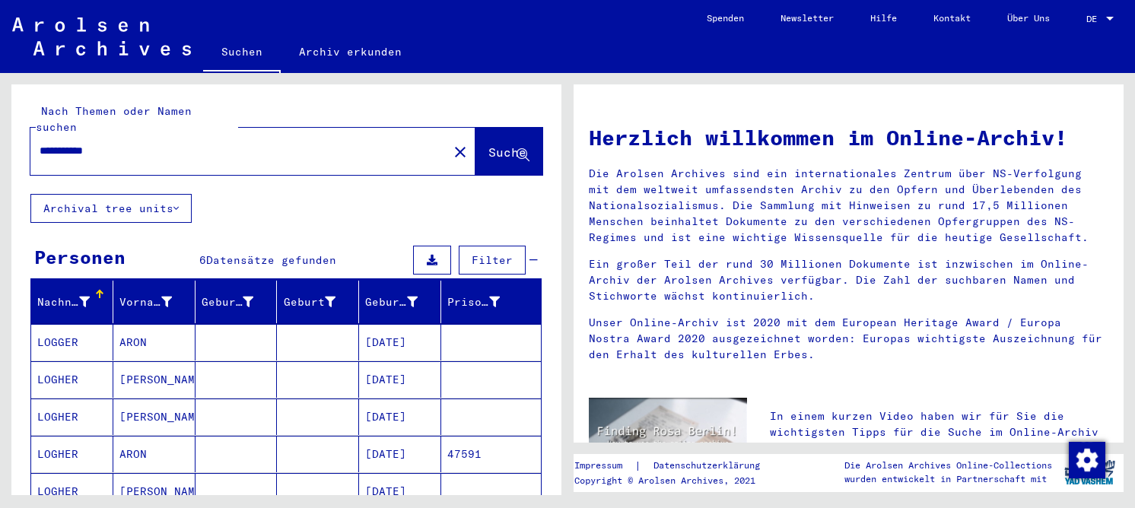
click at [312, 329] on mat-cell at bounding box center [318, 342] width 82 height 37
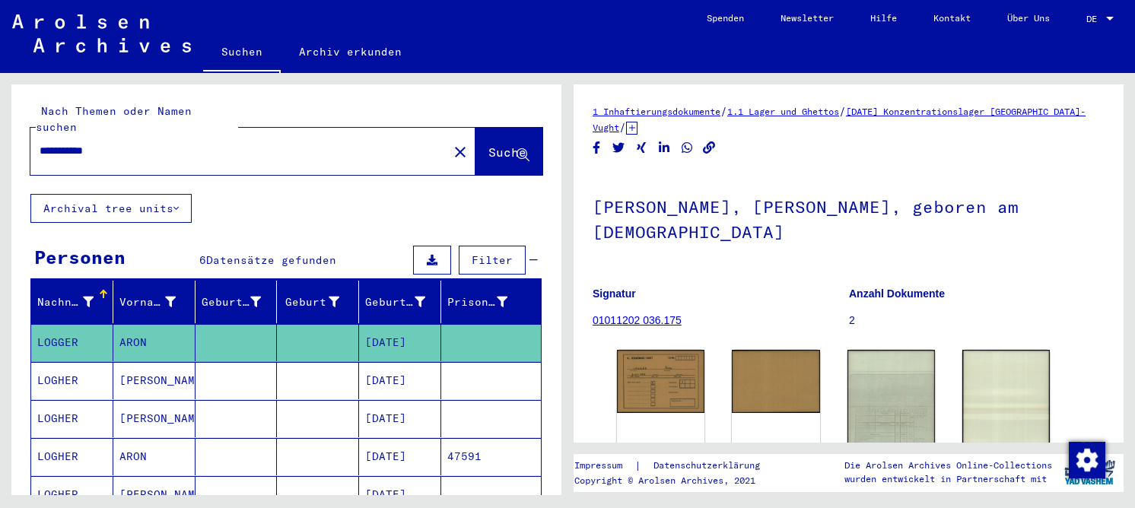
click at [331, 403] on mat-cell at bounding box center [318, 418] width 82 height 37
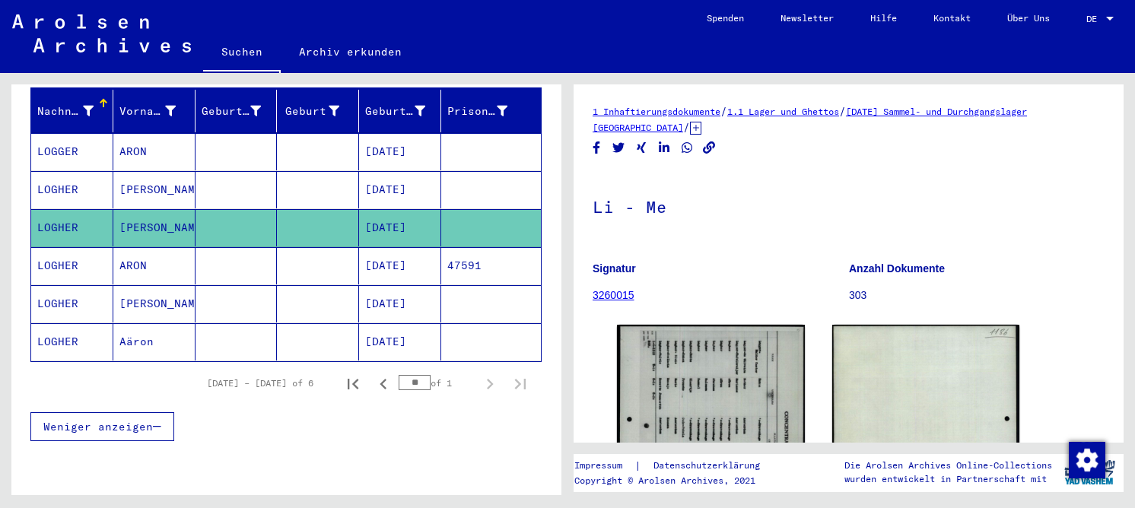
scroll to position [304, 0]
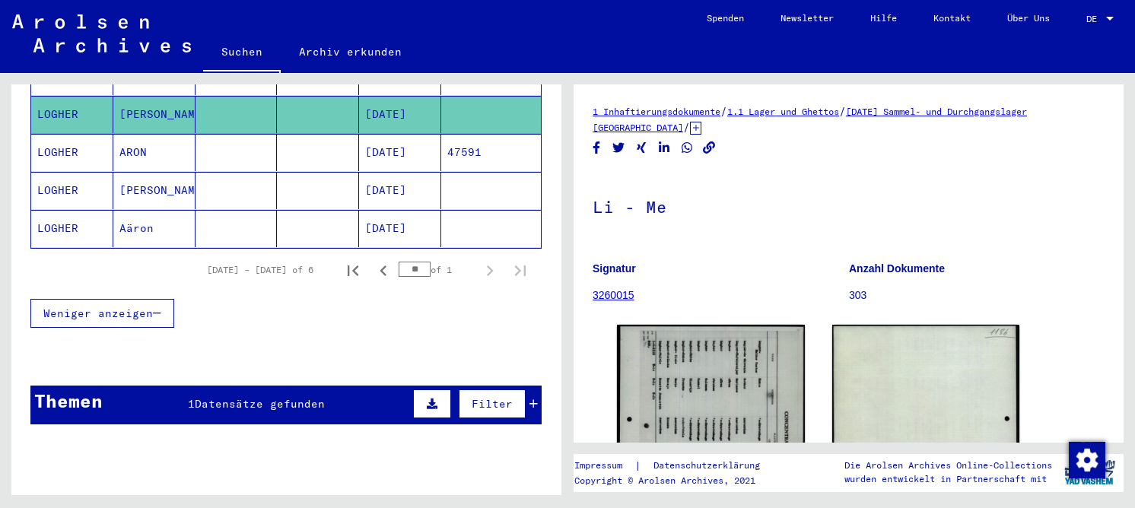
click at [277, 218] on mat-cell at bounding box center [318, 228] width 82 height 37
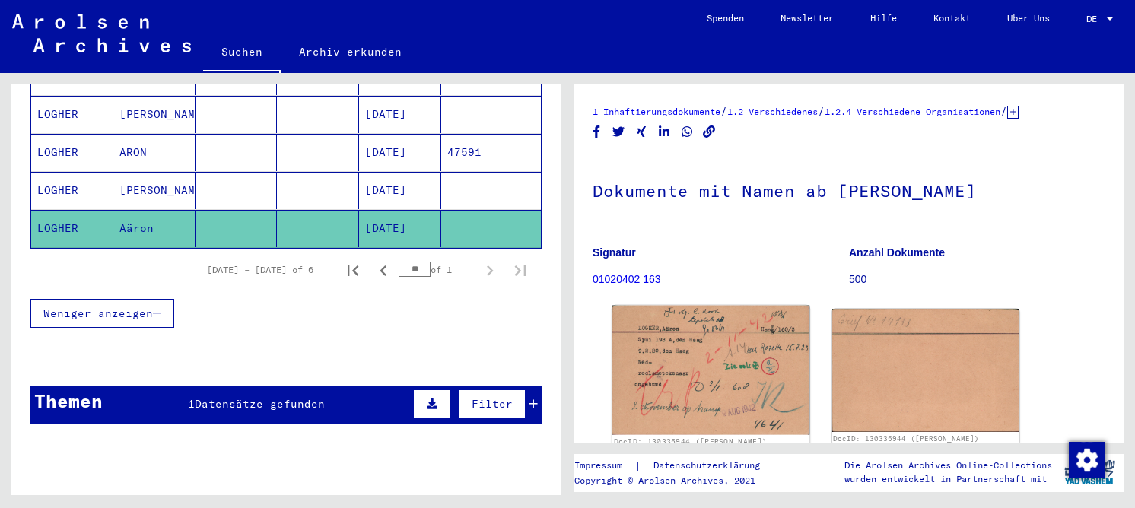
click at [692, 380] on img at bounding box center [710, 370] width 197 height 129
